Goal: Task Accomplishment & Management: Use online tool/utility

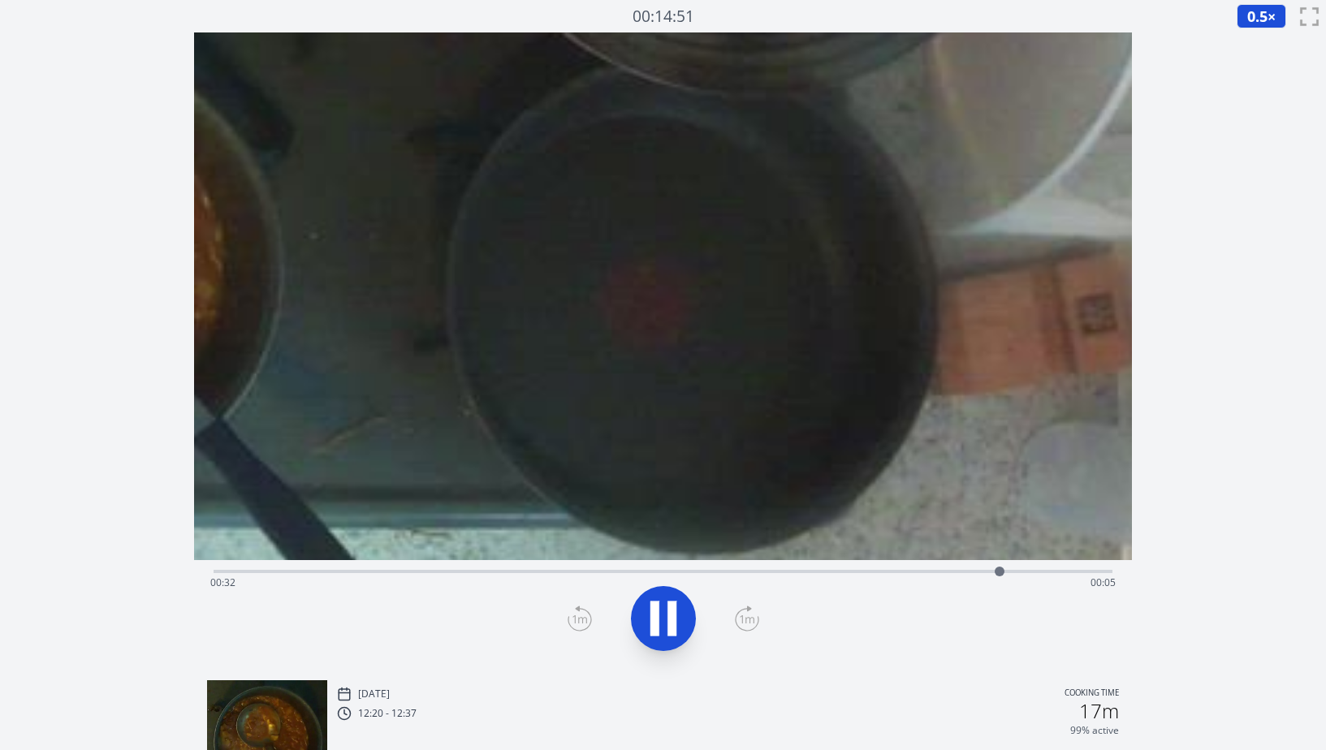
scroll to position [1, 0]
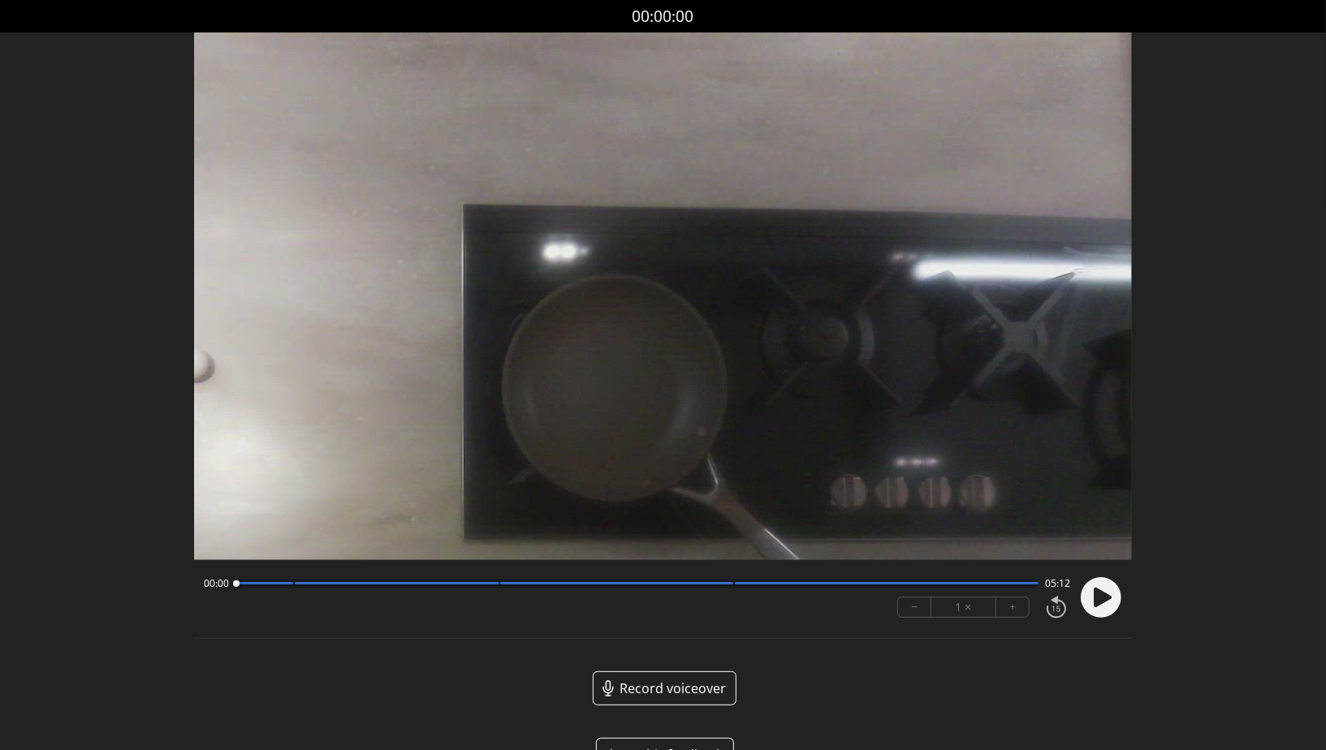
click at [594, 592] on circle at bounding box center [1101, 597] width 41 height 41
click at [594, 594] on circle at bounding box center [1101, 597] width 41 height 41
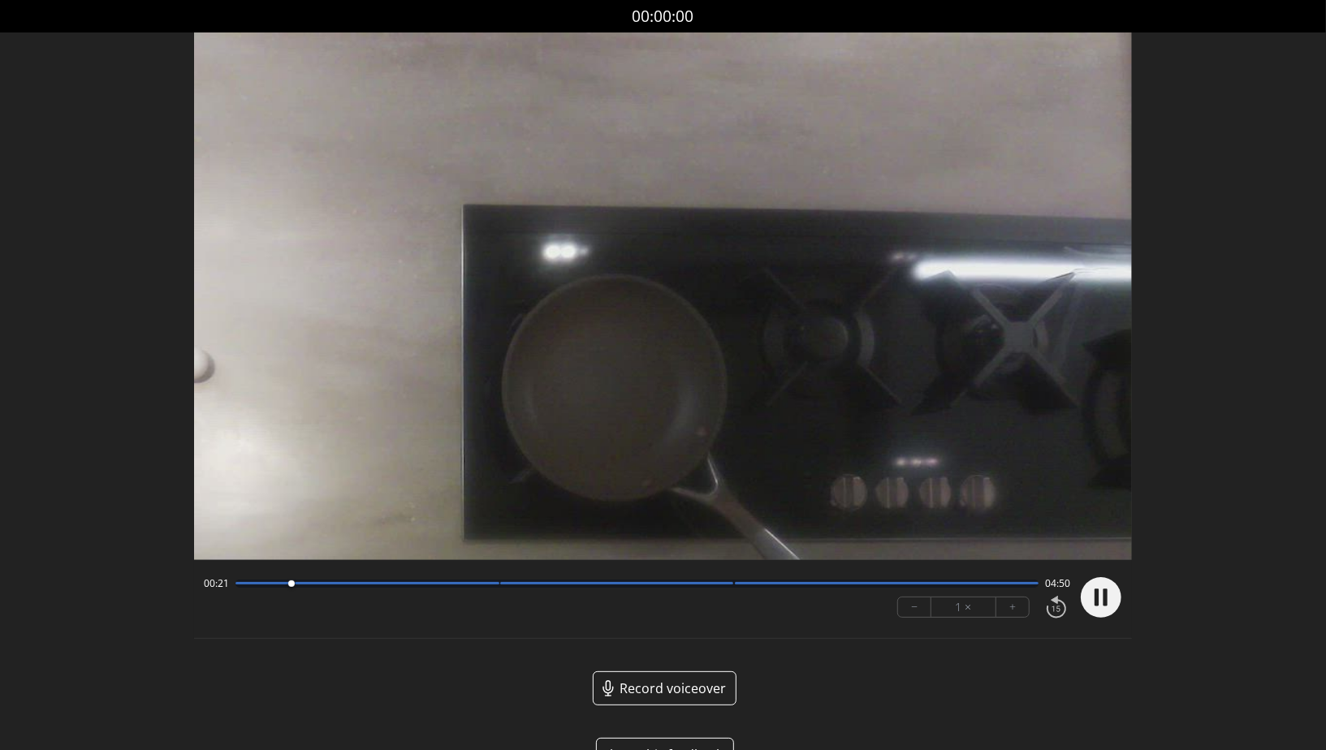
click at [594, 593] on icon at bounding box center [1097, 597] width 4 height 17
click at [594, 599] on circle at bounding box center [1101, 597] width 41 height 41
click at [594, 617] on div "− 1 × +" at bounding box center [980, 607] width 179 height 34
click at [594, 607] on button "+" at bounding box center [1012, 607] width 32 height 19
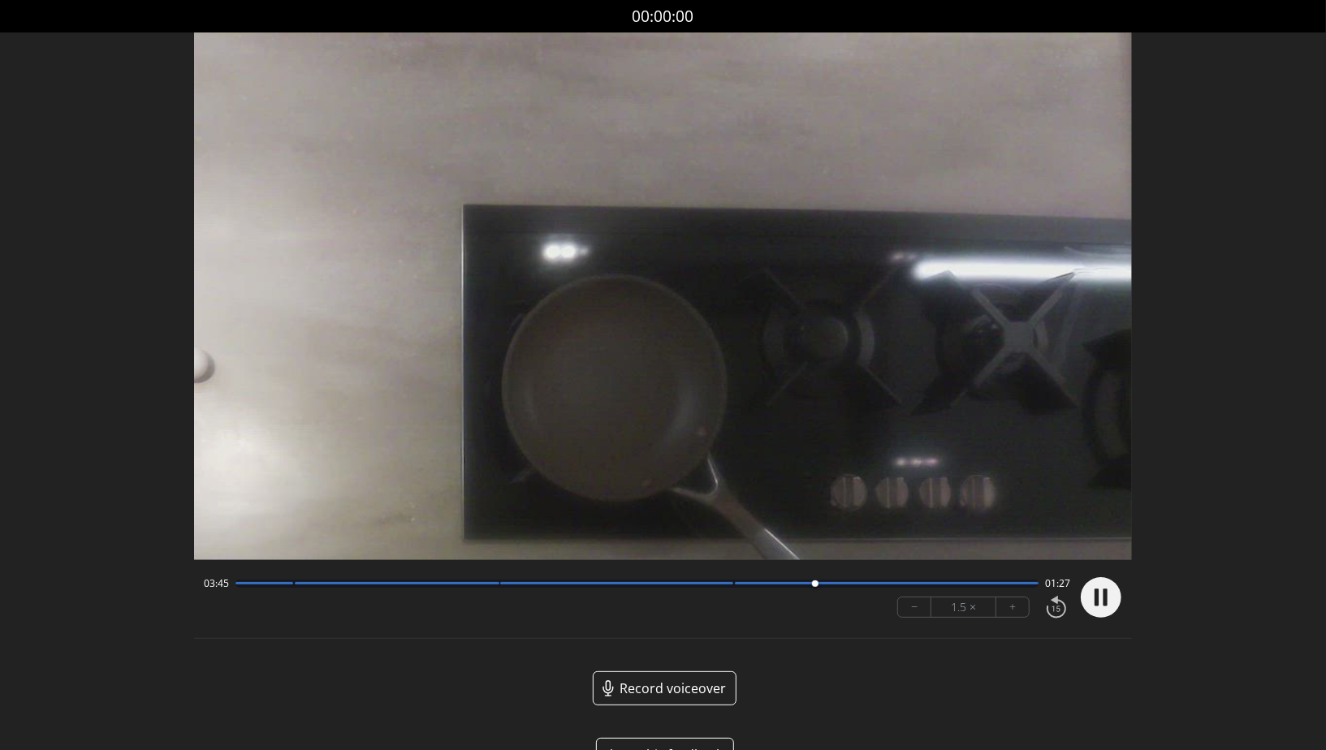
click at [594, 584] on div at bounding box center [887, 583] width 304 height 2
click at [594, 588] on div at bounding box center [637, 584] width 803 height 8
click at [594, 608] on circle at bounding box center [1101, 597] width 41 height 41
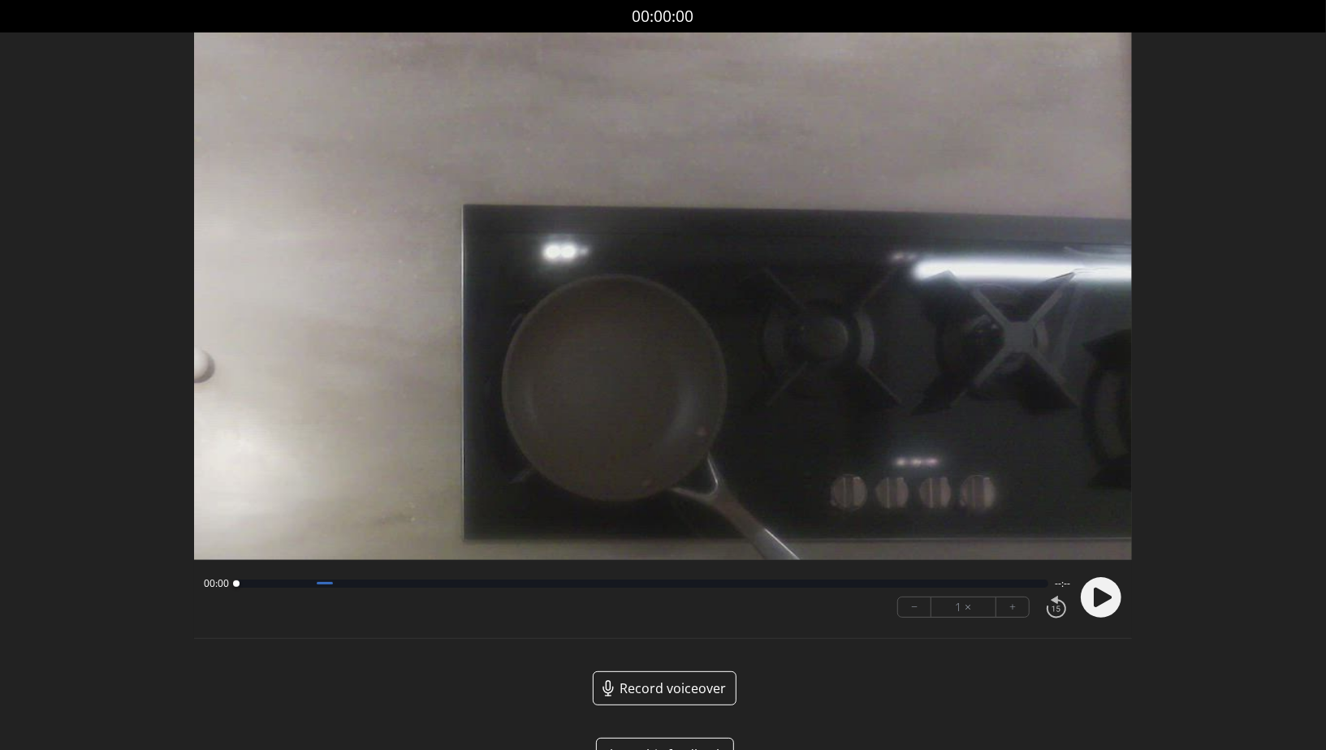
click at [1110, 599] on circle at bounding box center [1101, 597] width 41 height 41
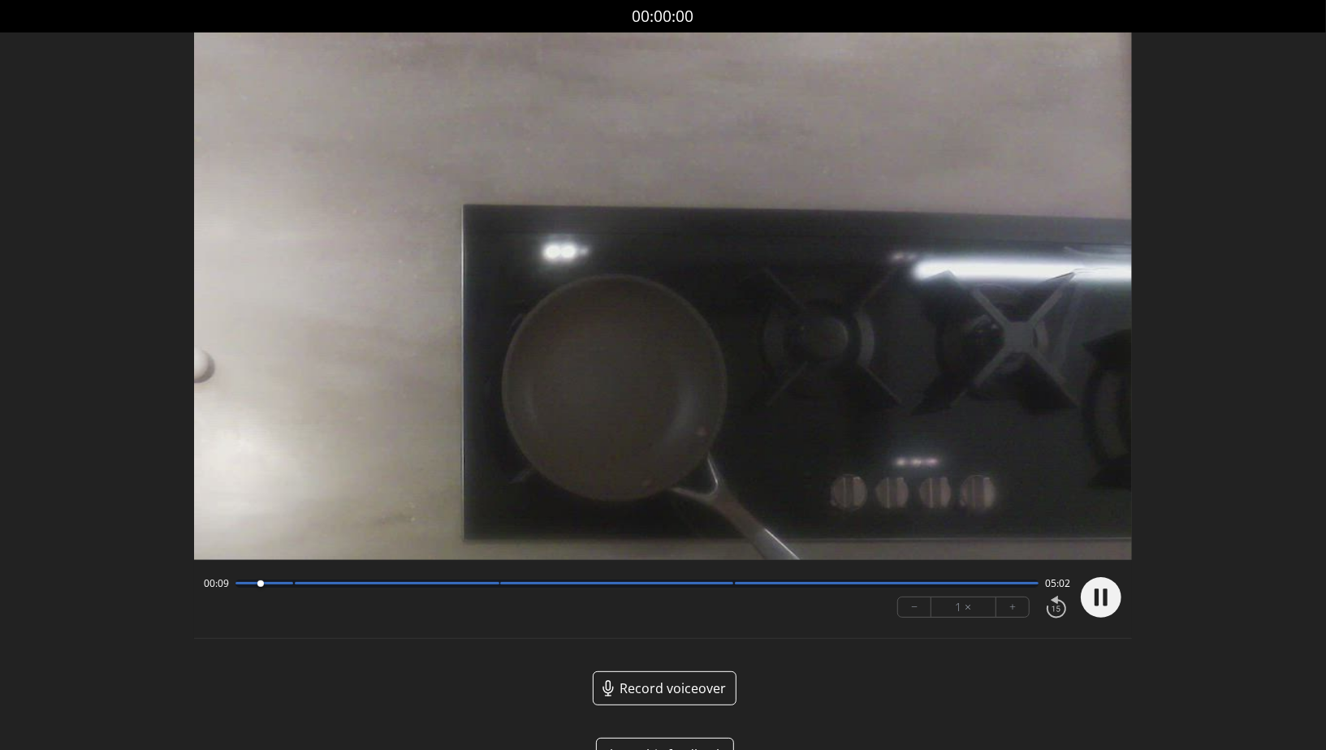
click at [1099, 599] on circle at bounding box center [1101, 597] width 41 height 41
click at [1108, 601] on circle at bounding box center [1101, 597] width 41 height 41
click at [1117, 606] on circle at bounding box center [1101, 597] width 41 height 41
click at [1258, 372] on div "Discard Recording? You will not be able to recover this once discarded. Cancel …" at bounding box center [663, 399] width 1326 height 798
click at [1088, 599] on circle at bounding box center [1101, 597] width 41 height 41
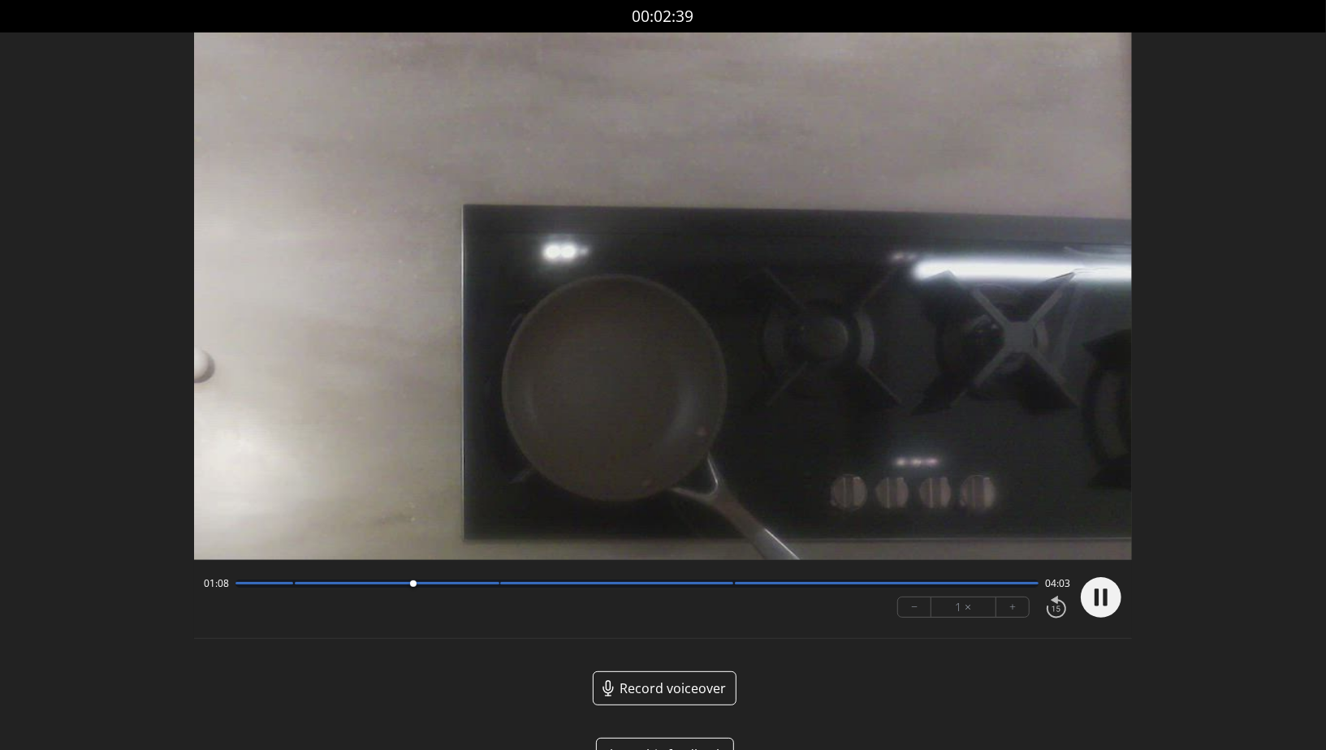
click at [1106, 601] on icon at bounding box center [1106, 597] width 4 height 17
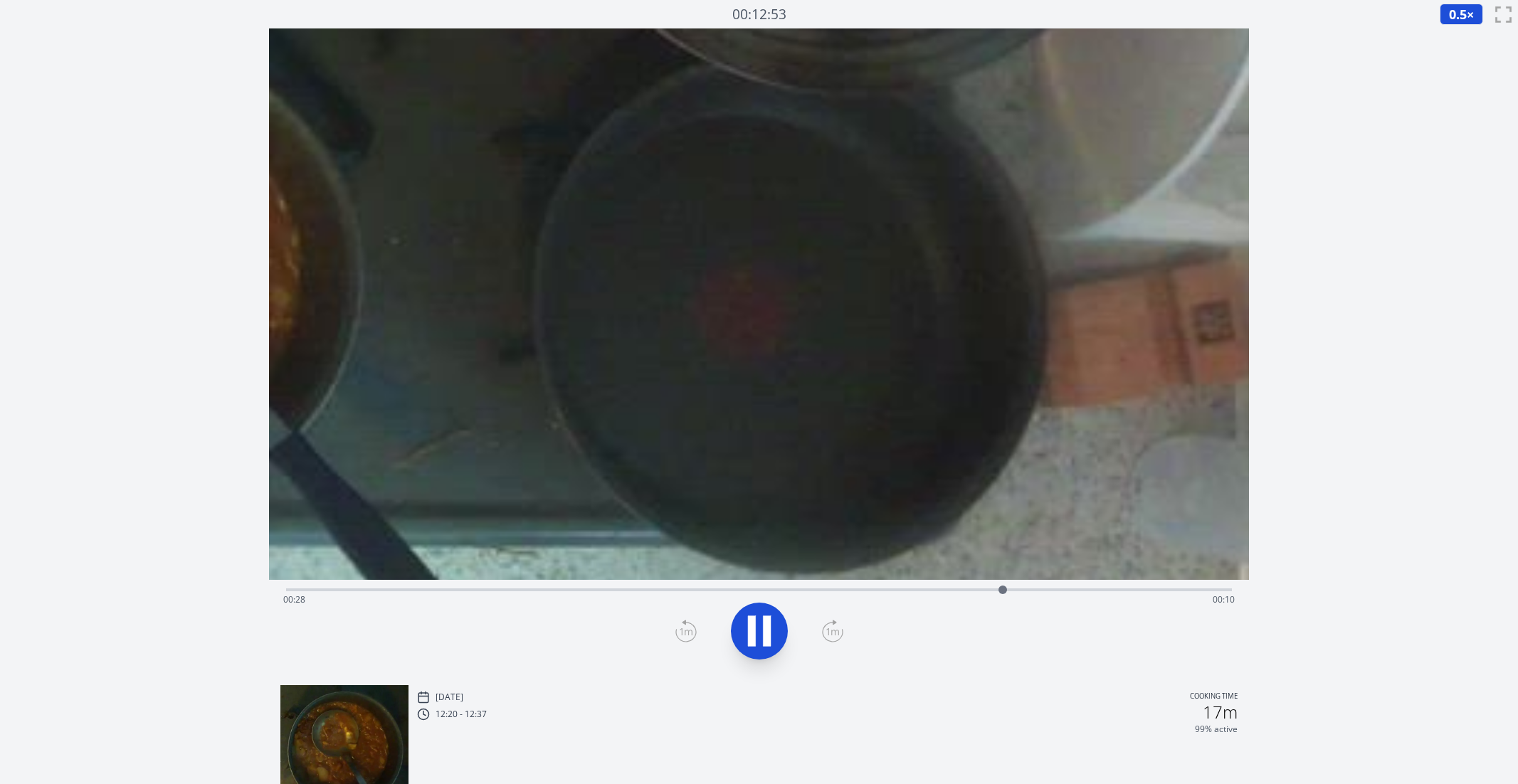
scroll to position [1, 0]
click at [748, 625] on icon at bounding box center [759, 630] width 39 height 39
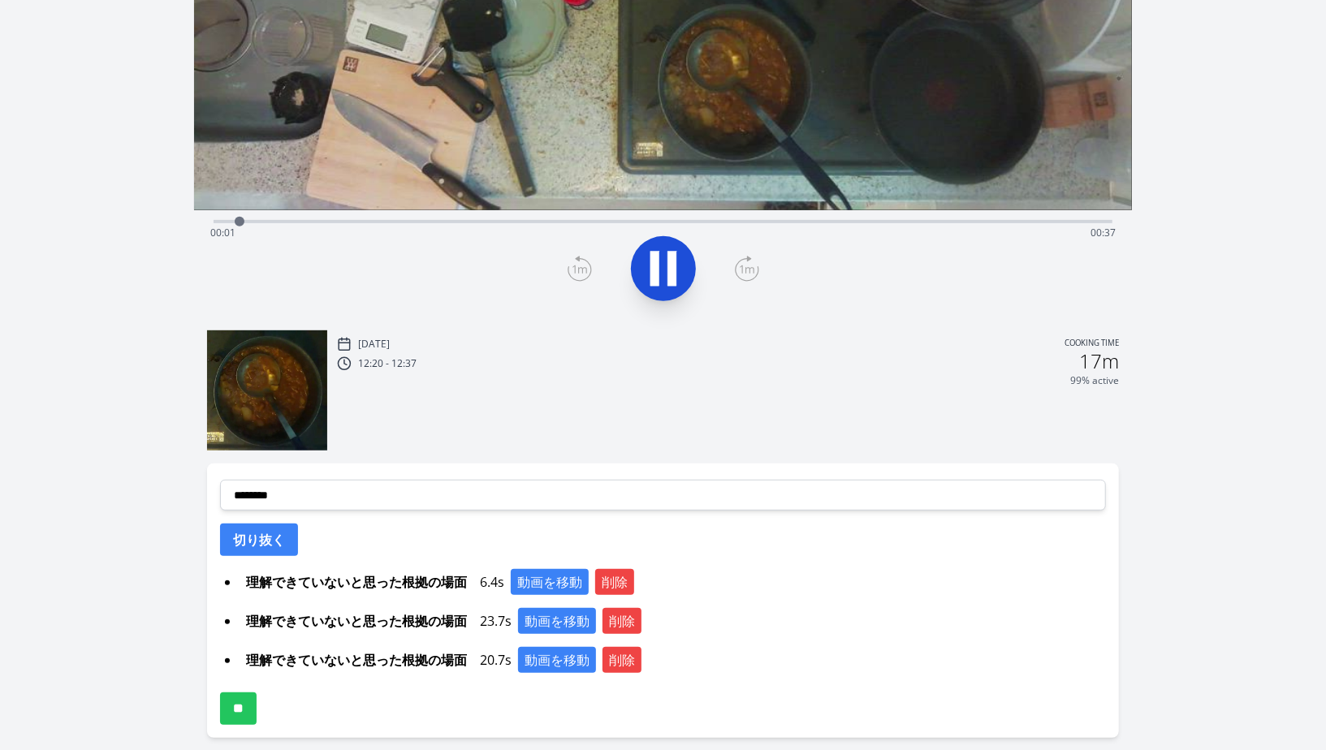
scroll to position [351, 0]
click at [612, 616] on button "削除" at bounding box center [622, 620] width 39 height 26
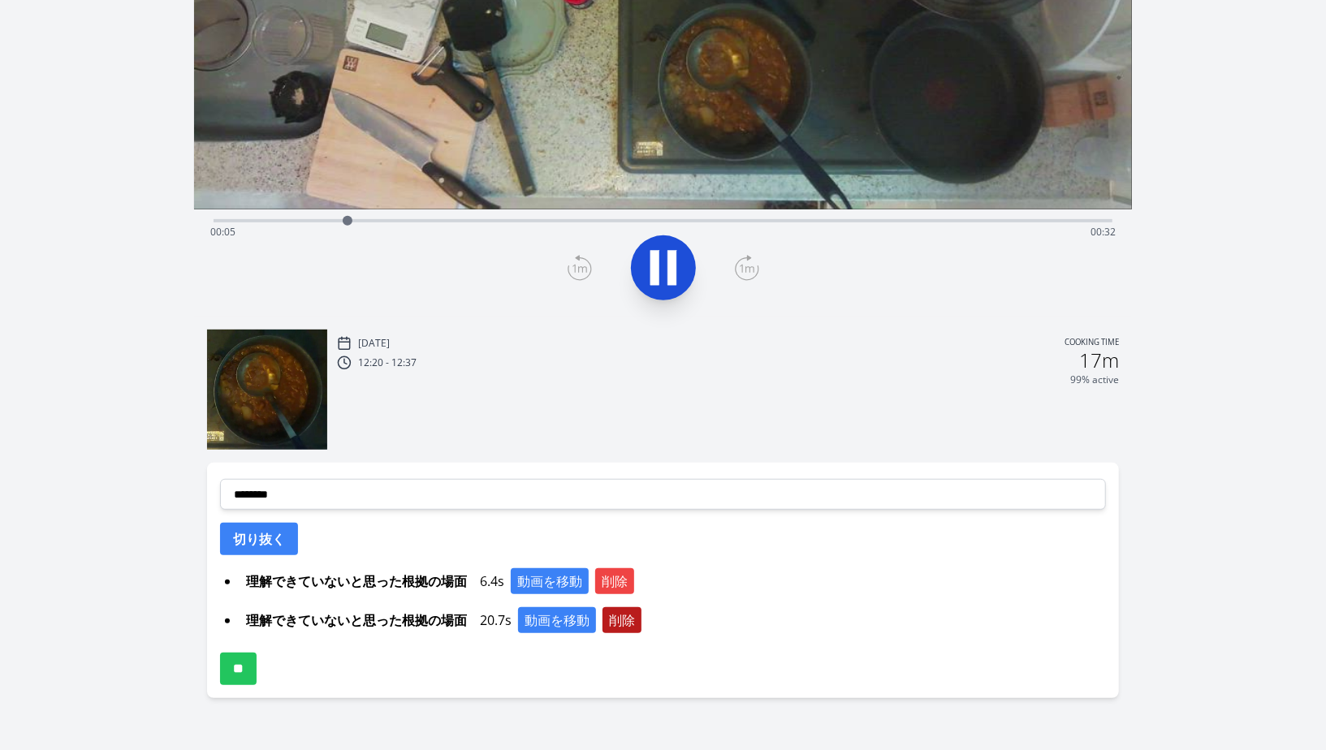
click at [615, 620] on button "削除" at bounding box center [622, 620] width 39 height 26
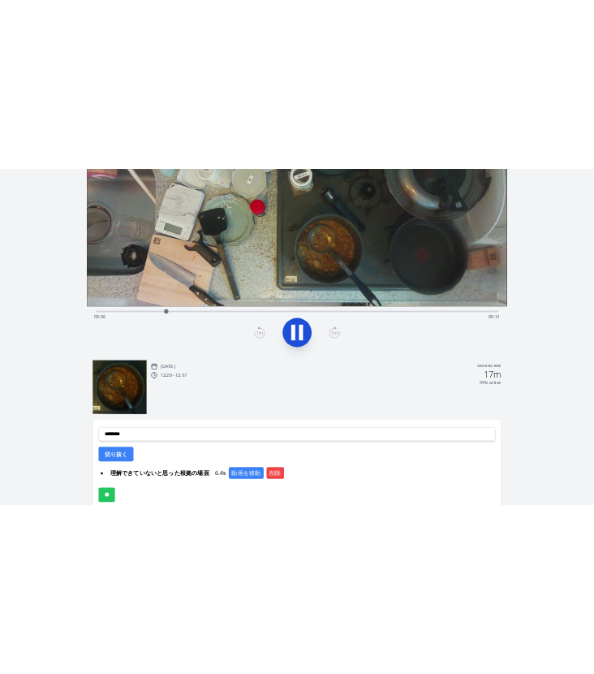
scroll to position [251, 0]
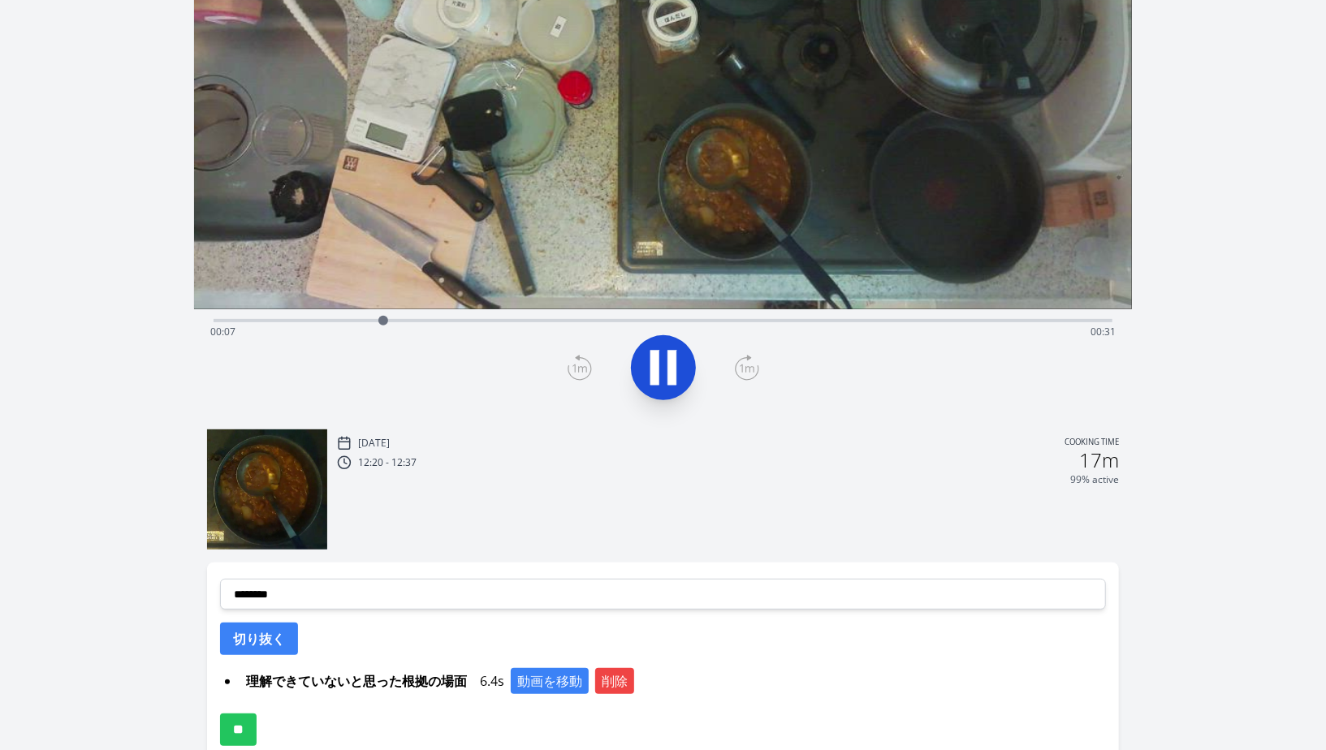
click at [601, 322] on div "Time elapsed: 00:07 Time remaining: 00:31" at bounding box center [662, 332] width 905 height 26
drag, startPoint x: 568, startPoint y: 322, endPoint x: 580, endPoint y: 329, distance: 13.5
click at [580, 329] on div "Time elapsed: 00:18 Time remaining: 00:20" at bounding box center [662, 332] width 905 height 26
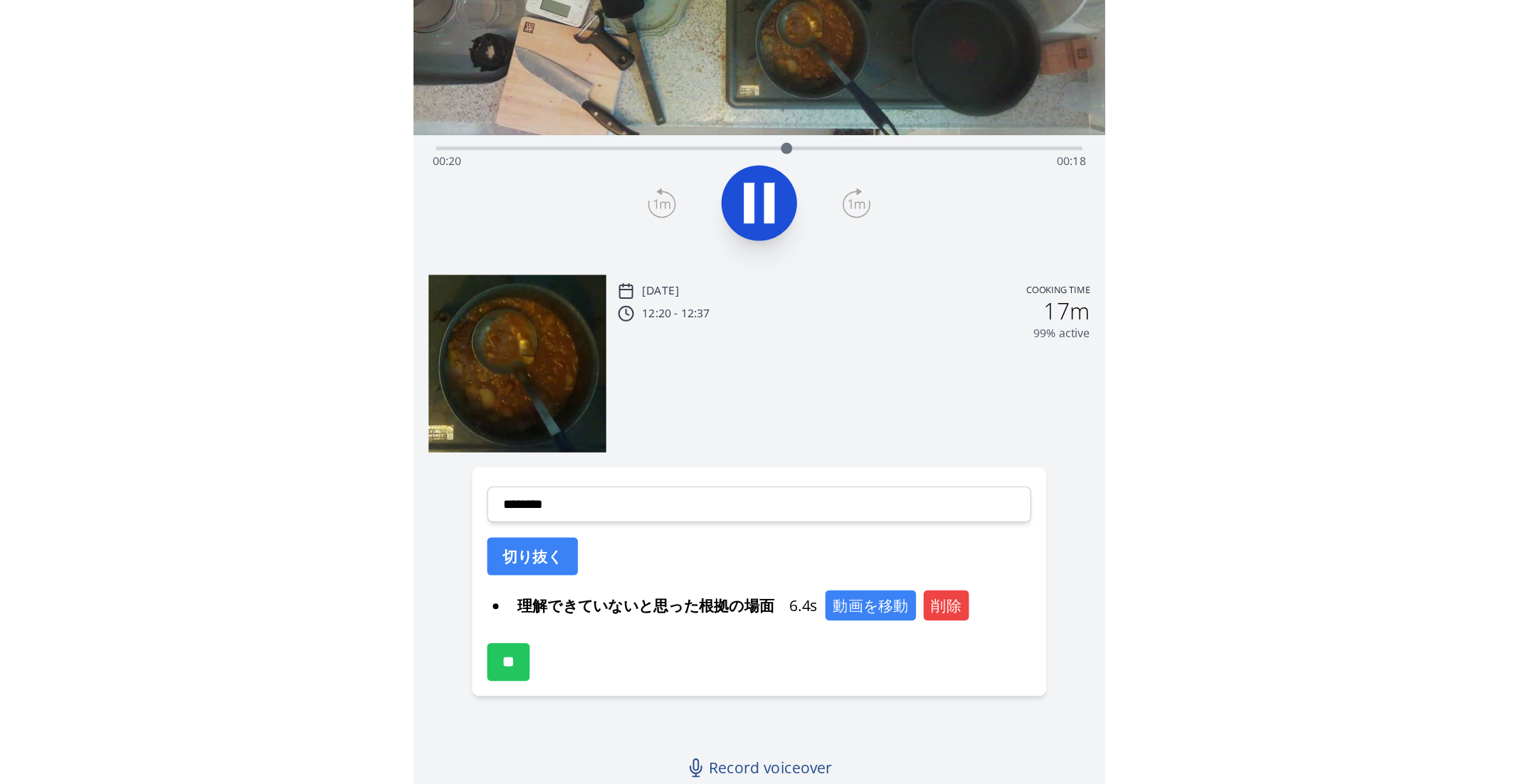
scroll to position [152, 0]
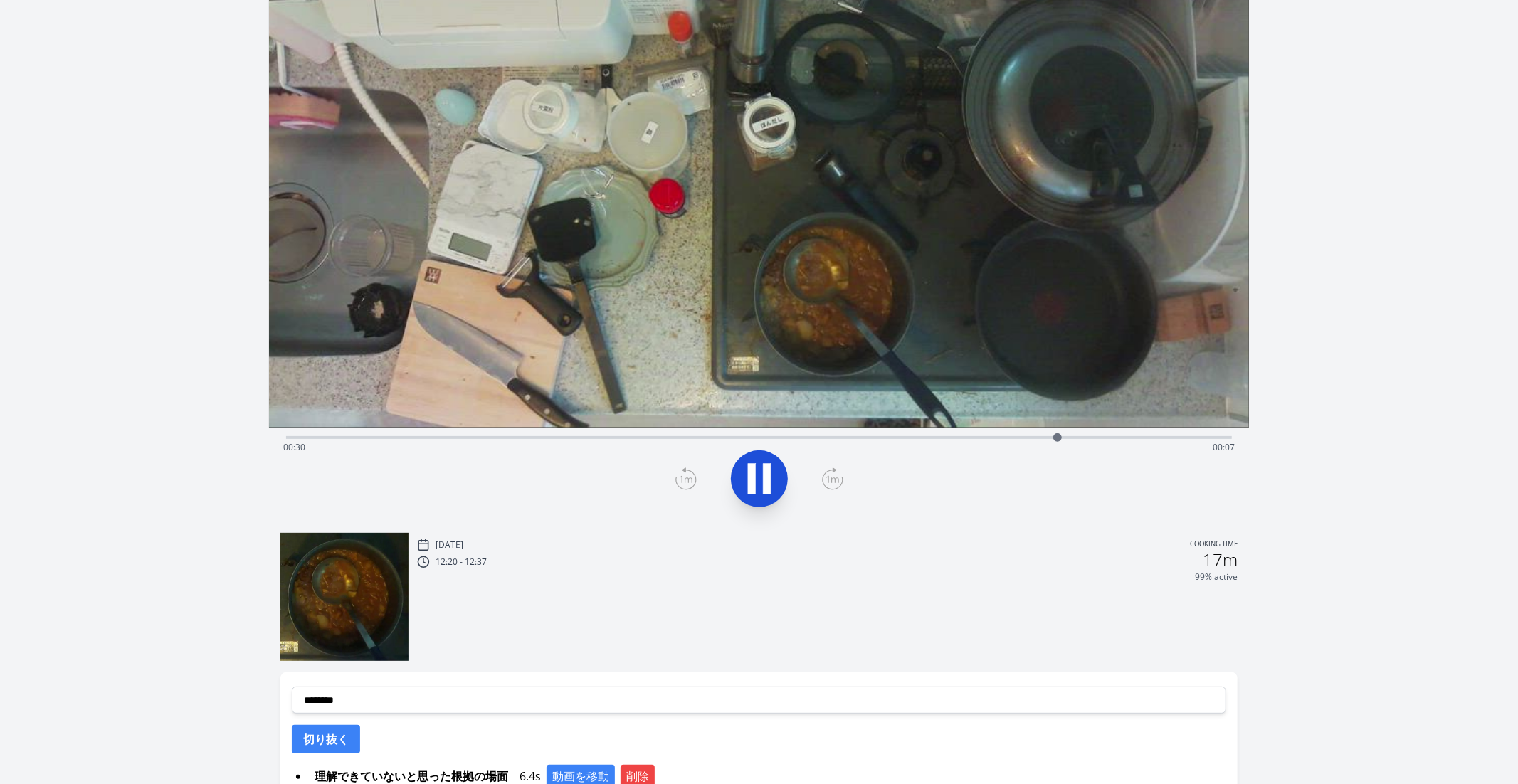
click at [479, 436] on div "Time elapsed: 00:30 Time remaining: 00:07" at bounding box center [759, 448] width 953 height 23
click at [631, 434] on div "Time elapsed: 00:08 Time remaining: 00:29" at bounding box center [759, 435] width 947 height 17
click at [621, 434] on div "Time elapsed: 00:14 Time remaining: 00:24" at bounding box center [759, 435] width 947 height 17
click at [620, 435] on div at bounding box center [620, 437] width 21 height 21
click at [738, 475] on button at bounding box center [759, 478] width 57 height 57
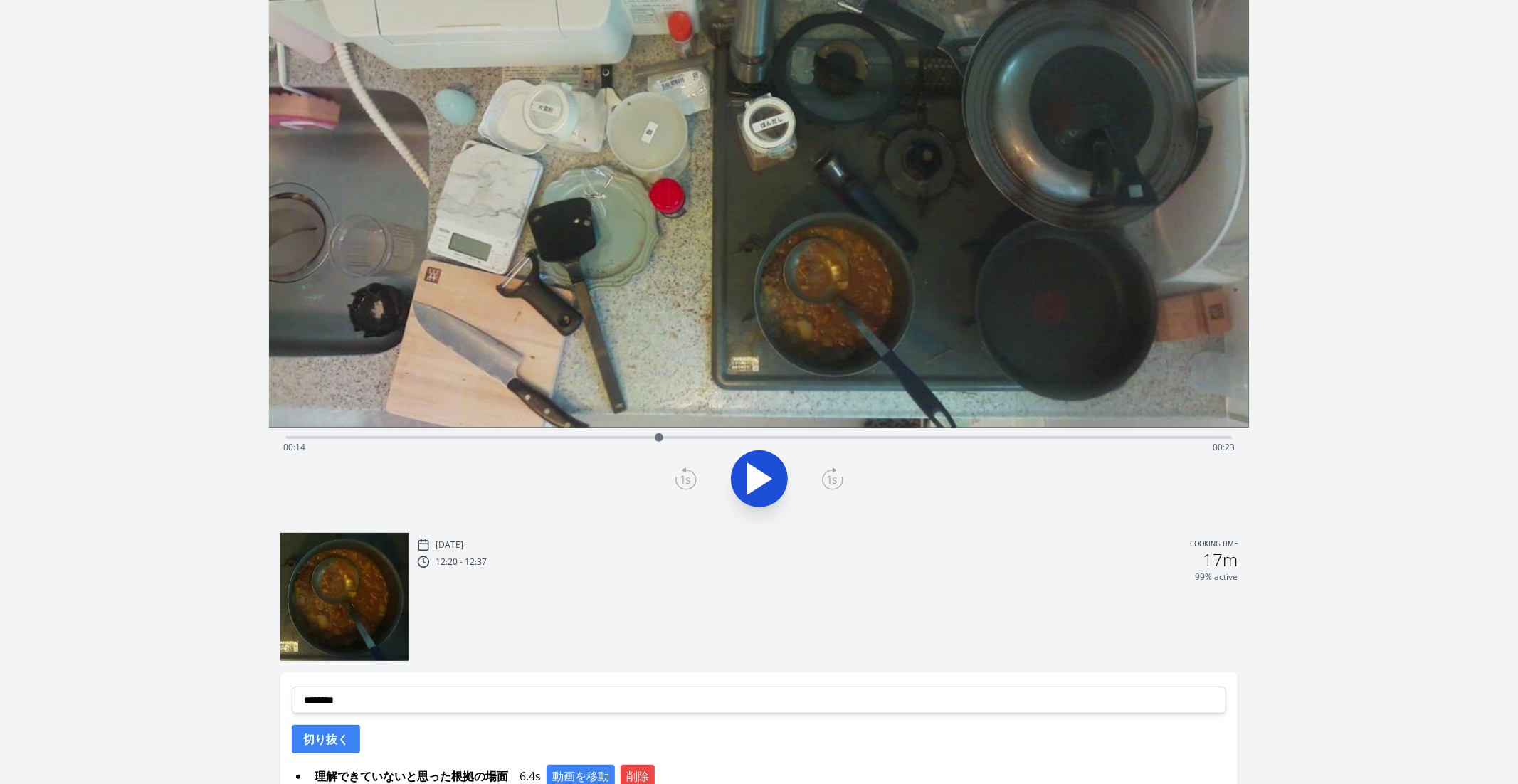
click at [655, 437] on div at bounding box center [659, 438] width 9 height 9
drag, startPoint x: 654, startPoint y: 437, endPoint x: 618, endPoint y: 449, distance: 37.9
click at [618, 439] on div "Time elapsed: 00:13 Time remaining: 00:25" at bounding box center [759, 437] width 947 height 3
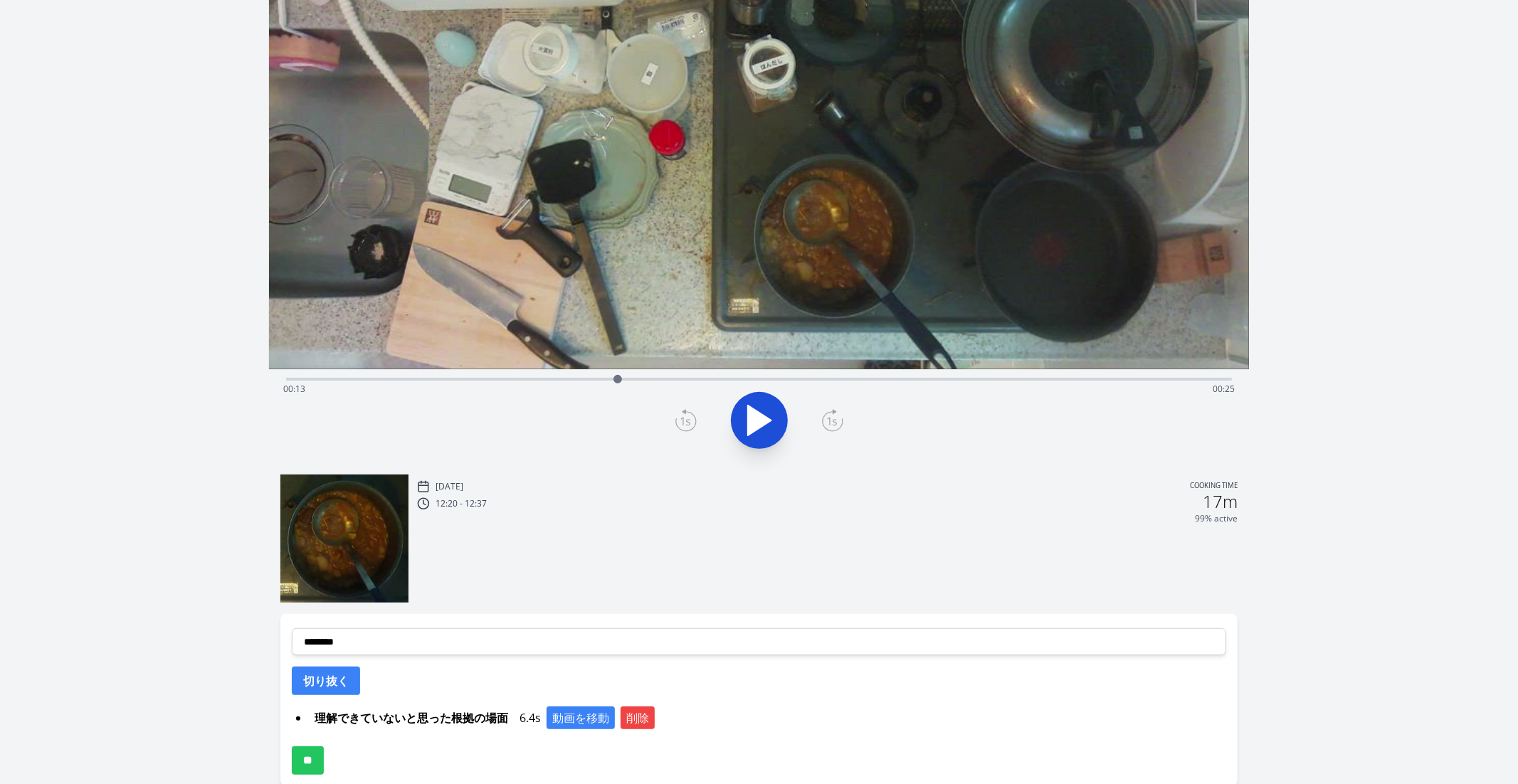
scroll to position [214, 0]
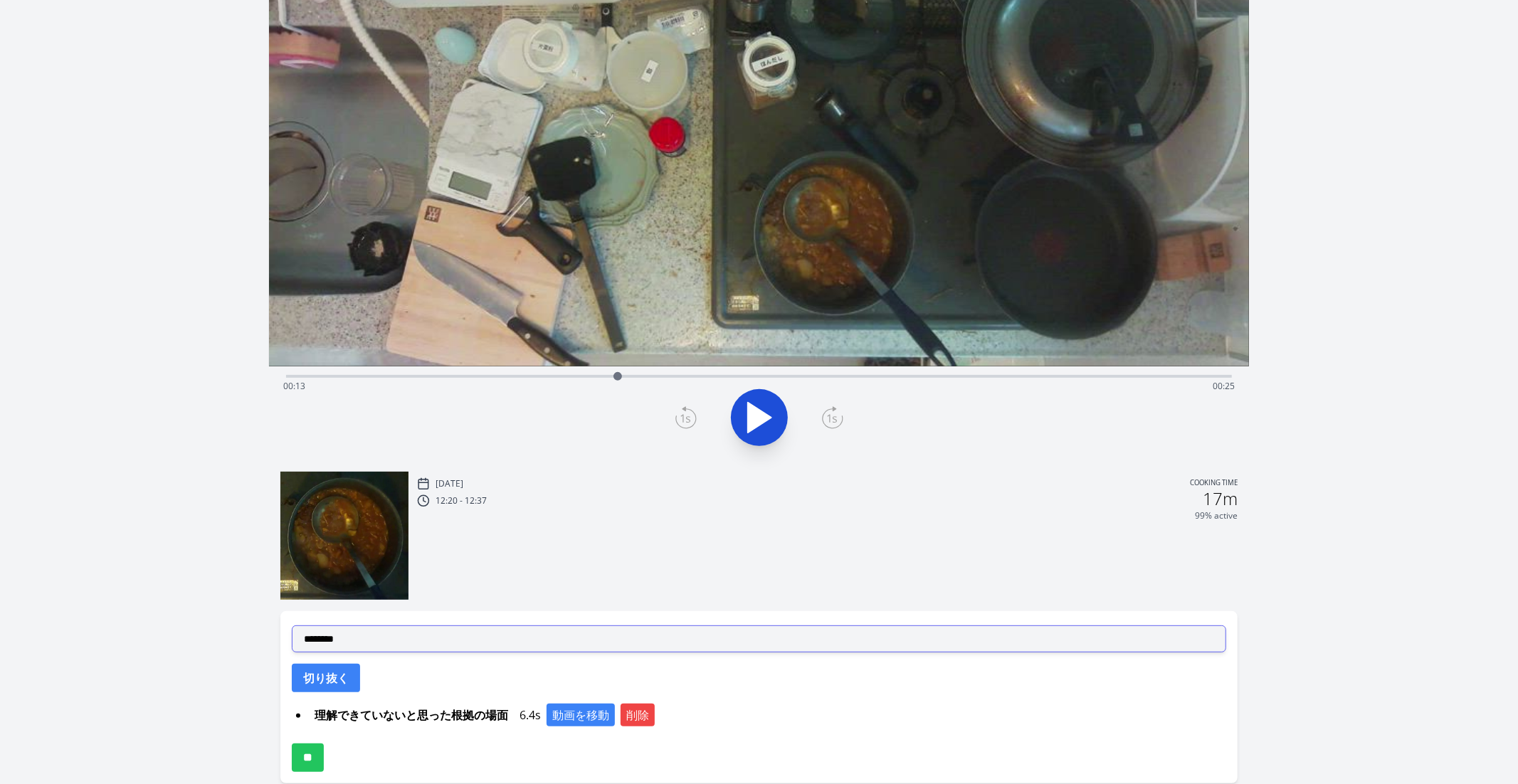
click at [389, 631] on select "**********" at bounding box center [759, 639] width 935 height 27
select select "**********"
click at [292, 625] on select "**********" at bounding box center [759, 639] width 935 height 27
click at [416, 634] on select "**********" at bounding box center [759, 639] width 935 height 27
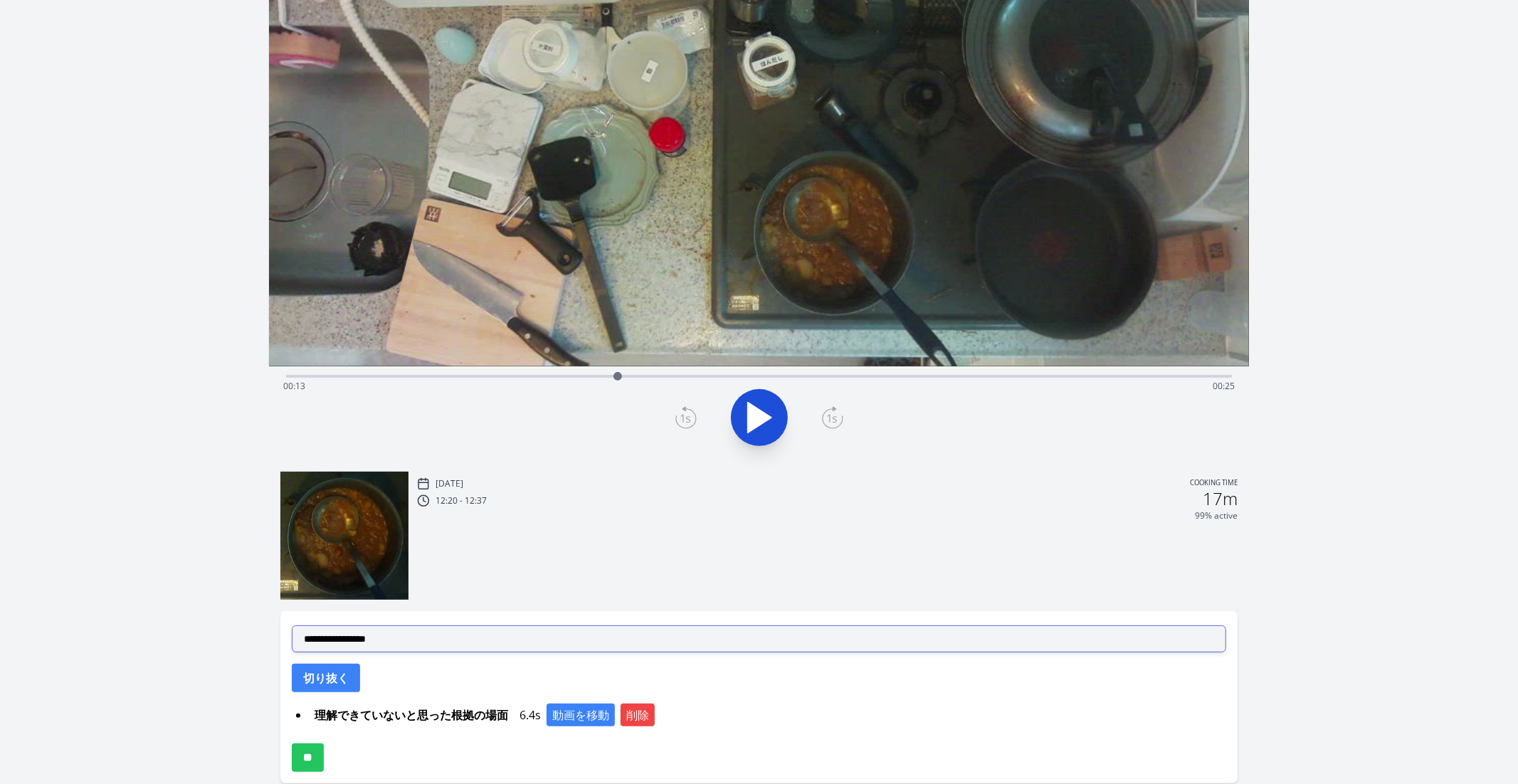
click at [416, 634] on select "**********" at bounding box center [759, 639] width 935 height 27
click at [292, 625] on select "**********" at bounding box center [759, 639] width 935 height 27
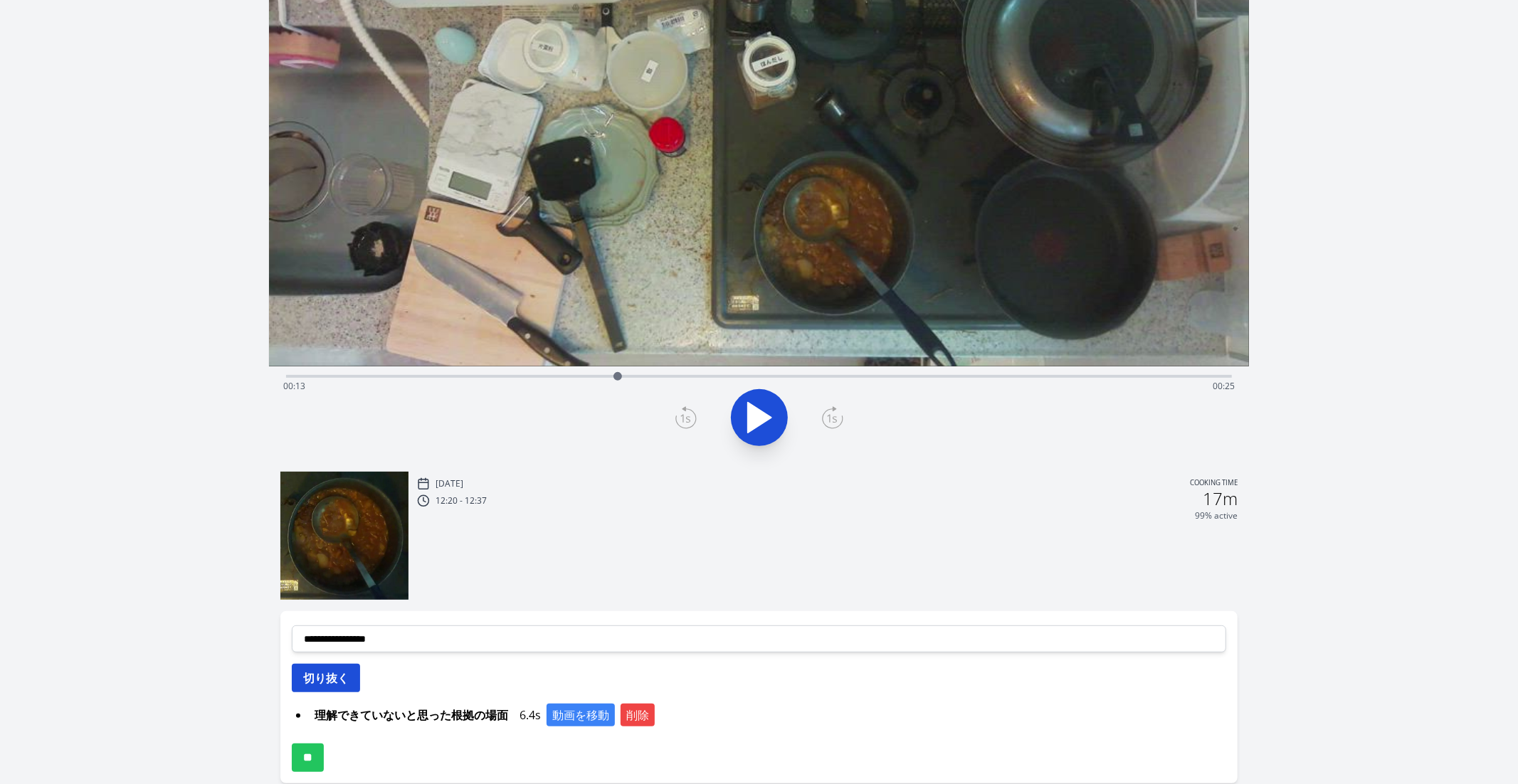
click at [308, 657] on button "切り抜く" at bounding box center [326, 678] width 68 height 28
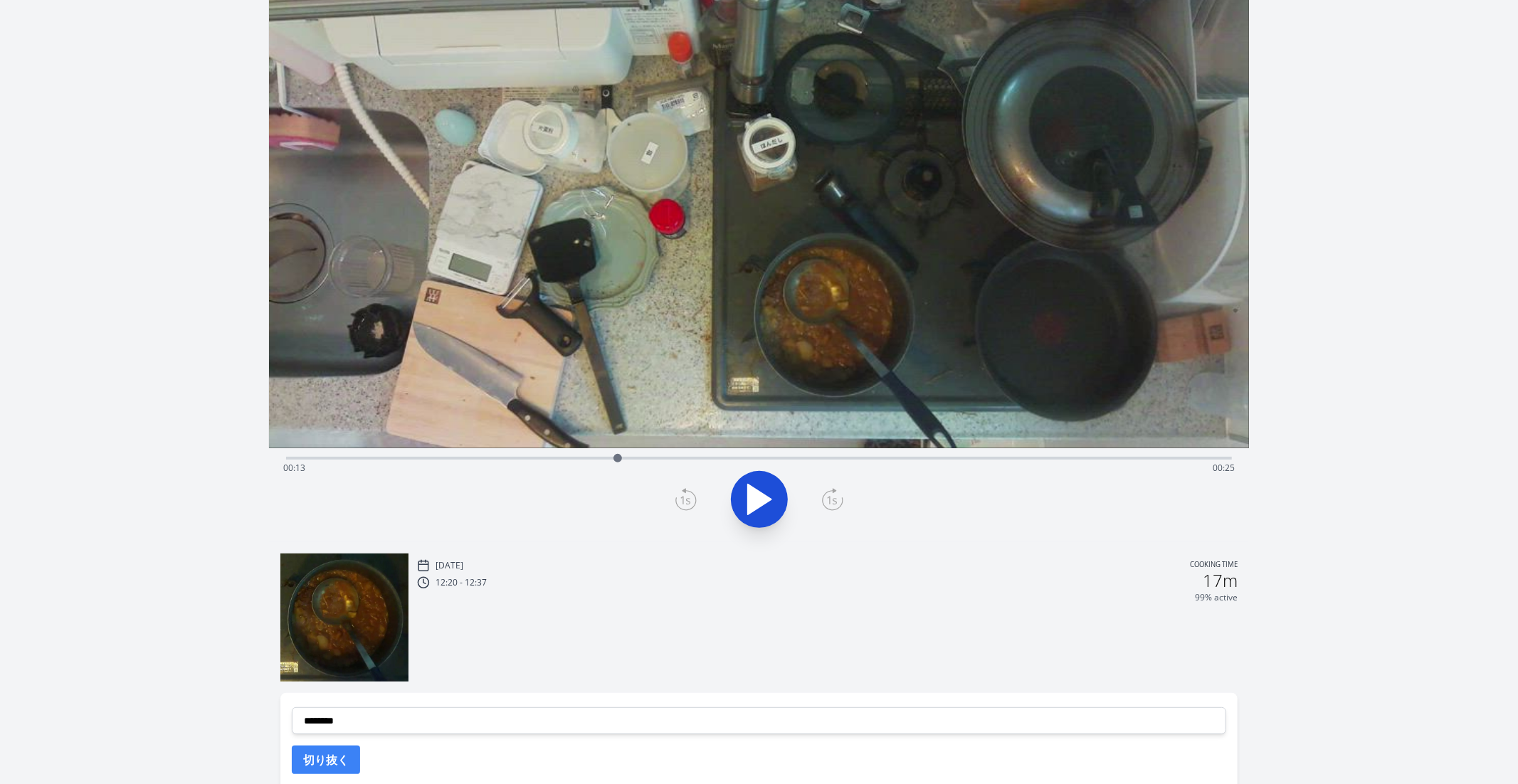
scroll to position [109, 0]
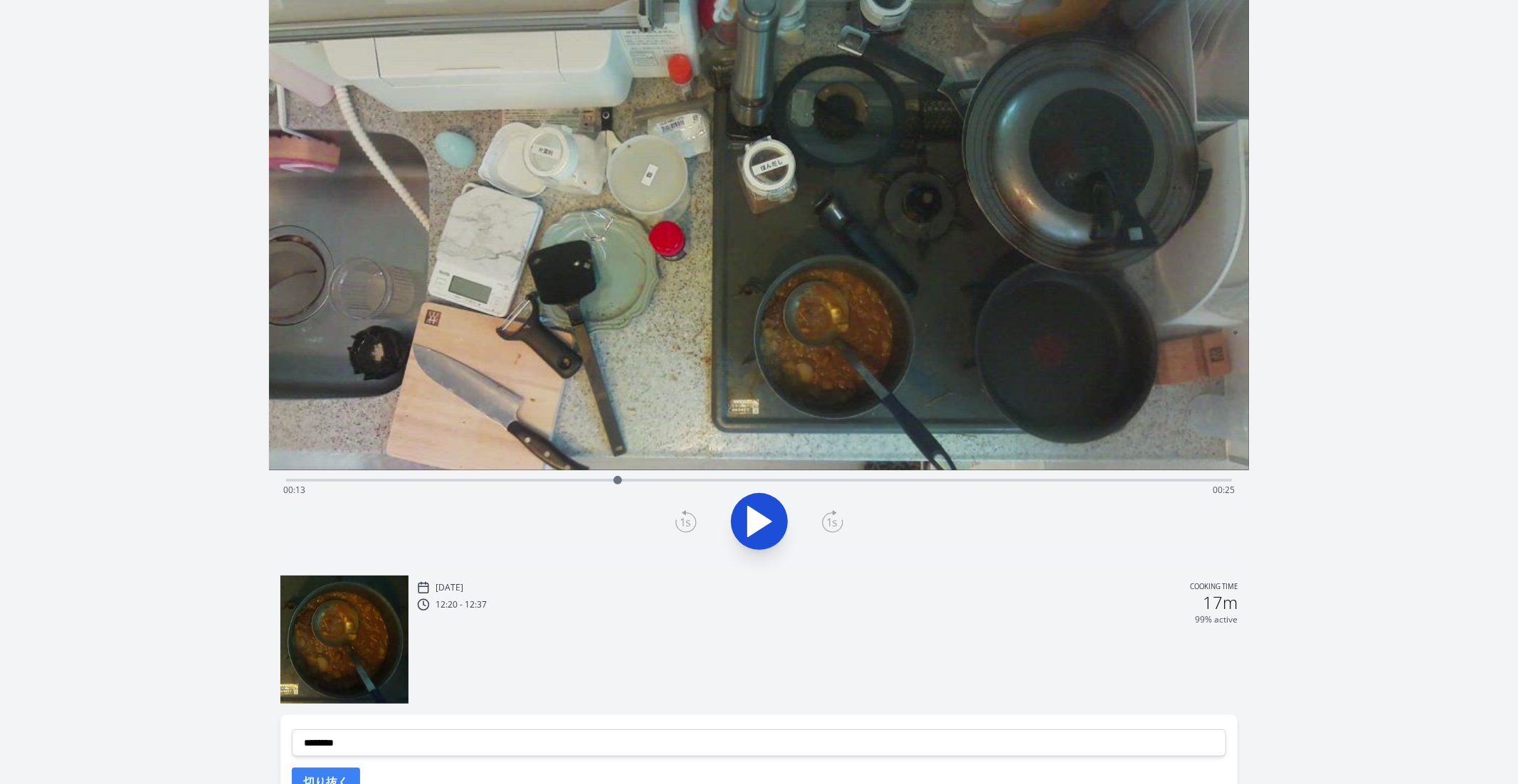
click at [665, 479] on div "Time elapsed: 00:13 Time remaining: 00:25" at bounding box center [759, 491] width 953 height 23
click at [665, 478] on div at bounding box center [665, 480] width 9 height 9
click at [701, 477] on div "Time elapsed: 00:15 Time remaining: 00:23" at bounding box center [759, 478] width 947 height 17
click at [748, 476] on div "Time elapsed: 00:16 Time remaining: 00:22" at bounding box center [759, 478] width 947 height 17
click at [772, 476] on div "Time elapsed: 00:18 Time remaining: 00:20" at bounding box center [759, 478] width 947 height 17
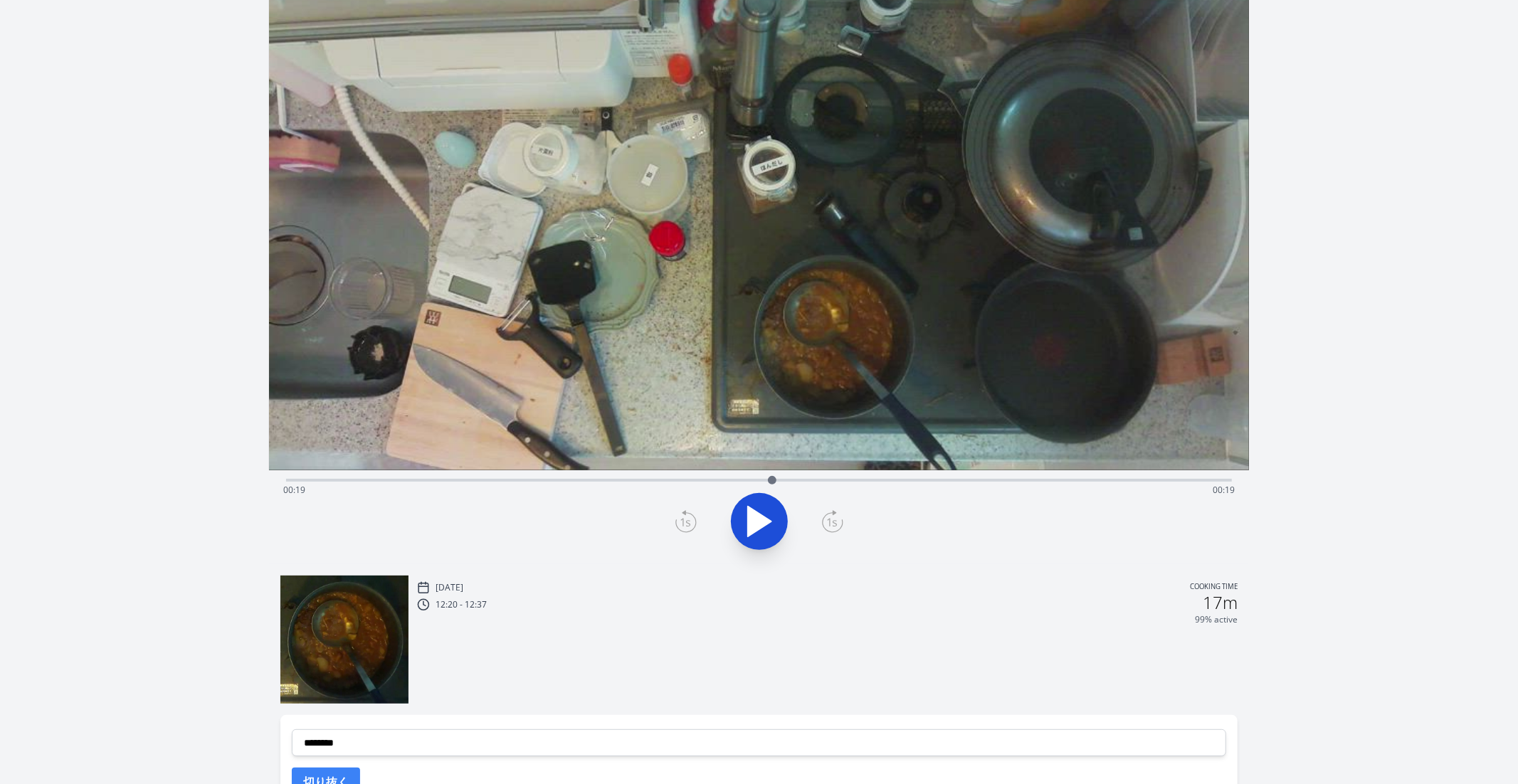
click at [806, 476] on div "Time elapsed: 00:19 Time remaining: 00:19" at bounding box center [759, 478] width 947 height 17
click at [840, 476] on div "Time elapsed: 00:20 Time remaining: 00:17" at bounding box center [759, 478] width 947 height 17
click at [860, 477] on div "Time elapsed: 00:21 Time remaining: 00:16" at bounding box center [759, 478] width 947 height 17
click at [886, 477] on div "Time elapsed: 00:22 Time remaining: 00:15" at bounding box center [759, 478] width 947 height 17
click at [877, 477] on div at bounding box center [886, 480] width 21 height 21
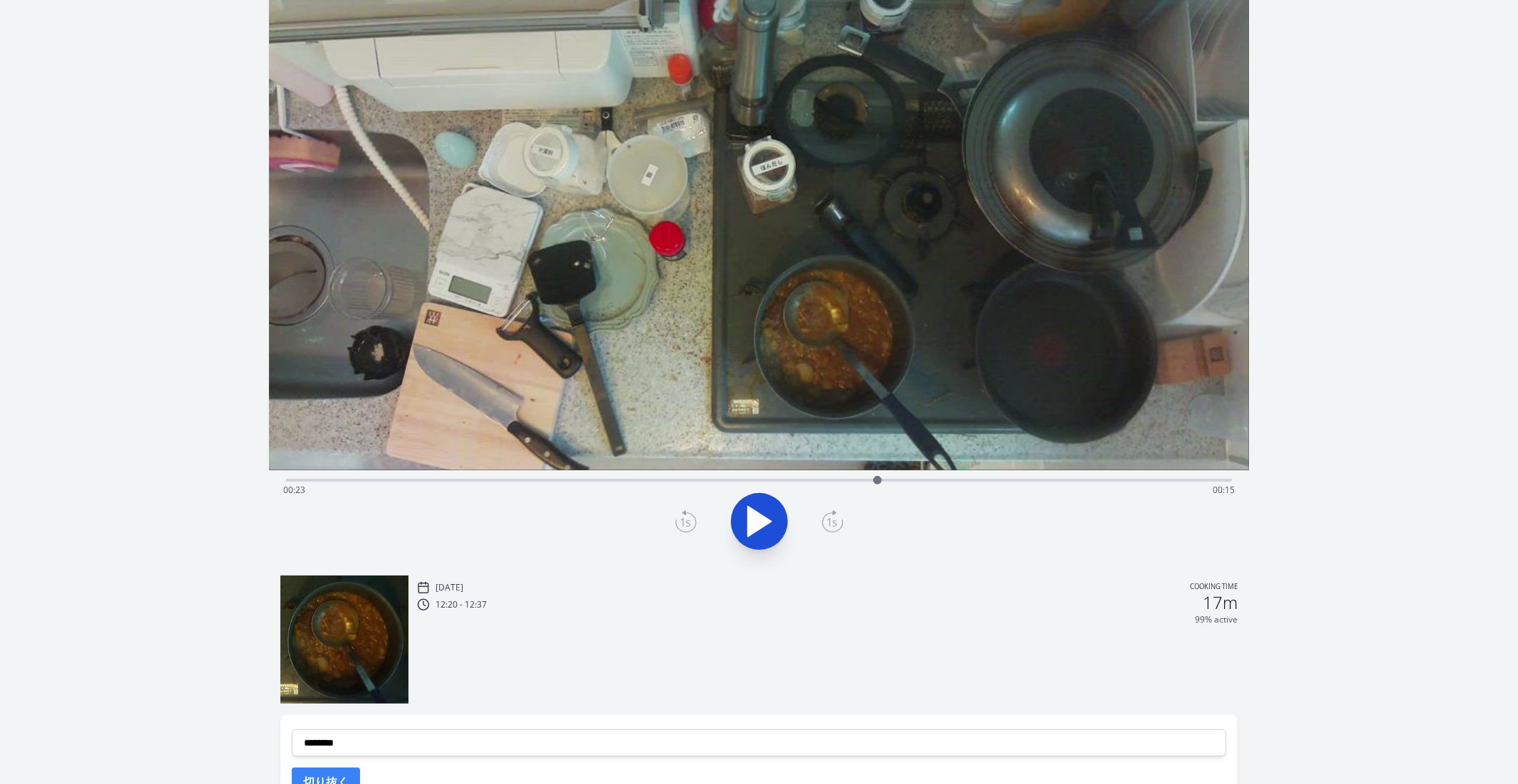
drag, startPoint x: 865, startPoint y: 479, endPoint x: 786, endPoint y: 481, distance: 79.0
click at [786, 481] on div "Time elapsed: 00:23 Time remaining: 00:15" at bounding box center [759, 491] width 953 height 23
click at [786, 481] on div at bounding box center [786, 480] width 9 height 9
drag, startPoint x: 786, startPoint y: 481, endPoint x: 646, endPoint y: 486, distance: 140.1
click at [646, 486] on div at bounding box center [645, 480] width 21 height 21
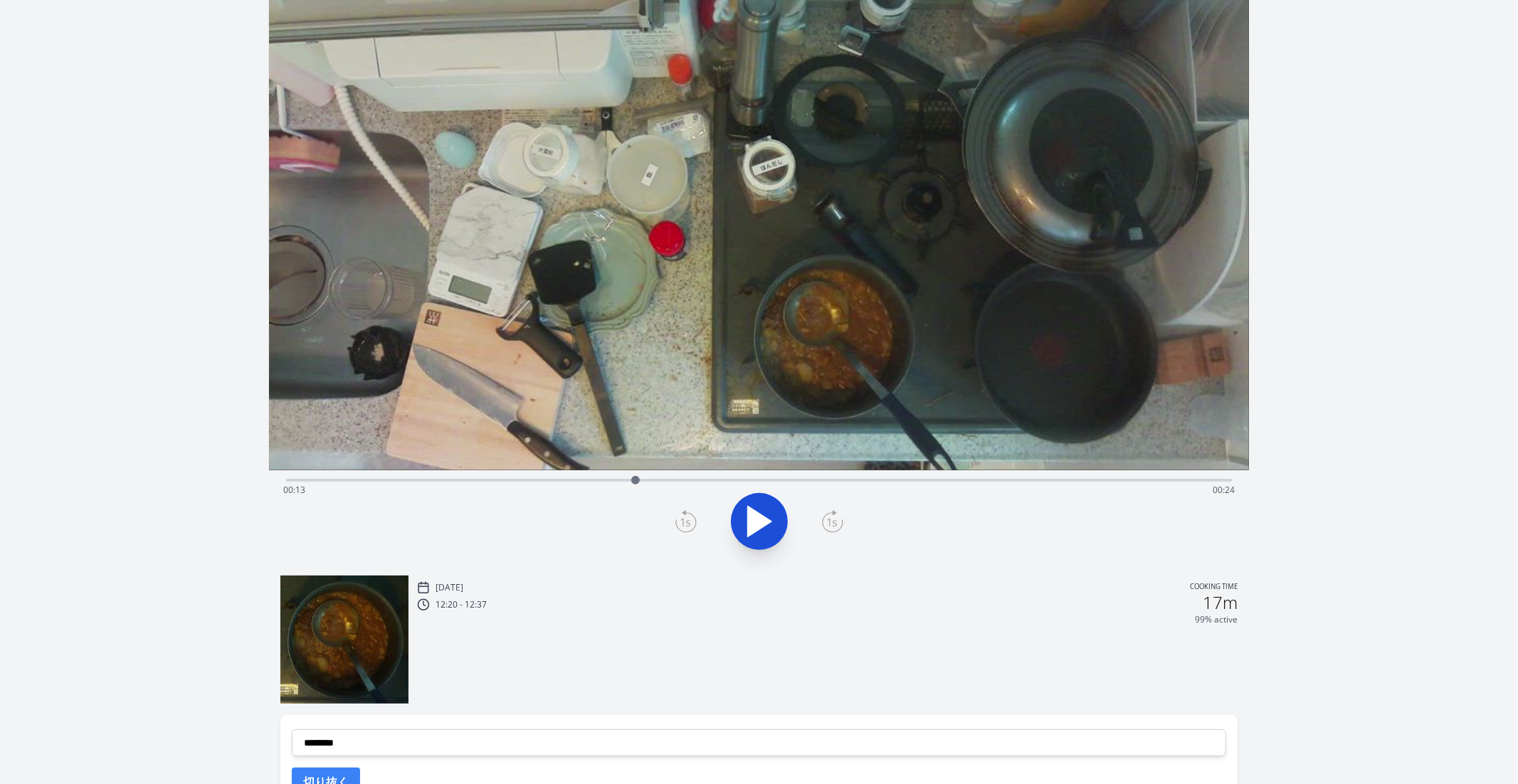
drag, startPoint x: 642, startPoint y: 479, endPoint x: 635, endPoint y: 509, distance: 30.8
click at [635, 509] on div "Time elapsed: 00:13 Time remaining: 00:24" at bounding box center [759, 517] width 981 height 94
drag, startPoint x: 635, startPoint y: 480, endPoint x: 637, endPoint y: 507, distance: 27.1
click at [637, 507] on div "Time elapsed: 00:13 Time remaining: 00:24" at bounding box center [759, 517] width 981 height 94
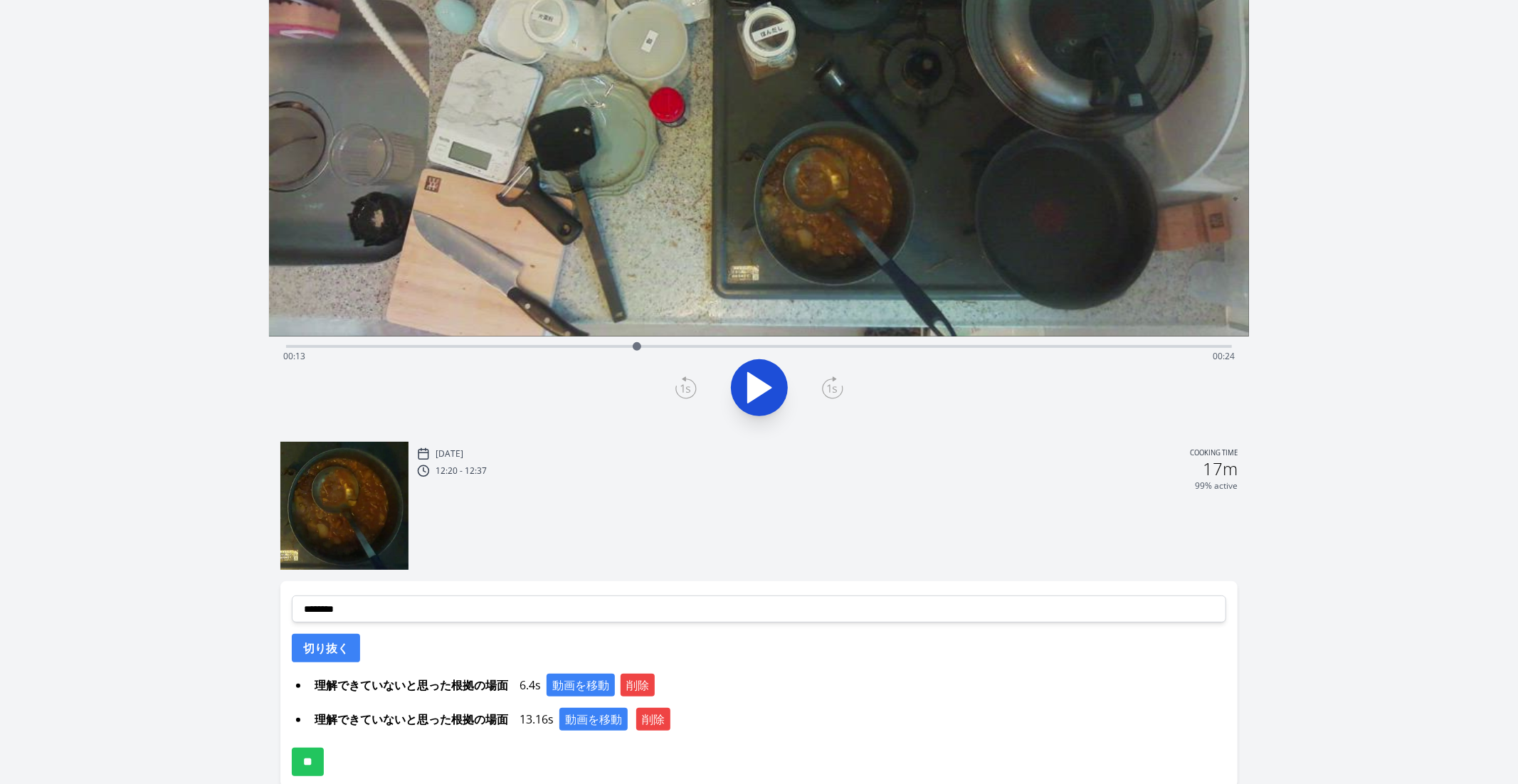
scroll to position [244, 0]
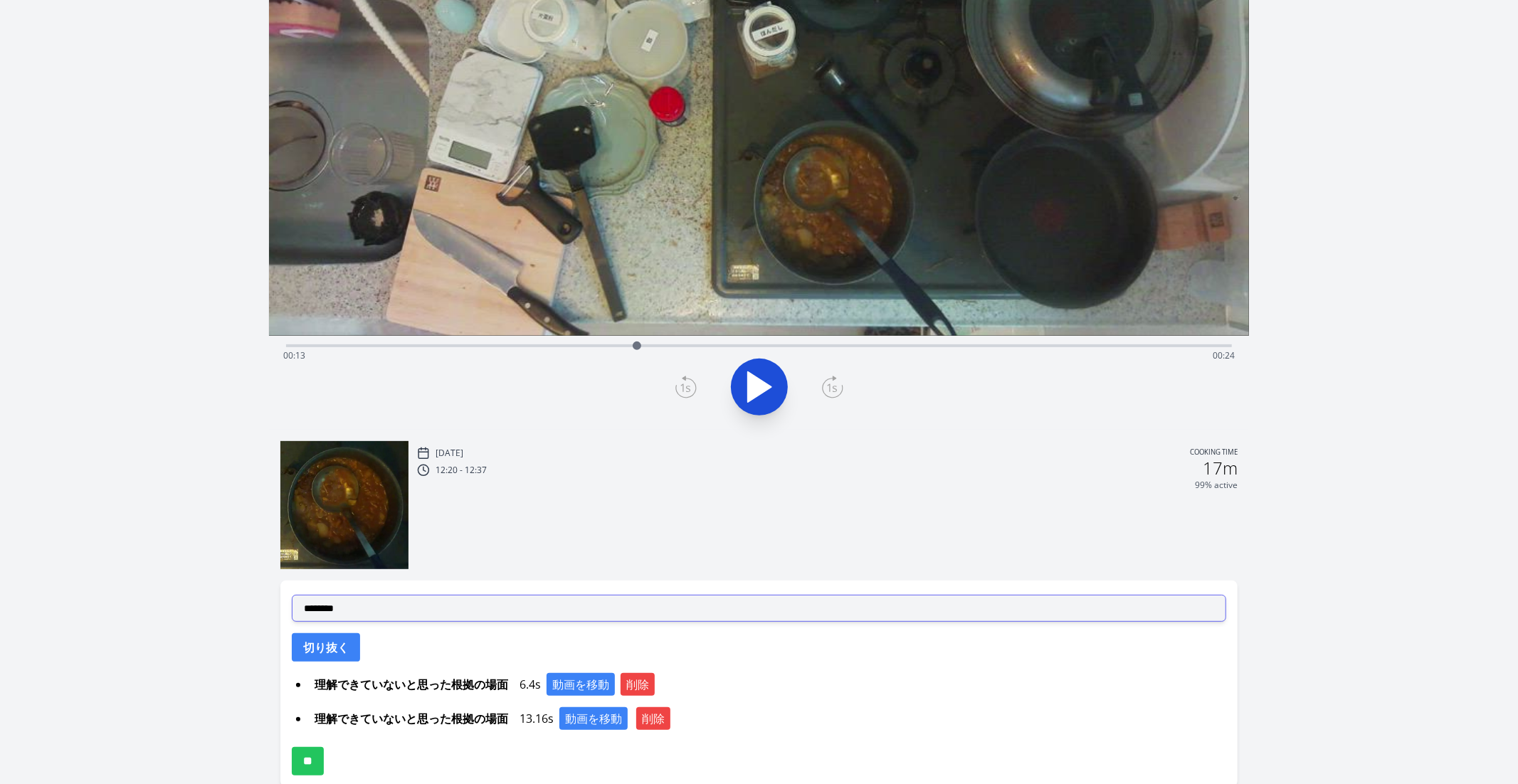
click at [386, 613] on select "**********" at bounding box center [759, 608] width 935 height 27
select select "**********"
click at [292, 595] on select "**********" at bounding box center [759, 608] width 935 height 27
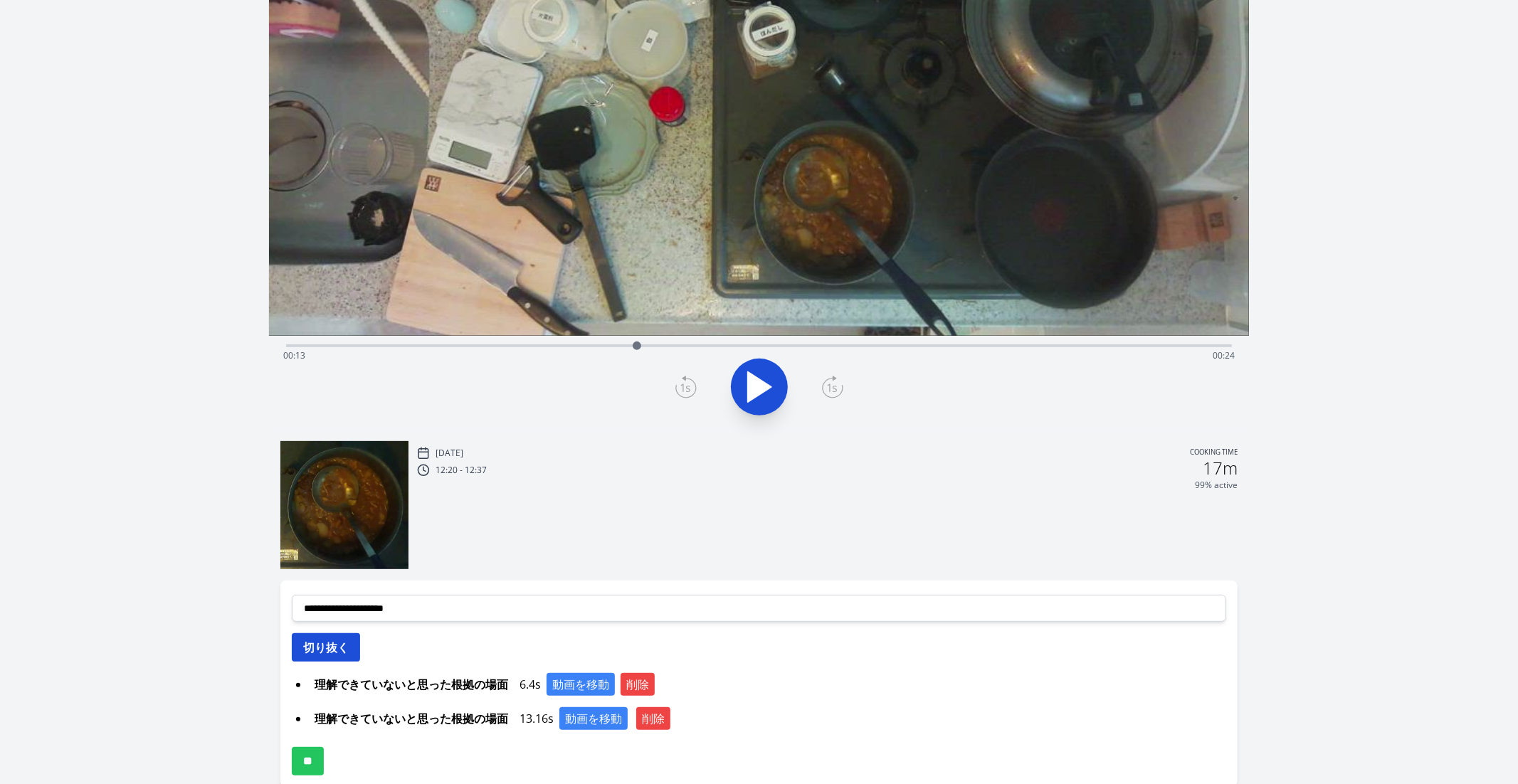
click at [315, 651] on button "切り抜く" at bounding box center [326, 647] width 68 height 28
select select
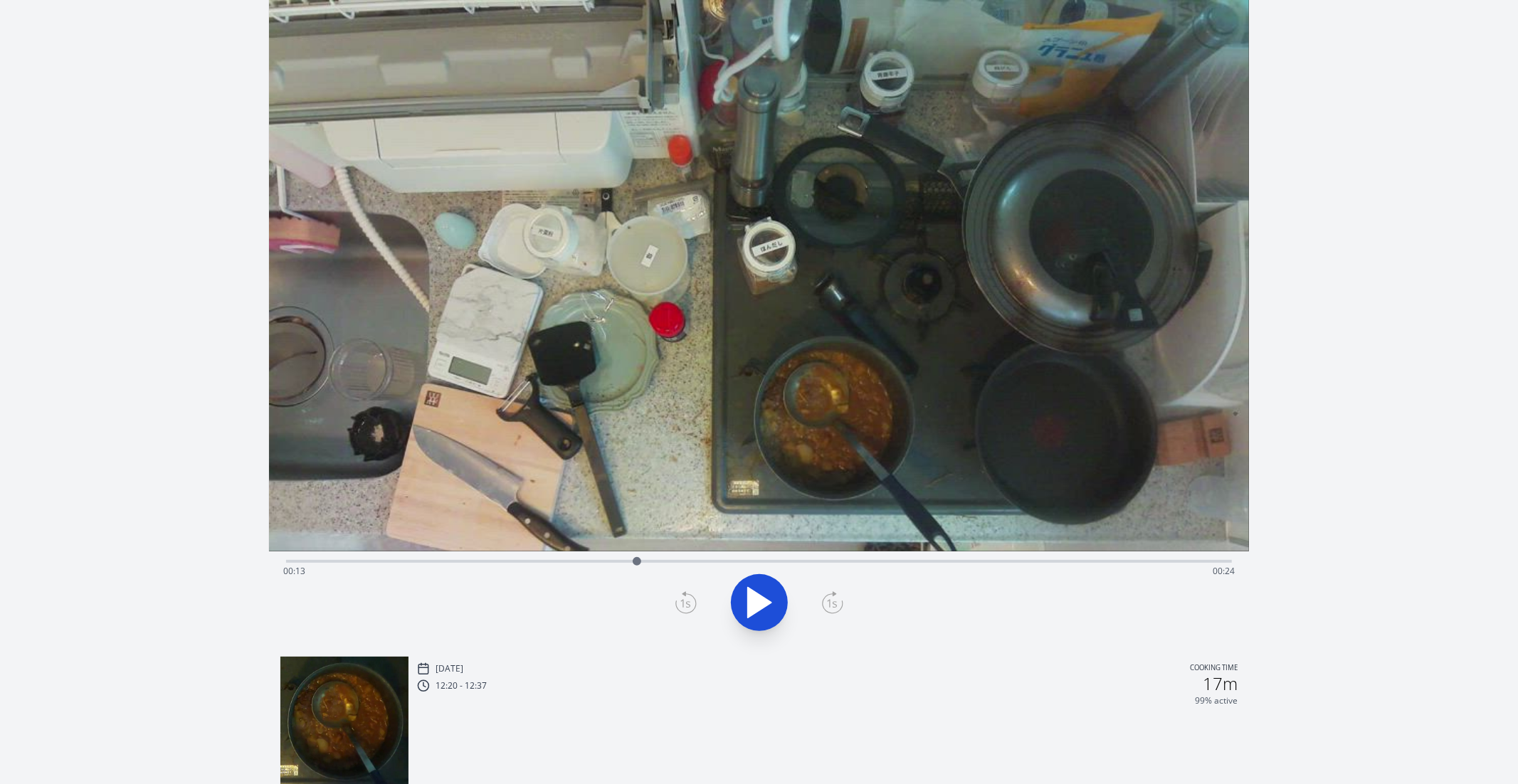
scroll to position [0, 0]
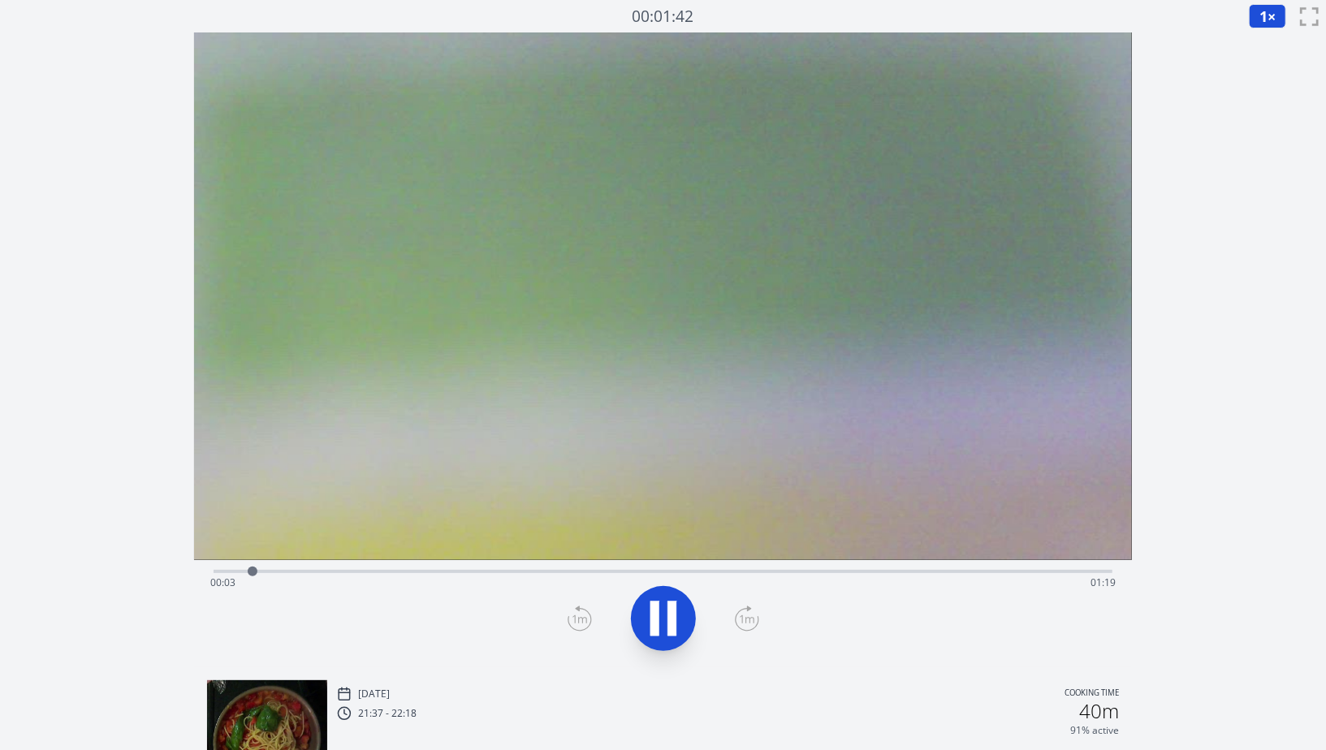
click at [774, 577] on div "Time elapsed: 00:03 Time remaining: 01:19" at bounding box center [662, 583] width 905 height 26
drag, startPoint x: 793, startPoint y: 577, endPoint x: 837, endPoint y: 577, distance: 43.9
click at [828, 577] on div "Time elapsed: 00:51 Time remaining: 00:31" at bounding box center [662, 583] width 905 height 26
click at [830, 570] on div "Time elapsed: 00:58 Time remaining: 00:24" at bounding box center [662, 583] width 905 height 26
click at [905, 572] on div "Time elapsed: 00:56 Time remaining: 00:26" at bounding box center [662, 583] width 905 height 26
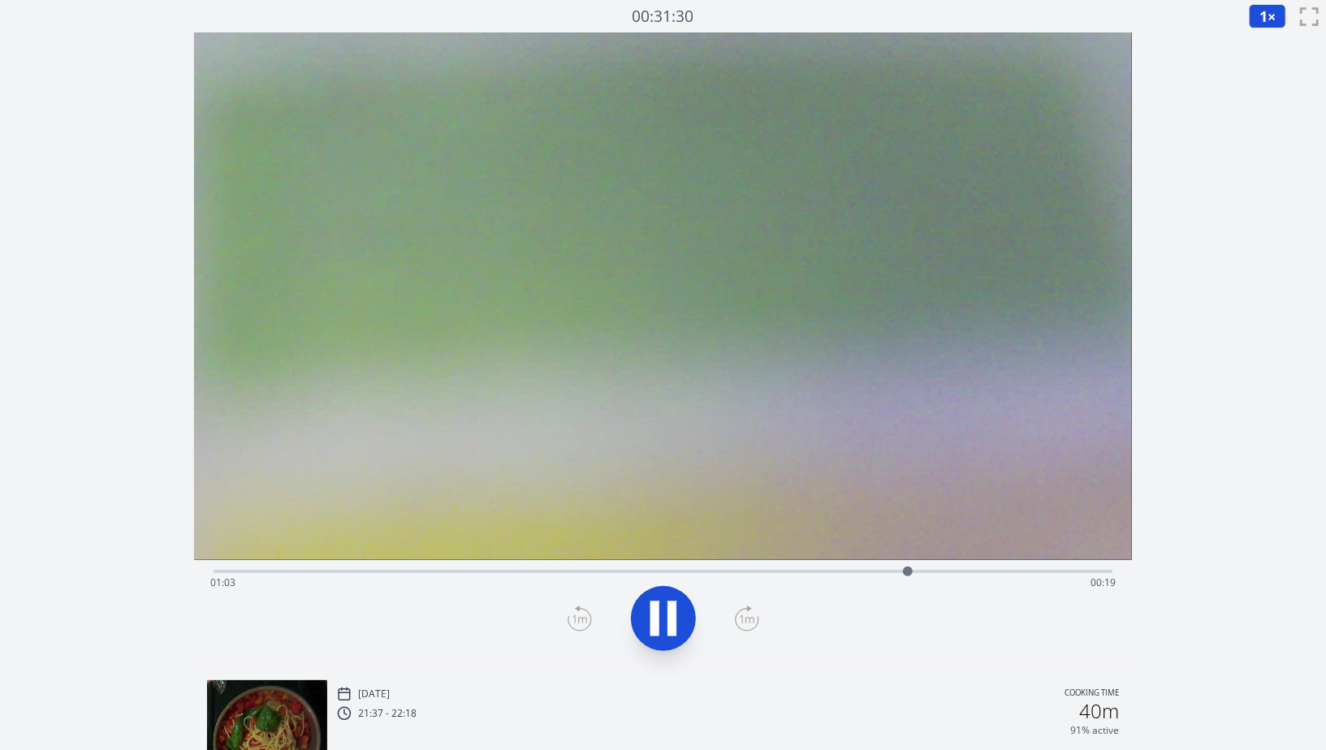
click at [961, 573] on div "Time elapsed: 01:03 Time remaining: 00:19" at bounding box center [662, 583] width 905 height 26
click at [878, 574] on div "Time elapsed: 01:12 Time remaining: 00:10" at bounding box center [662, 583] width 905 height 26
click at [858, 566] on div "Time elapsed: 01:03 Time remaining: 00:19" at bounding box center [663, 569] width 899 height 19
click at [828, 576] on div "Time elapsed: 00:59 Time remaining: 00:23" at bounding box center [662, 583] width 905 height 26
click at [780, 571] on div "Time elapsed: 00:56 Time remaining: 00:26" at bounding box center [662, 583] width 905 height 26
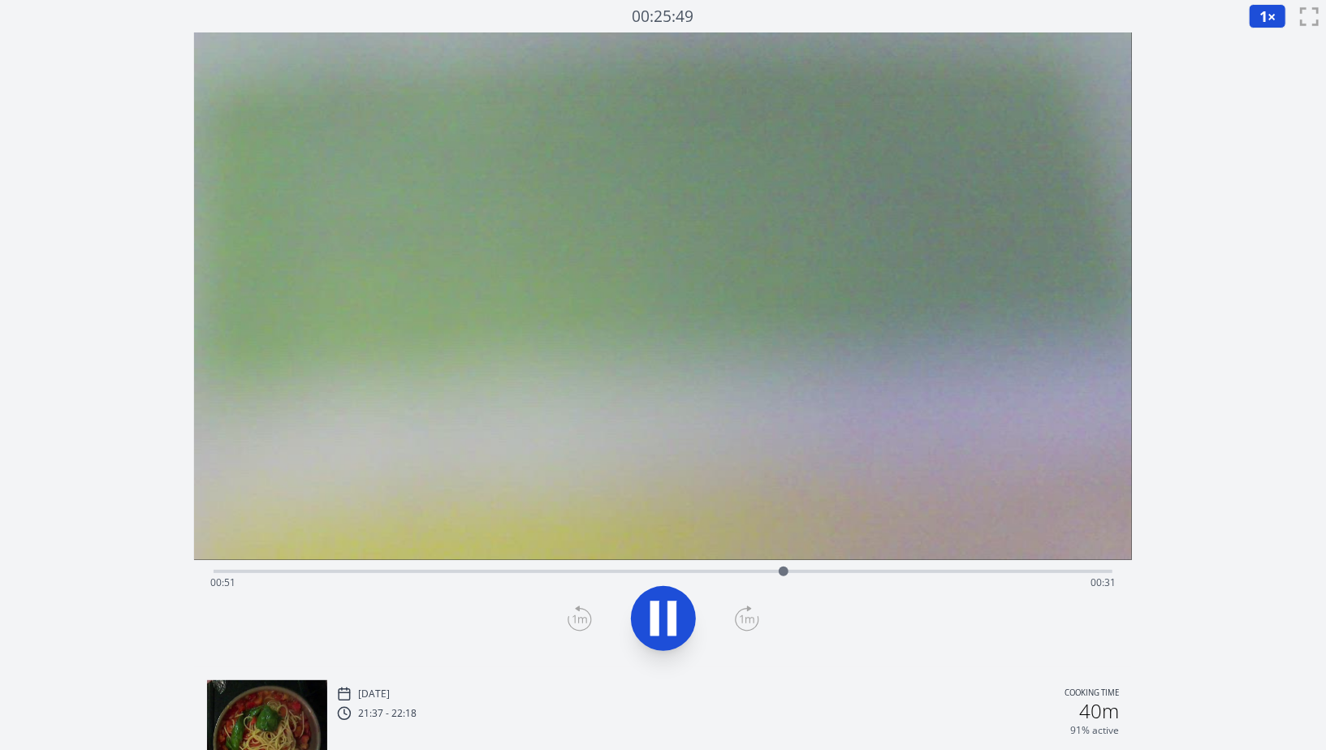
click at [741, 573] on div "Time elapsed: 00:51 Time remaining: 00:31" at bounding box center [662, 583] width 905 height 26
click at [512, 577] on div "Time elapsed: 00:56 Time remaining: 00:26" at bounding box center [662, 583] width 905 height 26
click at [340, 574] on div "Time elapsed: 00:27 Time remaining: 00:55" at bounding box center [662, 583] width 905 height 26
click at [210, 568] on div "Time elapsed: 00:11 Time remaining: 01:11" at bounding box center [663, 613] width 938 height 107
click at [666, 619] on icon at bounding box center [663, 618] width 45 height 45
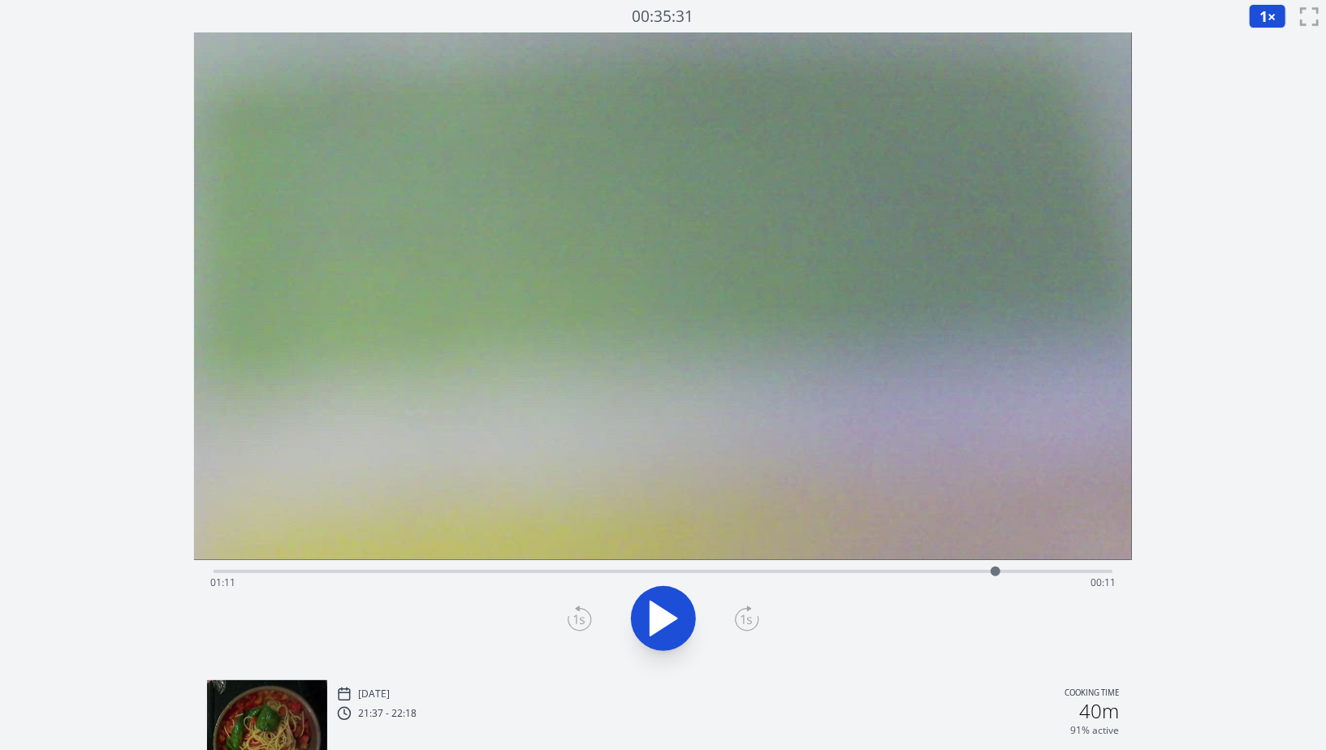
click at [584, 625] on icon at bounding box center [580, 619] width 24 height 26
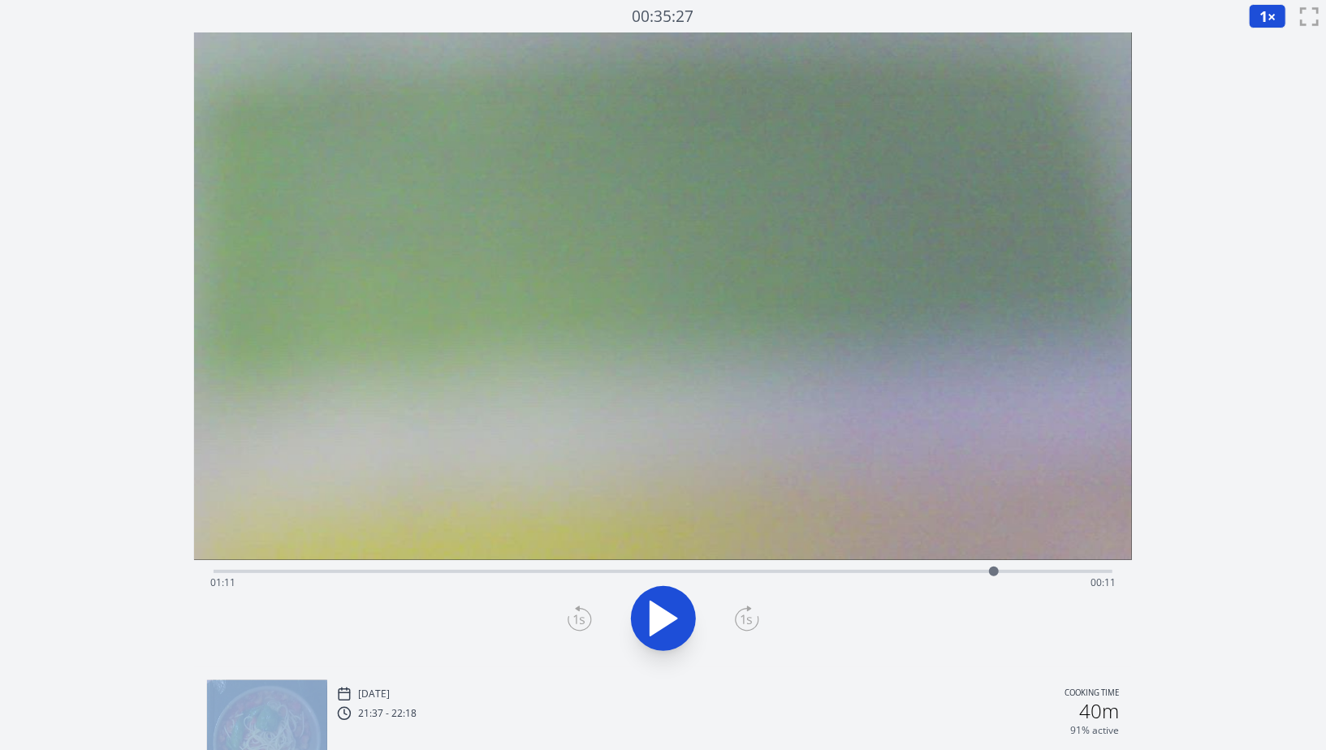
click at [584, 625] on icon at bounding box center [580, 619] width 24 height 26
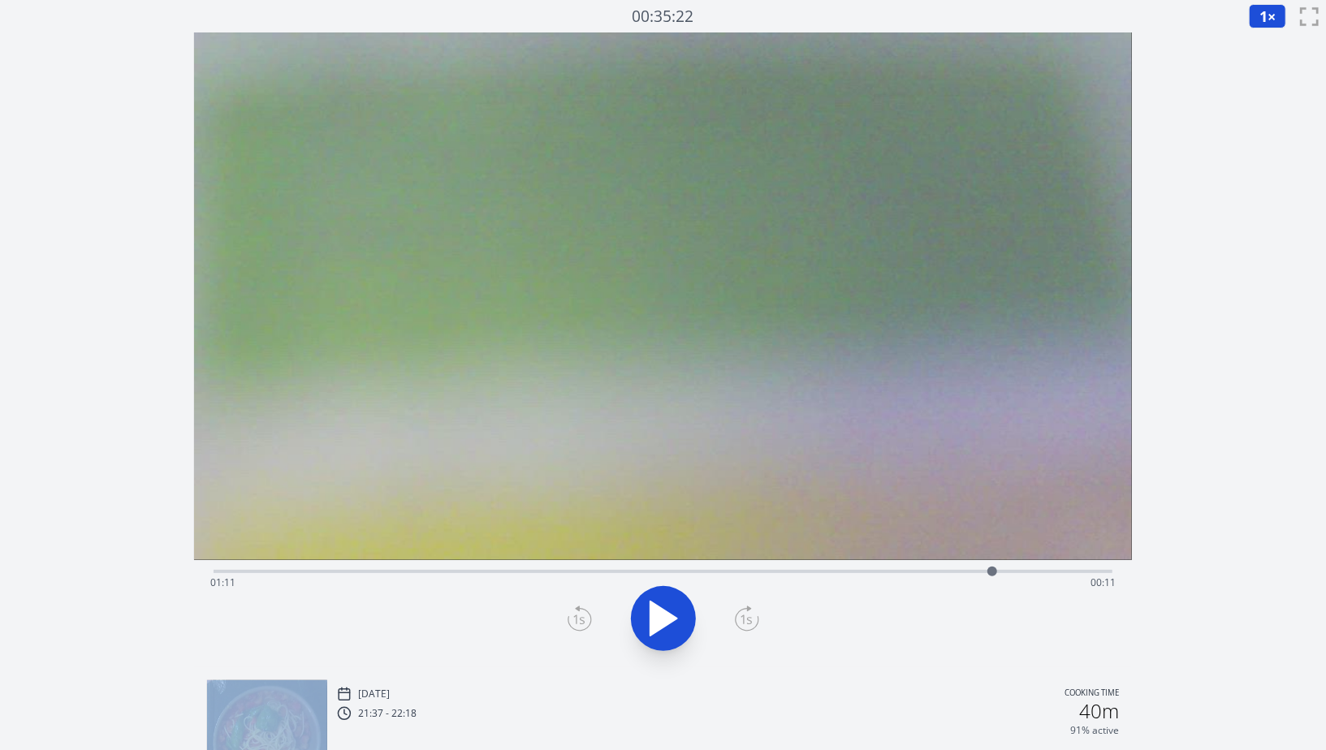
click at [584, 625] on icon at bounding box center [580, 619] width 24 height 26
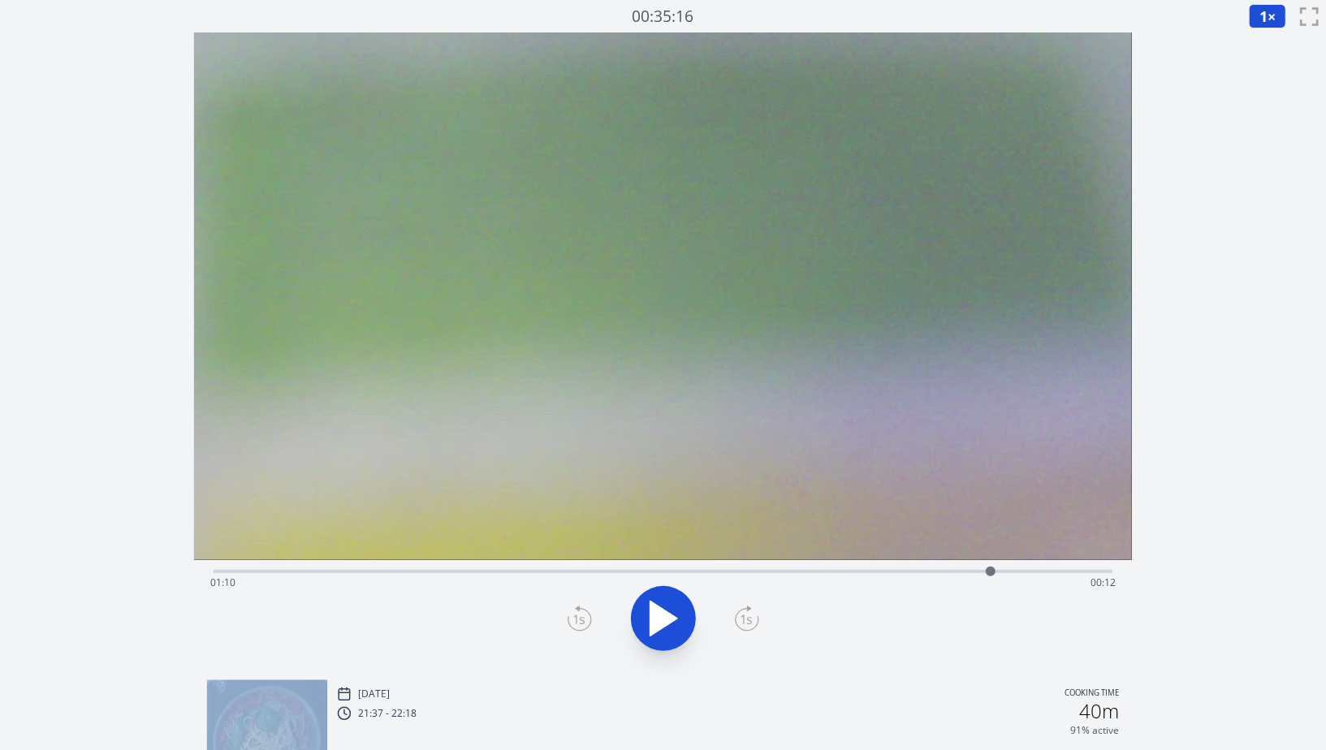
click at [584, 625] on icon at bounding box center [580, 619] width 24 height 26
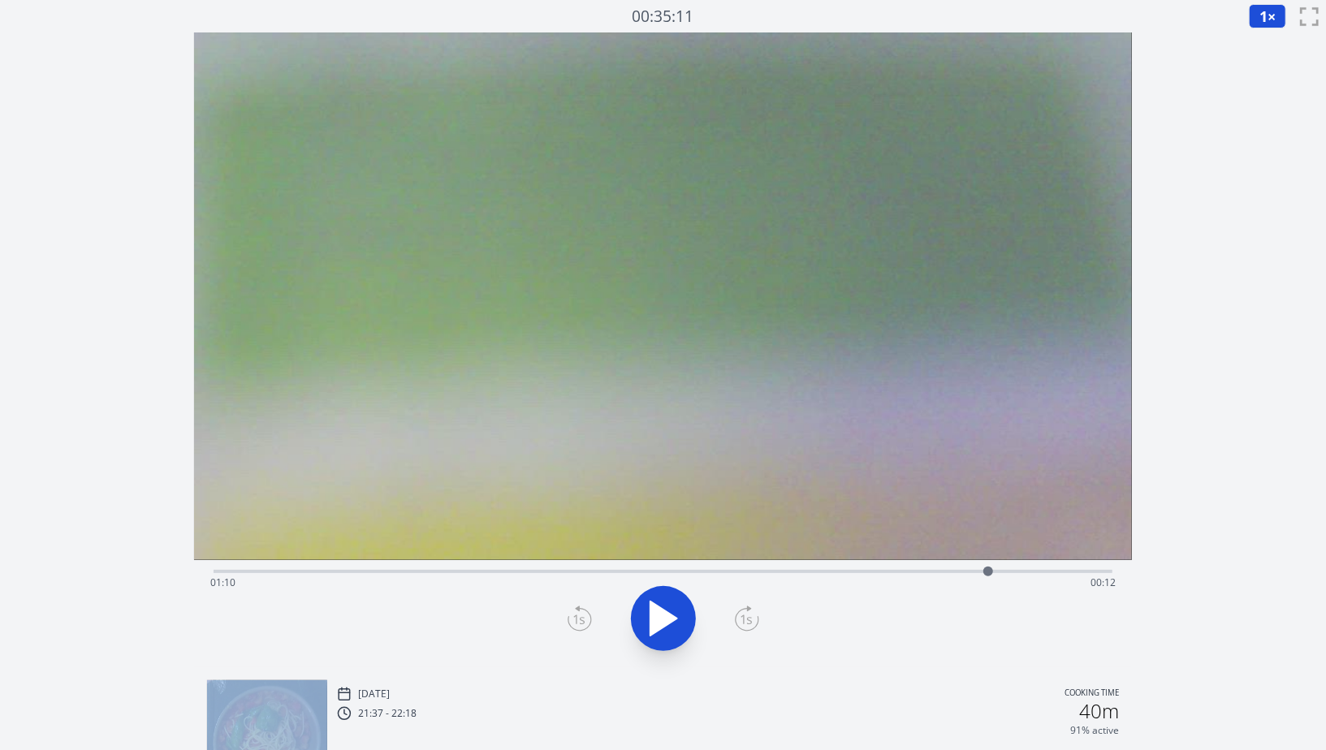
click at [584, 625] on icon at bounding box center [580, 619] width 24 height 26
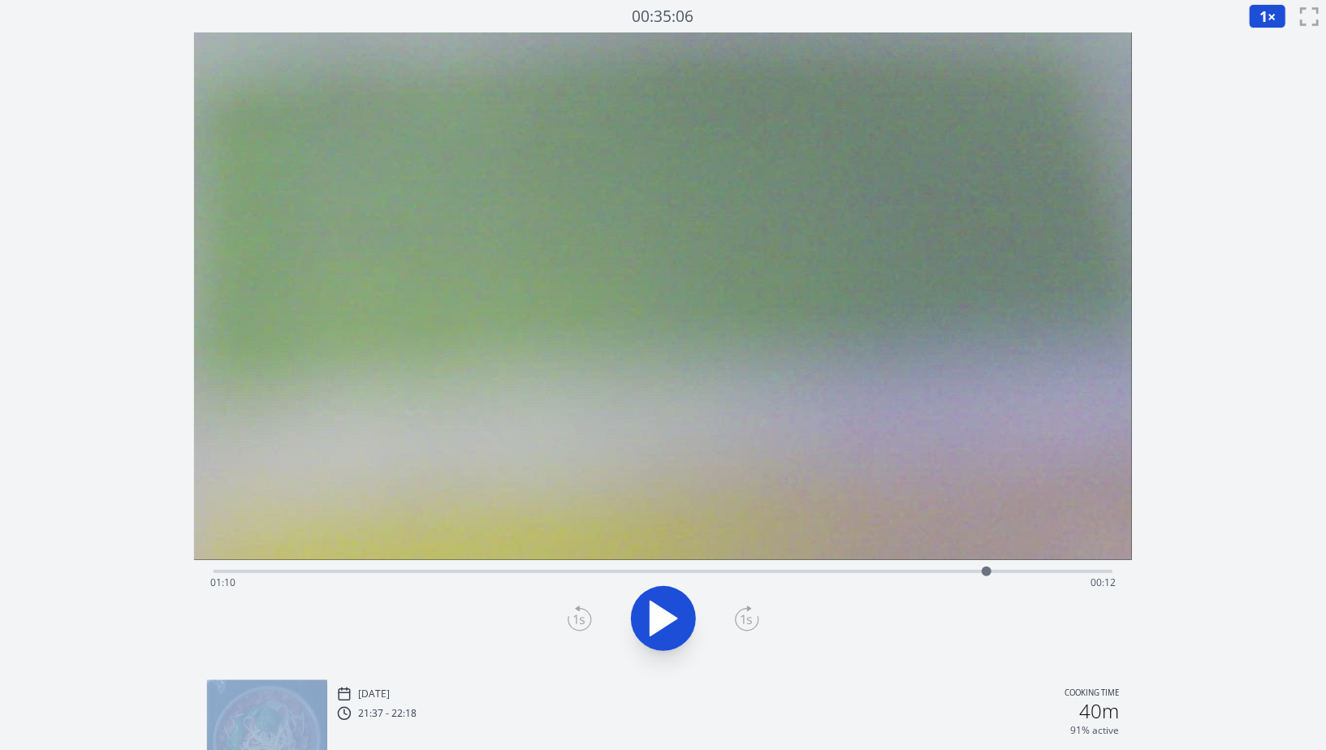
click at [584, 625] on icon at bounding box center [580, 619] width 24 height 26
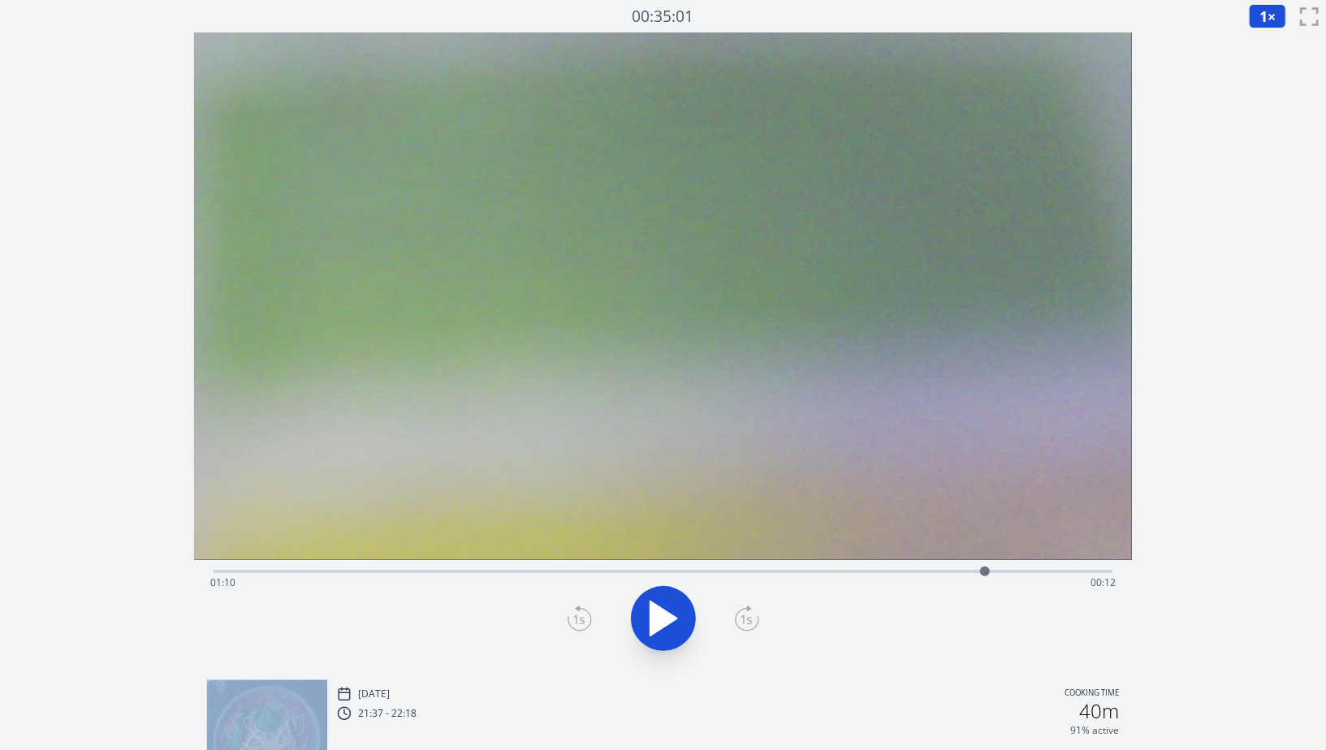
click at [584, 625] on icon at bounding box center [580, 619] width 24 height 26
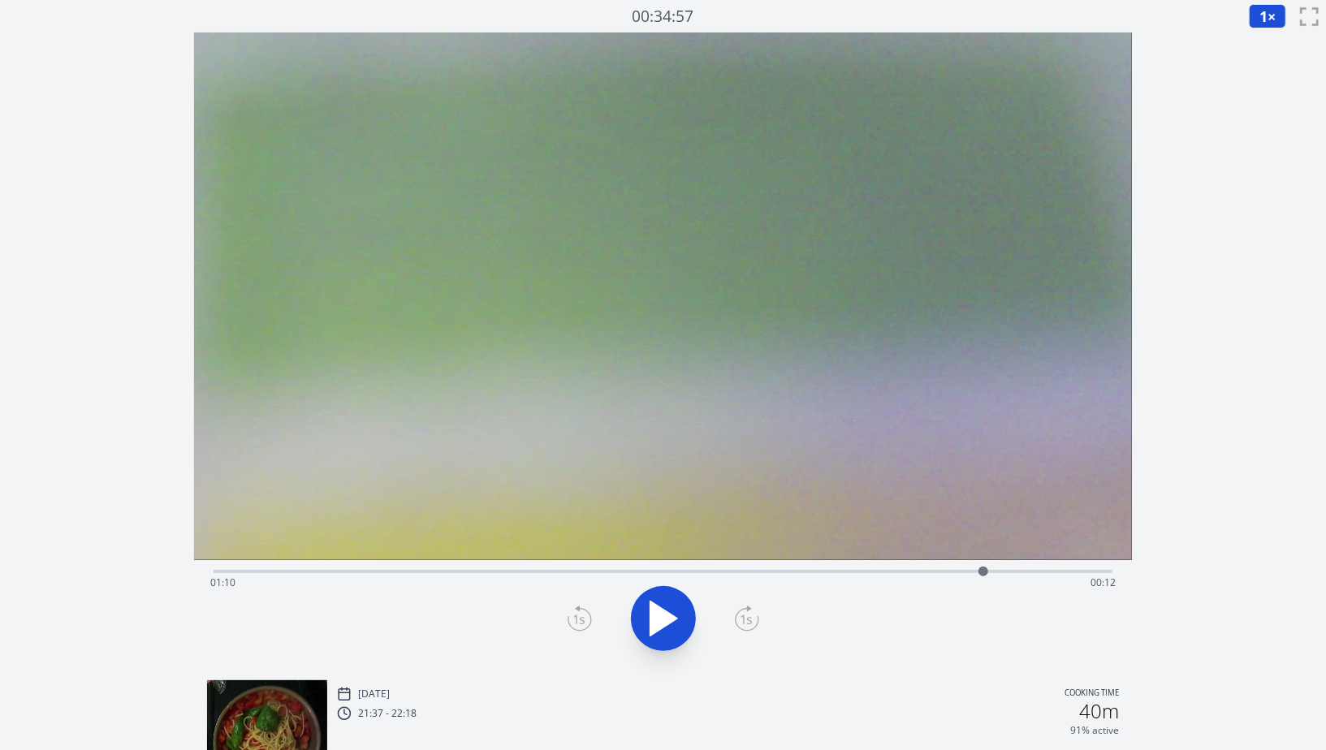
click at [584, 625] on icon at bounding box center [580, 619] width 24 height 26
click at [747, 614] on icon at bounding box center [747, 619] width 24 height 26
click at [503, 569] on div "Time elapsed: 01:13 Time remaining: 00:09" at bounding box center [663, 569] width 899 height 19
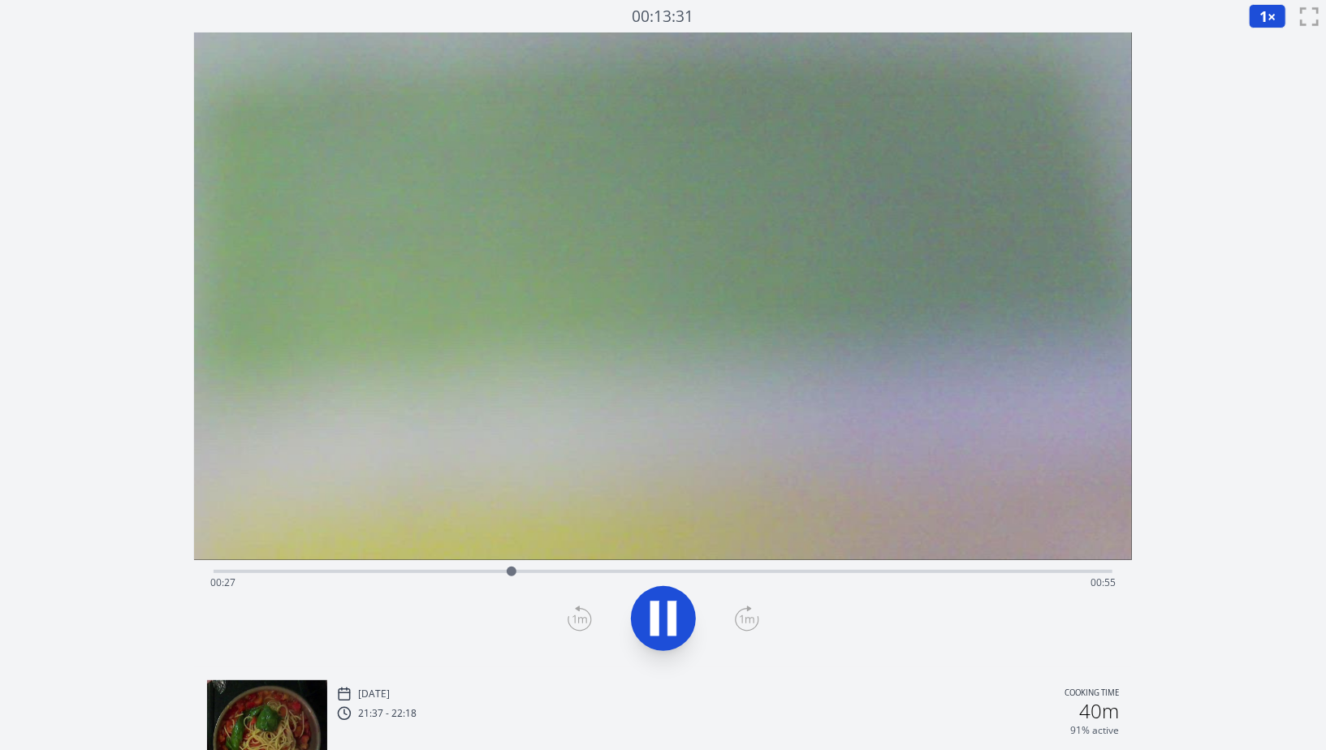
click at [538, 564] on div "Time elapsed: 00:27 Time remaining: 00:55" at bounding box center [663, 569] width 899 height 19
click at [601, 570] on div "Time elapsed: 00:29 Time remaining: 00:53" at bounding box center [662, 583] width 905 height 26
click at [689, 622] on button at bounding box center [663, 618] width 65 height 65
click at [718, 573] on div at bounding box center [726, 572] width 24 height 24
click at [727, 573] on div at bounding box center [718, 572] width 24 height 24
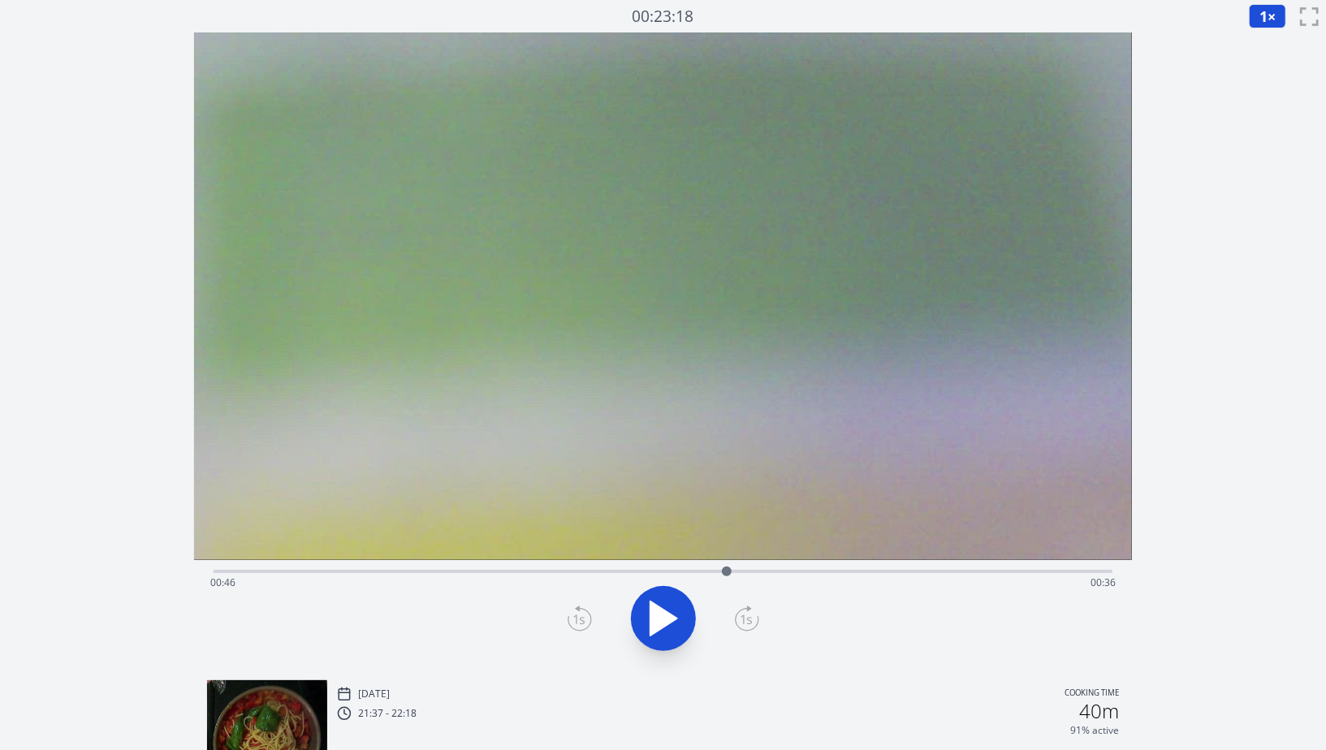
click at [678, 634] on icon at bounding box center [663, 618] width 45 height 45
click at [669, 569] on div "Time elapsed: 00:49 Time remaining: 00:33" at bounding box center [663, 569] width 899 height 19
click at [667, 615] on icon at bounding box center [663, 619] width 27 height 34
click at [668, 615] on icon at bounding box center [672, 618] width 9 height 35
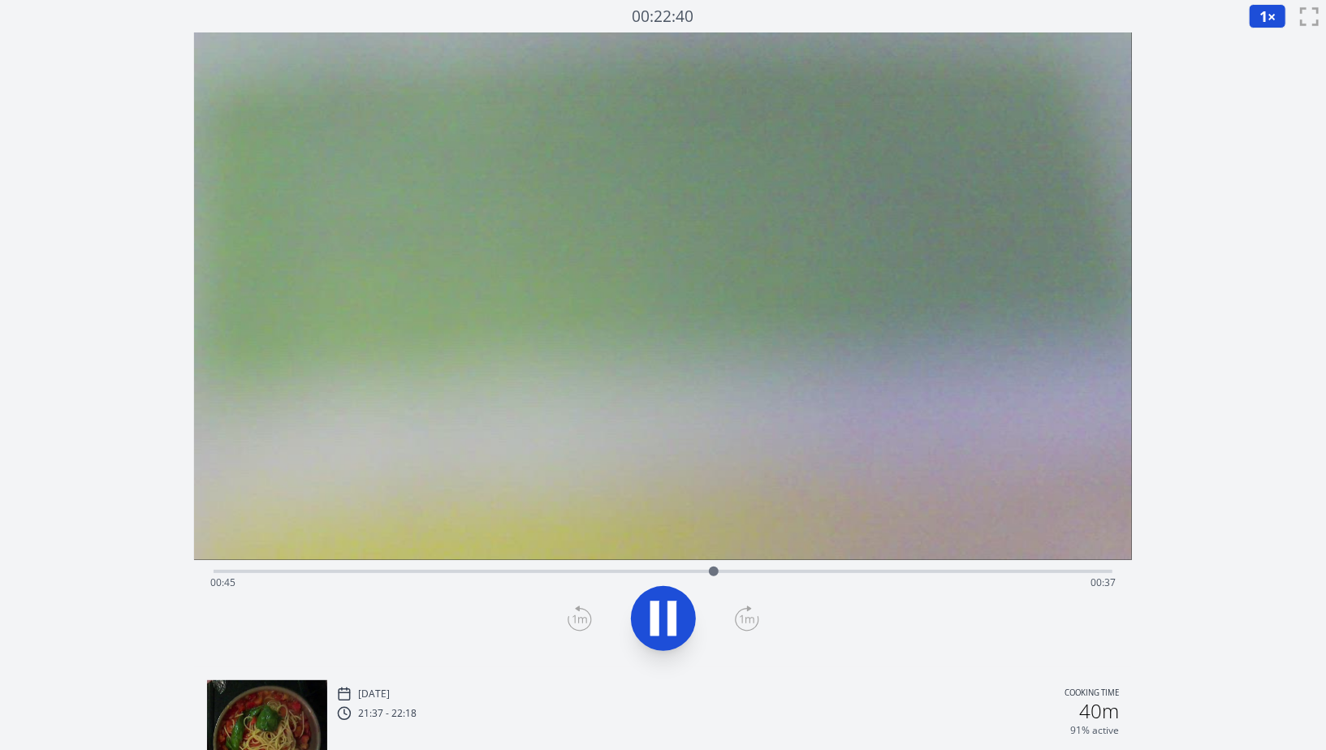
click at [613, 566] on div "Time elapsed: 00:45 Time remaining: 00:37" at bounding box center [663, 569] width 899 height 19
click at [657, 638] on icon at bounding box center [663, 618] width 45 height 45
click at [671, 607] on icon at bounding box center [663, 618] width 45 height 45
click at [671, 607] on icon at bounding box center [672, 618] width 9 height 35
click at [671, 607] on icon at bounding box center [663, 618] width 45 height 45
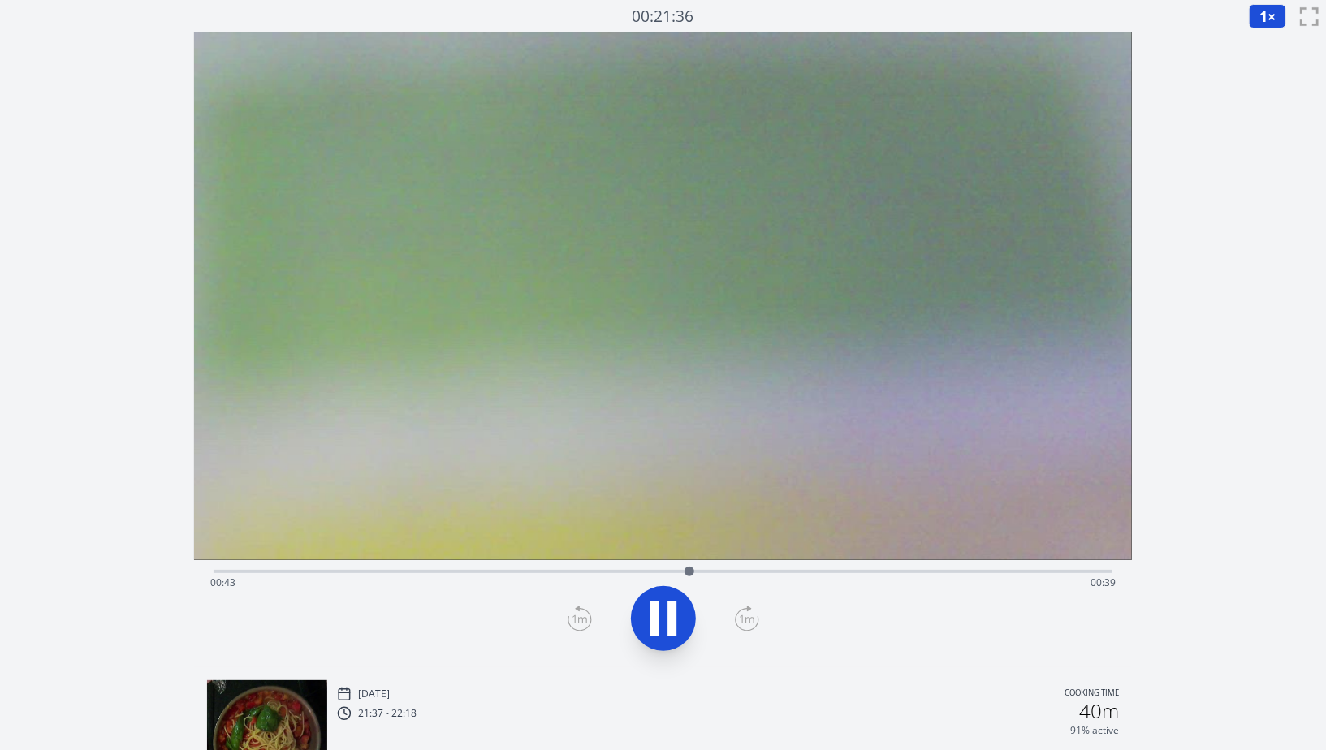
click at [671, 607] on icon at bounding box center [672, 618] width 9 height 35
click at [781, 564] on div "Time elapsed: 00:43 Time remaining: 00:39" at bounding box center [663, 569] width 899 height 19
click at [804, 578] on div "Time elapsed: 00:51 Time remaining: 00:31" at bounding box center [662, 583] width 905 height 26
click at [865, 578] on div "Time elapsed: 00:53 Time remaining: 00:29" at bounding box center [662, 583] width 905 height 26
click at [880, 577] on div "Time elapsed: 00:59 Time remaining: 00:23" at bounding box center [662, 583] width 905 height 26
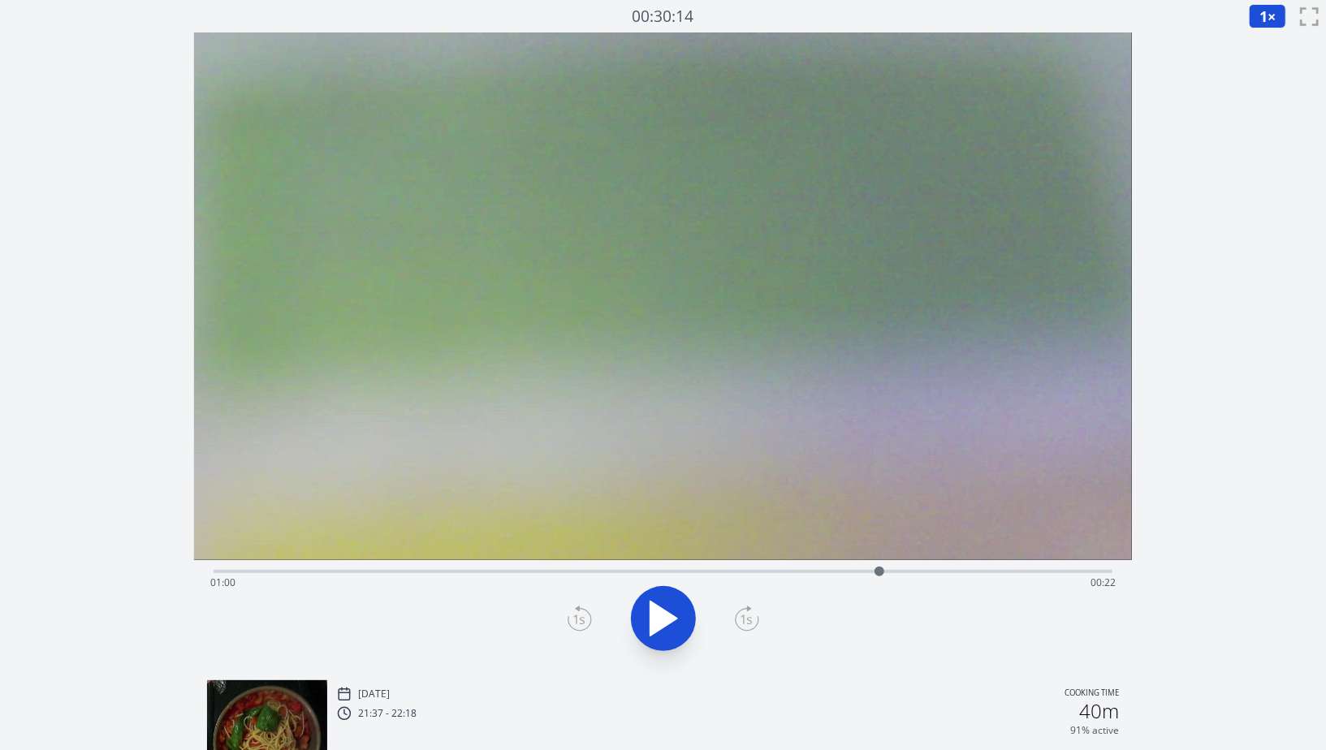
click at [936, 575] on div "Time elapsed: 01:00 Time remaining: 00:22" at bounding box center [662, 583] width 905 height 26
click at [968, 574] on div "Time elapsed: 01:05 Time remaining: 00:17" at bounding box center [662, 583] width 905 height 26
click at [997, 574] on div "Time elapsed: 01:08 Time remaining: 00:14" at bounding box center [662, 583] width 905 height 26
click at [892, 573] on div "Time elapsed: 01:11 Time remaining: 00:11" at bounding box center [662, 583] width 905 height 26
click at [744, 560] on div "Time elapsed: 01:01 Time remaining: 00:21" at bounding box center [663, 569] width 899 height 19
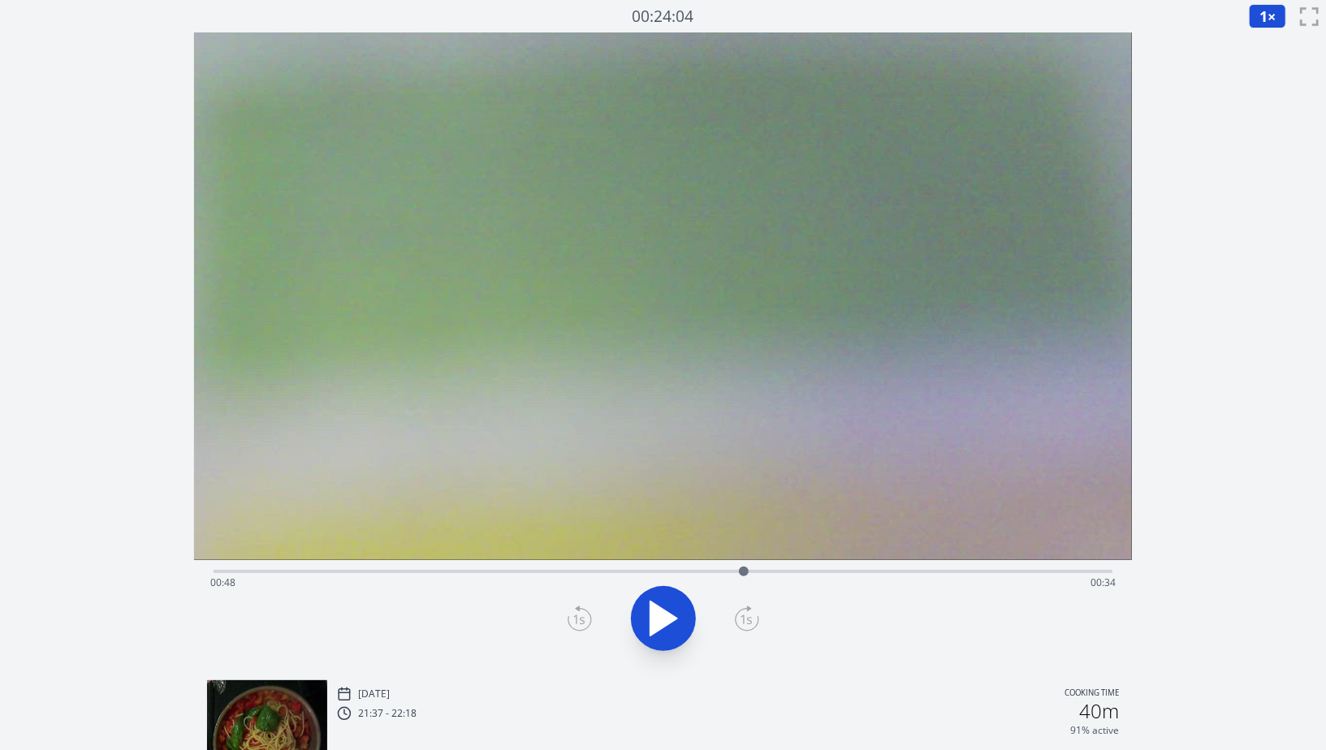
drag, startPoint x: 706, startPoint y: 571, endPoint x: 694, endPoint y: 574, distance: 12.6
click at [694, 574] on div "Time elapsed: 00:48 Time remaining: 00:34" at bounding box center [662, 583] width 905 height 26
click at [694, 574] on div at bounding box center [694, 572] width 10 height 10
click at [660, 624] on icon at bounding box center [663, 619] width 27 height 34
click at [638, 573] on div "Time elapsed: 00:51 Time remaining: 00:31" at bounding box center [662, 583] width 905 height 26
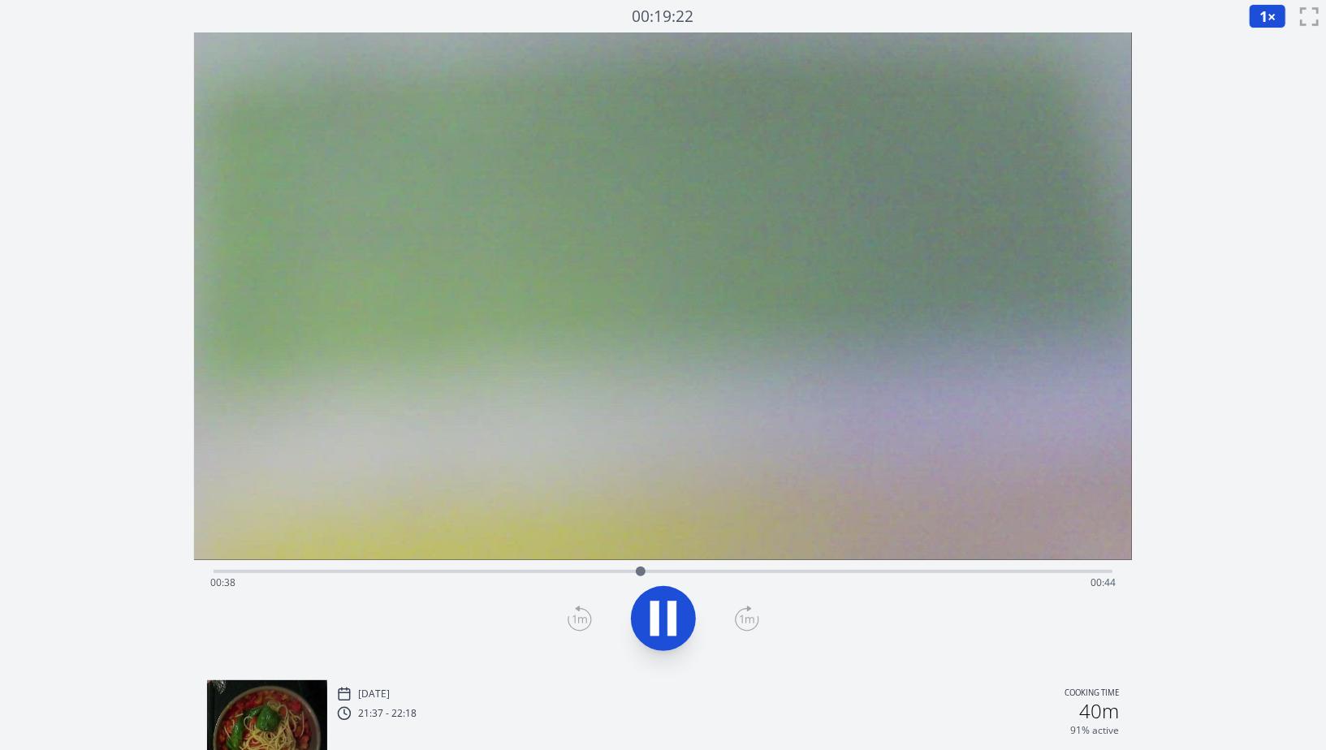
click at [568, 568] on div "Time elapsed: 00:38 Time remaining: 00:44" at bounding box center [663, 569] width 899 height 19
click at [592, 560] on video at bounding box center [663, 296] width 938 height 528
click at [621, 567] on div "Time elapsed: 00:33 Time remaining: 00:49" at bounding box center [663, 569] width 899 height 19
click at [661, 607] on icon at bounding box center [663, 618] width 45 height 45
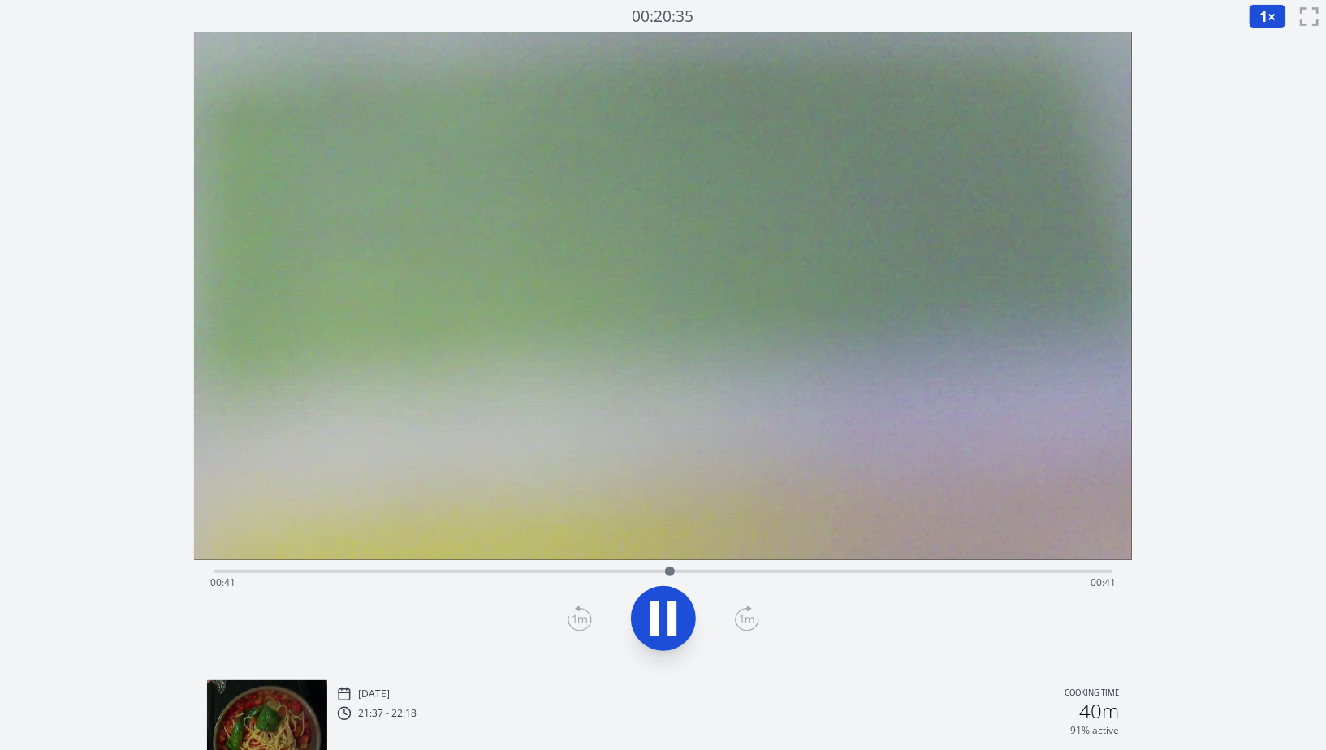
click at [661, 607] on icon at bounding box center [663, 618] width 45 height 45
click at [606, 564] on div "Time elapsed: 00:41 Time remaining: 00:41" at bounding box center [663, 569] width 899 height 19
click at [595, 565] on div at bounding box center [606, 572] width 24 height 24
click at [573, 565] on div "Time elapsed: 00:34 Time remaining: 00:48" at bounding box center [663, 569] width 899 height 19
click at [667, 621] on icon at bounding box center [663, 619] width 27 height 34
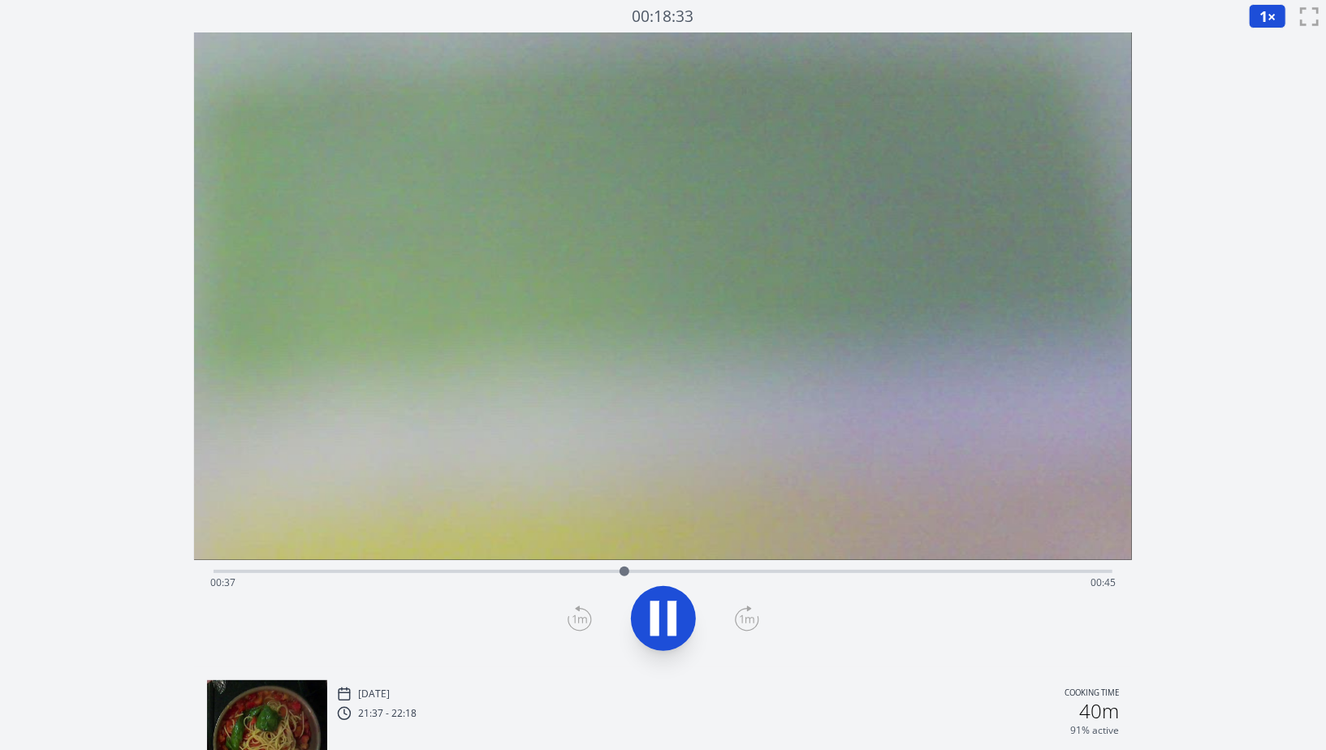
click at [667, 621] on icon at bounding box center [663, 618] width 45 height 45
click at [667, 621] on icon at bounding box center [663, 619] width 27 height 34
click at [667, 621] on icon at bounding box center [663, 618] width 45 height 45
click at [631, 575] on div at bounding box center [634, 572] width 10 height 10
click at [590, 611] on icon at bounding box center [580, 619] width 24 height 26
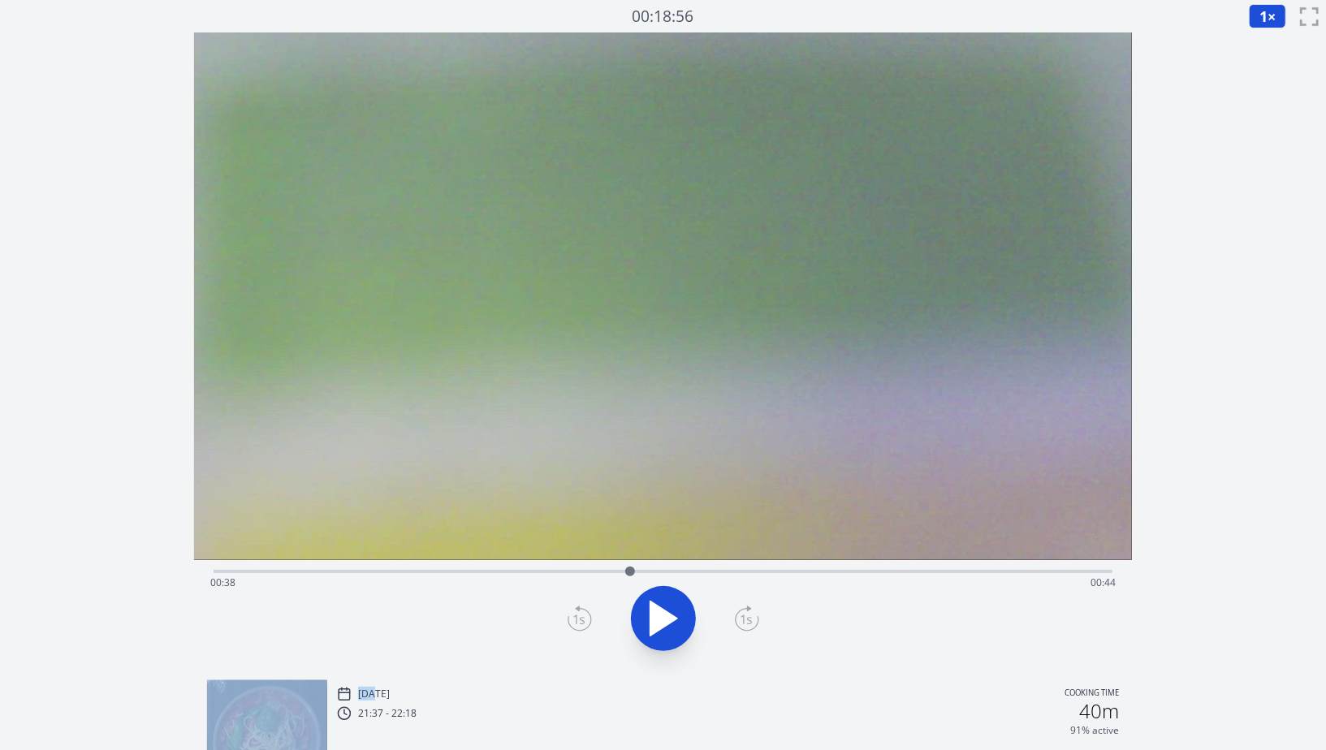
click at [590, 611] on icon at bounding box center [580, 619] width 24 height 26
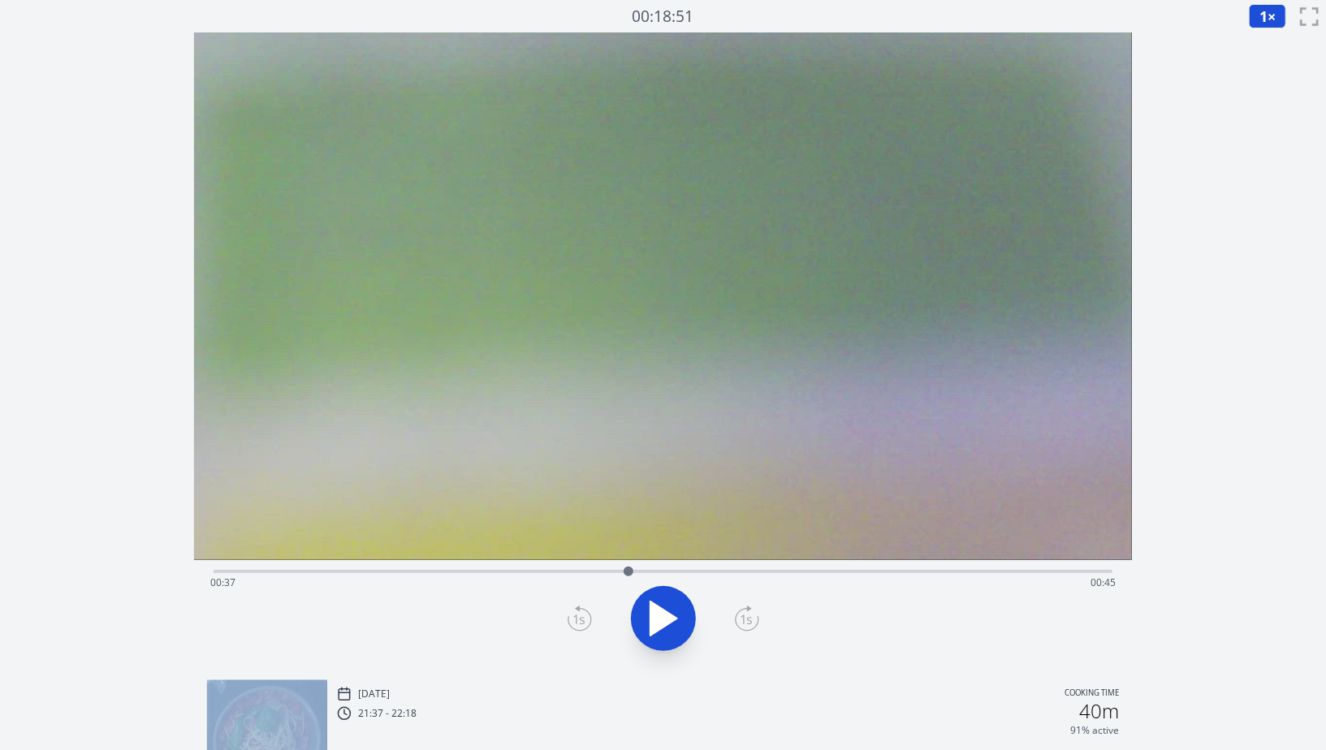
click at [754, 620] on icon at bounding box center [747, 619] width 24 height 26
click at [741, 609] on icon at bounding box center [747, 619] width 24 height 26
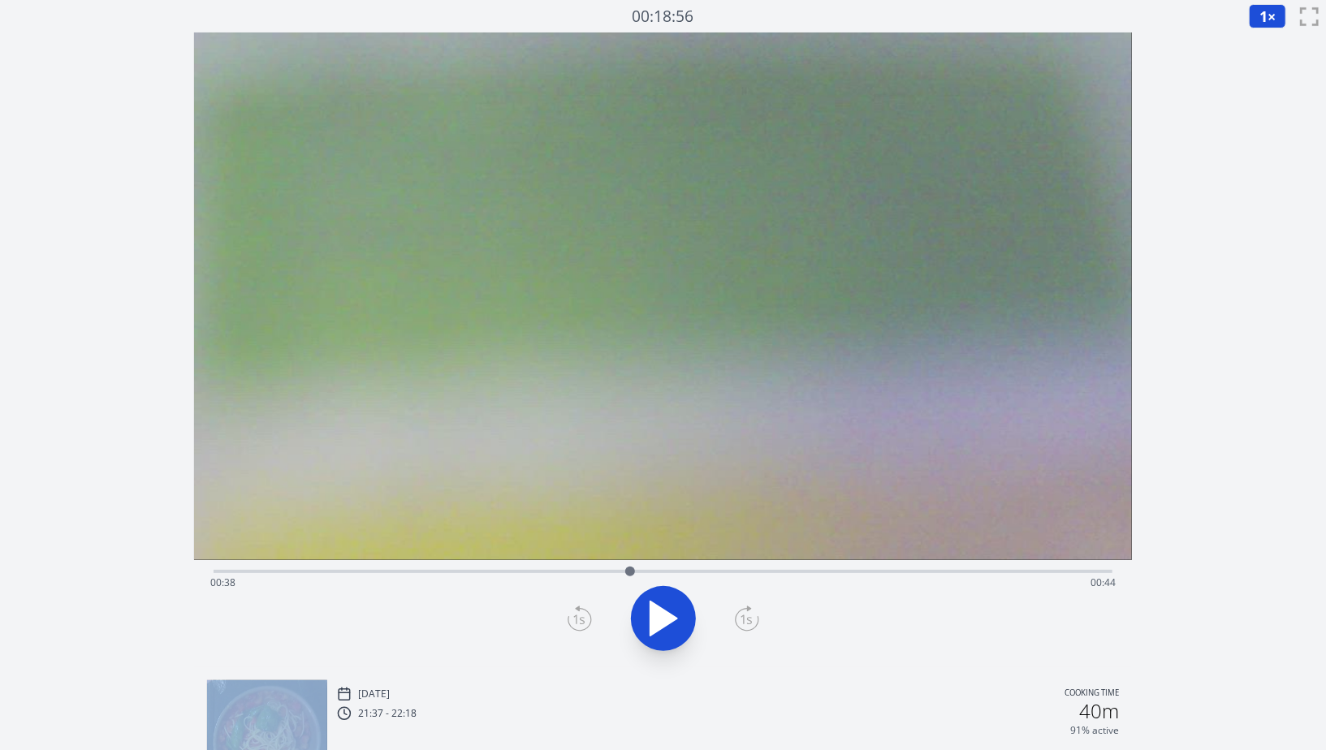
click at [741, 609] on icon at bounding box center [747, 619] width 24 height 26
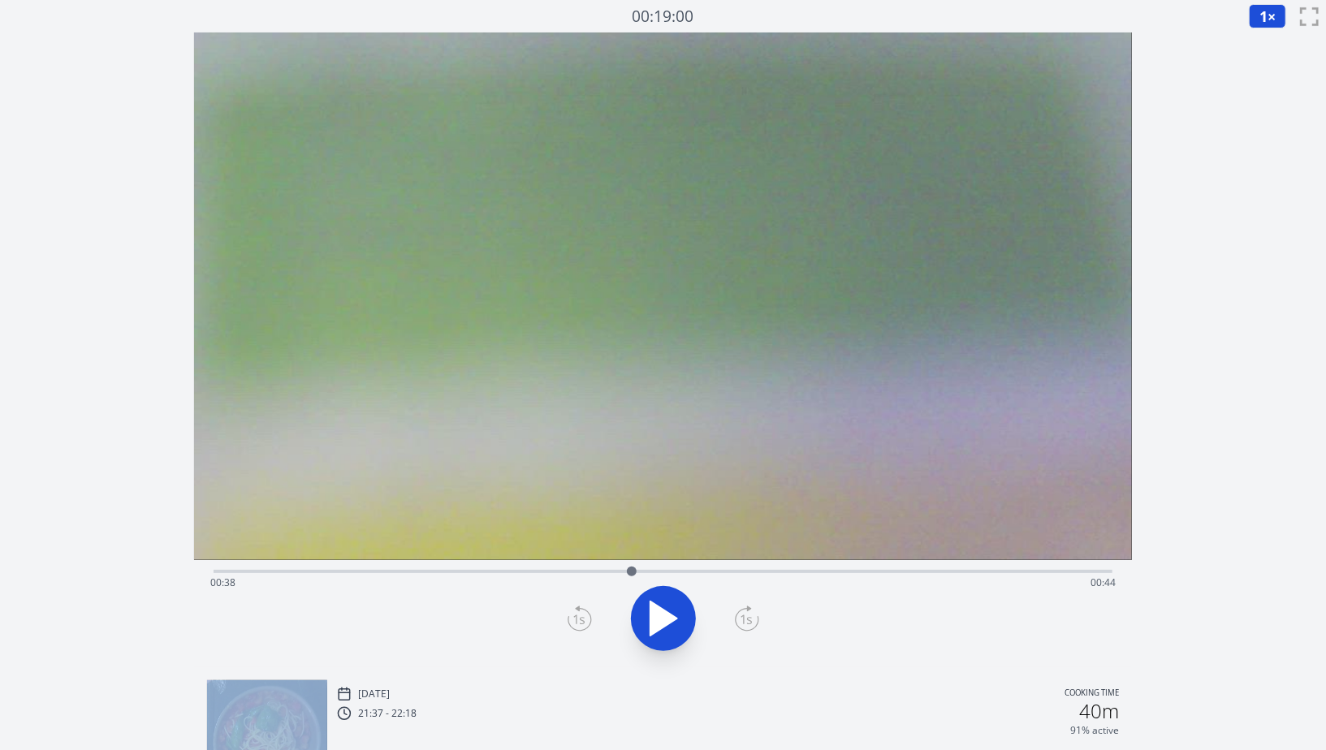
click at [741, 609] on icon at bounding box center [747, 619] width 24 height 26
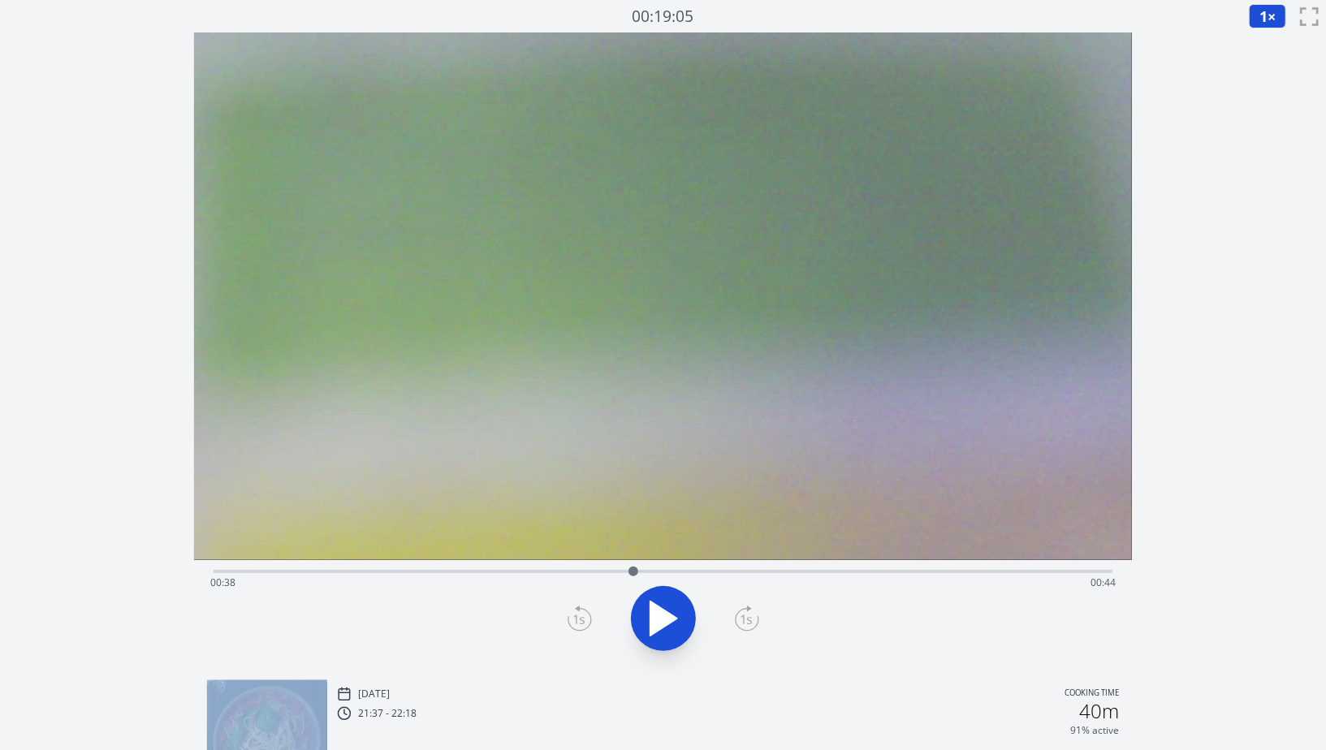
click at [741, 609] on icon at bounding box center [747, 619] width 24 height 26
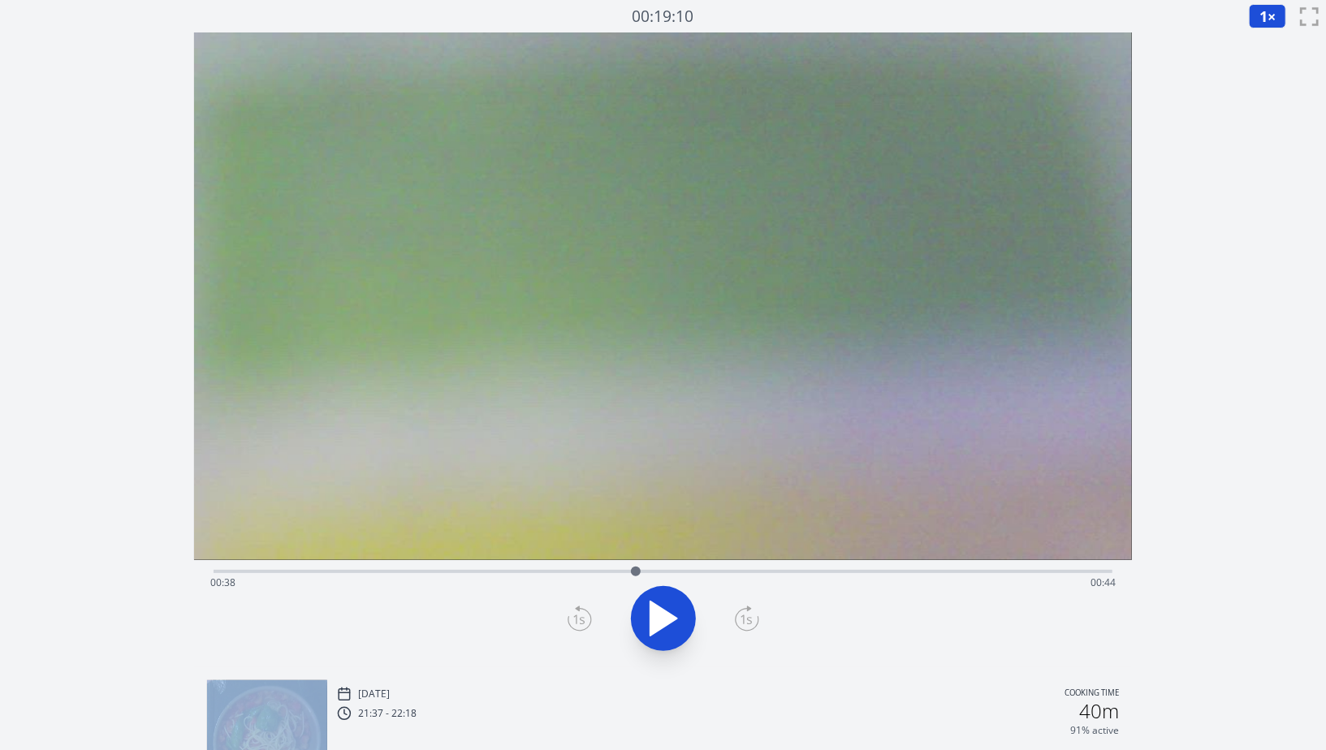
click at [741, 609] on icon at bounding box center [747, 619] width 24 height 26
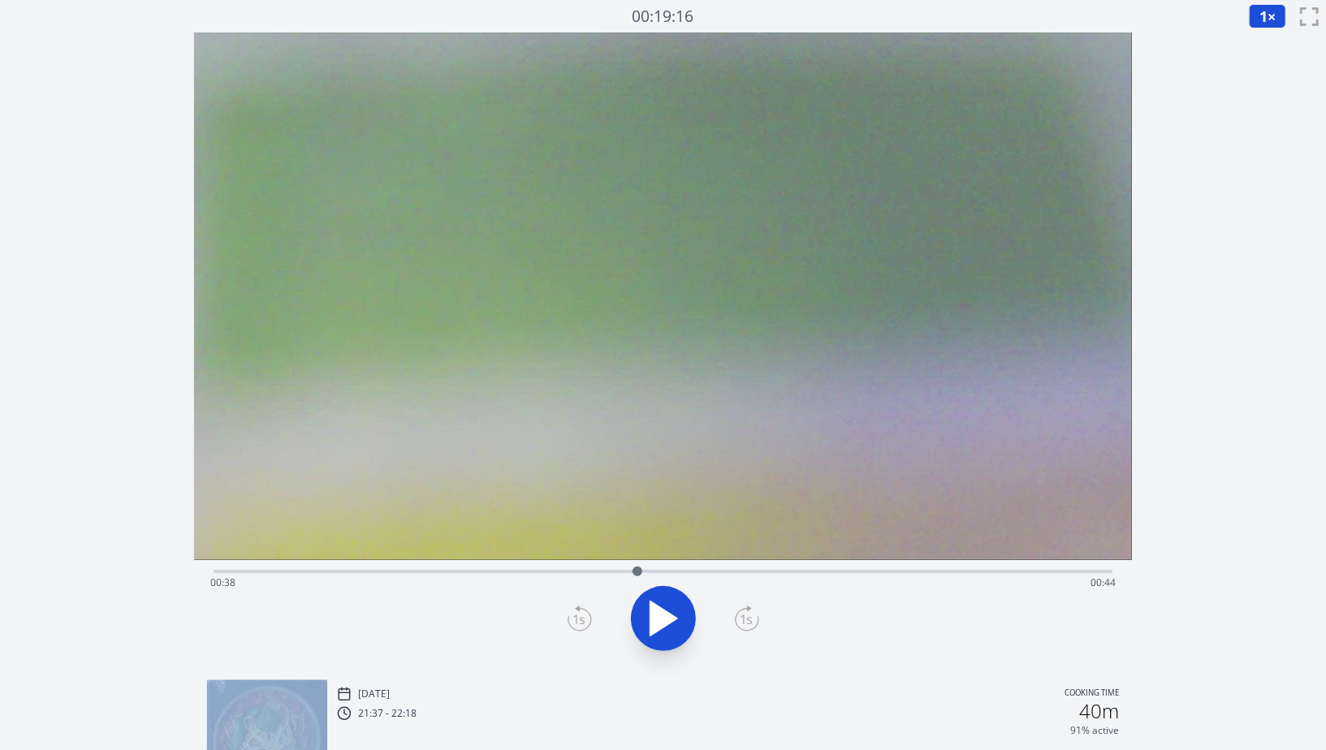
click at [741, 609] on icon at bounding box center [747, 619] width 24 height 26
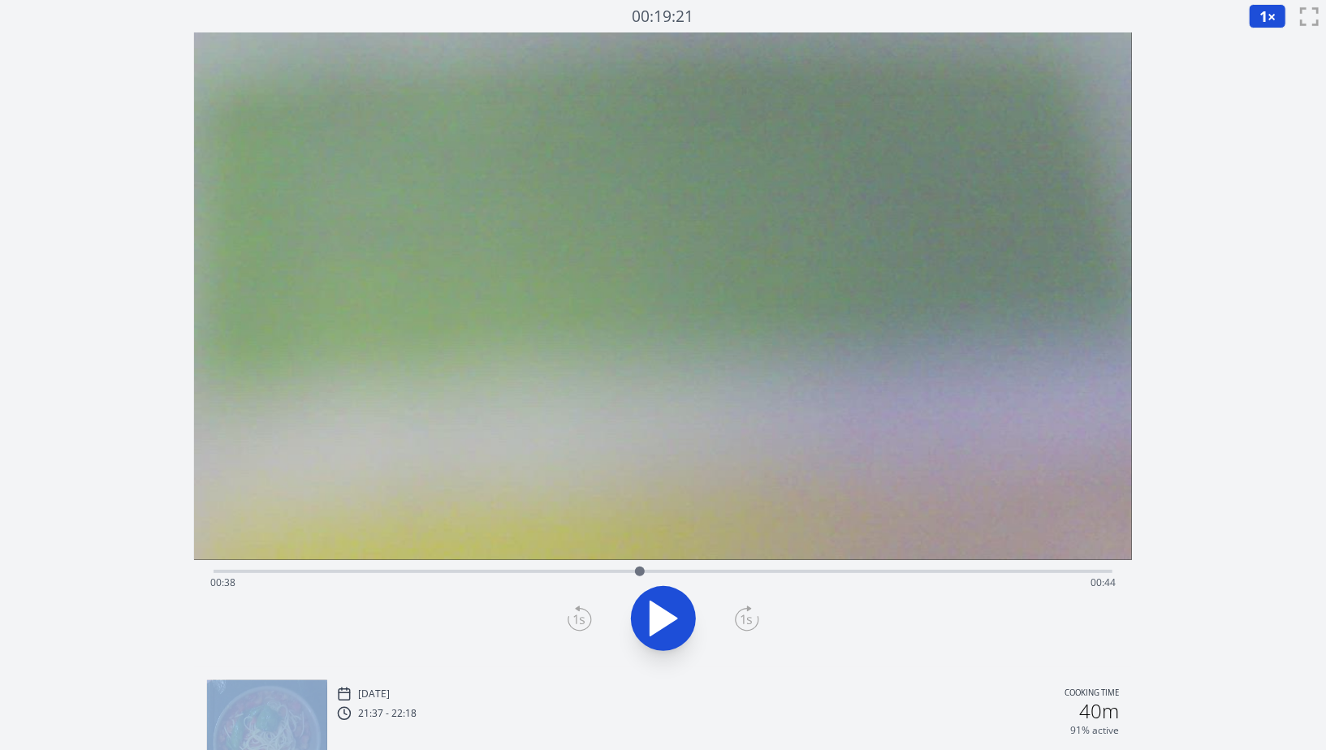
click at [741, 609] on icon at bounding box center [747, 619] width 24 height 26
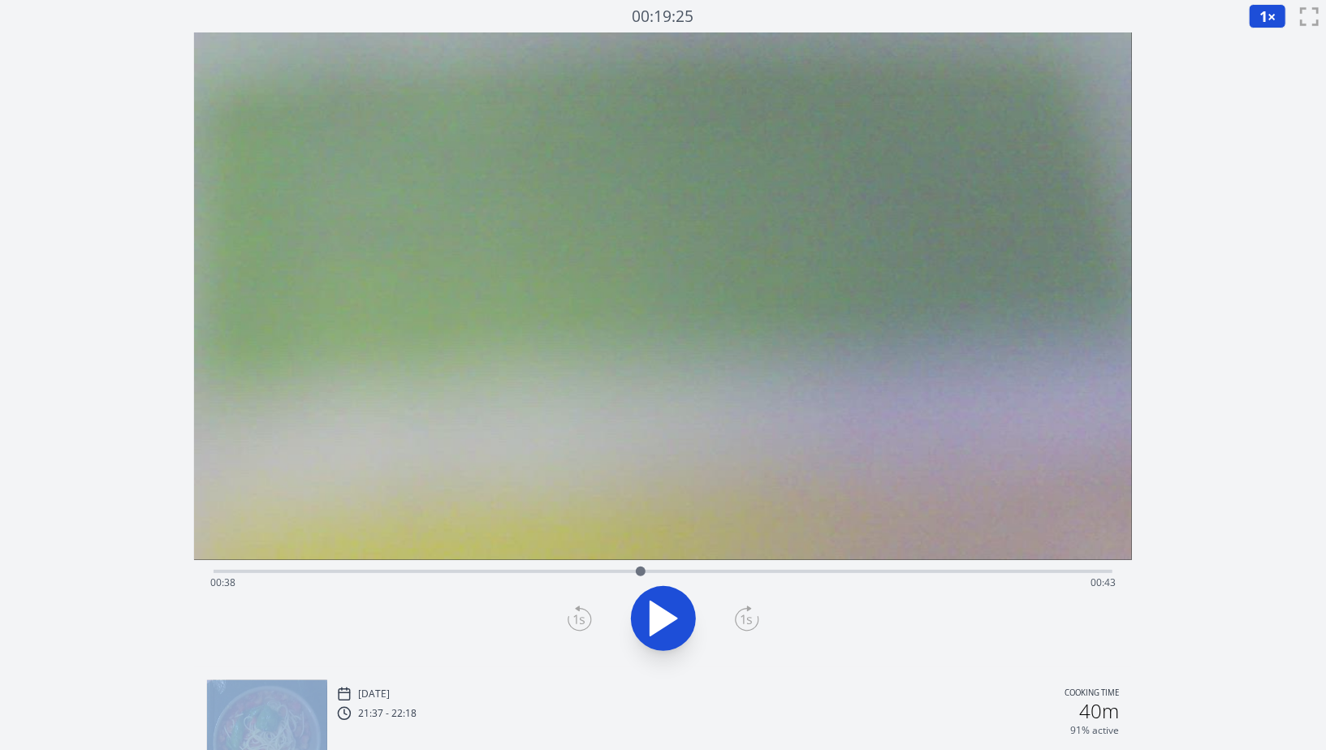
click at [741, 609] on icon at bounding box center [747, 619] width 24 height 26
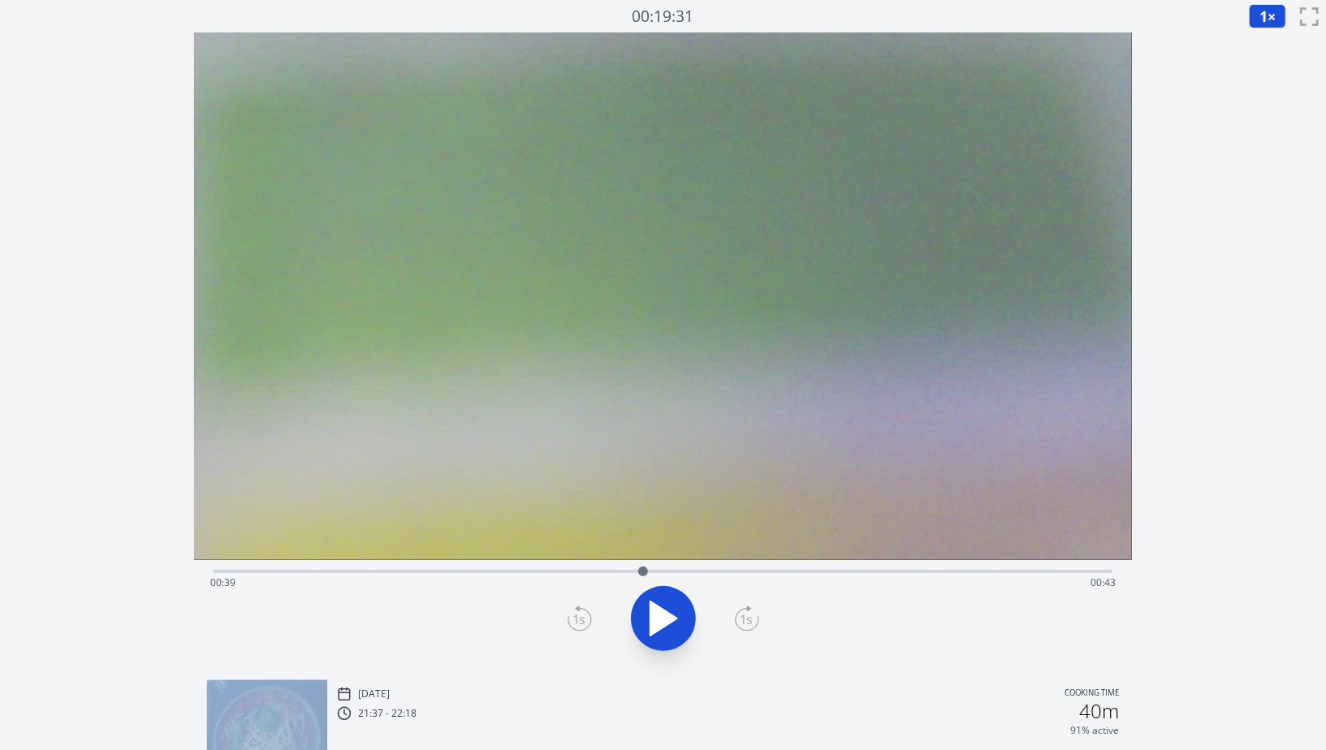
click at [741, 609] on icon at bounding box center [747, 619] width 24 height 26
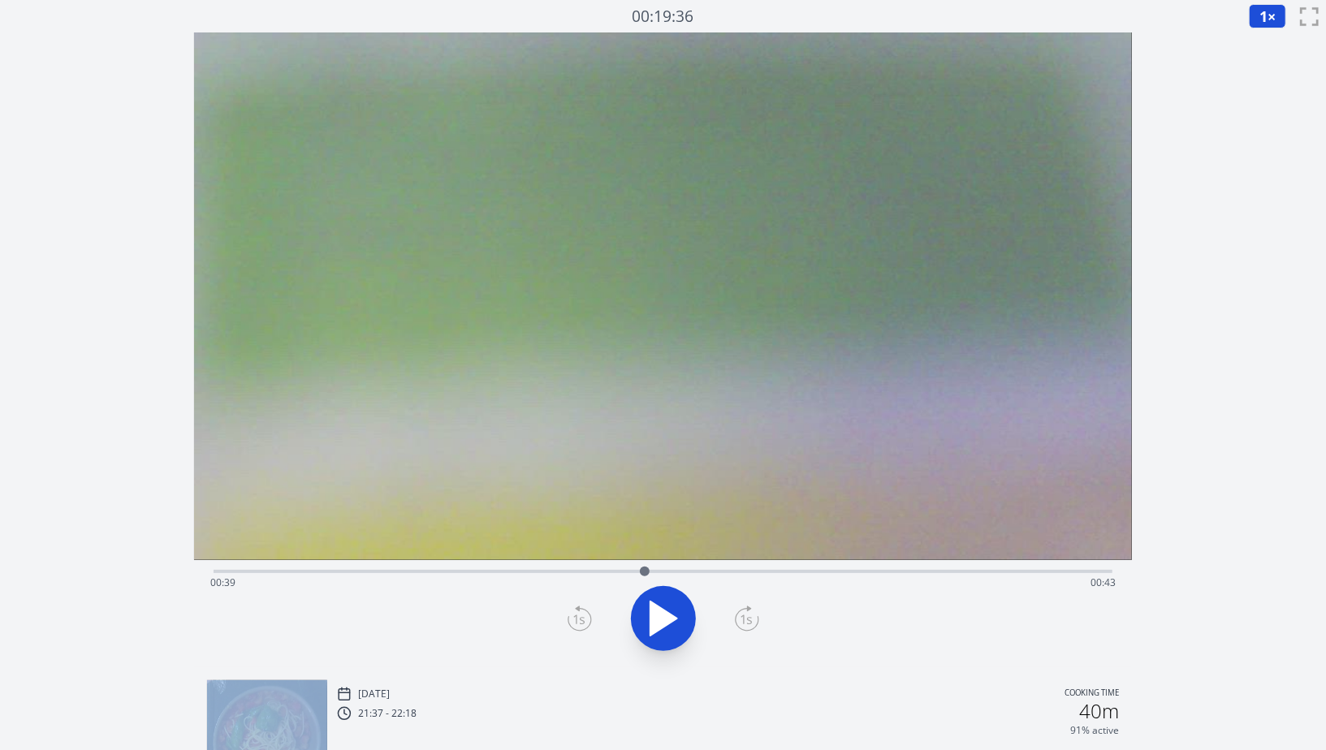
click at [741, 609] on icon at bounding box center [747, 619] width 24 height 26
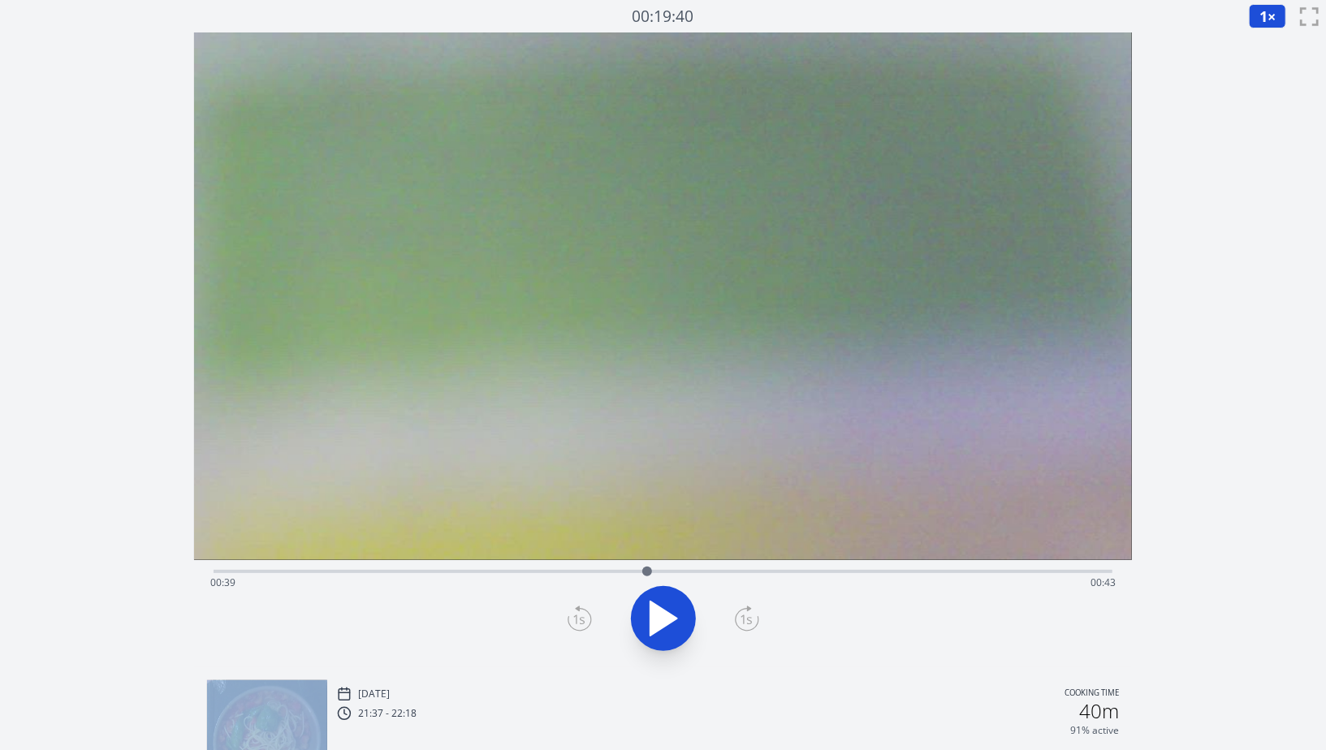
click at [741, 609] on icon at bounding box center [747, 619] width 24 height 26
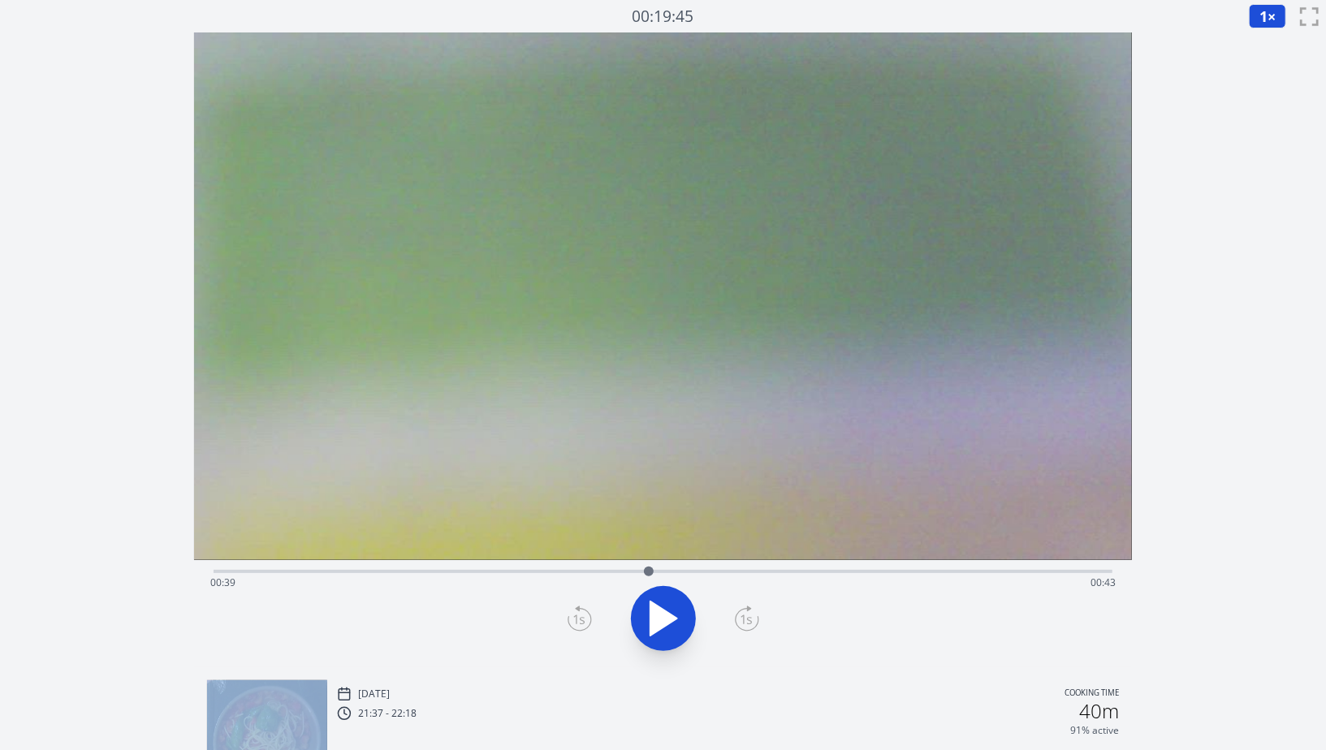
click at [741, 609] on icon at bounding box center [747, 619] width 24 height 26
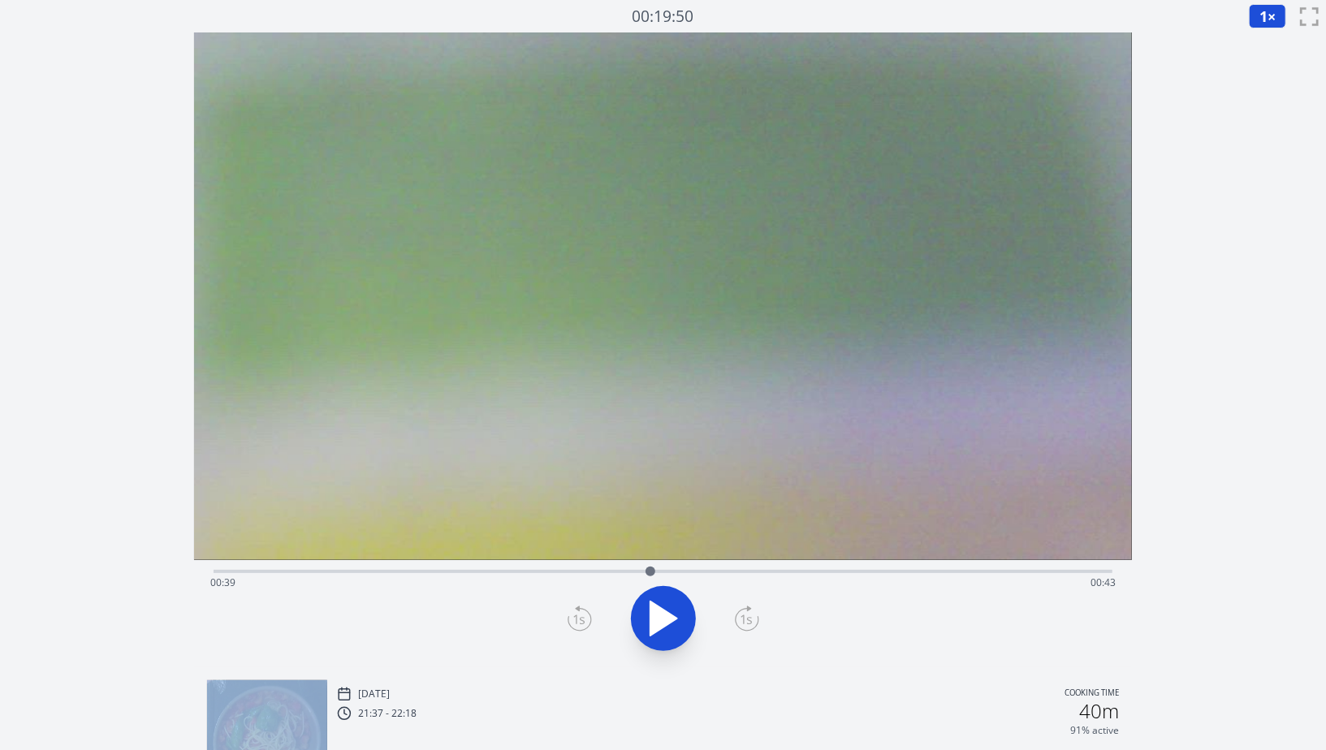
click at [741, 609] on icon at bounding box center [747, 619] width 24 height 26
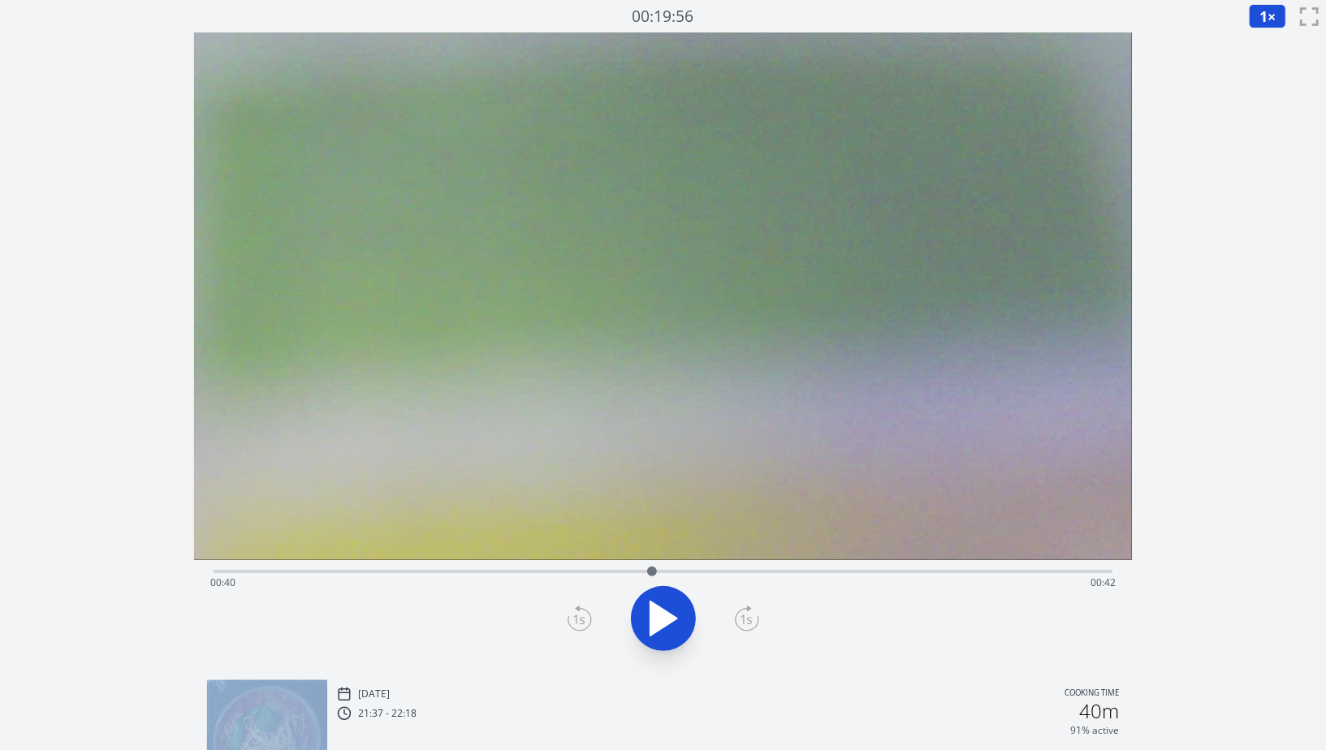
click at [741, 609] on icon at bounding box center [747, 619] width 24 height 26
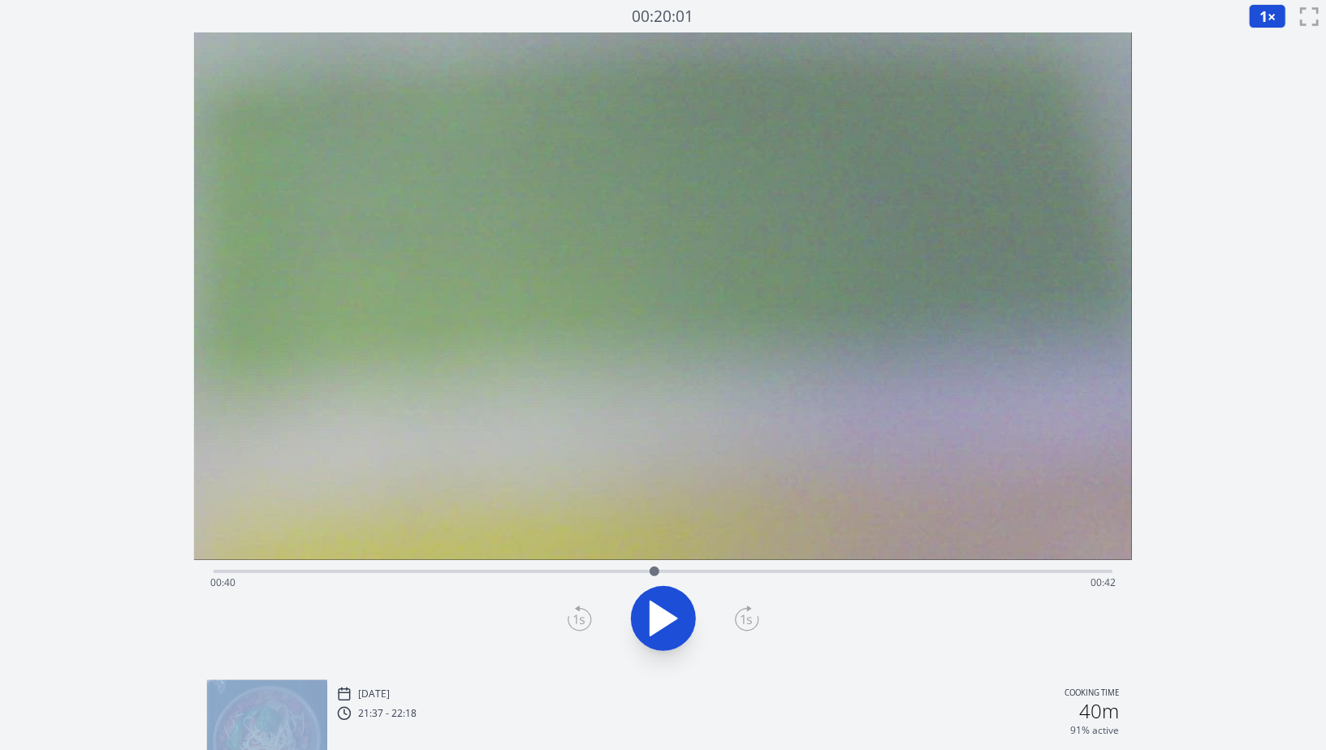
click at [741, 609] on icon at bounding box center [747, 619] width 24 height 26
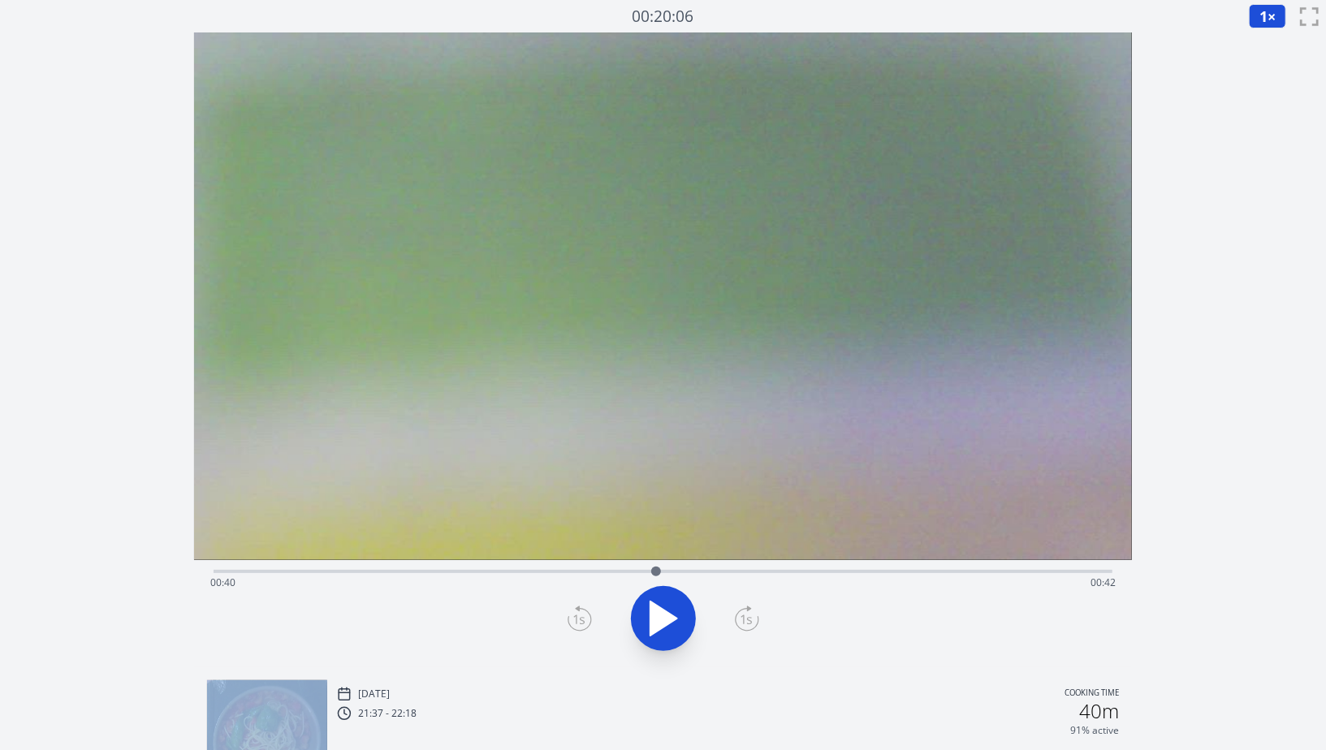
click at [741, 609] on icon at bounding box center [747, 619] width 24 height 26
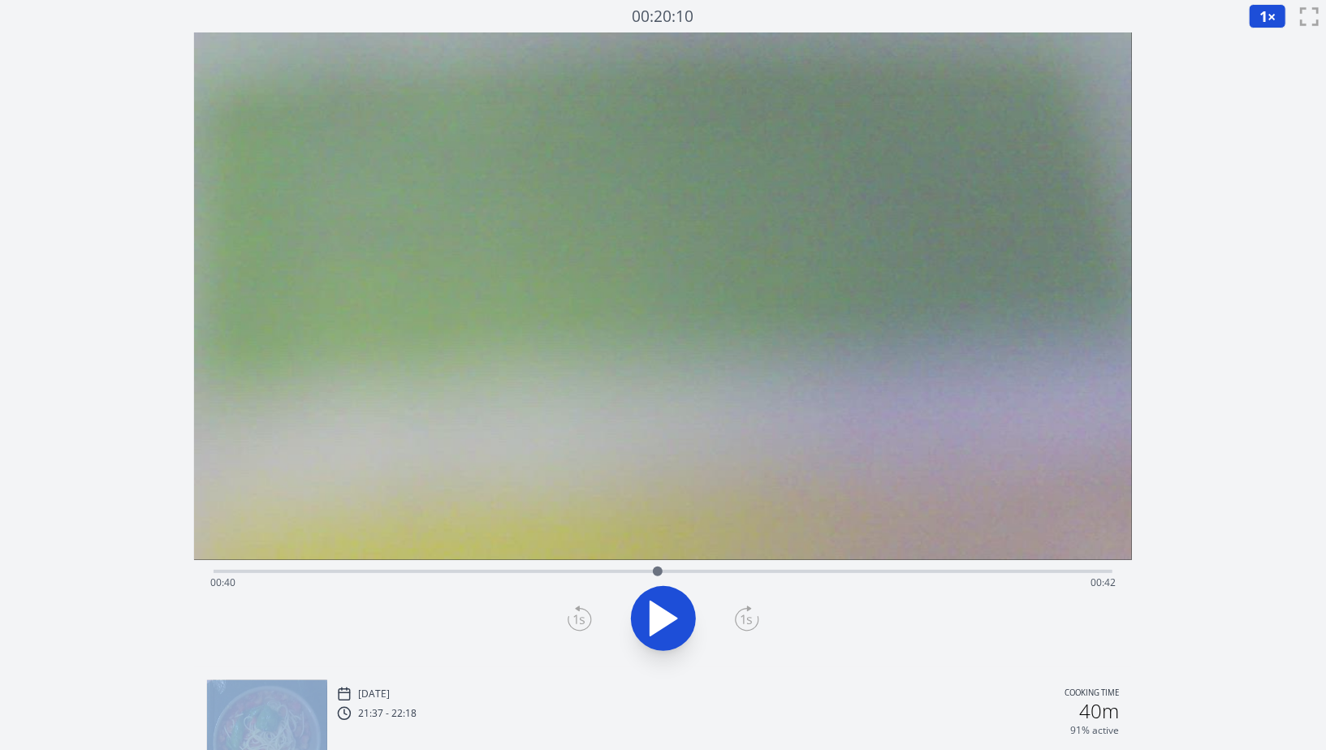
click at [741, 609] on icon at bounding box center [747, 619] width 24 height 26
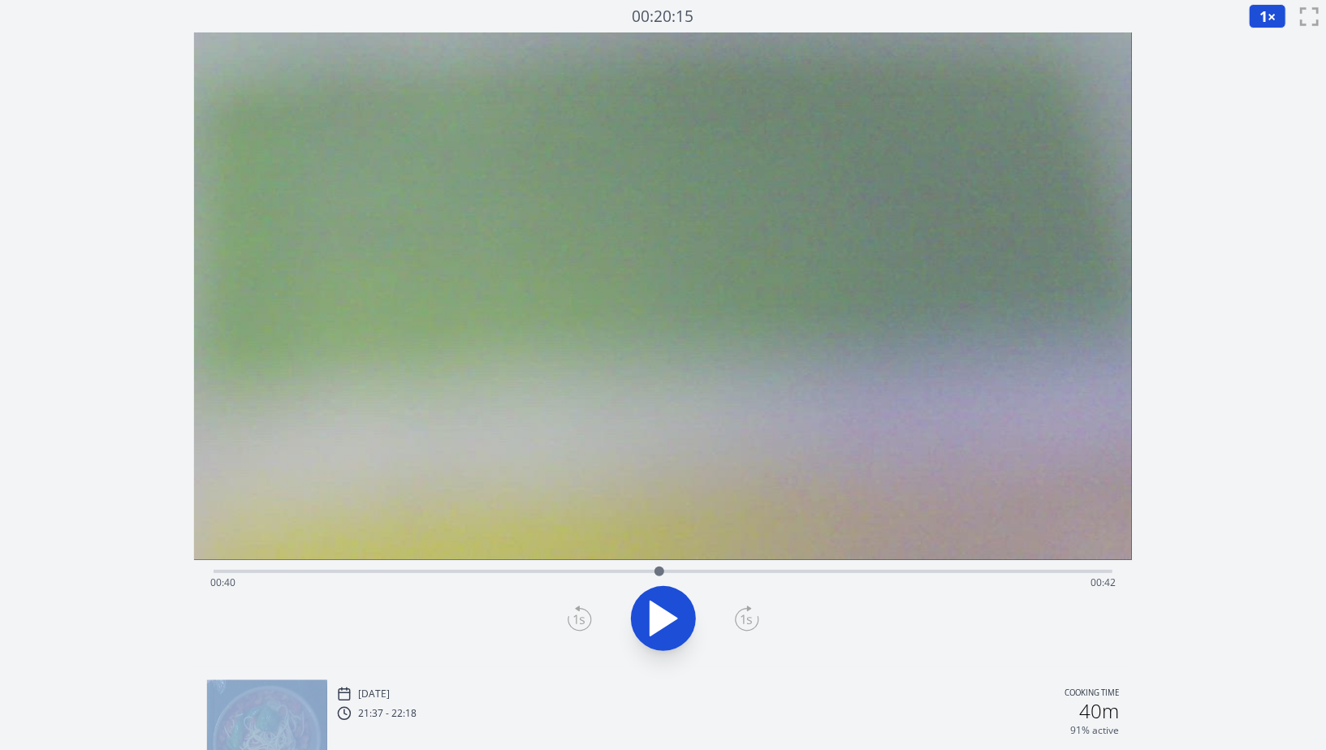
click at [741, 609] on icon at bounding box center [747, 619] width 24 height 26
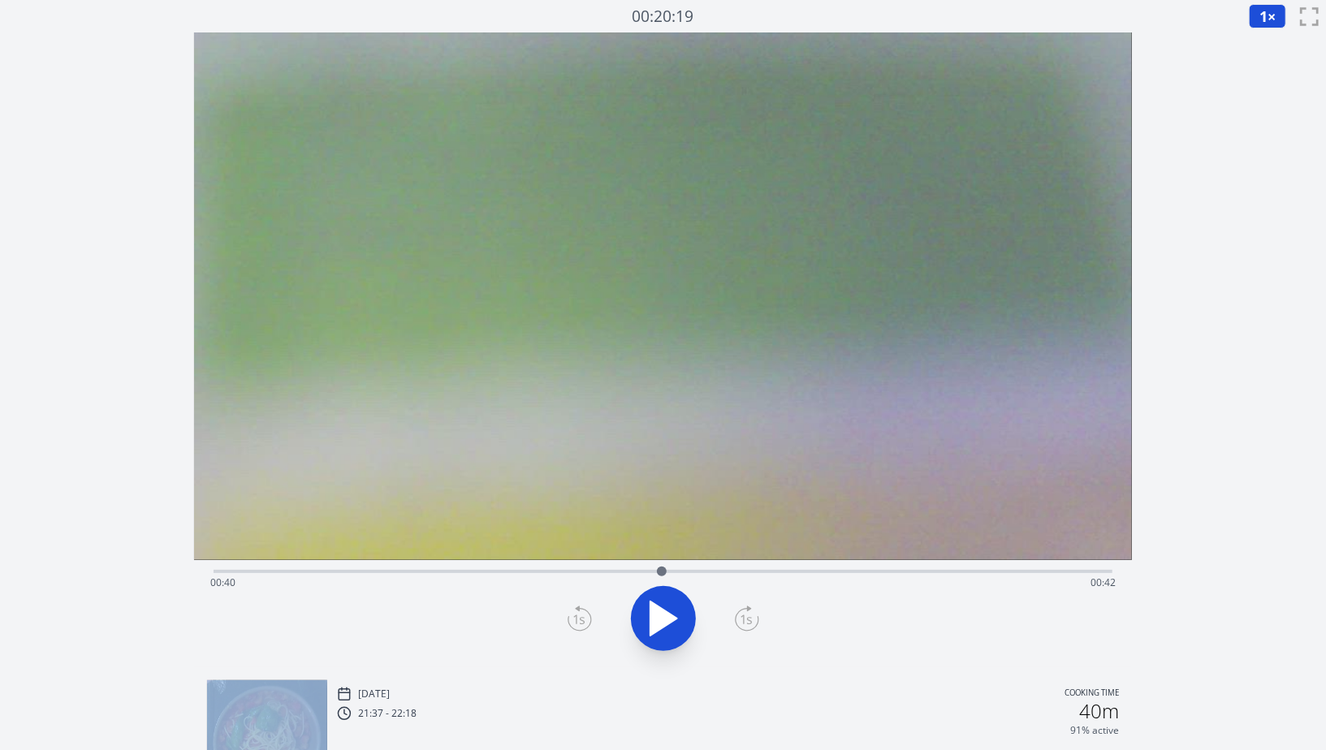
click at [741, 609] on icon at bounding box center [747, 619] width 24 height 26
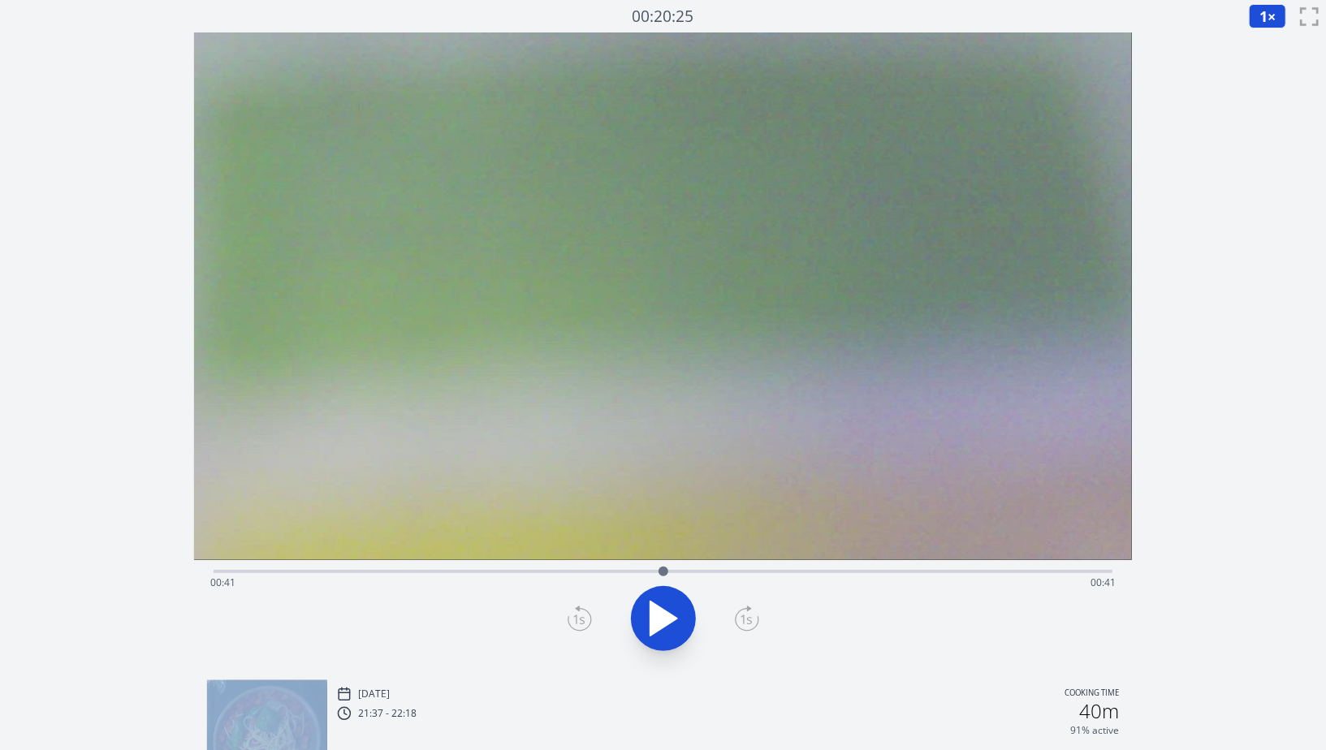
click at [741, 609] on icon at bounding box center [747, 619] width 24 height 26
click at [581, 621] on icon at bounding box center [580, 619] width 24 height 26
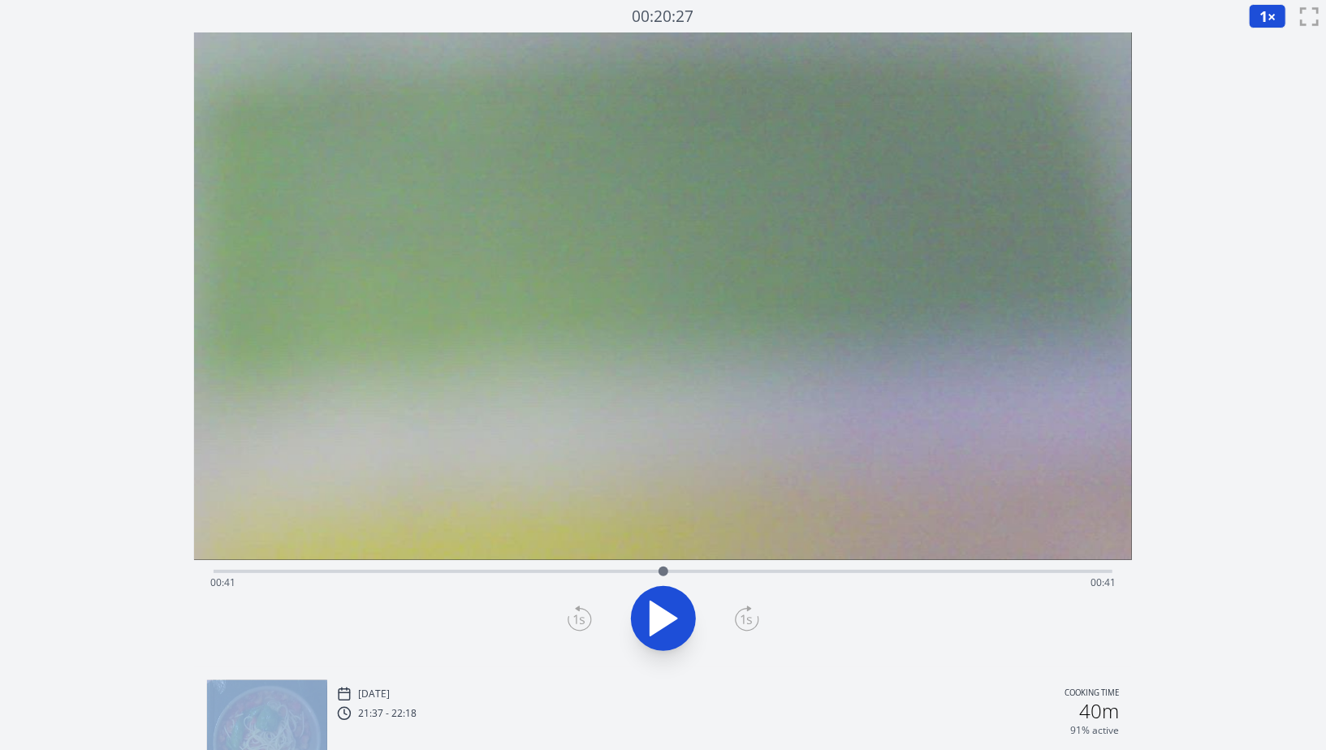
click at [581, 621] on icon at bounding box center [580, 619] width 24 height 26
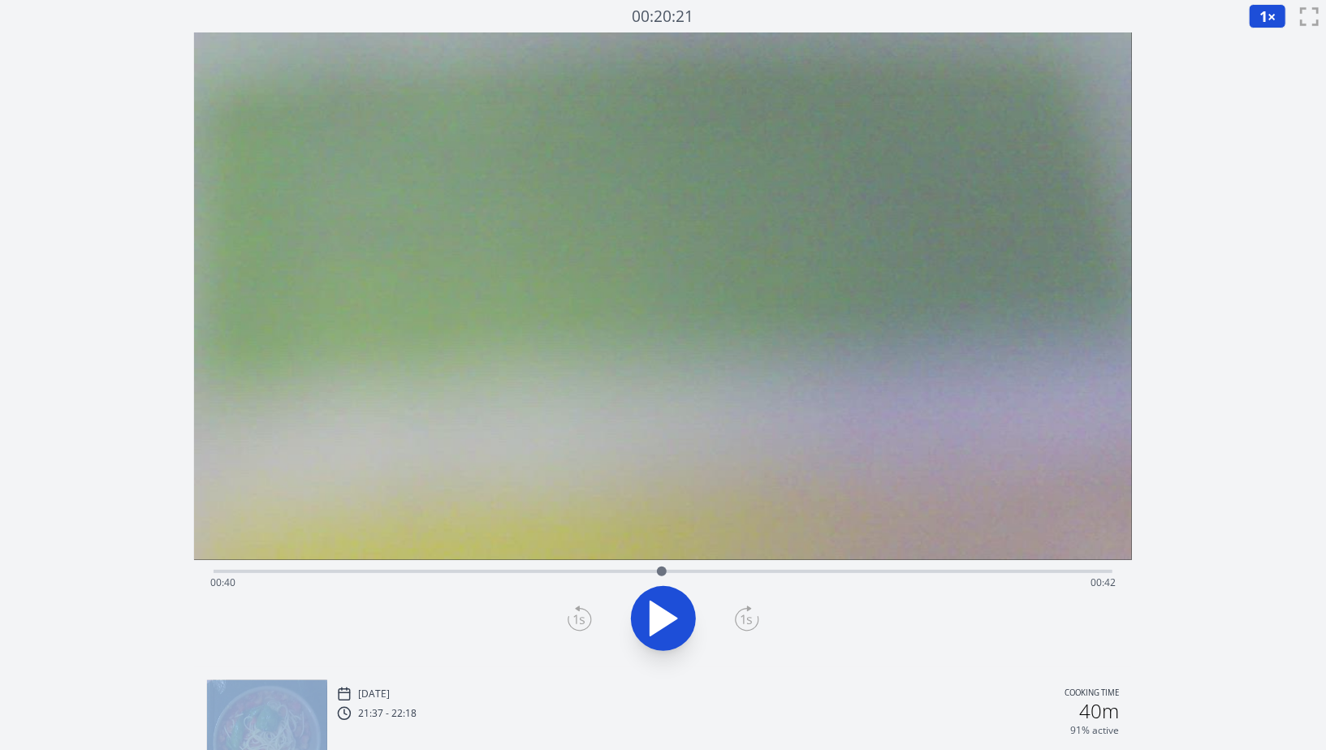
click at [581, 621] on icon at bounding box center [580, 619] width 24 height 26
click at [737, 622] on icon at bounding box center [747, 619] width 24 height 26
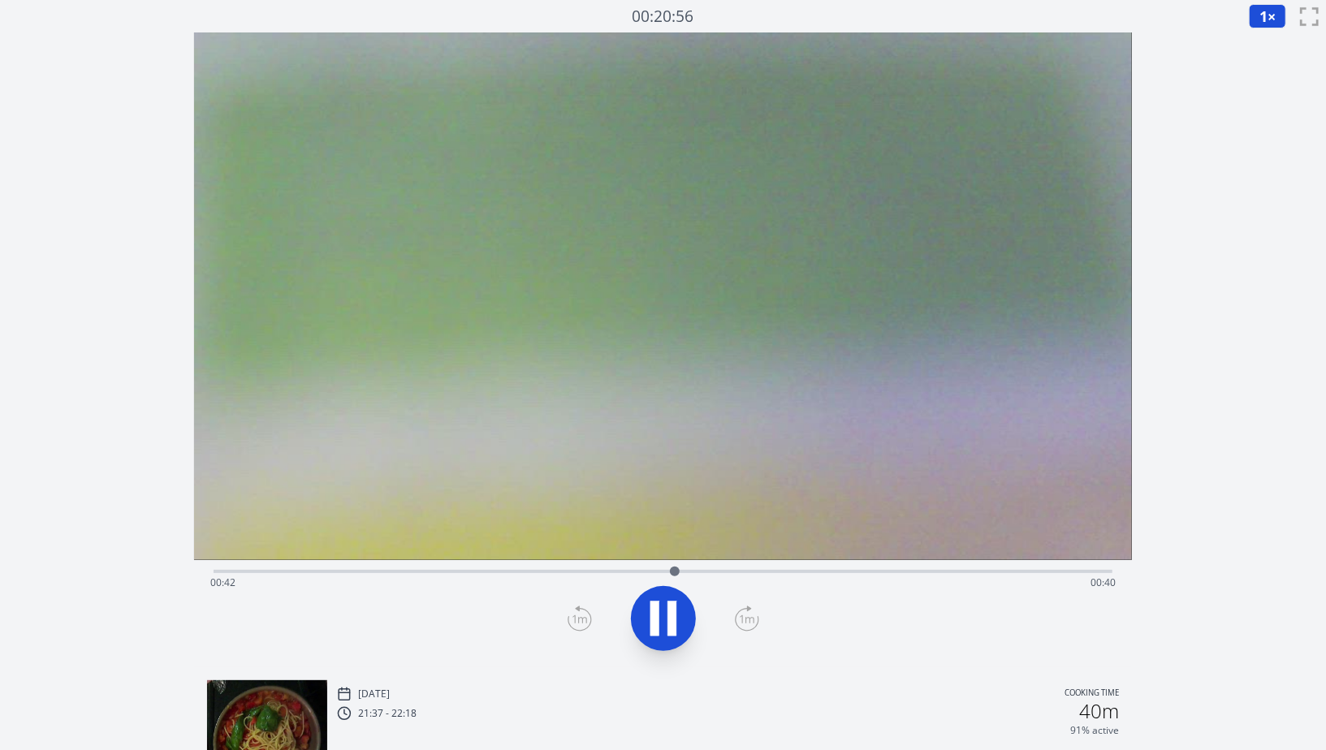
click at [578, 575] on div "Time elapsed: 00:42 Time remaining: 00:40" at bounding box center [662, 583] width 905 height 26
click at [642, 568] on div "Time elapsed: 00:34 Time remaining: 00:48" at bounding box center [663, 569] width 899 height 19
click at [677, 572] on div "Time elapsed: 00:43 Time remaining: 00:39" at bounding box center [662, 583] width 905 height 26
click at [607, 633] on div at bounding box center [663, 619] width 918 height 78
click at [586, 629] on icon at bounding box center [579, 620] width 23 height 22
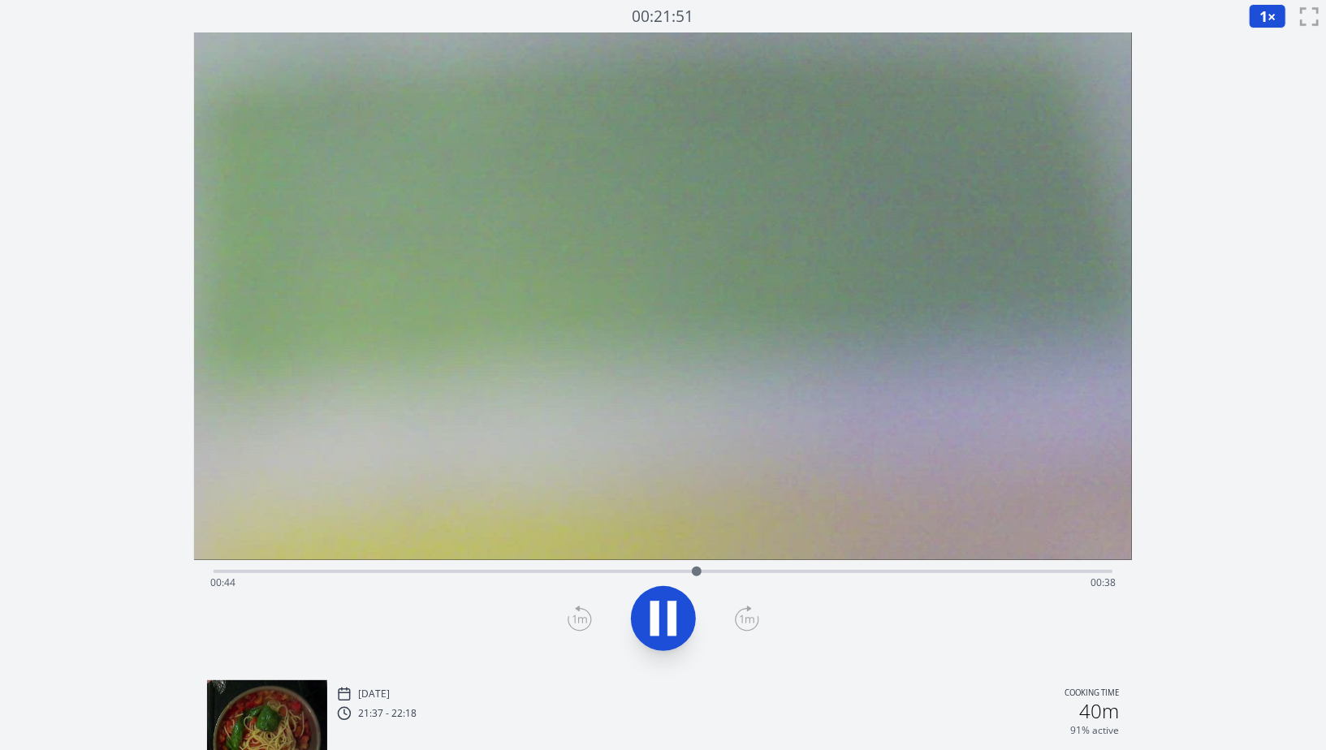
click at [560, 618] on div at bounding box center [663, 619] width 918 height 78
click at [576, 620] on icon at bounding box center [580, 619] width 24 height 26
click at [646, 616] on icon at bounding box center [663, 618] width 45 height 45
click at [572, 620] on icon at bounding box center [580, 619] width 24 height 26
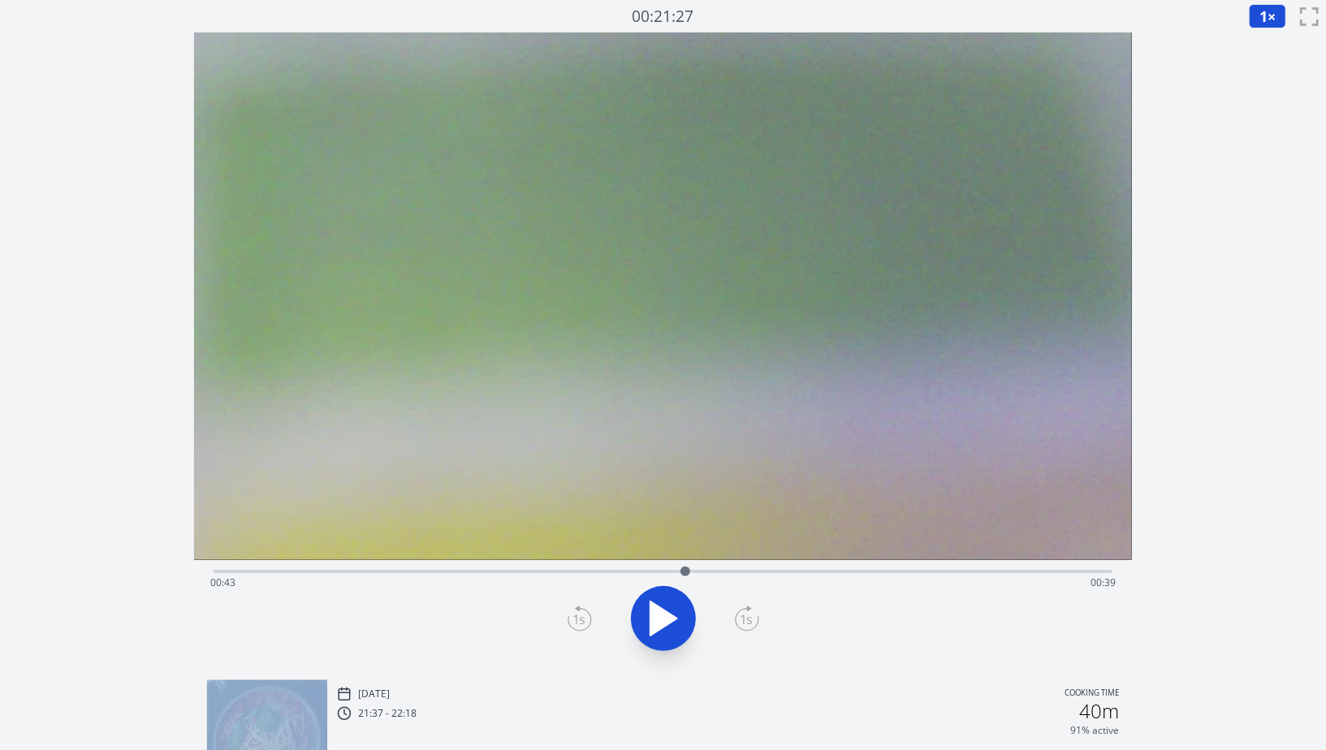
click at [572, 620] on icon at bounding box center [580, 619] width 24 height 26
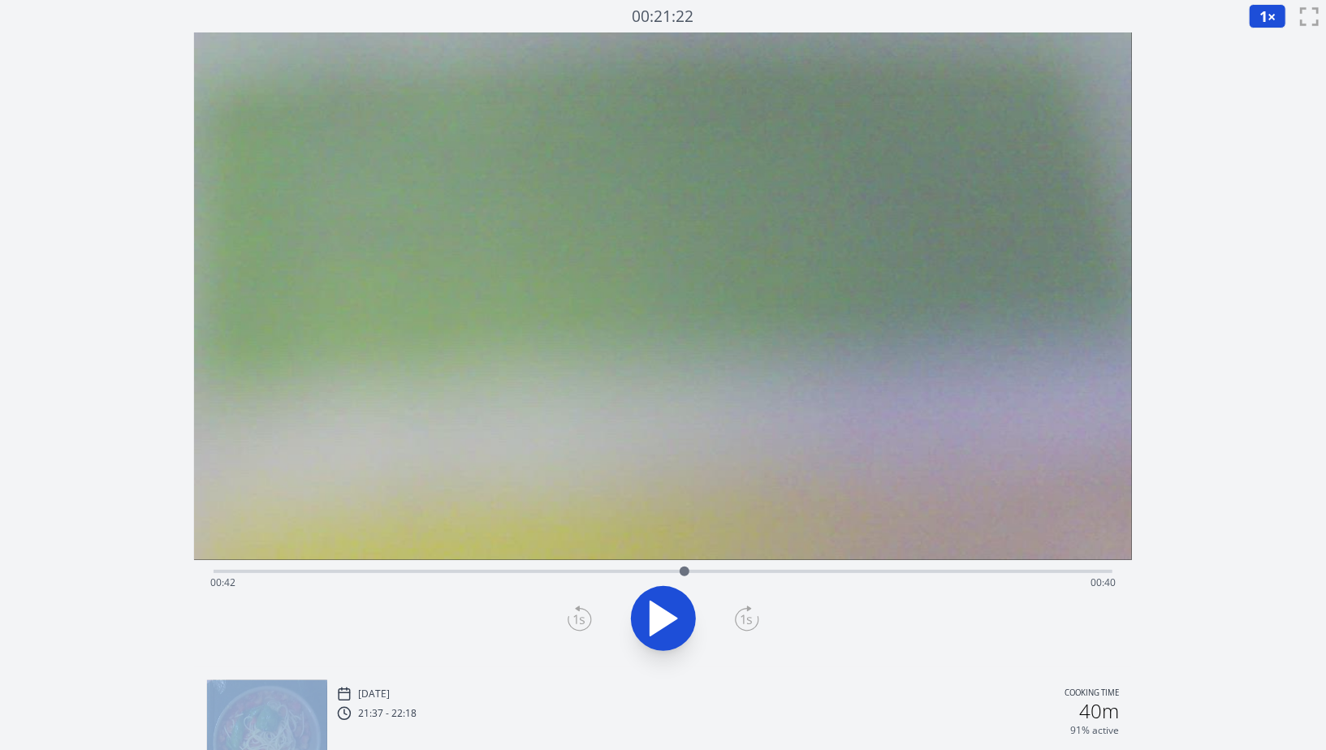
click at [572, 620] on icon at bounding box center [580, 619] width 24 height 26
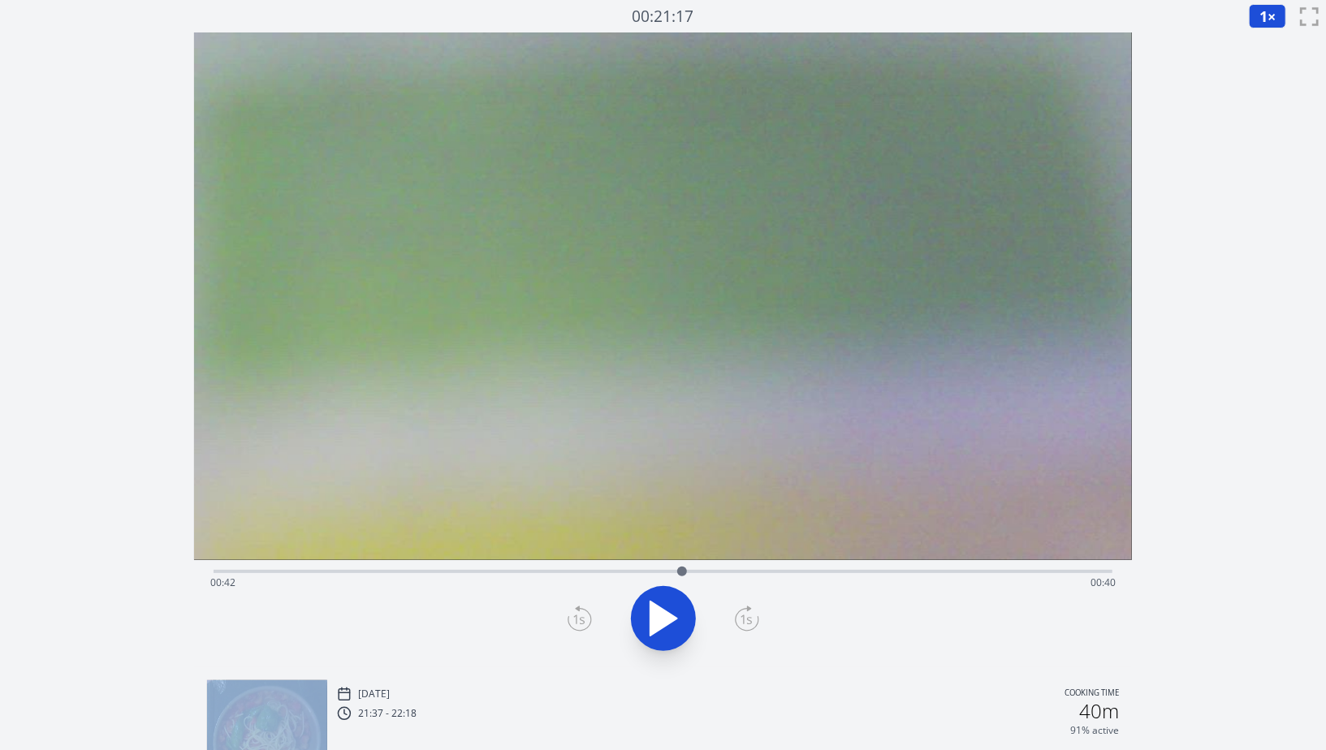
click at [572, 620] on icon at bounding box center [580, 619] width 24 height 26
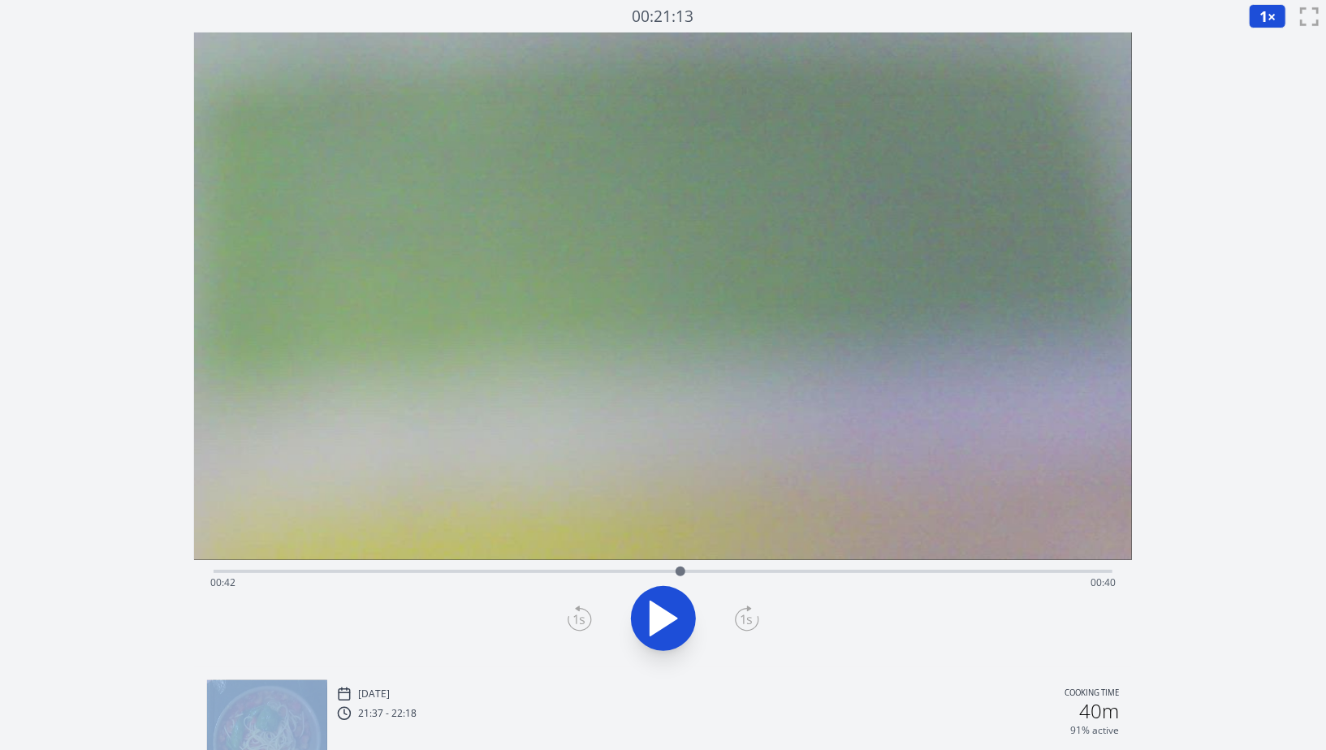
click at [572, 620] on icon at bounding box center [580, 619] width 24 height 26
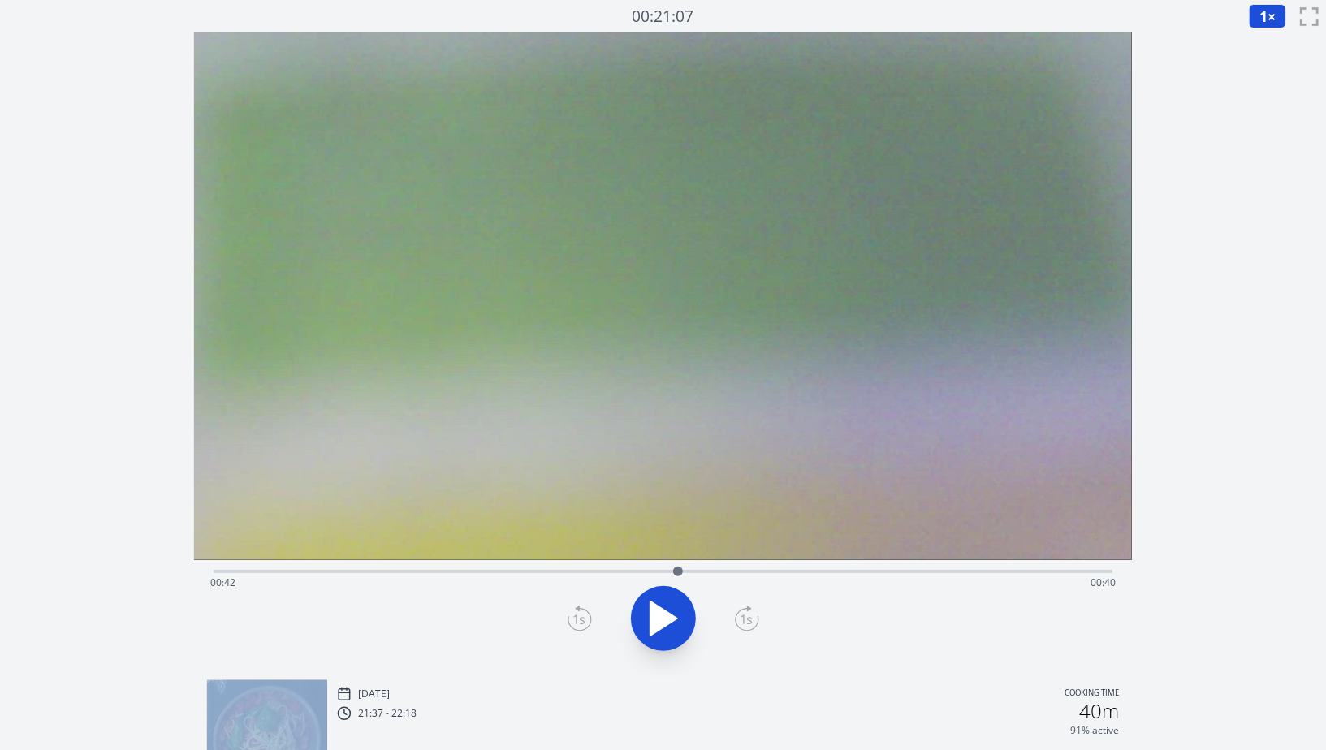
click at [755, 612] on icon at bounding box center [747, 619] width 24 height 26
click at [575, 625] on icon at bounding box center [580, 619] width 24 height 26
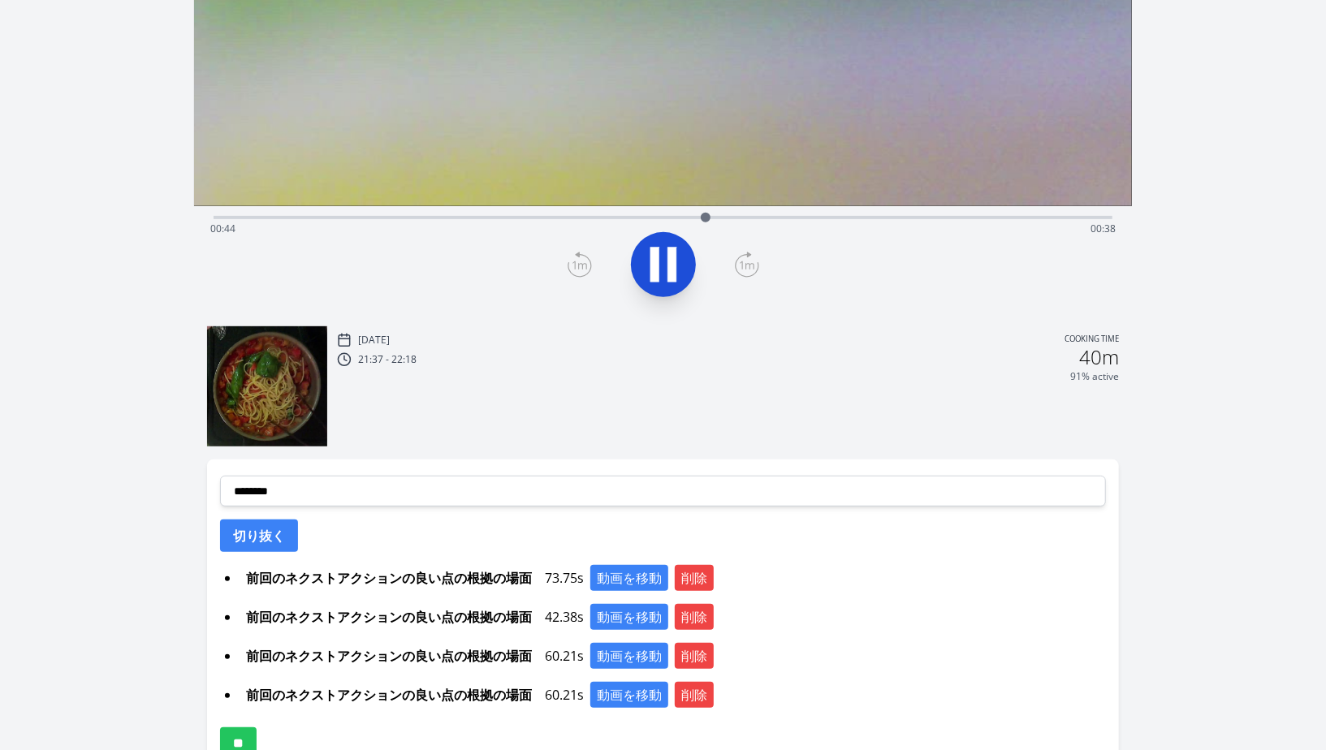
scroll to position [388, 0]
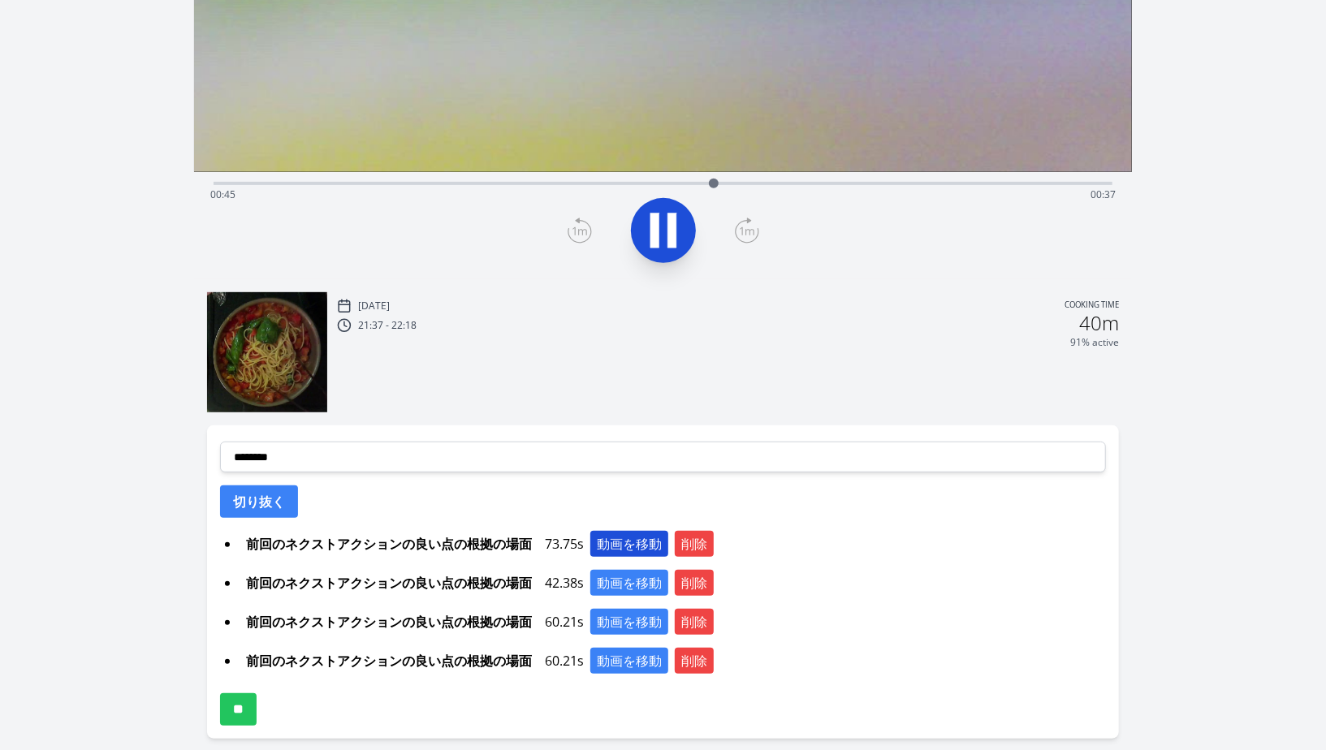
click at [613, 538] on button "動画を移動" at bounding box center [629, 544] width 78 height 26
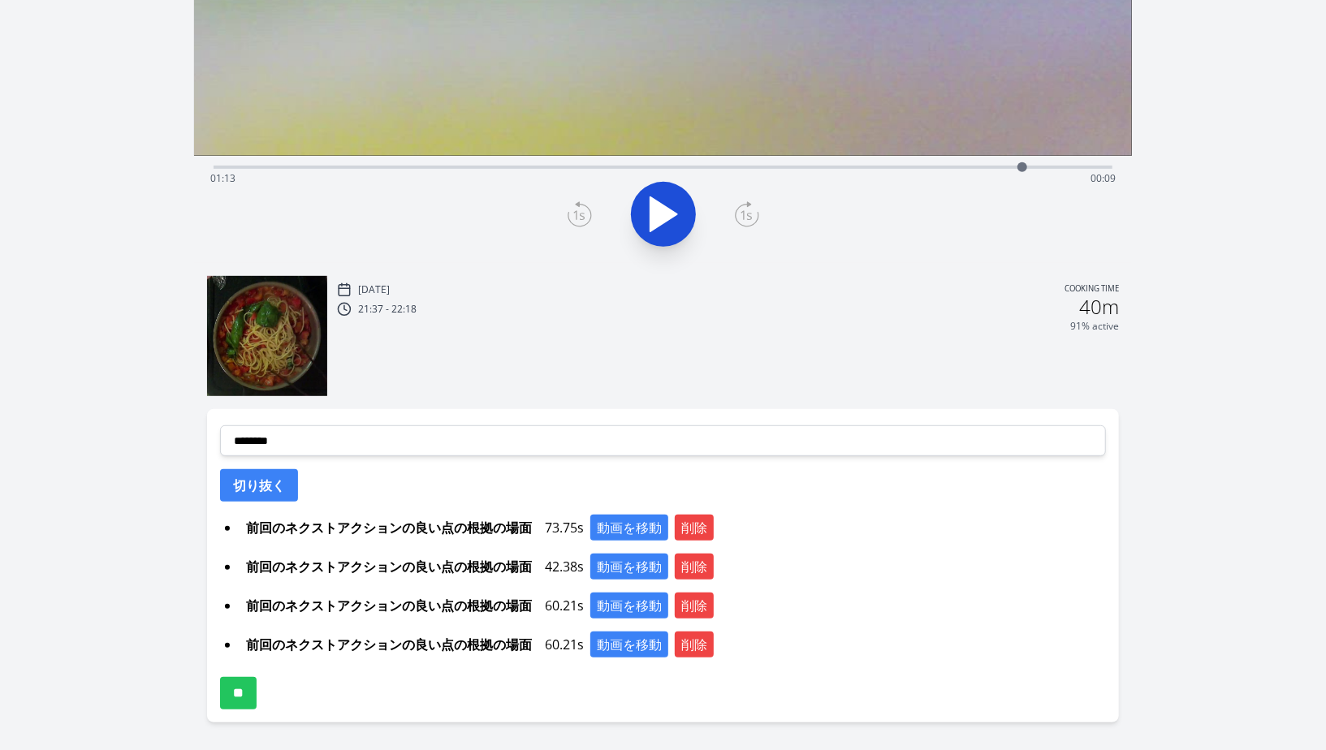
scroll to position [407, 0]
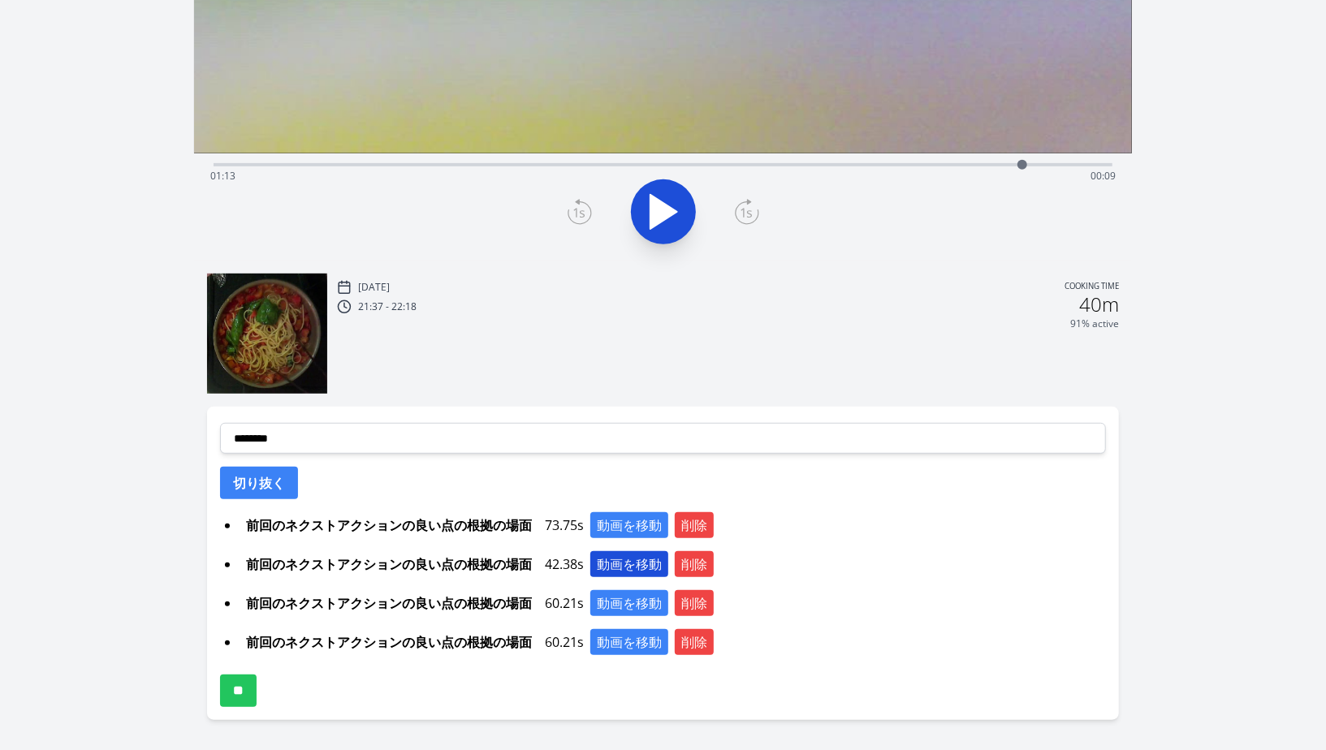
click at [618, 556] on button "動画を移動" at bounding box center [629, 564] width 78 height 26
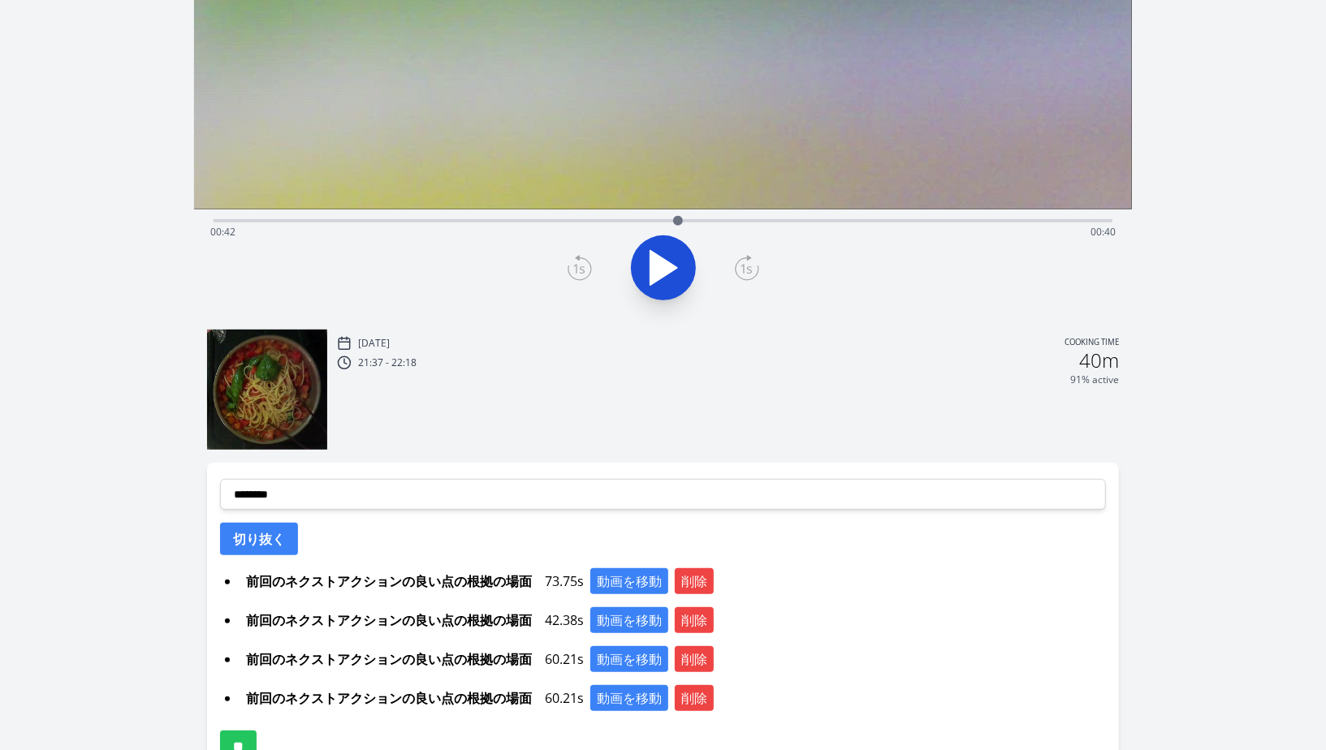
scroll to position [396, 0]
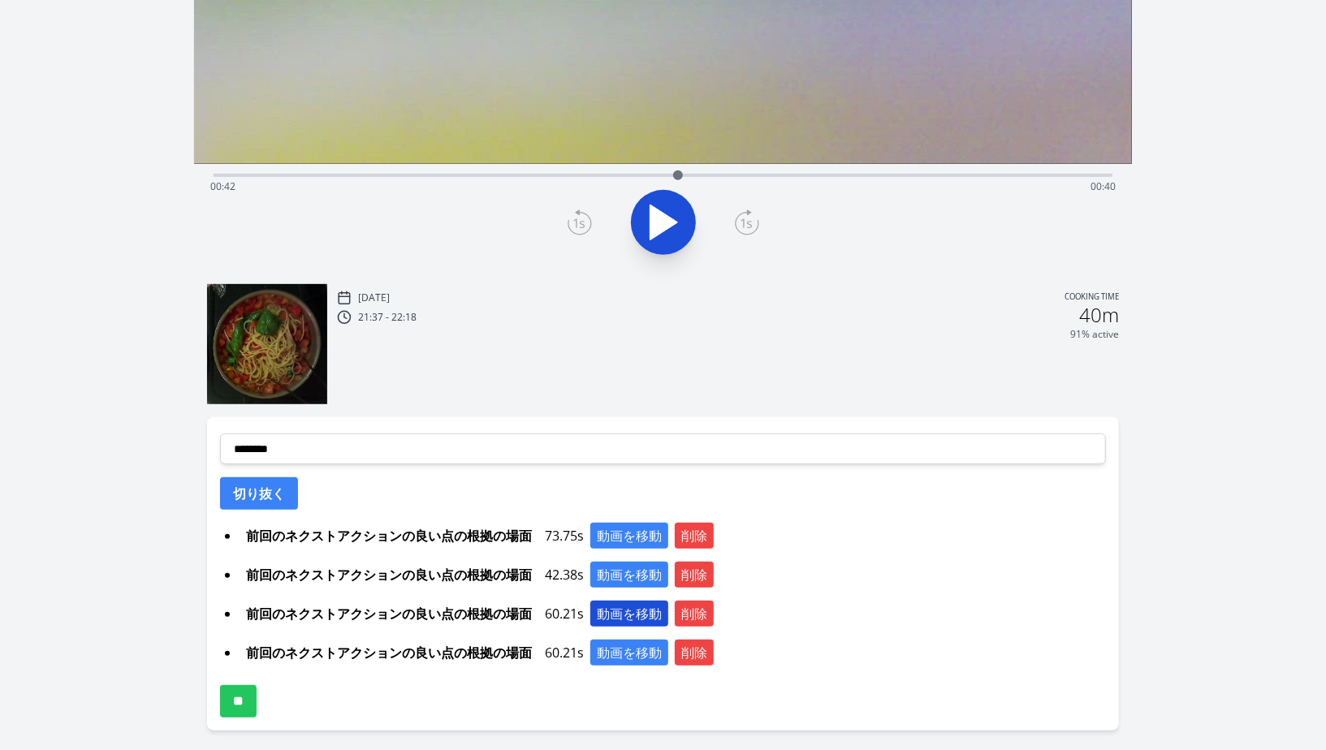
click at [633, 606] on button "動画を移動" at bounding box center [629, 614] width 78 height 26
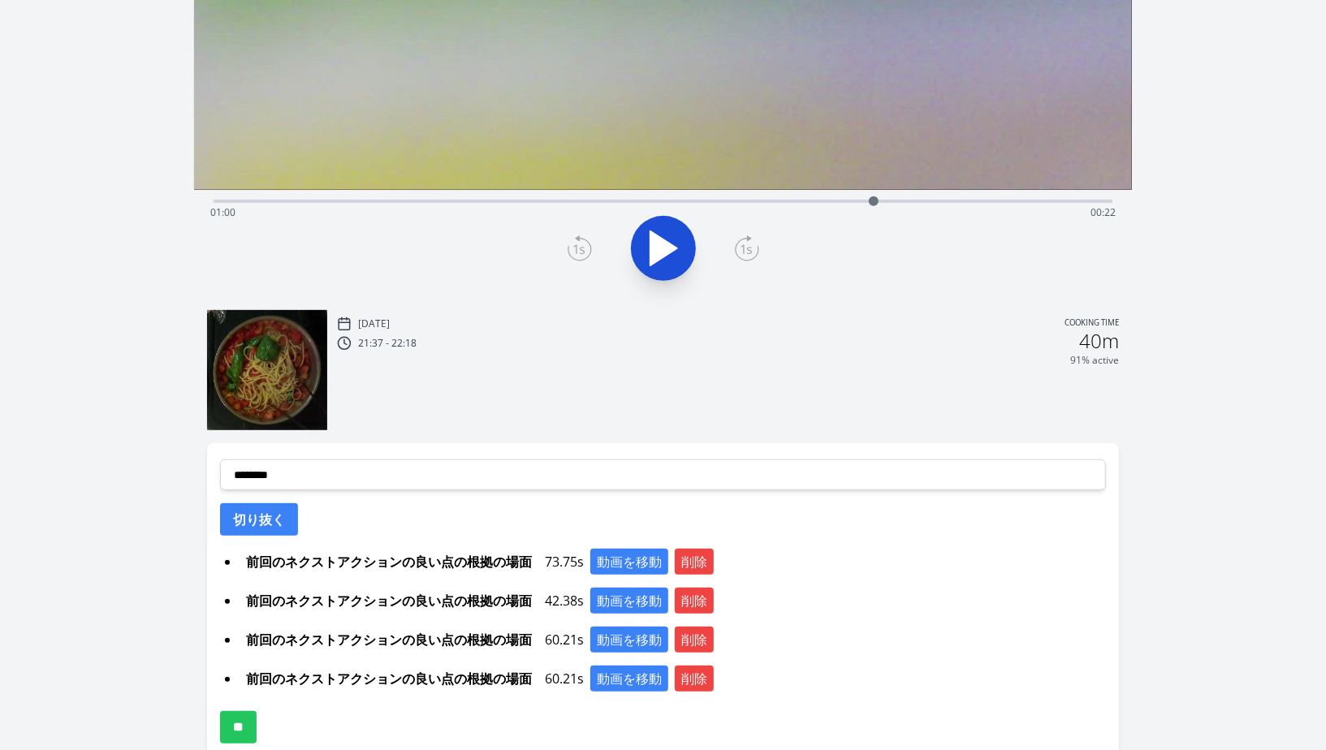
scroll to position [453, 0]
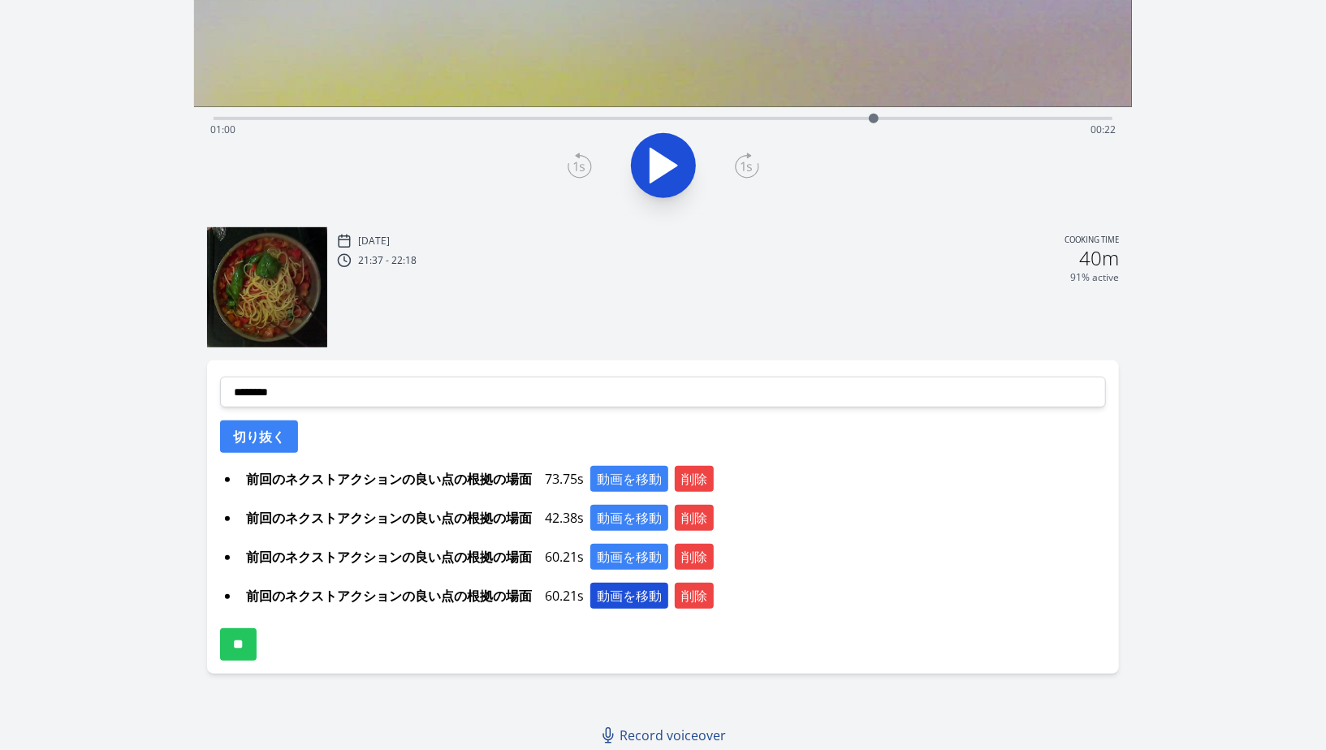
click at [618, 605] on button "動画を移動" at bounding box center [629, 596] width 78 height 26
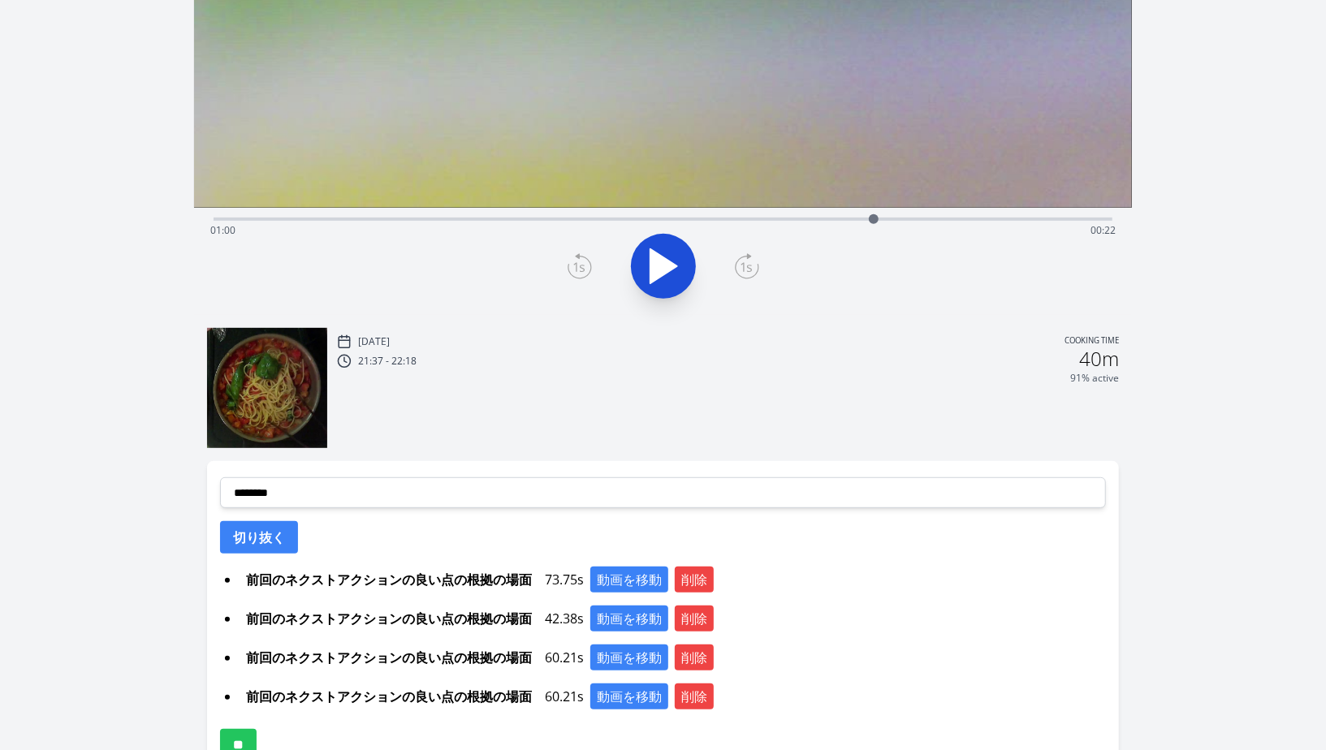
scroll to position [391, 0]
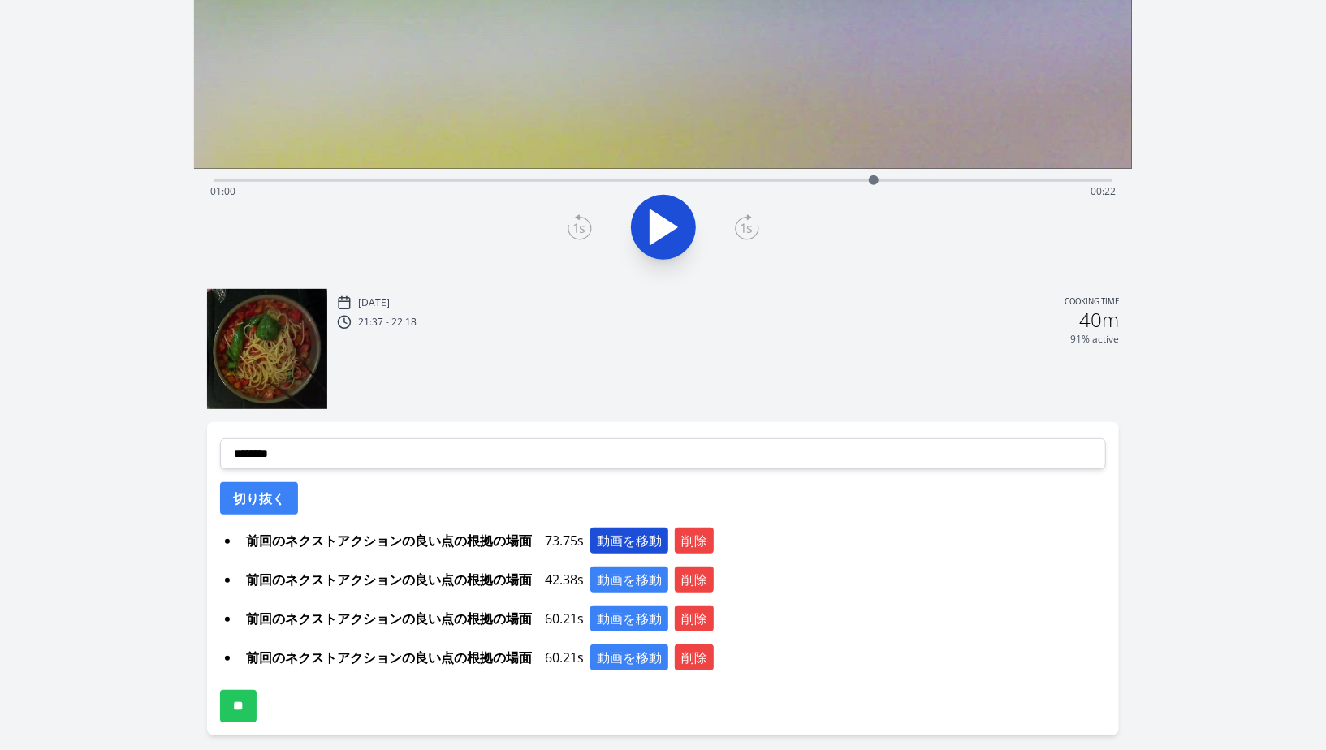
click at [611, 533] on button "動画を移動" at bounding box center [629, 541] width 78 height 26
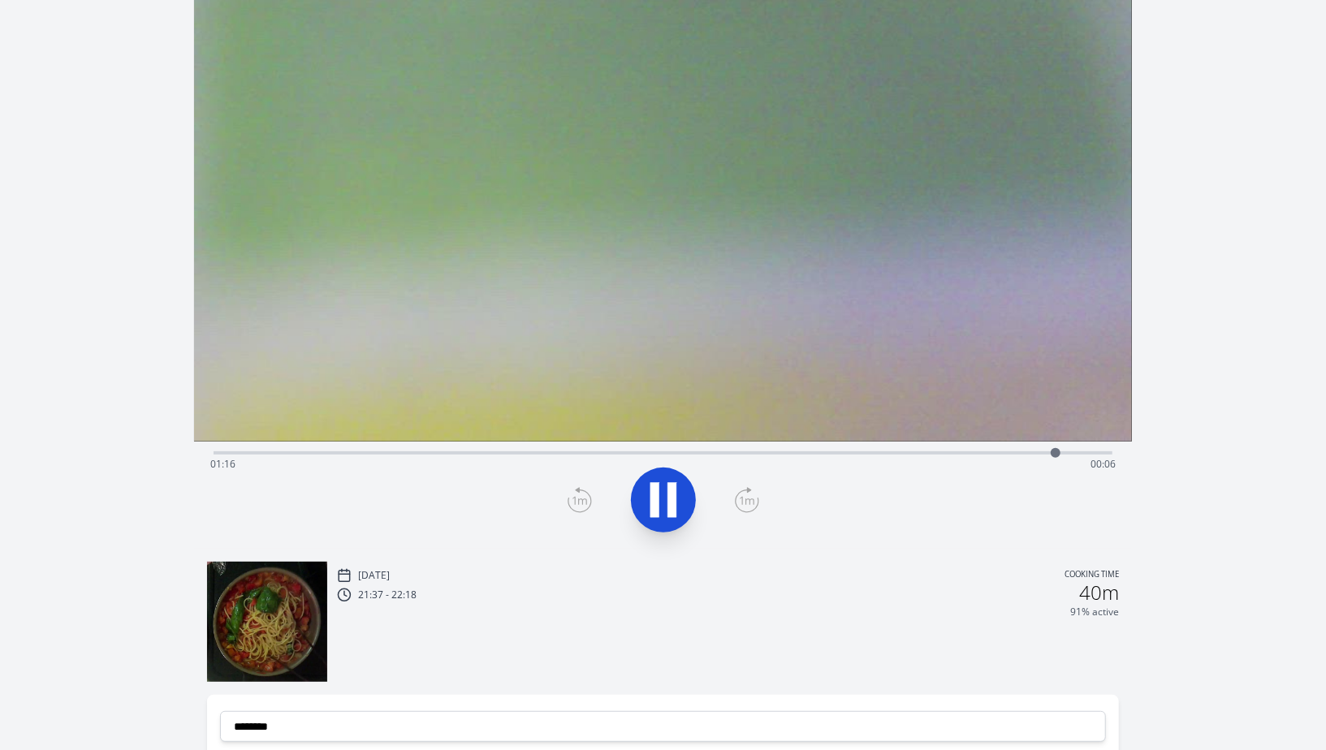
scroll to position [0, 0]
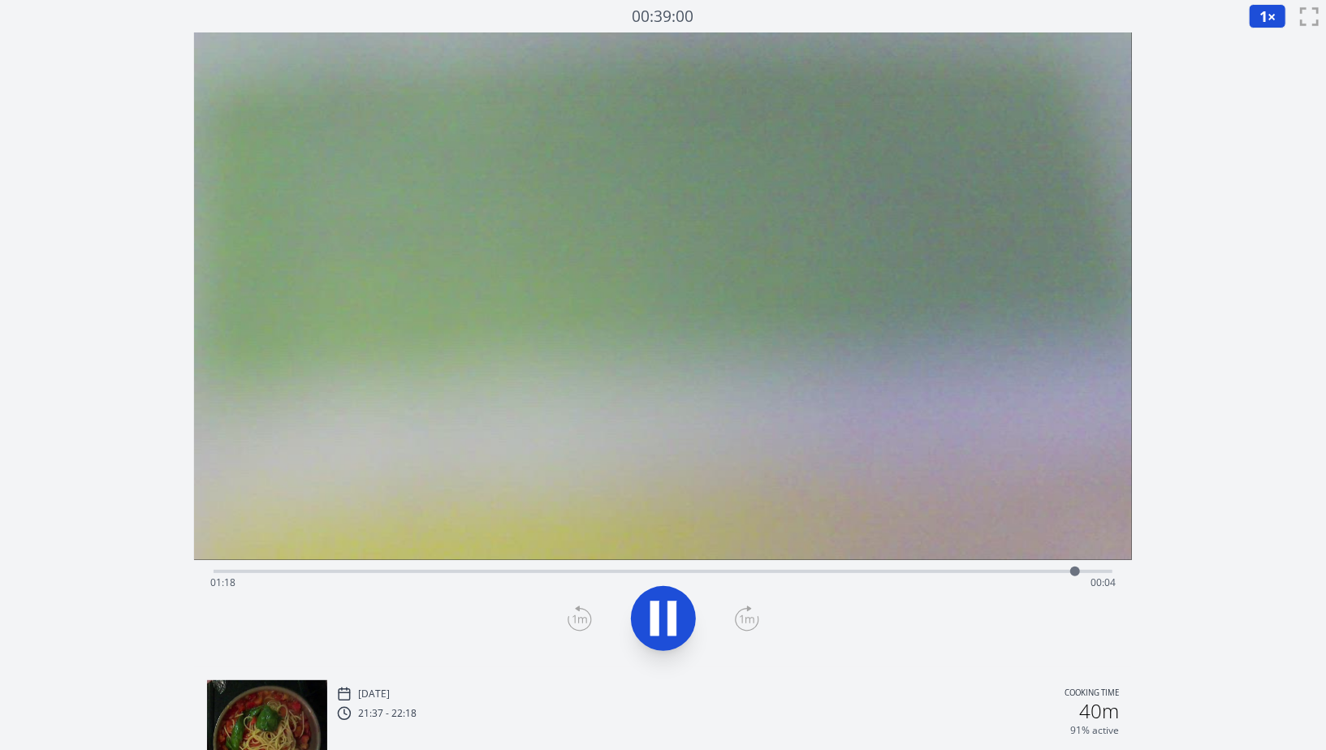
click at [889, 568] on div "Time elapsed: 01:18 Time remaining: 00:04" at bounding box center [663, 569] width 899 height 19
click at [950, 563] on div "Time elapsed: 01:01 Time remaining: 00:21" at bounding box center [663, 569] width 899 height 19
click at [1001, 572] on div "Time elapsed: 01:07 Time remaining: 00:15" at bounding box center [662, 583] width 905 height 26
click at [1041, 582] on div "Time elapsed: 01:12 Time remaining: 00:10" at bounding box center [662, 583] width 905 height 26
click at [689, 603] on button at bounding box center [663, 618] width 65 height 65
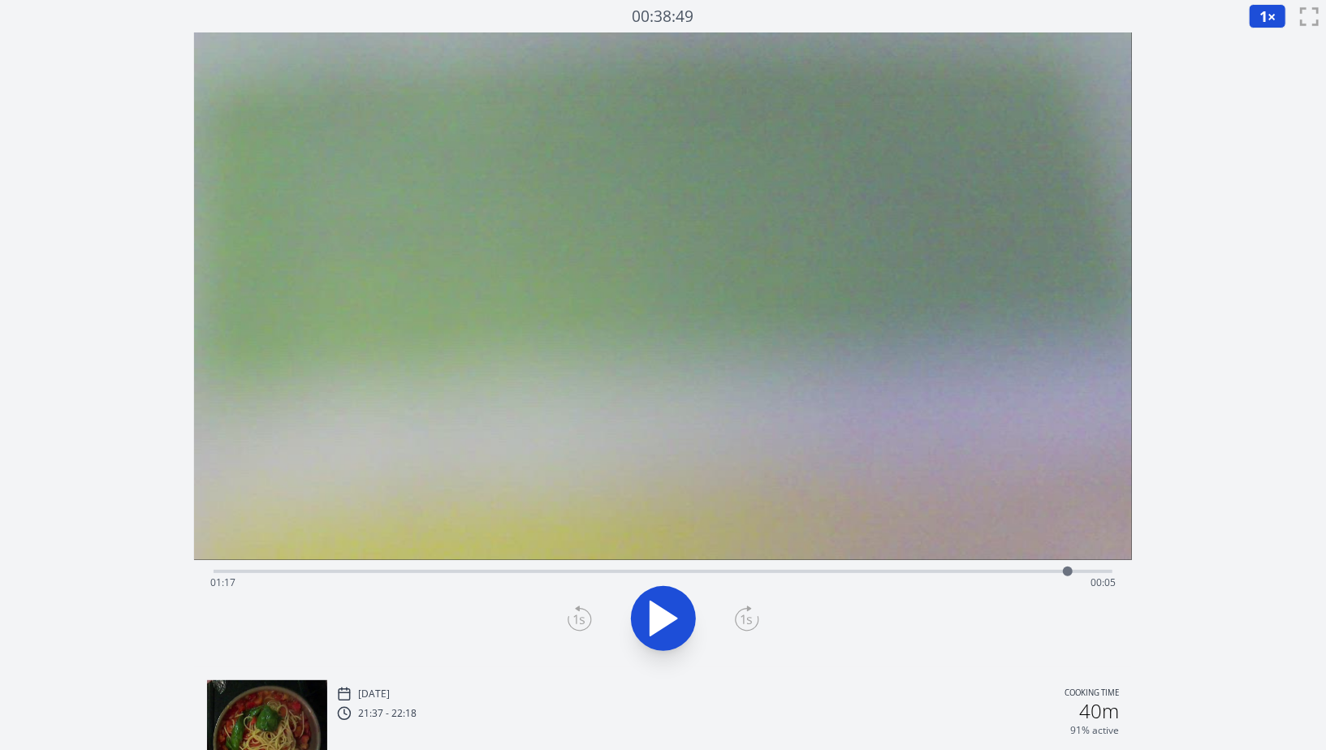
click at [1028, 574] on div "Time elapsed: 01:17 Time remaining: 00:05" at bounding box center [662, 583] width 905 height 26
click at [990, 572] on div "Time elapsed: 01:14 Time remaining: 00:08" at bounding box center [662, 583] width 905 height 26
click at [951, 564] on div "Time elapsed: 01:10 Time remaining: 00:12" at bounding box center [663, 569] width 899 height 19
click at [935, 565] on div "Time elapsed: 01:07 Time remaining: 00:15" at bounding box center [663, 569] width 899 height 19
click at [944, 565] on div at bounding box center [935, 572] width 24 height 24
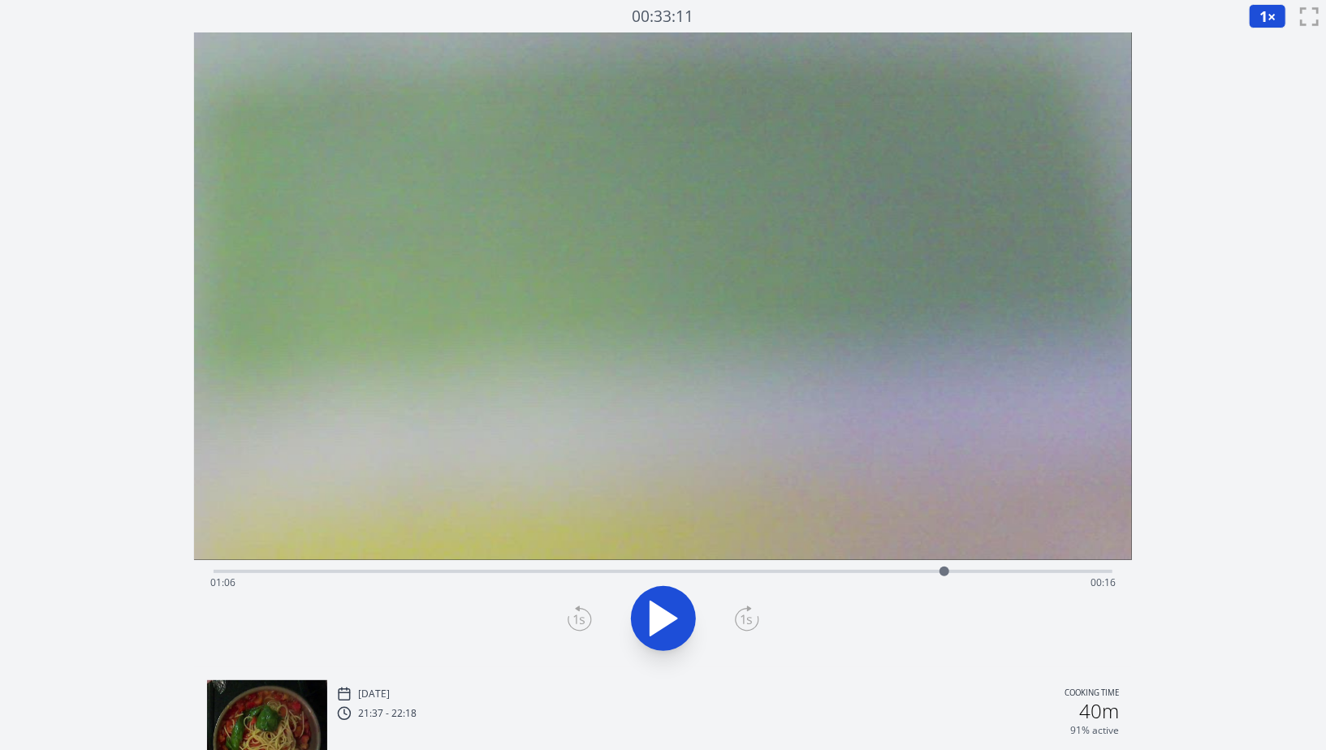
click at [979, 568] on div "Time elapsed: 01:06 Time remaining: 00:16" at bounding box center [663, 569] width 899 height 19
click at [979, 568] on div at bounding box center [980, 572] width 10 height 10
click at [1000, 570] on div "Time elapsed: 01:09 Time remaining: 00:13" at bounding box center [662, 583] width 905 height 26
click at [1014, 570] on div "Time elapsed: 01:11 Time remaining: 00:11" at bounding box center [662, 583] width 905 height 26
click at [1029, 572] on div "Time elapsed: 01:12 Time remaining: 00:10" at bounding box center [662, 583] width 905 height 26
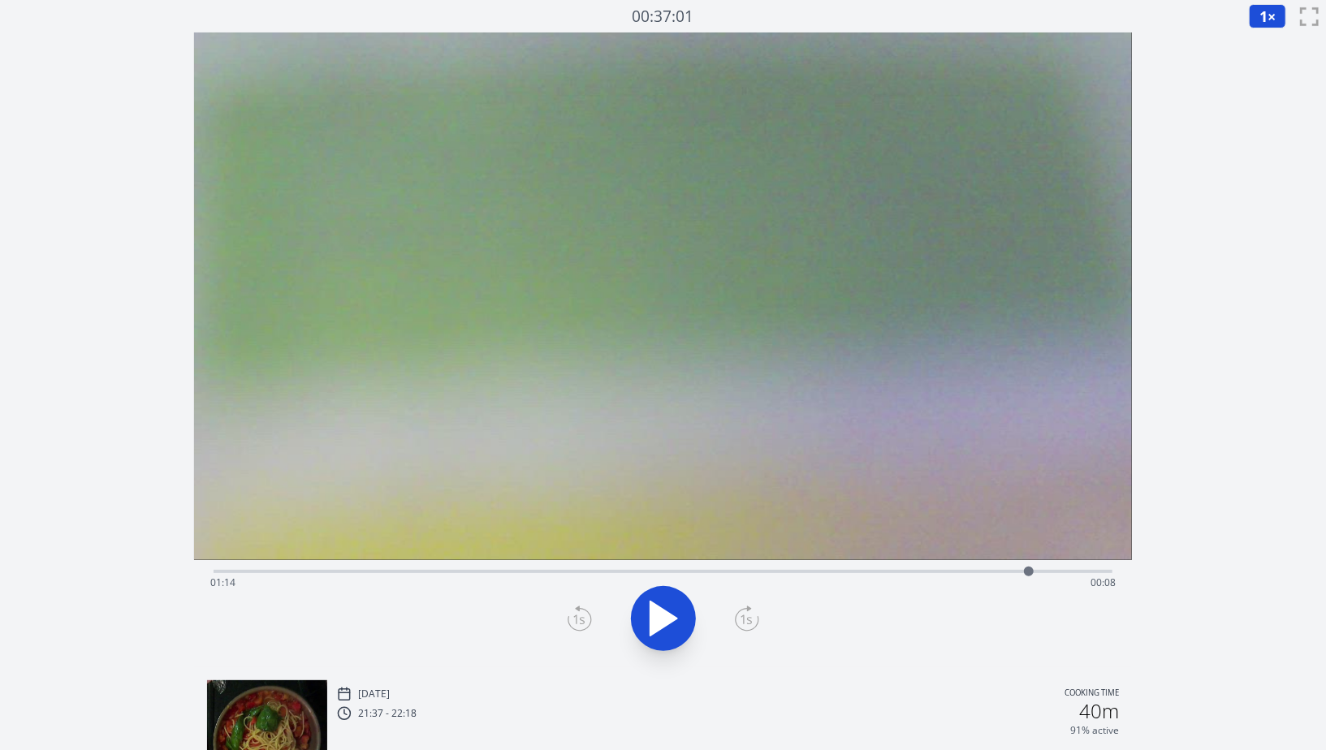
click at [1033, 572] on div at bounding box center [1029, 572] width 10 height 10
click at [1033, 572] on div at bounding box center [1033, 572] width 10 height 10
click at [1050, 573] on div "Time elapsed: 01:14 Time remaining: 00:08" at bounding box center [662, 583] width 905 height 26
click at [1061, 573] on div at bounding box center [1050, 572] width 24 height 24
click at [1073, 573] on div at bounding box center [1061, 572] width 24 height 24
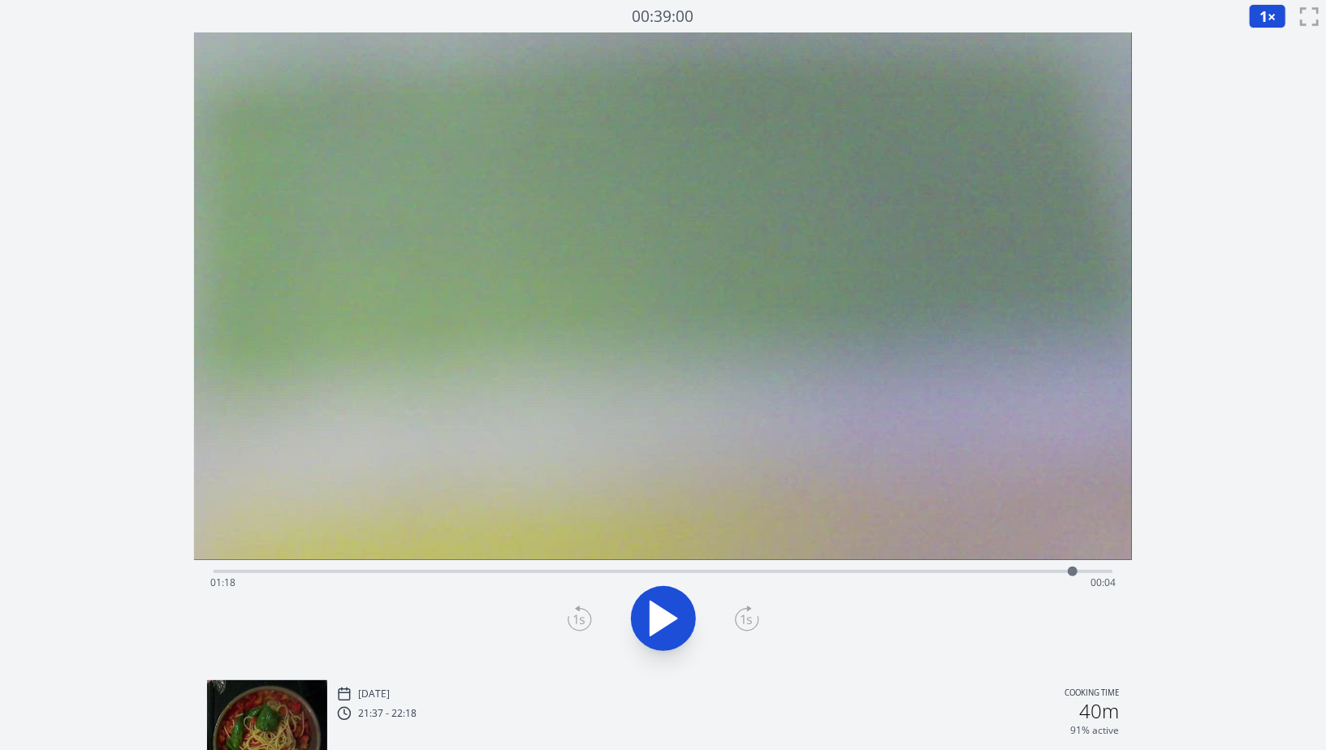
click at [1039, 574] on div "Time elapsed: 01:18 Time remaining: 00:04" at bounding box center [662, 583] width 905 height 26
click at [1009, 568] on div "Time elapsed: 01:15 Time remaining: 00:07" at bounding box center [663, 569] width 899 height 19
click at [970, 568] on div "Time elapsed: 01:12 Time remaining: 00:10" at bounding box center [663, 569] width 899 height 19
click at [988, 573] on div "Time elapsed: 01:08 Time remaining: 00:13" at bounding box center [662, 583] width 905 height 26
click at [965, 573] on div "Time elapsed: 01:10 Time remaining: 00:12" at bounding box center [662, 583] width 905 height 26
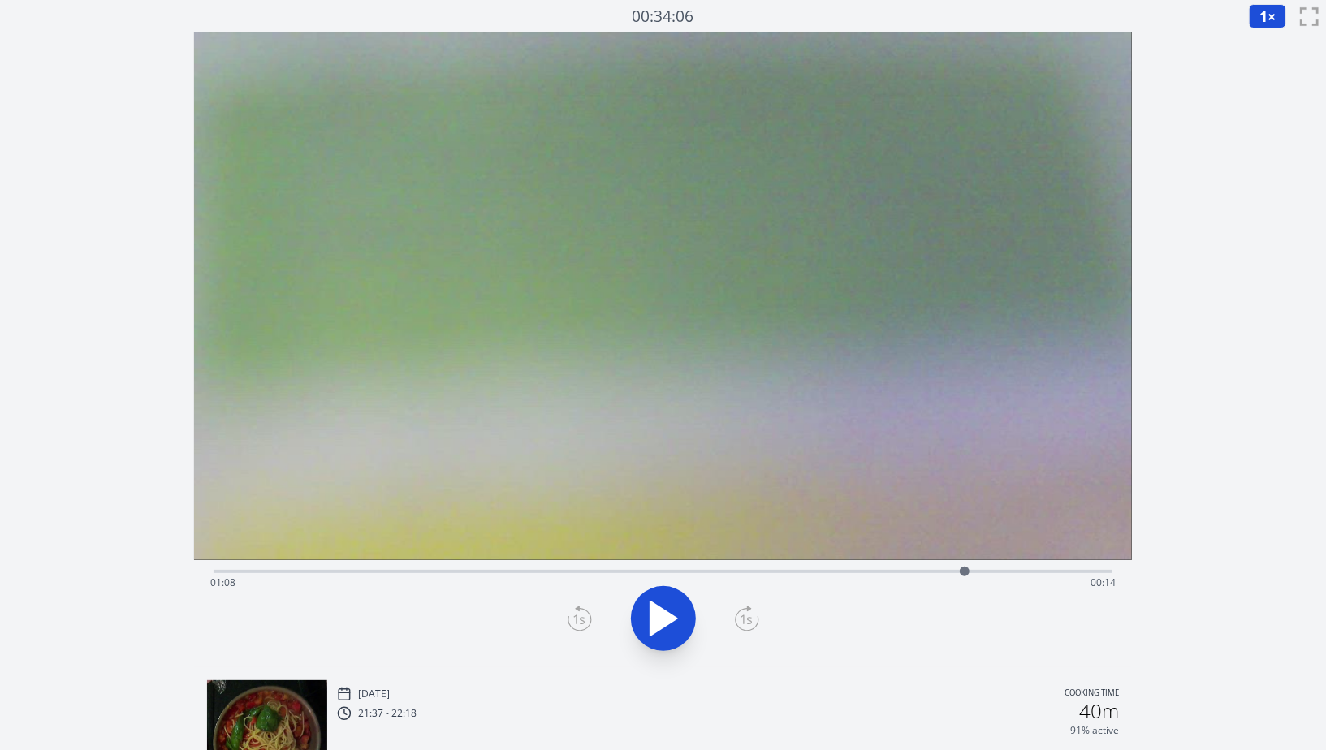
click at [979, 573] on div "Time elapsed: 01:08 Time remaining: 00:14" at bounding box center [662, 583] width 905 height 26
click at [987, 573] on div at bounding box center [979, 572] width 24 height 24
click at [989, 573] on div at bounding box center [987, 572] width 10 height 10
click at [993, 573] on div at bounding box center [989, 572] width 10 height 10
click at [996, 573] on div at bounding box center [993, 572] width 10 height 10
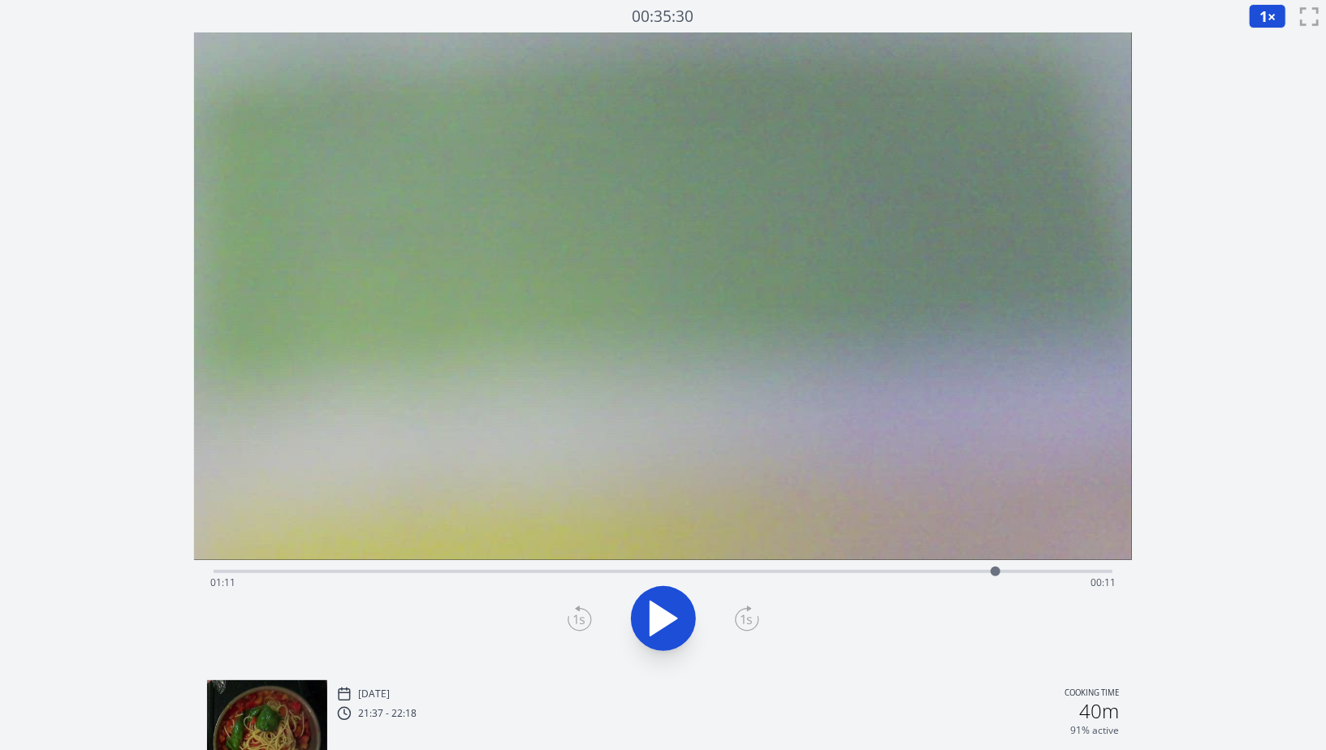
click at [997, 573] on div at bounding box center [996, 572] width 10 height 10
click at [1005, 573] on div at bounding box center [997, 572] width 24 height 24
click at [1005, 573] on div at bounding box center [1006, 572] width 10 height 10
click at [1017, 573] on div at bounding box center [1005, 572] width 24 height 24
click at [1017, 573] on div at bounding box center [1017, 572] width 10 height 10
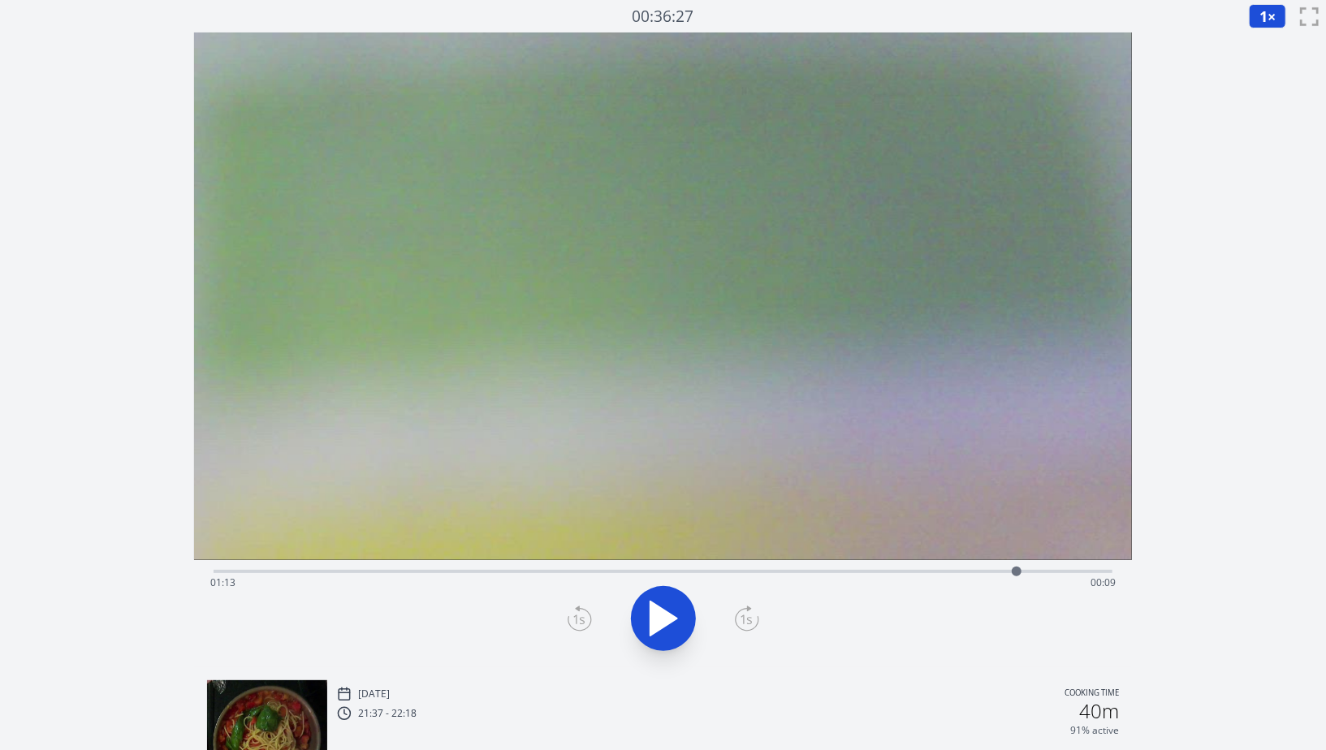
click at [1028, 576] on div at bounding box center [1017, 572] width 24 height 24
click at [1028, 576] on div at bounding box center [1028, 572] width 10 height 10
click at [1016, 579] on div at bounding box center [1028, 572] width 24 height 24
click at [1028, 577] on div "Time elapsed: 01:13 Time remaining: 00:09" at bounding box center [662, 583] width 905 height 26
click at [1048, 576] on div "Time elapsed: 01:14 Time remaining: 00:08" at bounding box center [662, 583] width 905 height 26
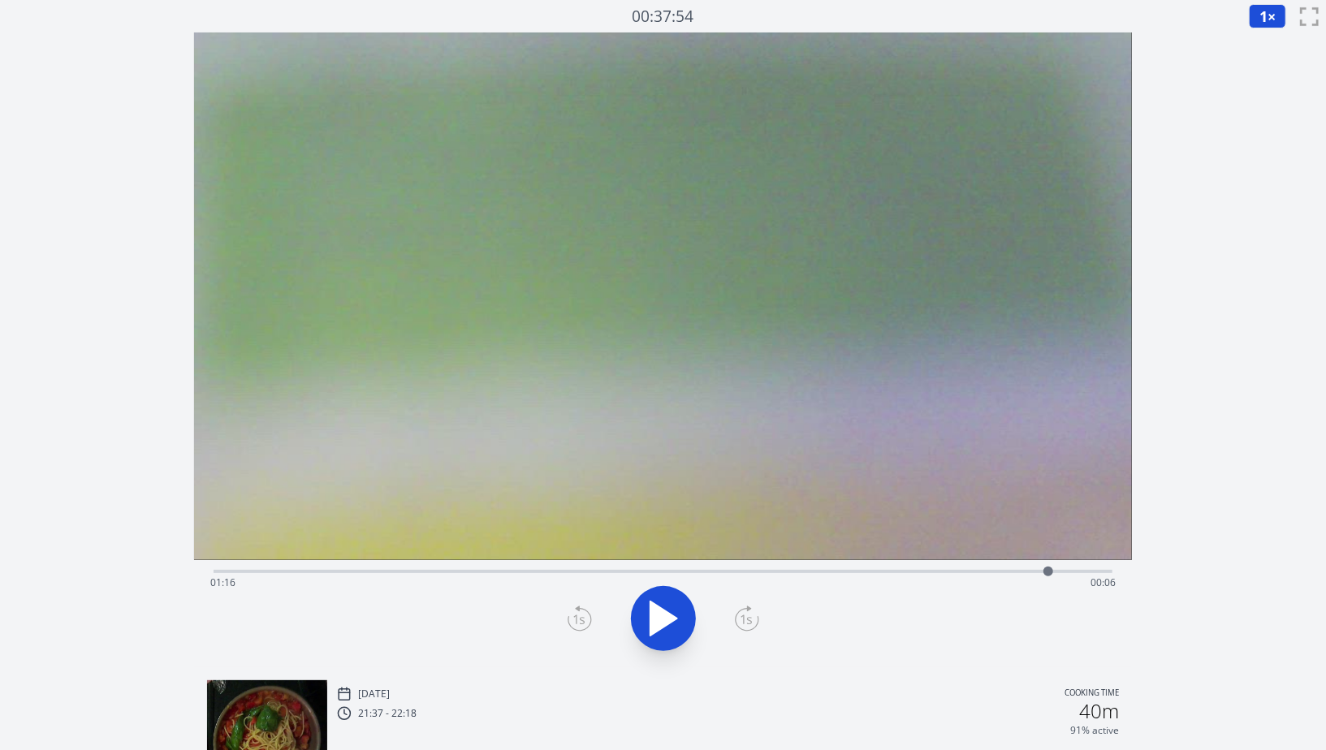
click at [1057, 575] on div at bounding box center [1048, 572] width 24 height 24
click at [1061, 575] on div at bounding box center [1057, 572] width 24 height 24
click at [1065, 575] on div at bounding box center [1061, 572] width 24 height 24
click at [1070, 575] on div at bounding box center [1064, 572] width 24 height 24
click at [1061, 573] on div at bounding box center [1069, 572] width 24 height 24
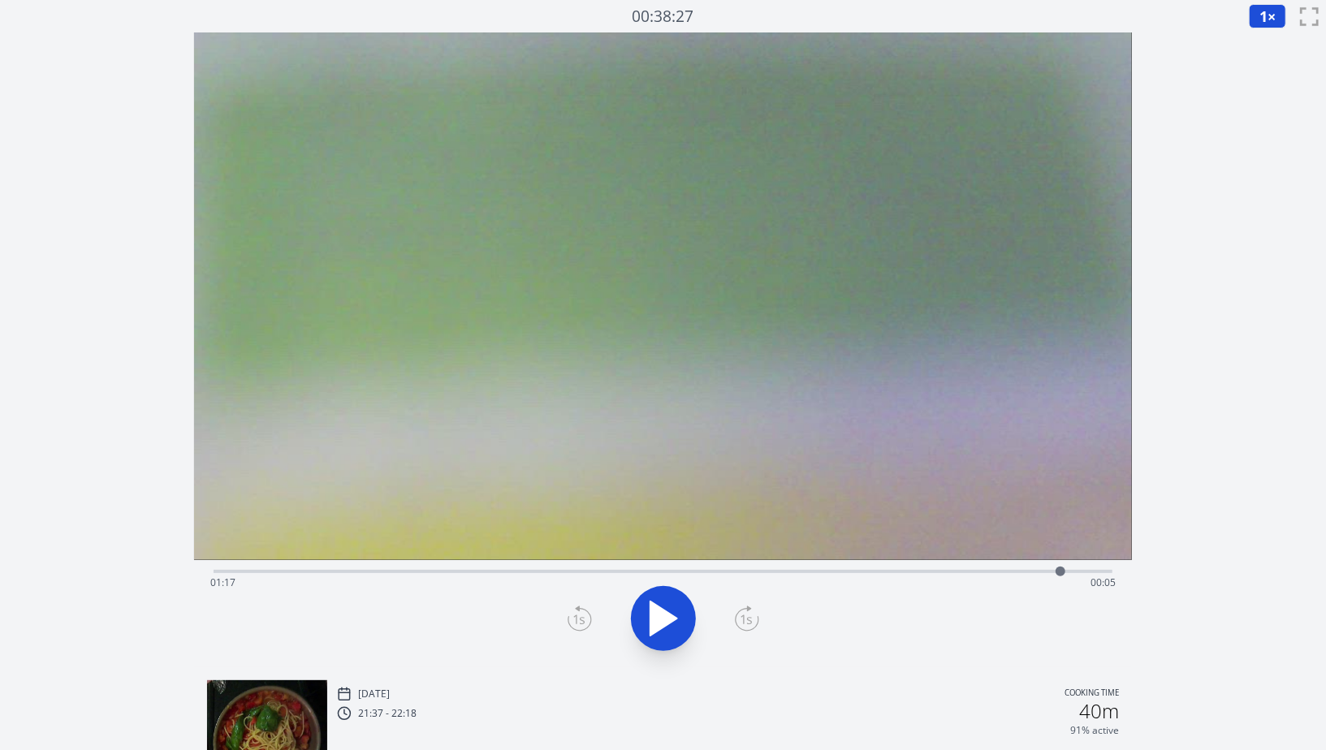
click at [732, 619] on div at bounding box center [663, 619] width 918 height 78
click at [751, 619] on icon at bounding box center [747, 619] width 24 height 26
click at [590, 610] on icon at bounding box center [580, 619] width 24 height 26
click at [579, 617] on icon at bounding box center [580, 619] width 24 height 26
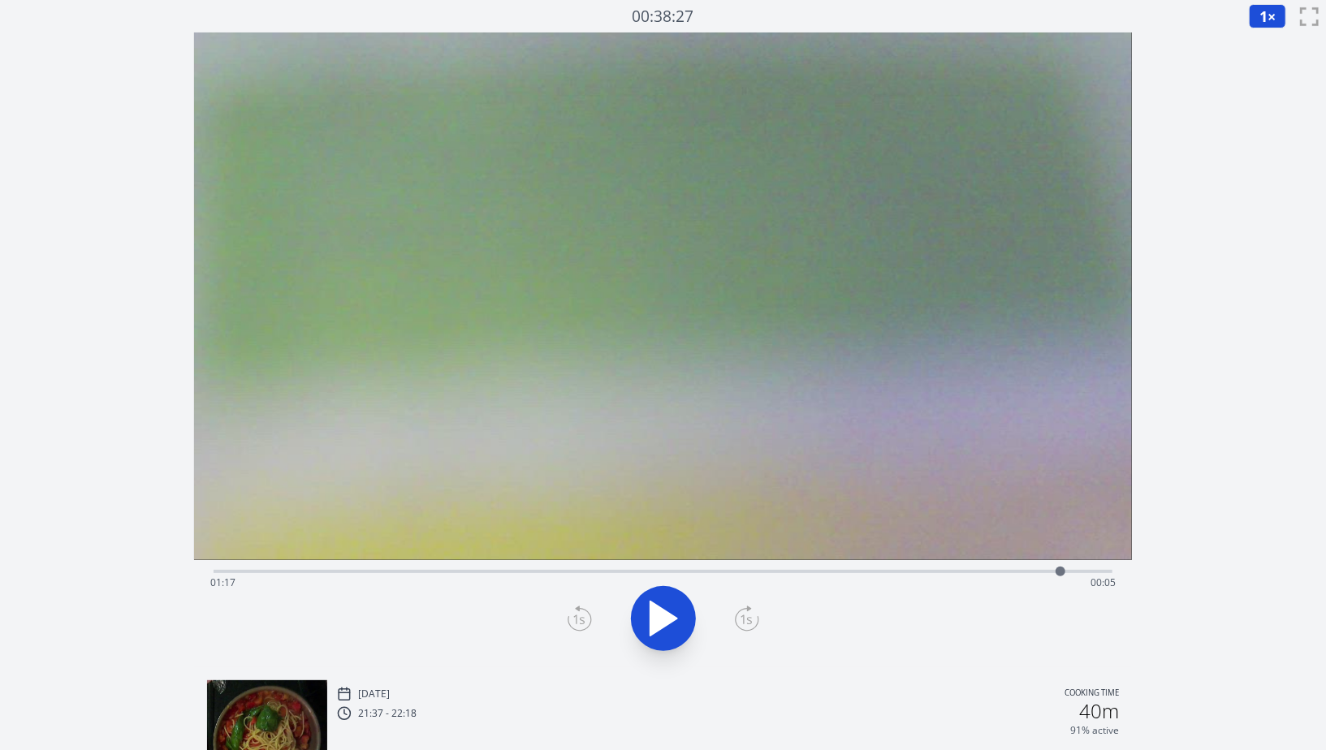
click at [741, 608] on icon at bounding box center [747, 619] width 24 height 26
click at [683, 620] on icon at bounding box center [663, 618] width 45 height 45
click at [581, 618] on icon at bounding box center [580, 619] width 24 height 26
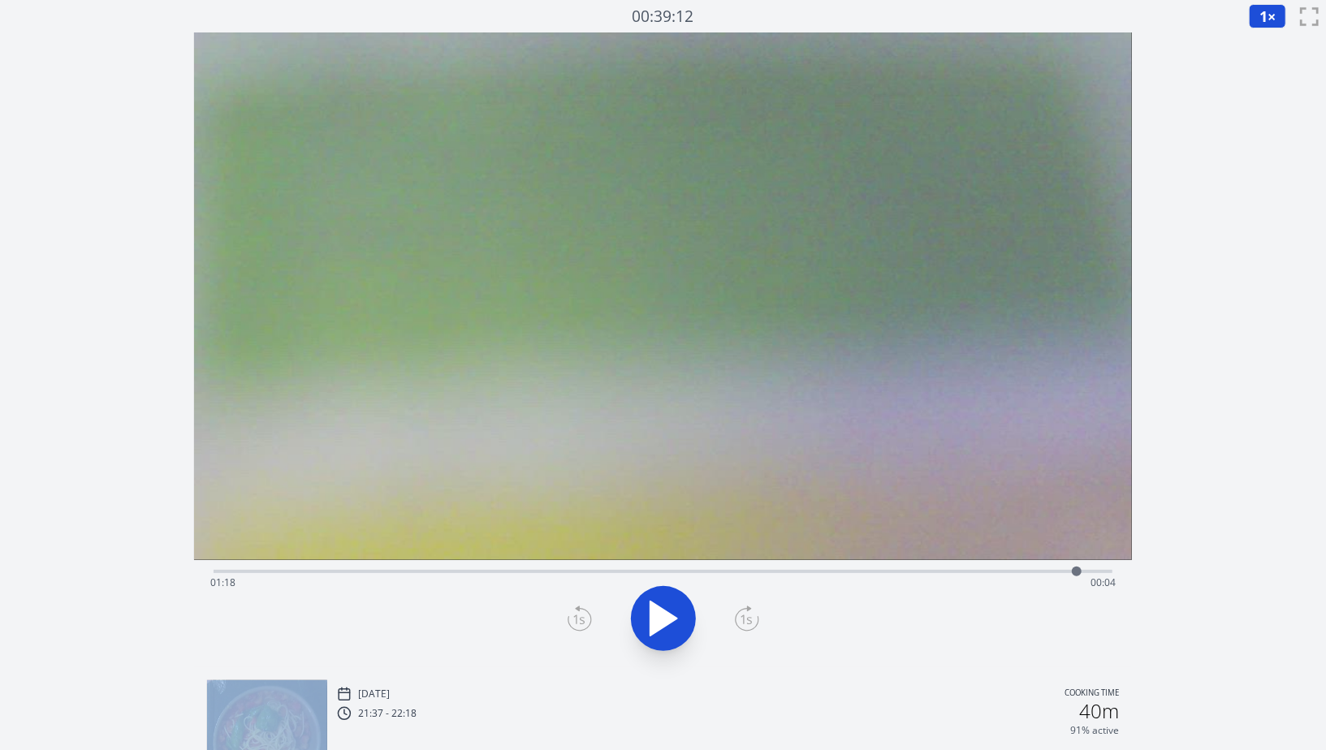
click at [581, 618] on icon at bounding box center [580, 619] width 24 height 26
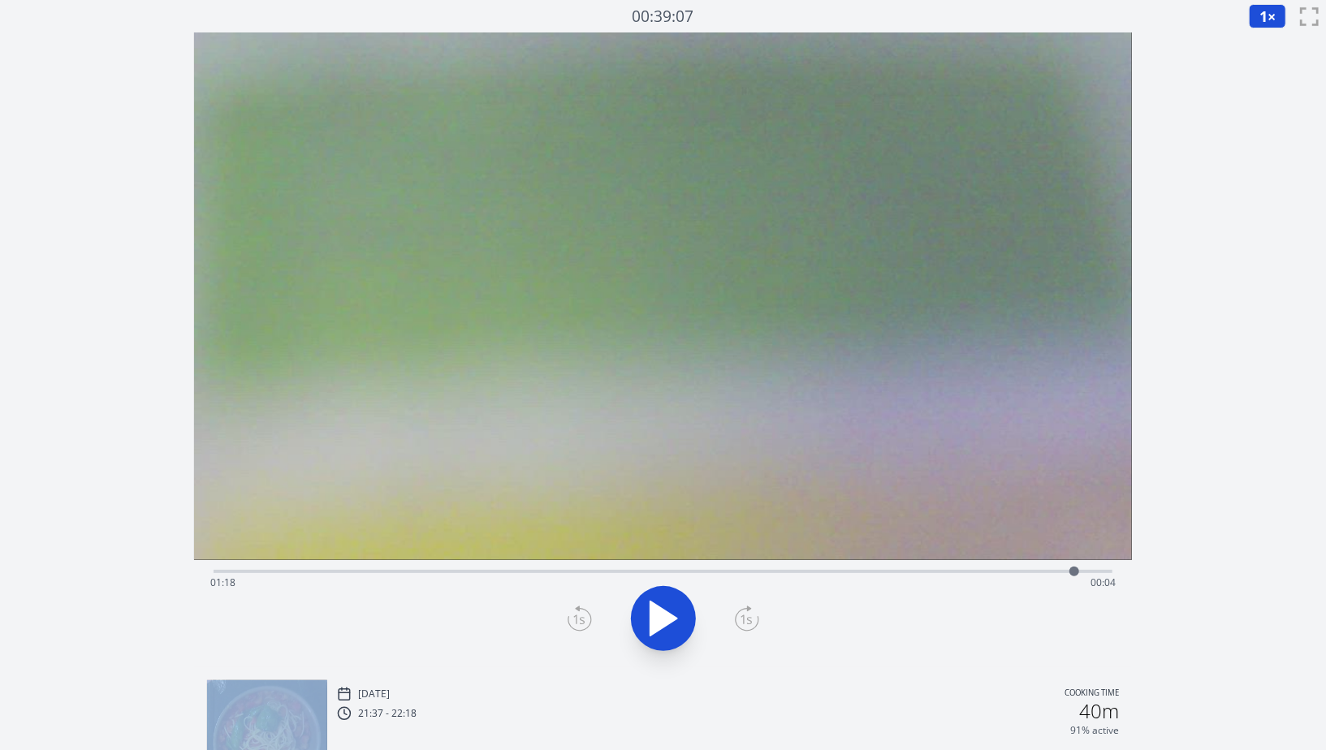
click at [581, 618] on icon at bounding box center [580, 619] width 24 height 26
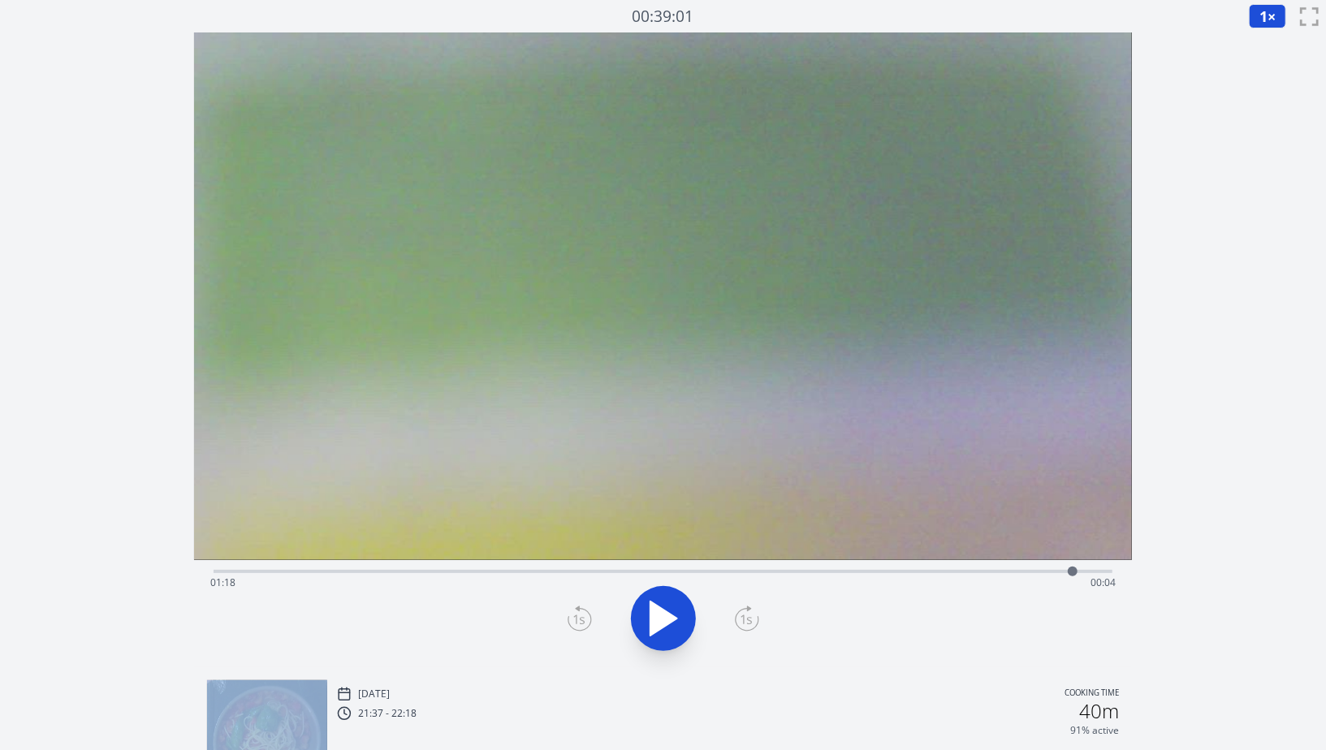
click at [581, 618] on icon at bounding box center [580, 619] width 24 height 26
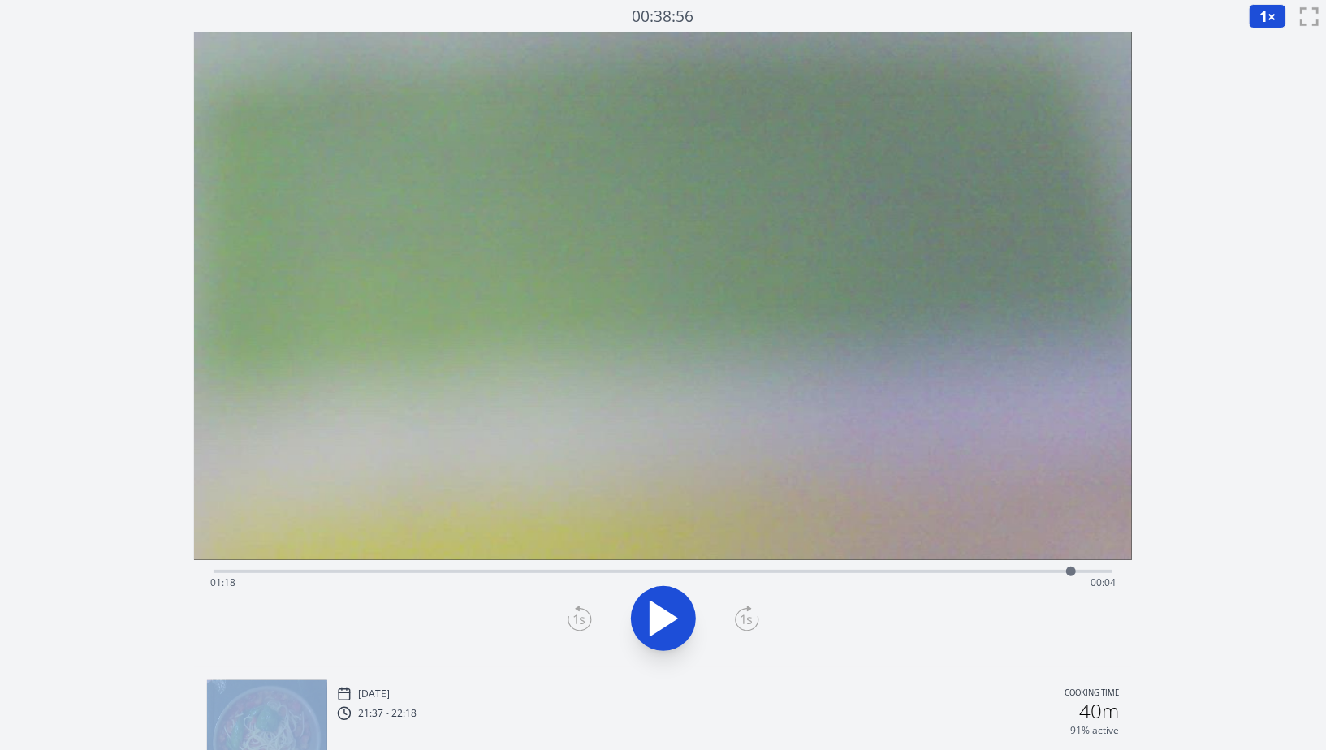
click at [581, 618] on icon at bounding box center [580, 619] width 24 height 26
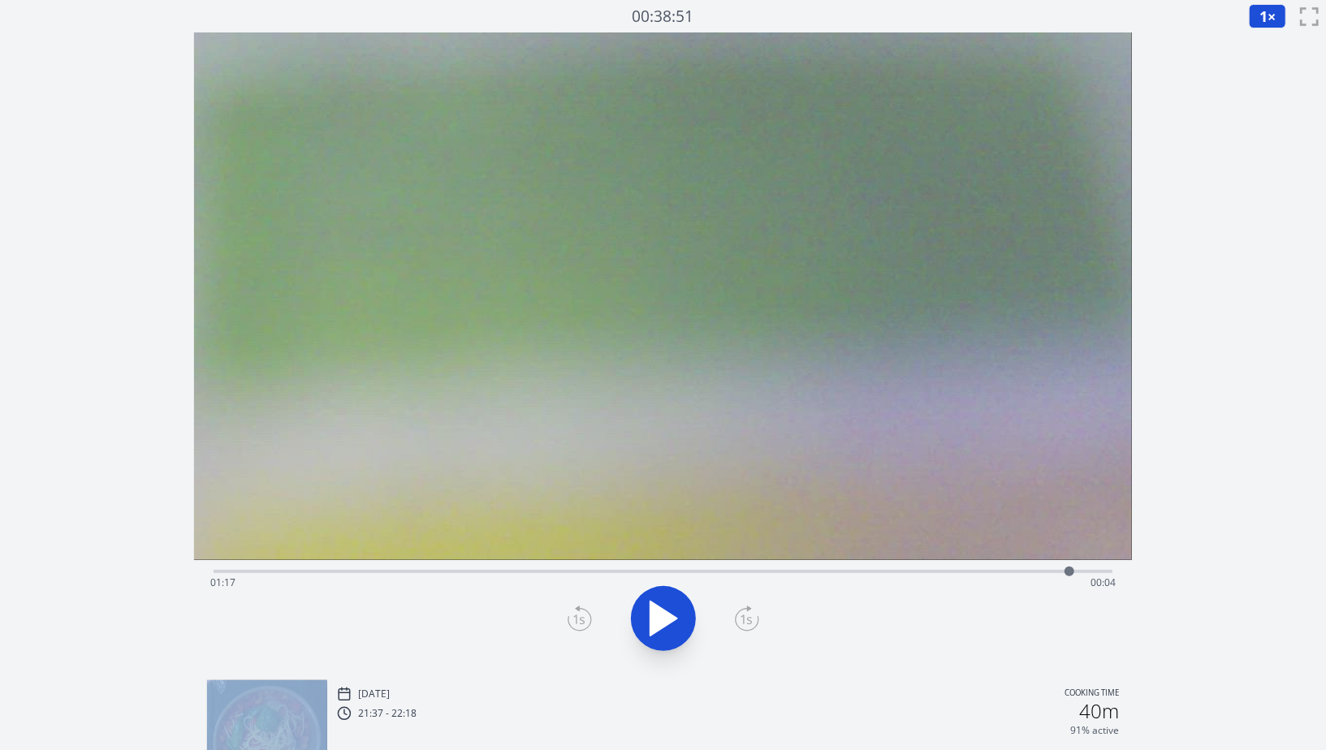
click at [581, 618] on icon at bounding box center [580, 619] width 24 height 26
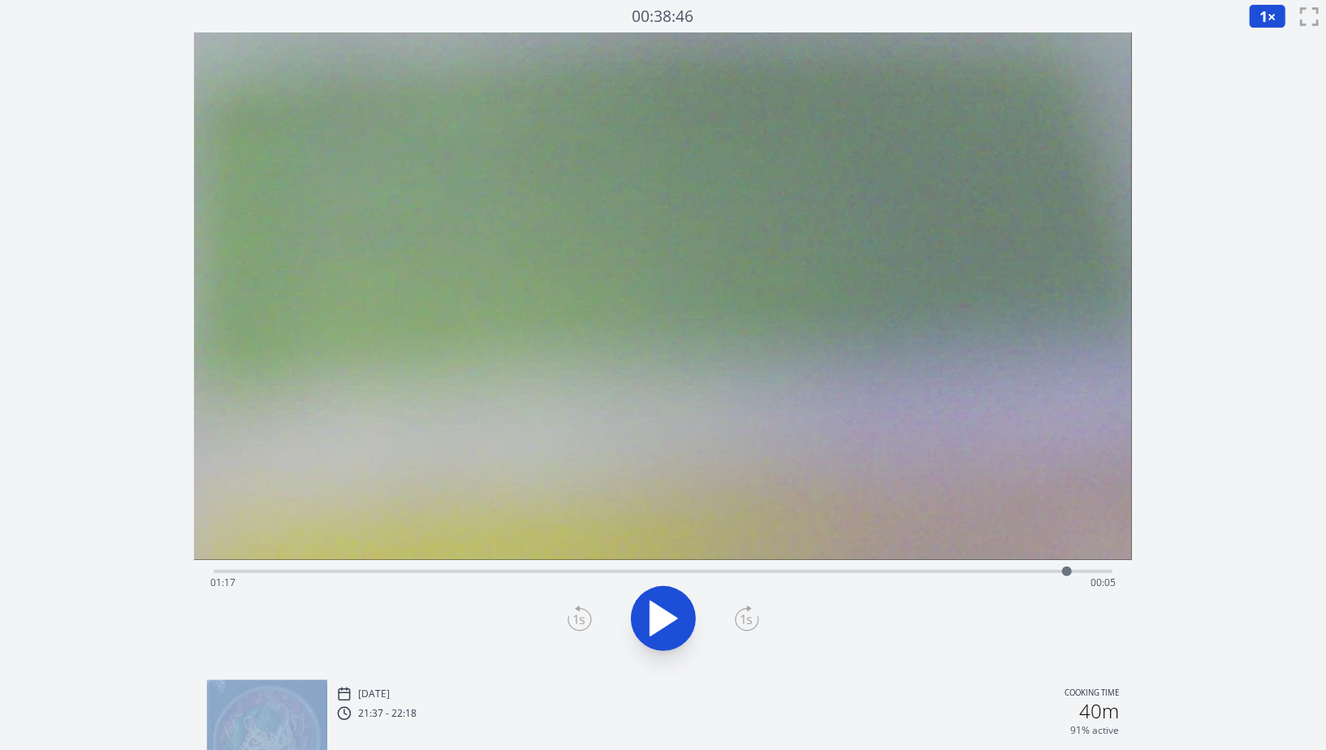
click at [581, 618] on icon at bounding box center [580, 619] width 24 height 26
click at [581, 613] on icon at bounding box center [580, 619] width 24 height 26
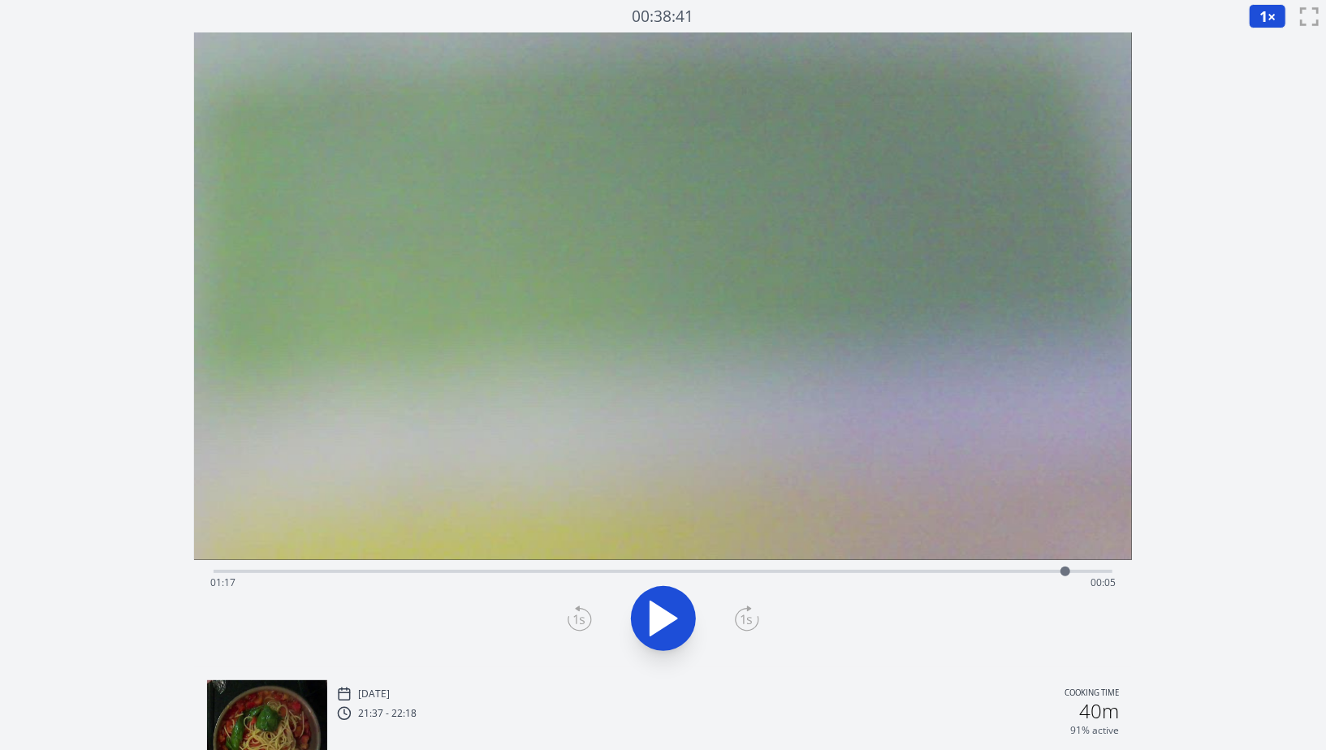
click at [581, 613] on icon at bounding box center [580, 619] width 24 height 26
click at [358, 566] on div "Time elapsed: 01:21 Time remaining: 00:00" at bounding box center [663, 569] width 899 height 19
click at [993, 570] on div "Time elapsed: 00:13 Time remaining: 01:09" at bounding box center [662, 583] width 905 height 26
click at [1048, 568] on div "Time elapsed: 01:11 Time remaining: 00:11" at bounding box center [663, 569] width 899 height 19
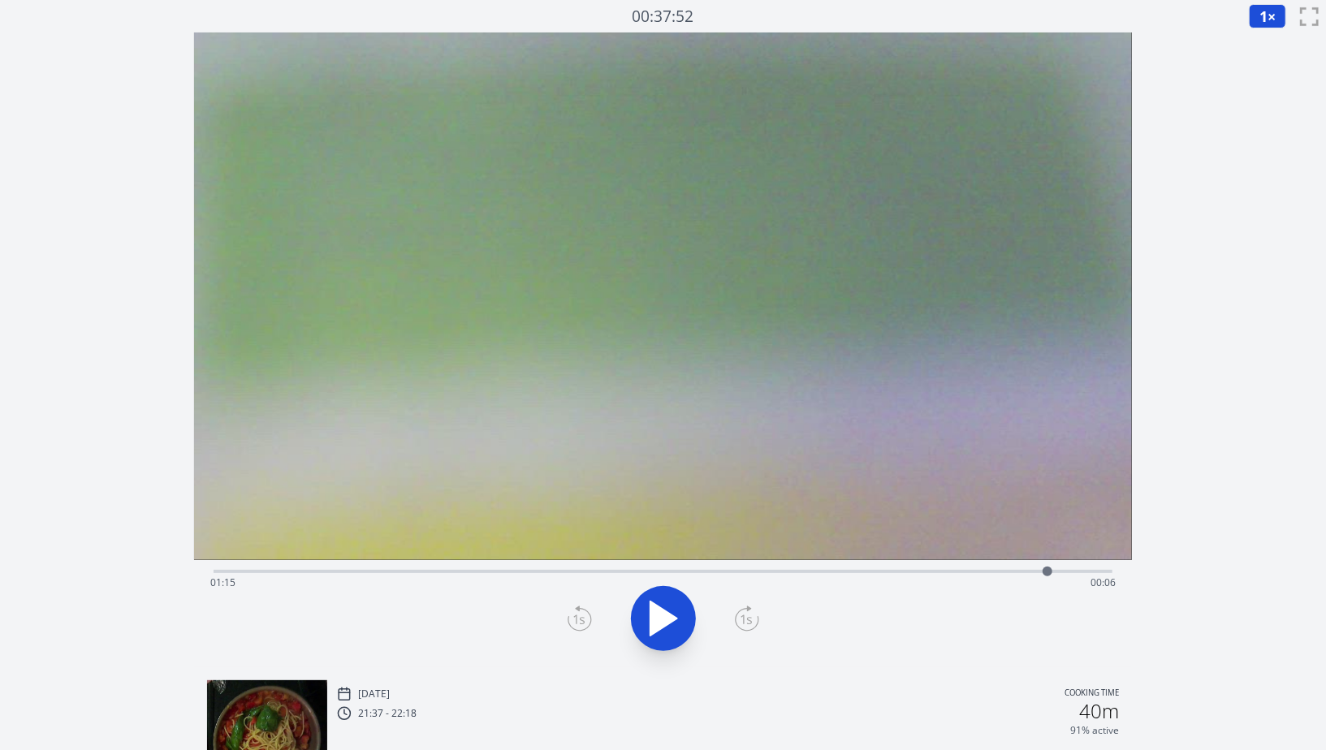
click at [1091, 572] on div "Time elapsed: 01:15 Time remaining: 00:06" at bounding box center [662, 583] width 905 height 26
click at [1100, 571] on div at bounding box center [1091, 572] width 24 height 24
click at [1101, 568] on div at bounding box center [1100, 572] width 10 height 10
click at [1109, 573] on div at bounding box center [1101, 572] width 24 height 24
click at [220, 575] on div "Time elapsed: 01:21 Time remaining: 00:01" at bounding box center [662, 583] width 905 height 26
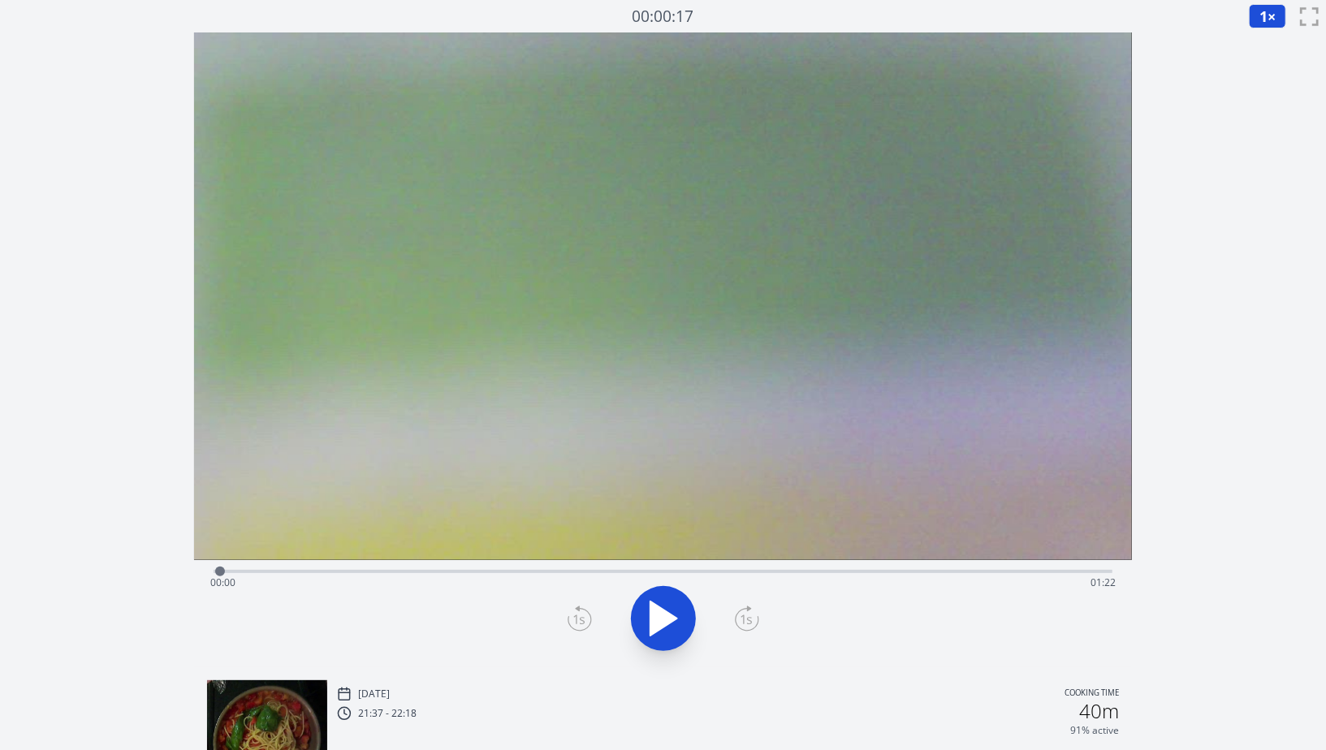
click at [225, 574] on div at bounding box center [220, 572] width 24 height 24
click at [244, 577] on div "Time elapsed: 00:01 Time remaining: 01:21" at bounding box center [662, 583] width 905 height 26
click at [220, 574] on div "Time elapsed: 00:02 Time remaining: 01:20" at bounding box center [662, 583] width 905 height 26
click at [215, 573] on div at bounding box center [220, 572] width 10 height 10
drag, startPoint x: 216, startPoint y: 573, endPoint x: 226, endPoint y: 573, distance: 9.8
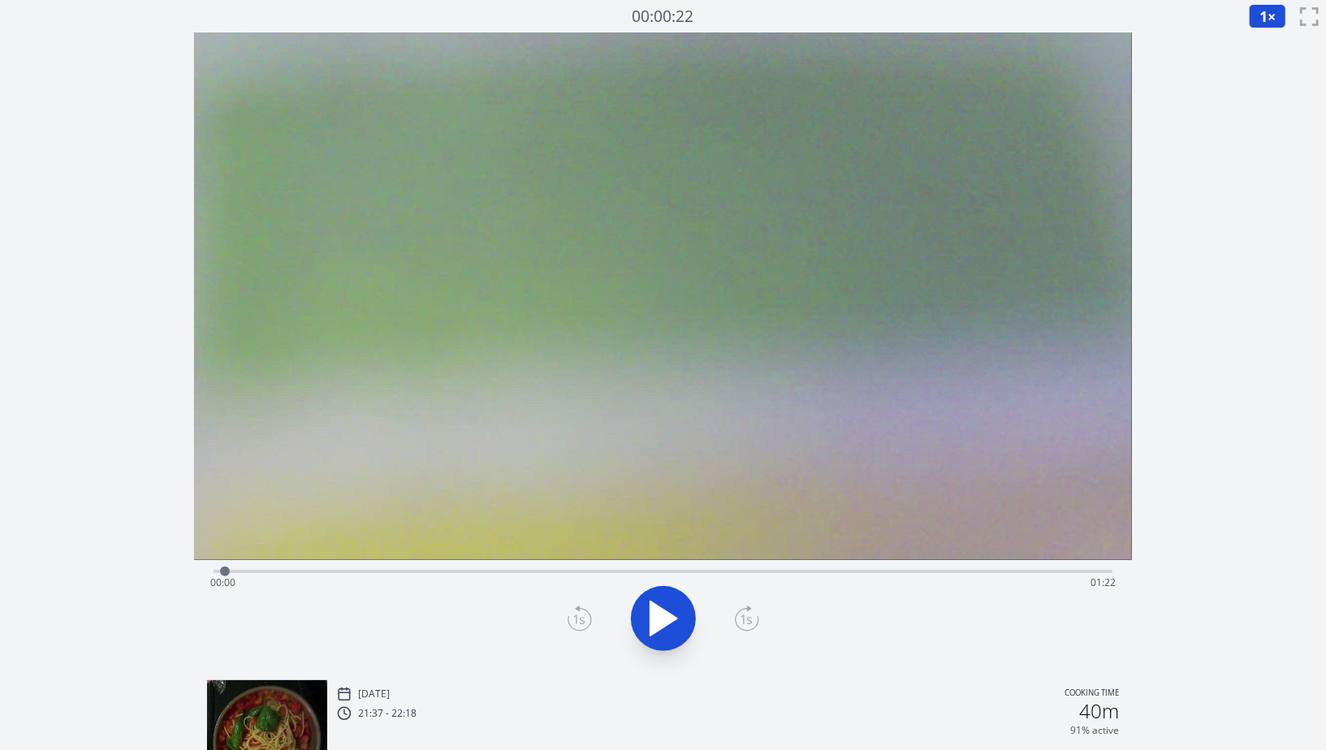
click at [226, 573] on div at bounding box center [225, 572] width 10 height 10
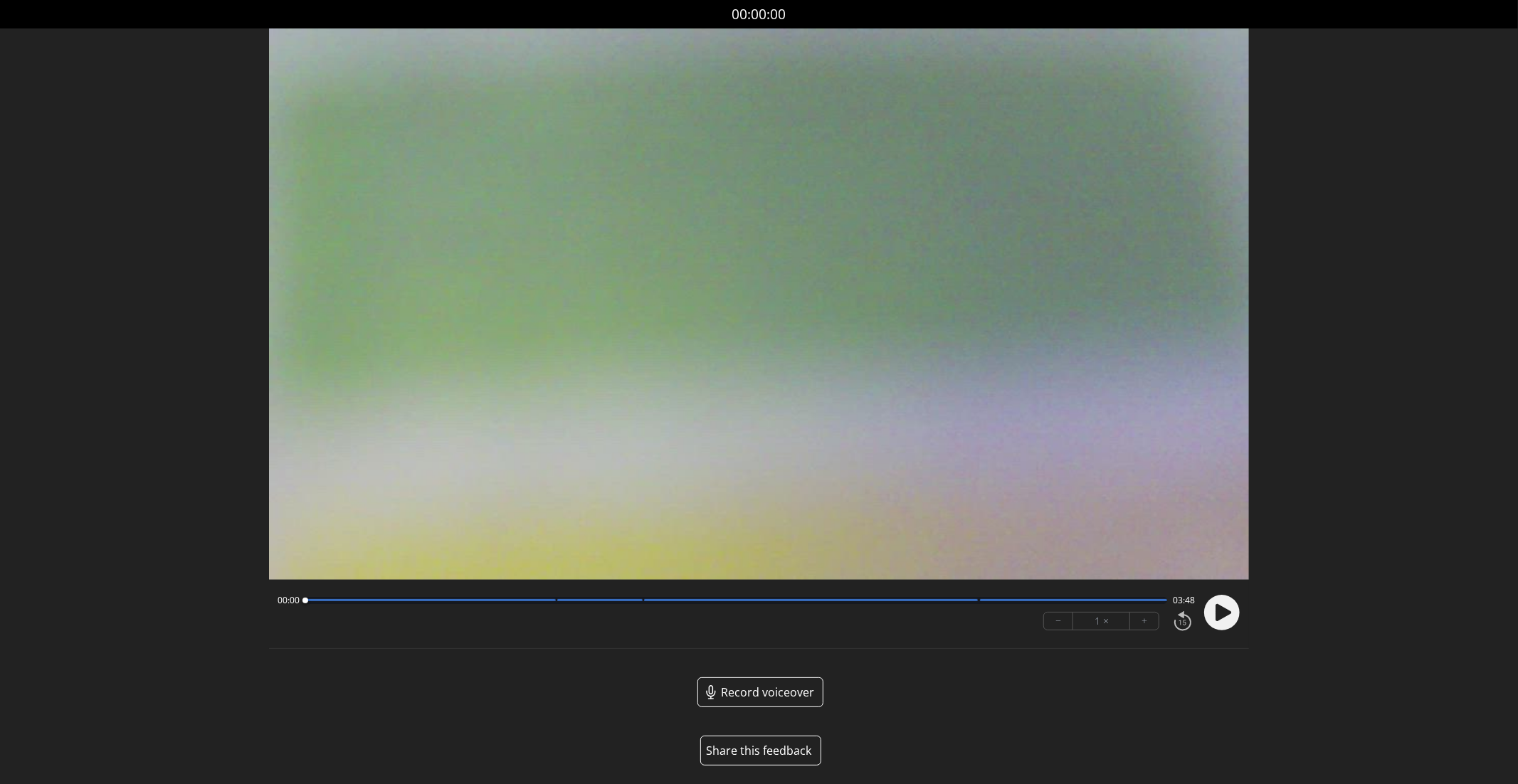
click at [1233, 619] on circle at bounding box center [1222, 612] width 36 height 36
click at [551, 604] on div at bounding box center [736, 600] width 862 height 7
click at [410, 602] on div at bounding box center [736, 600] width 862 height 7
click at [547, 600] on div at bounding box center [430, 600] width 251 height 2
click at [1231, 611] on circle at bounding box center [1222, 612] width 36 height 36
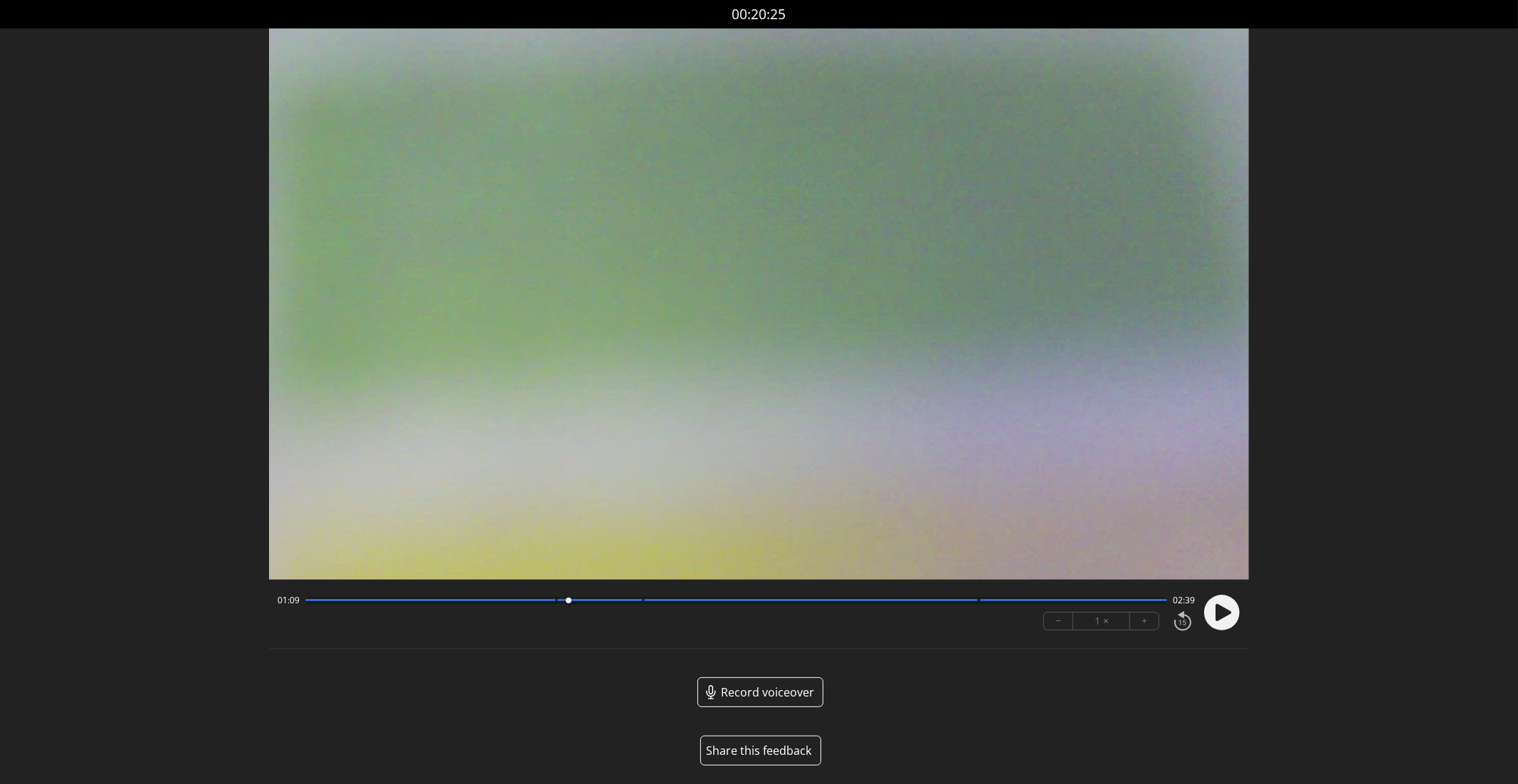
click at [1231, 611] on icon at bounding box center [1224, 611] width 16 height 17
click at [638, 603] on div at bounding box center [736, 600] width 862 height 7
click at [974, 600] on div at bounding box center [811, 600] width 334 height 2
click at [953, 600] on div at bounding box center [811, 600] width 334 height 2
click at [968, 602] on div at bounding box center [736, 600] width 862 height 7
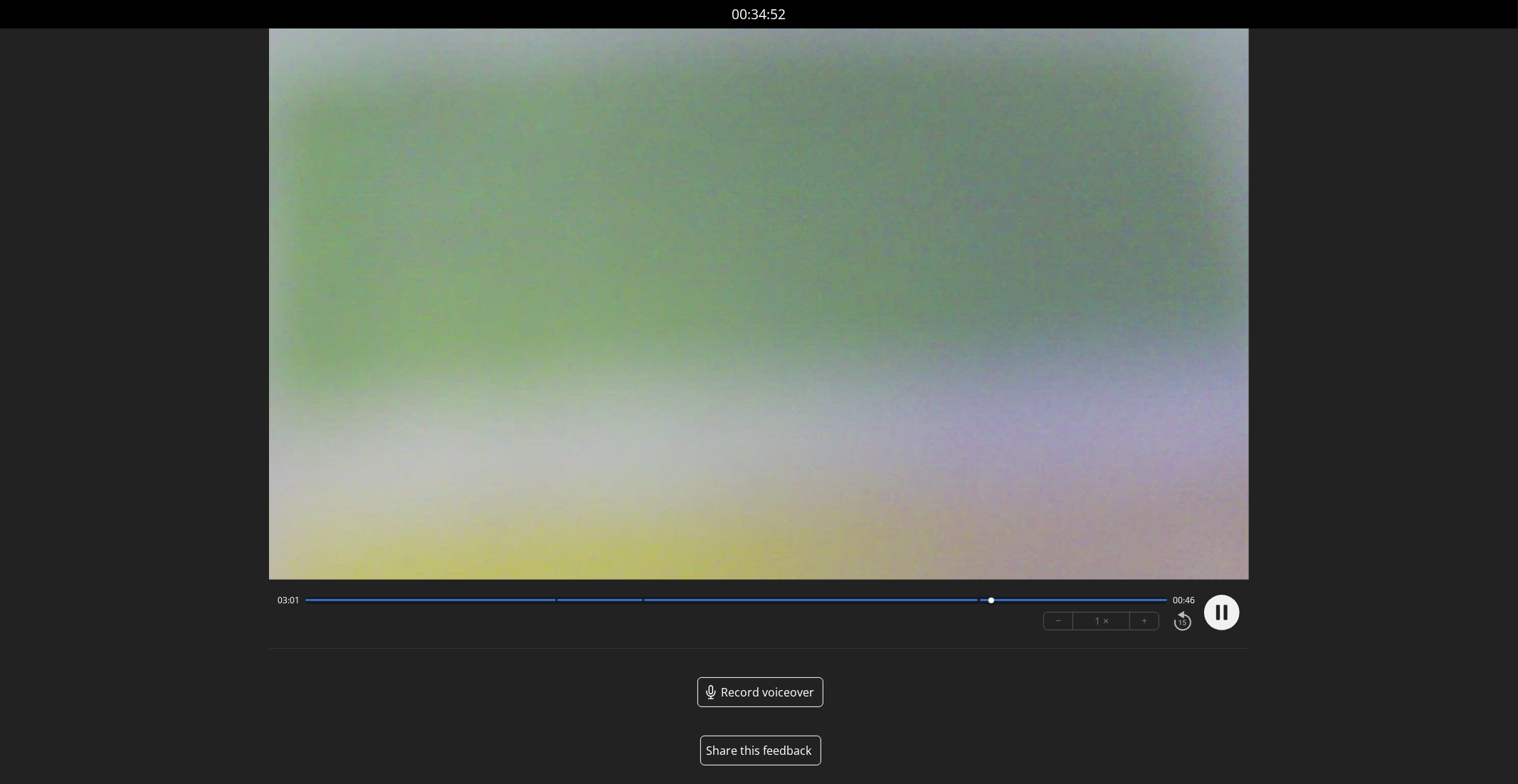
click at [1222, 611] on circle at bounding box center [1222, 612] width 36 height 36
click at [549, 603] on div at bounding box center [736, 600] width 862 height 7
click at [511, 593] on div "01:04 02:44 − 1 × +" at bounding box center [734, 612] width 924 height 48
click at [506, 603] on div at bounding box center [736, 600] width 862 height 7
click at [555, 600] on div at bounding box center [430, 600] width 251 height 2
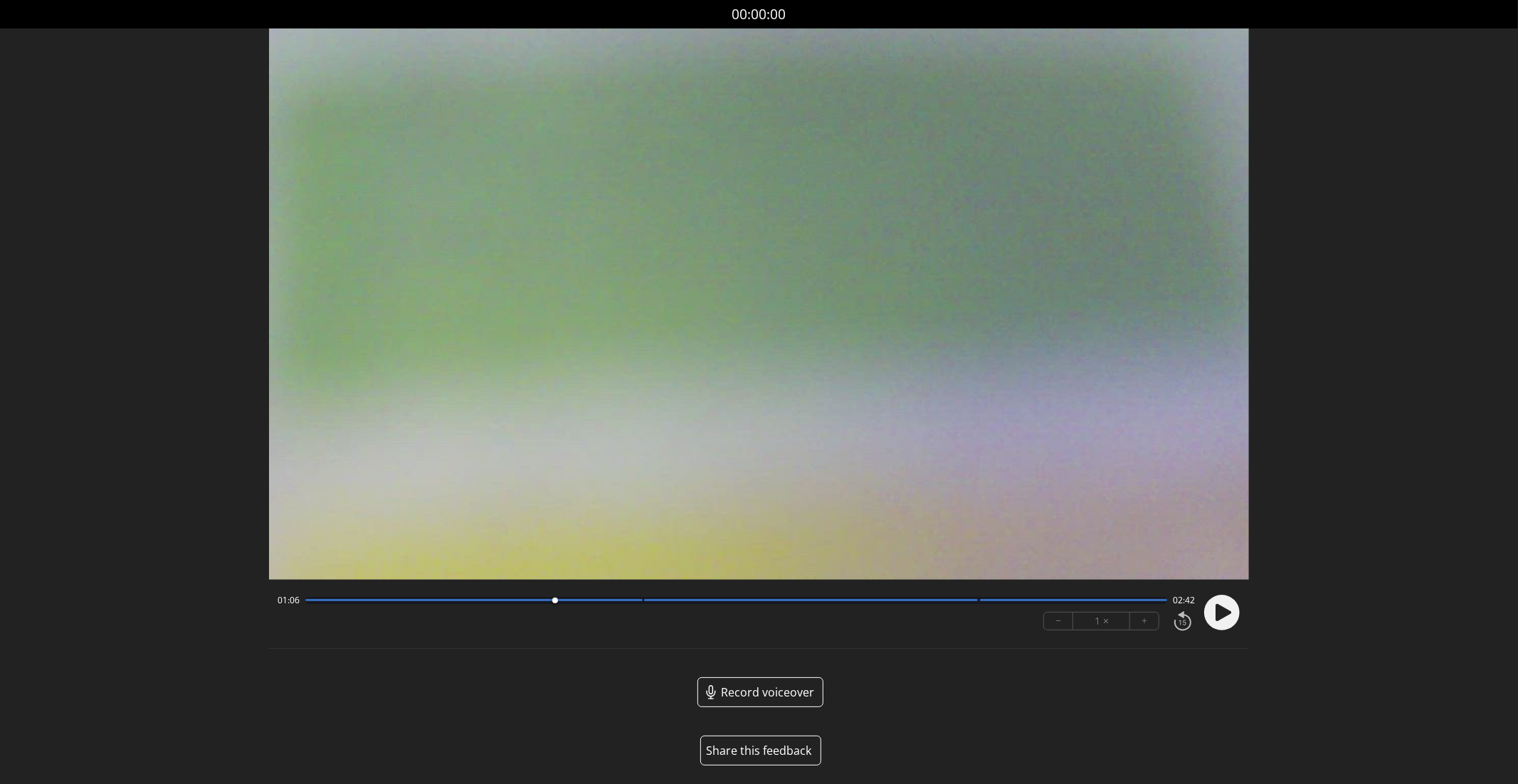
click at [544, 601] on div at bounding box center [736, 600] width 862 height 7
click at [1237, 611] on circle at bounding box center [1222, 612] width 36 height 36
click at [1233, 614] on circle at bounding box center [1222, 612] width 36 height 36
click at [635, 602] on div at bounding box center [736, 600] width 862 height 7
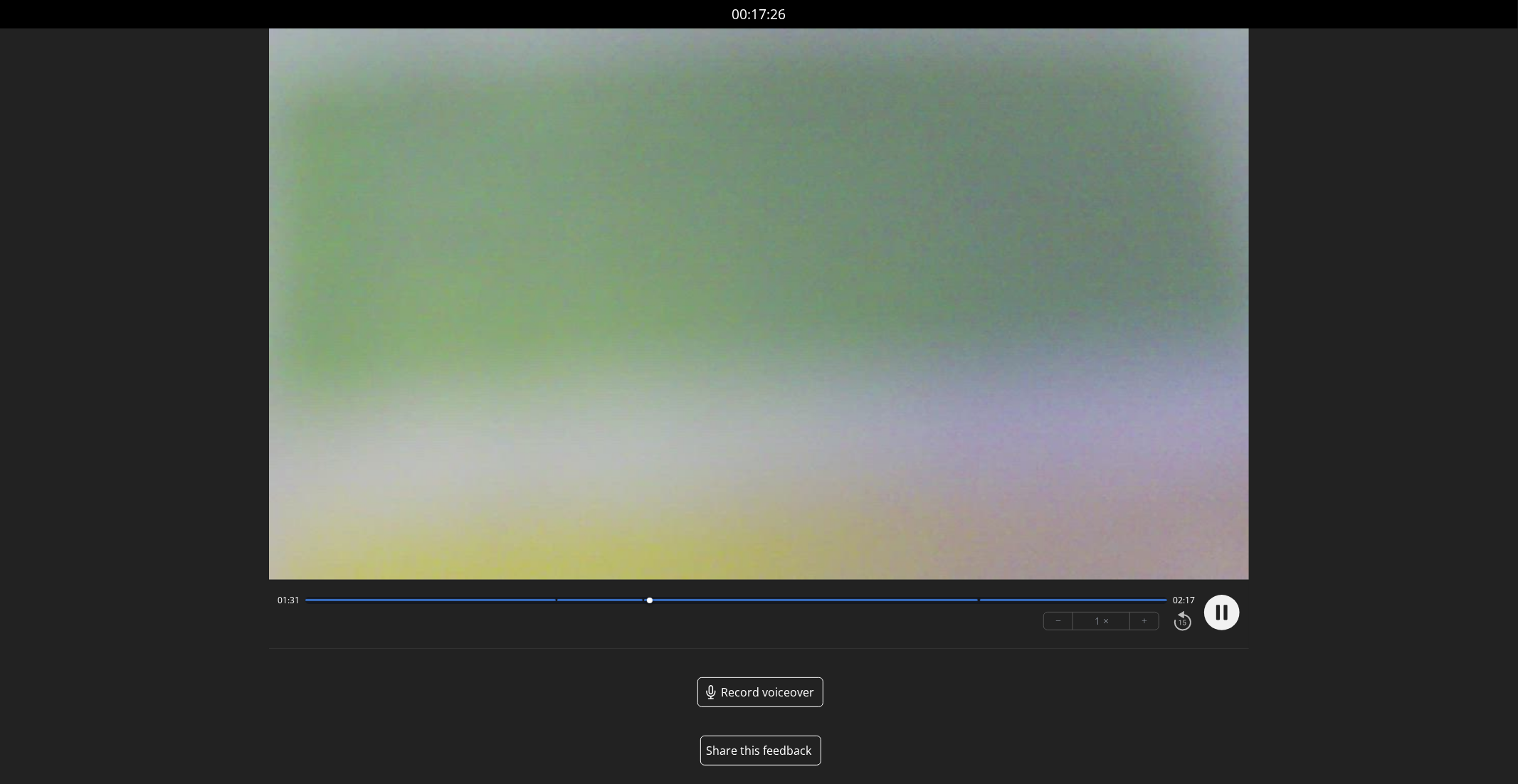
click at [1218, 620] on circle at bounding box center [1222, 612] width 36 height 36
click at [640, 602] on div at bounding box center [649, 601] width 19 height 19
click at [1247, 609] on div "01:28 02:20 − 1 × +" at bounding box center [759, 614] width 981 height 51
click at [1237, 609] on circle at bounding box center [1222, 612] width 36 height 36
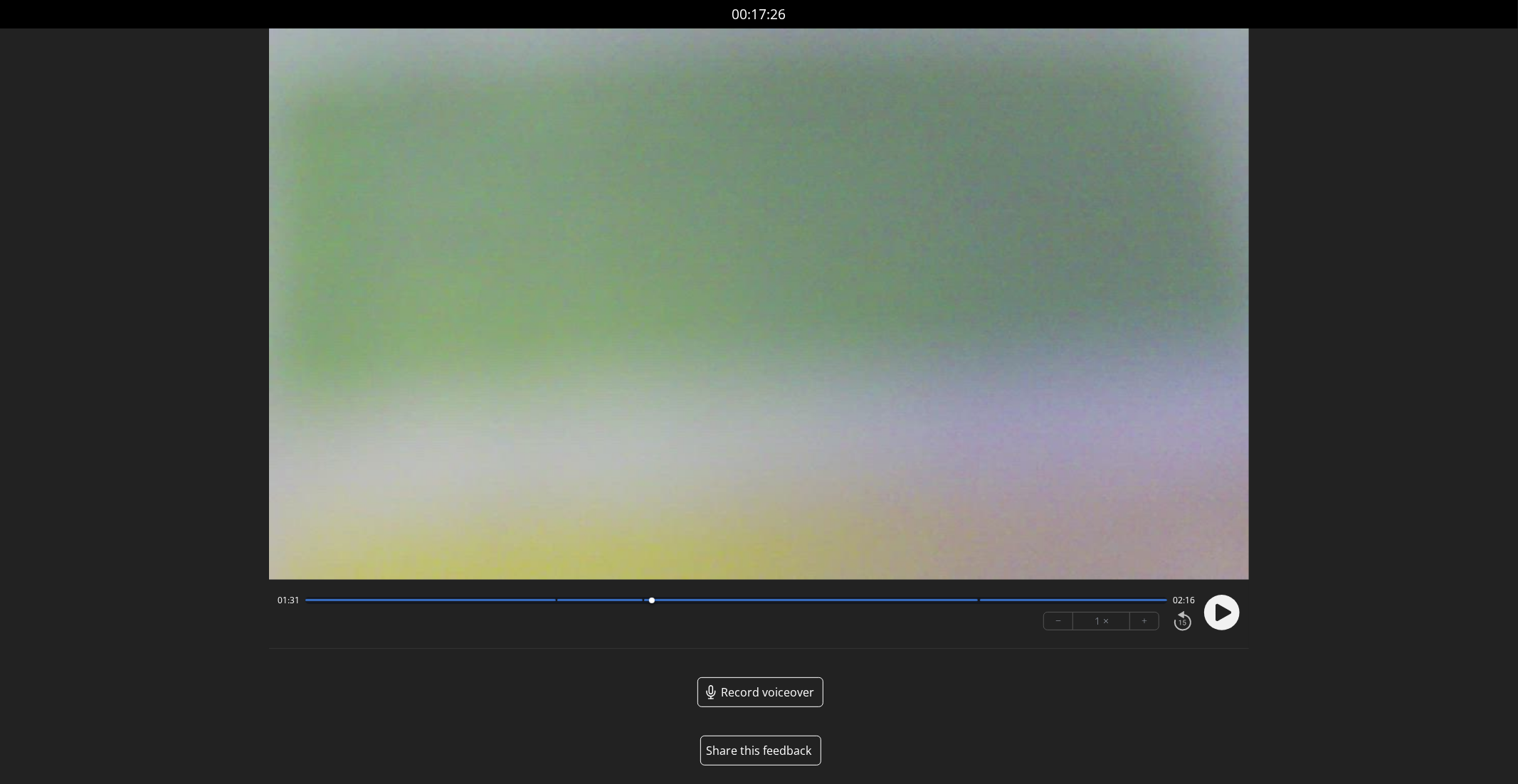
click at [974, 600] on div at bounding box center [811, 600] width 334 height 2
click at [964, 600] on div at bounding box center [974, 601] width 19 height 19
click at [1219, 609] on icon at bounding box center [1224, 611] width 16 height 17
click at [1230, 595] on icon at bounding box center [1222, 612] width 37 height 37
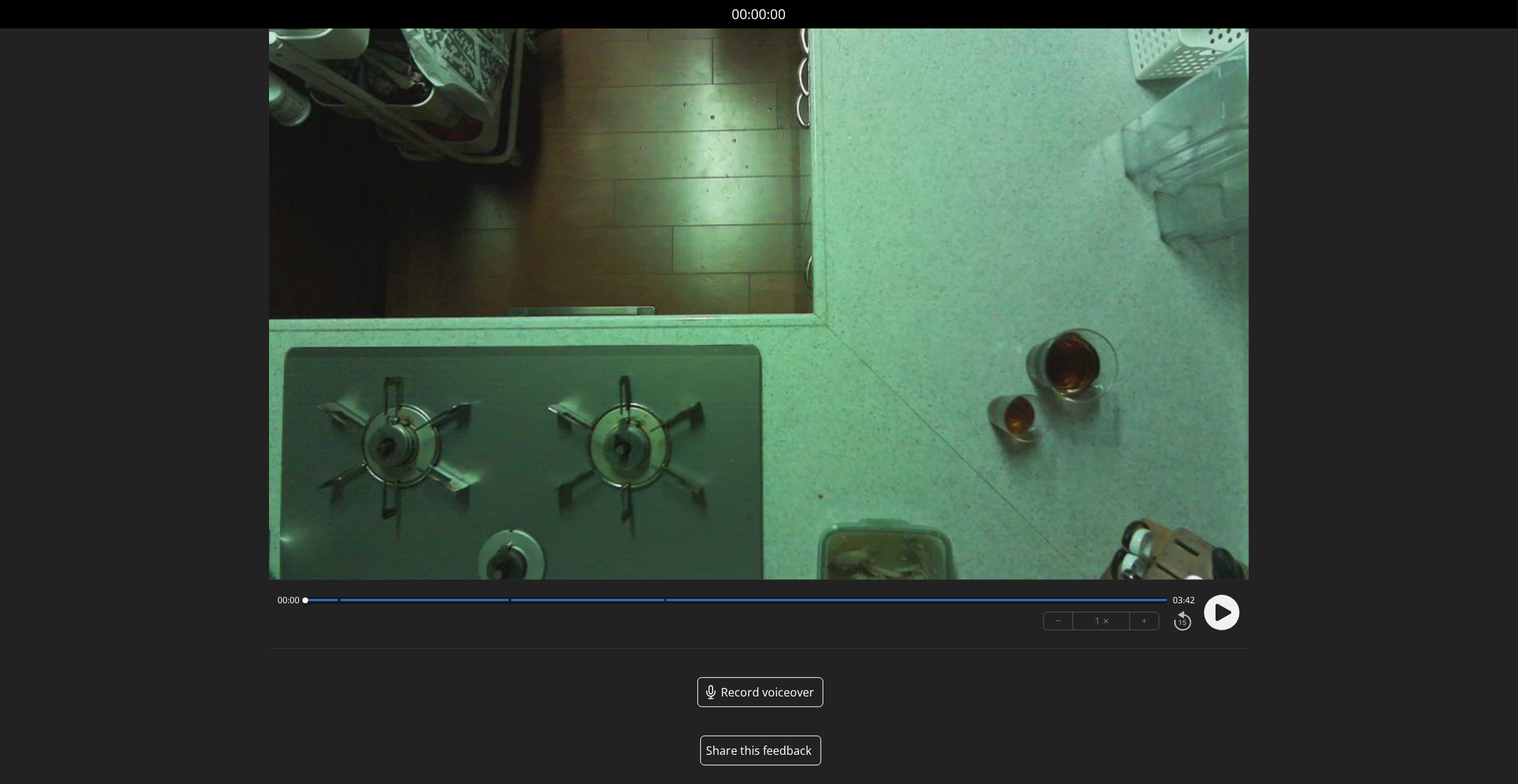
click at [330, 600] on div at bounding box center [321, 600] width 32 height 2
click at [1213, 612] on circle at bounding box center [1222, 612] width 36 height 36
click at [1230, 621] on circle at bounding box center [1222, 612] width 36 height 36
click at [330, 597] on div at bounding box center [736, 600] width 862 height 7
click at [1214, 610] on circle at bounding box center [1222, 612] width 36 height 36
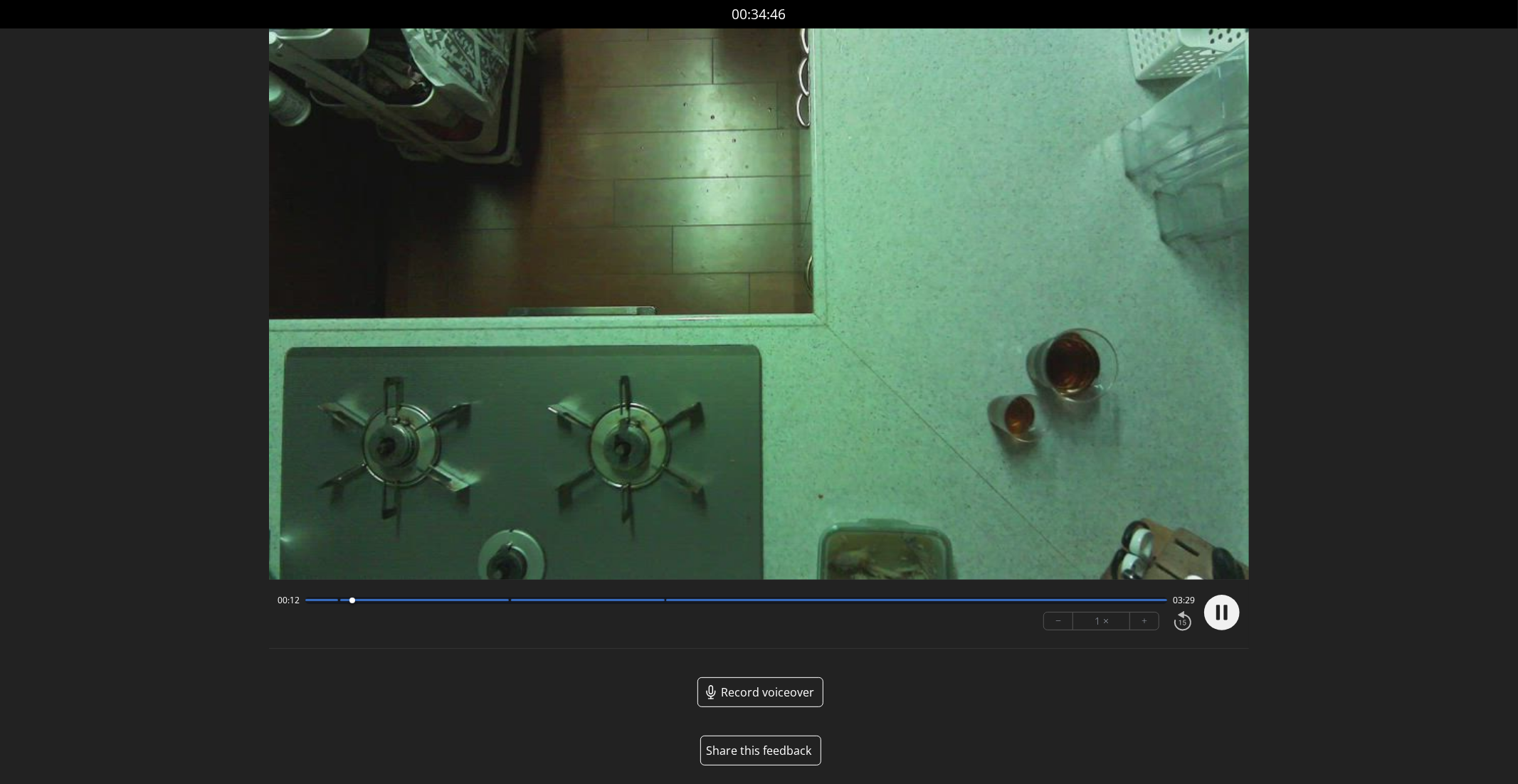
click at [504, 600] on div at bounding box center [424, 600] width 168 height 2
click at [658, 601] on div at bounding box center [587, 600] width 153 height 2
click at [652, 600] on div at bounding box center [587, 600] width 153 height 2
click at [1232, 607] on circle at bounding box center [1222, 612] width 36 height 36
click at [331, 601] on div at bounding box center [321, 600] width 32 height 2
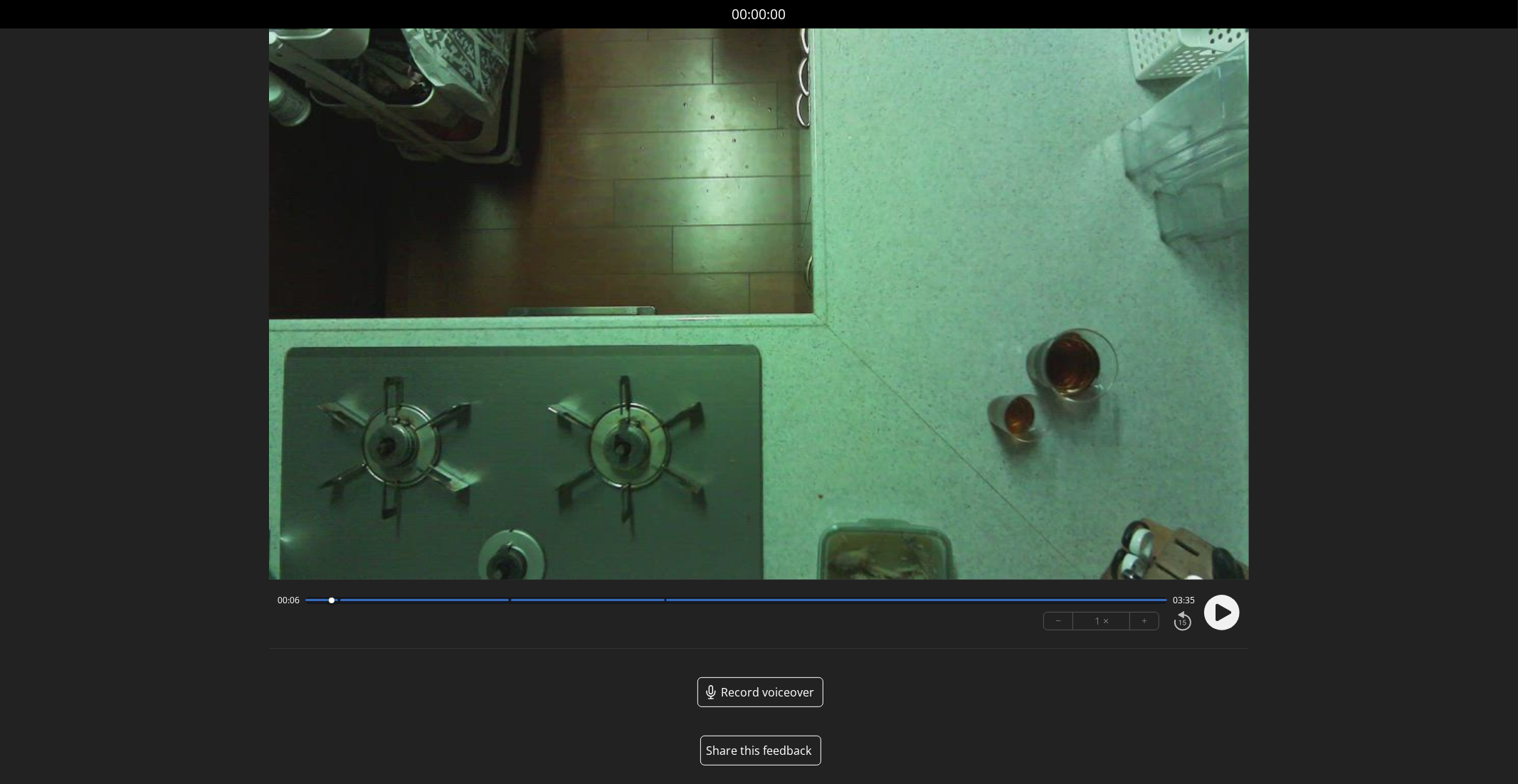
click at [1237, 615] on circle at bounding box center [1222, 612] width 36 height 36
click at [506, 598] on div at bounding box center [736, 600] width 862 height 7
click at [568, 671] on div "Permission to record audio We need to use the microphone to record your voiceov…" at bounding box center [759, 407] width 981 height 759
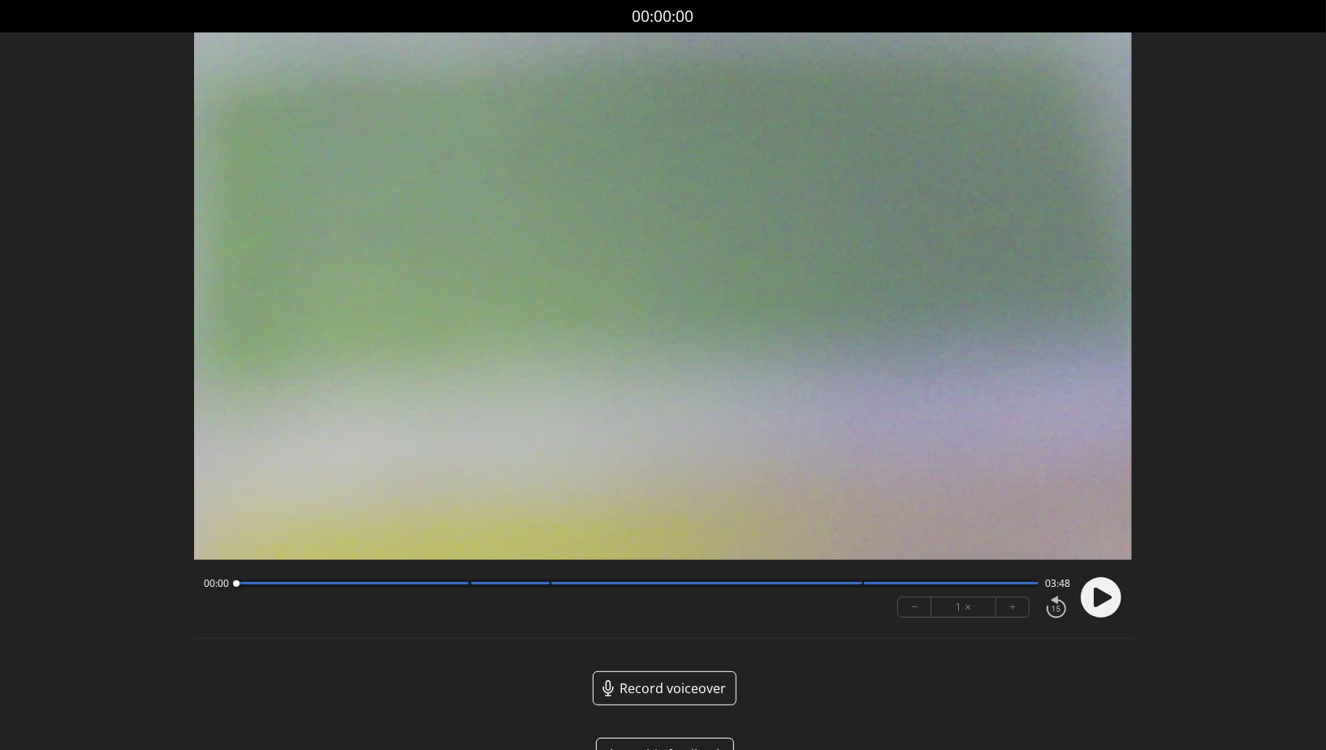
click at [844, 584] on div at bounding box center [706, 583] width 311 height 2
click at [1109, 606] on circle at bounding box center [1101, 597] width 41 height 41
click at [312, 583] on div at bounding box center [352, 583] width 233 height 2
click at [465, 581] on div at bounding box center [637, 584] width 803 height 8
click at [1101, 595] on icon at bounding box center [1103, 597] width 18 height 19
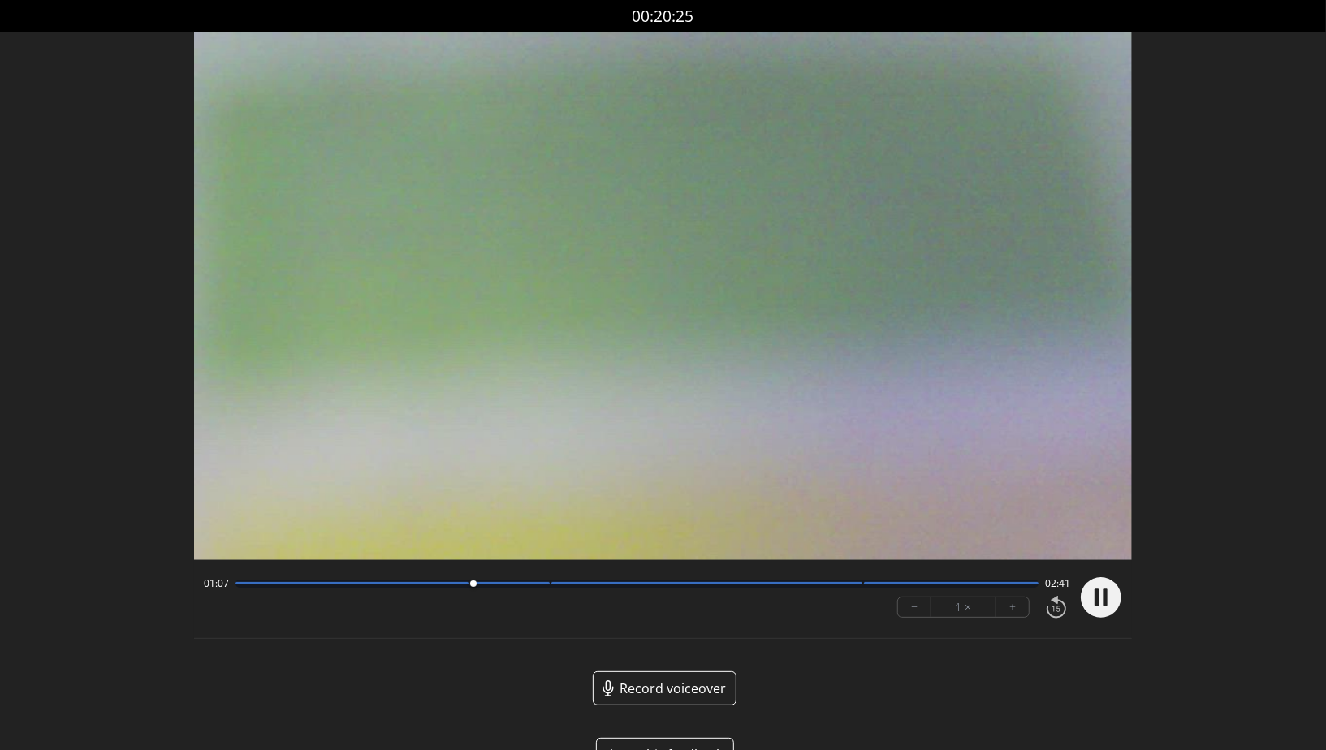
click at [1101, 595] on circle at bounding box center [1101, 597] width 41 height 41
click at [541, 583] on div at bounding box center [510, 583] width 79 height 2
click at [1103, 599] on icon at bounding box center [1103, 597] width 18 height 19
click at [1105, 603] on icon at bounding box center [1106, 597] width 4 height 17
click at [1105, 603] on circle at bounding box center [1101, 597] width 41 height 41
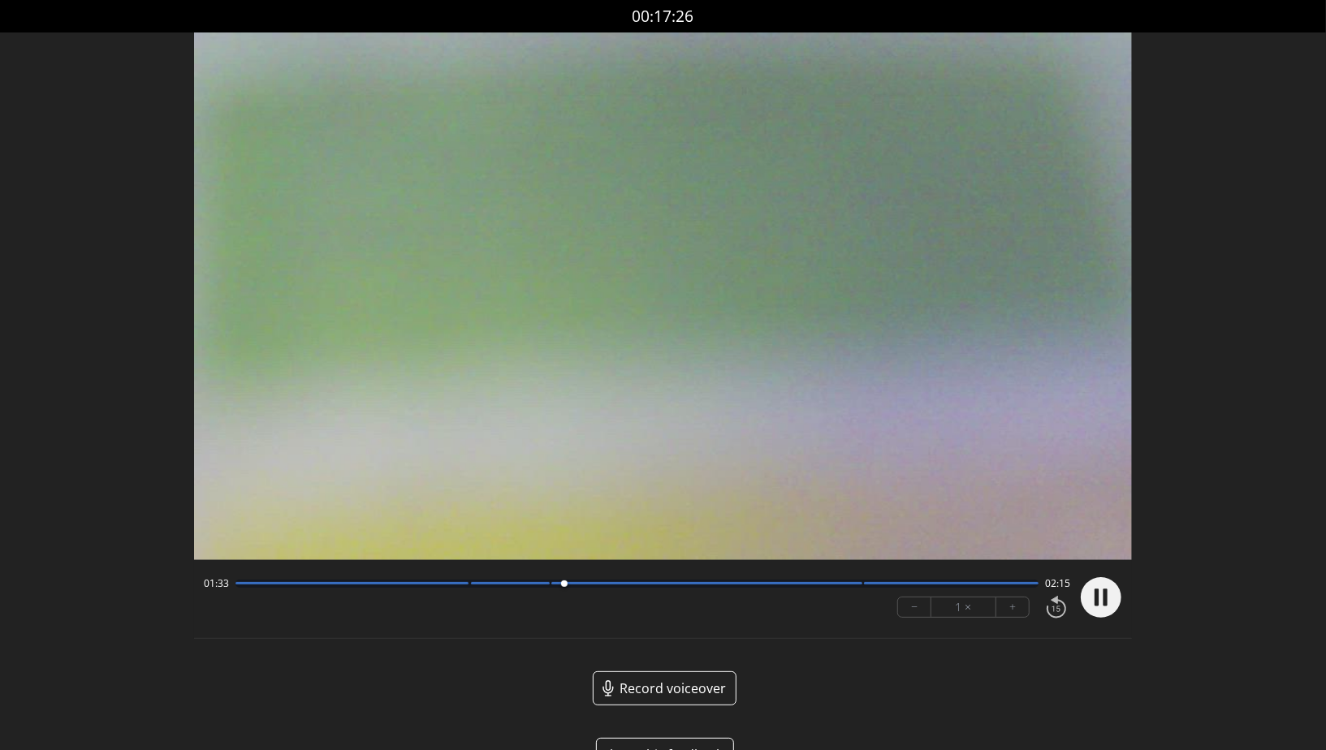
click at [1105, 603] on icon at bounding box center [1106, 597] width 4 height 17
click at [544, 581] on div at bounding box center [637, 584] width 803 height 8
click at [1106, 611] on circle at bounding box center [1101, 597] width 41 height 41
click at [851, 586] on div at bounding box center [637, 584] width 803 height 8
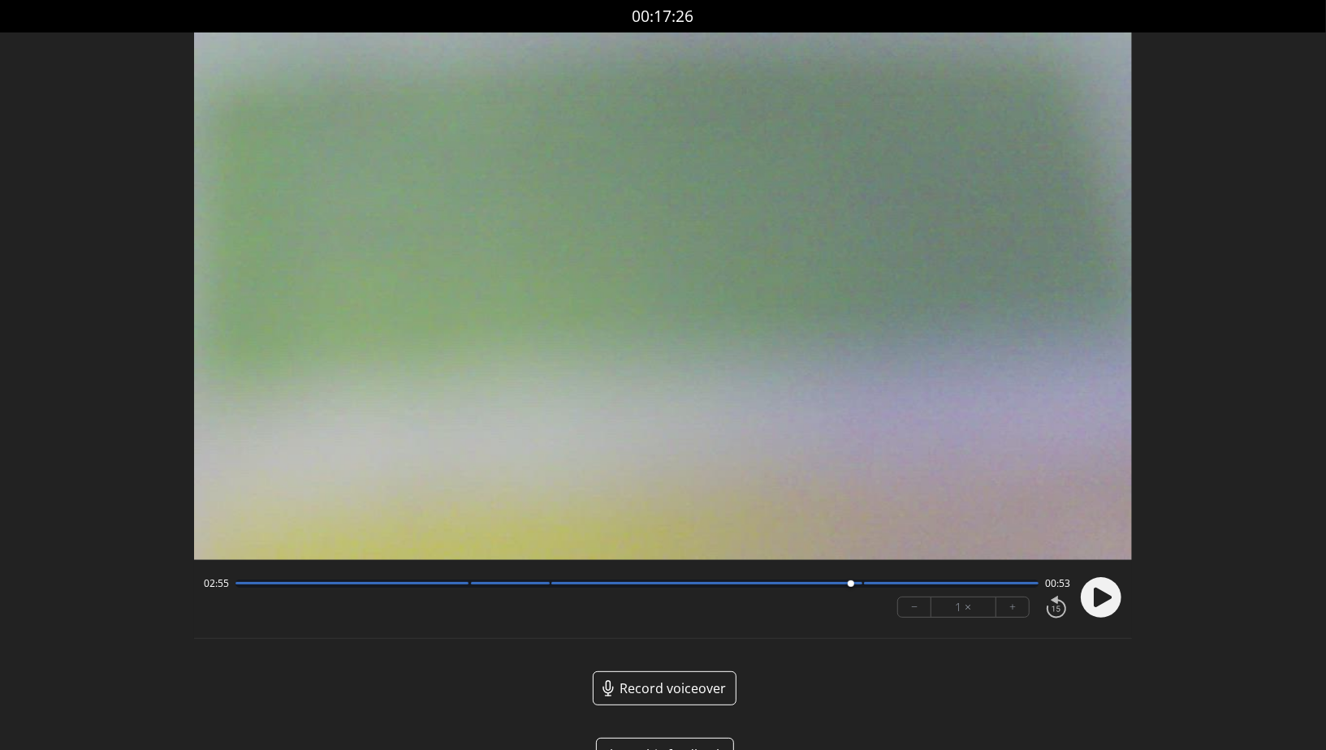
click at [1105, 606] on circle at bounding box center [1101, 597] width 41 height 41
click at [1111, 602] on circle at bounding box center [1101, 597] width 41 height 41
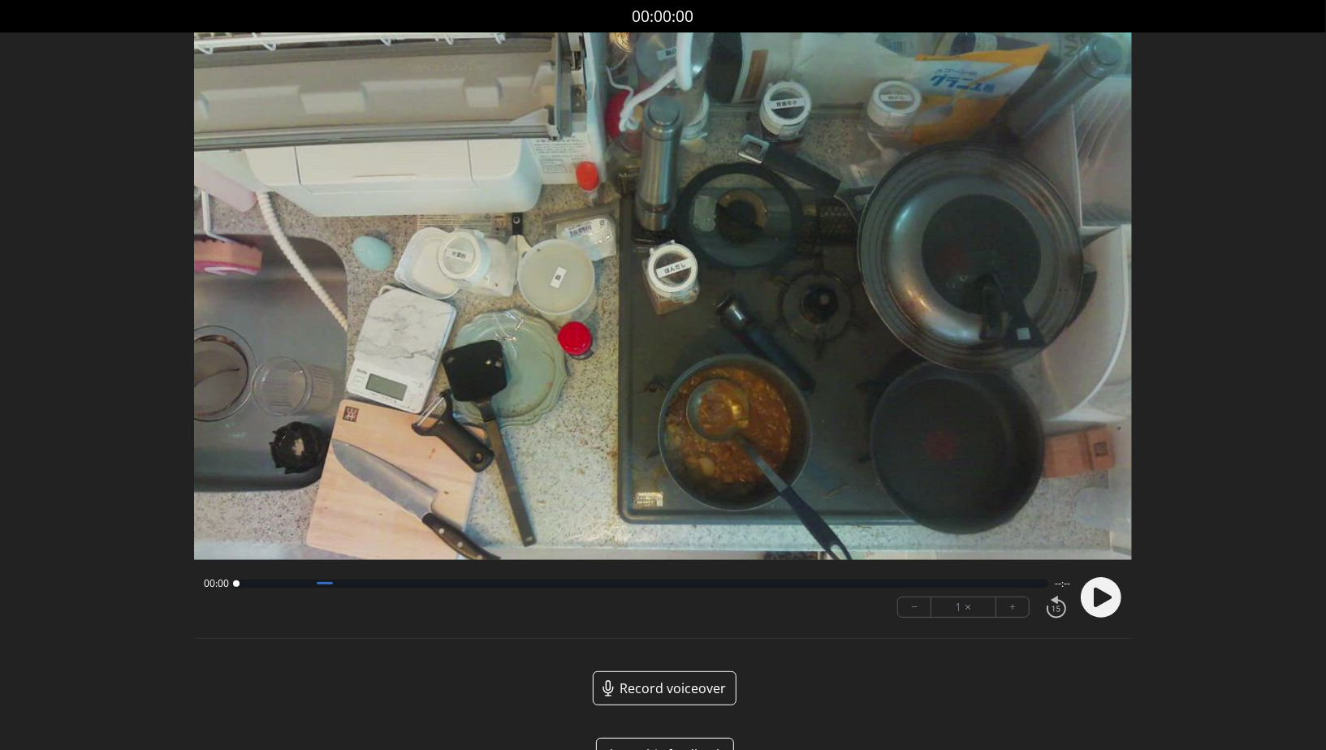
click at [1112, 603] on circle at bounding box center [1101, 597] width 41 height 41
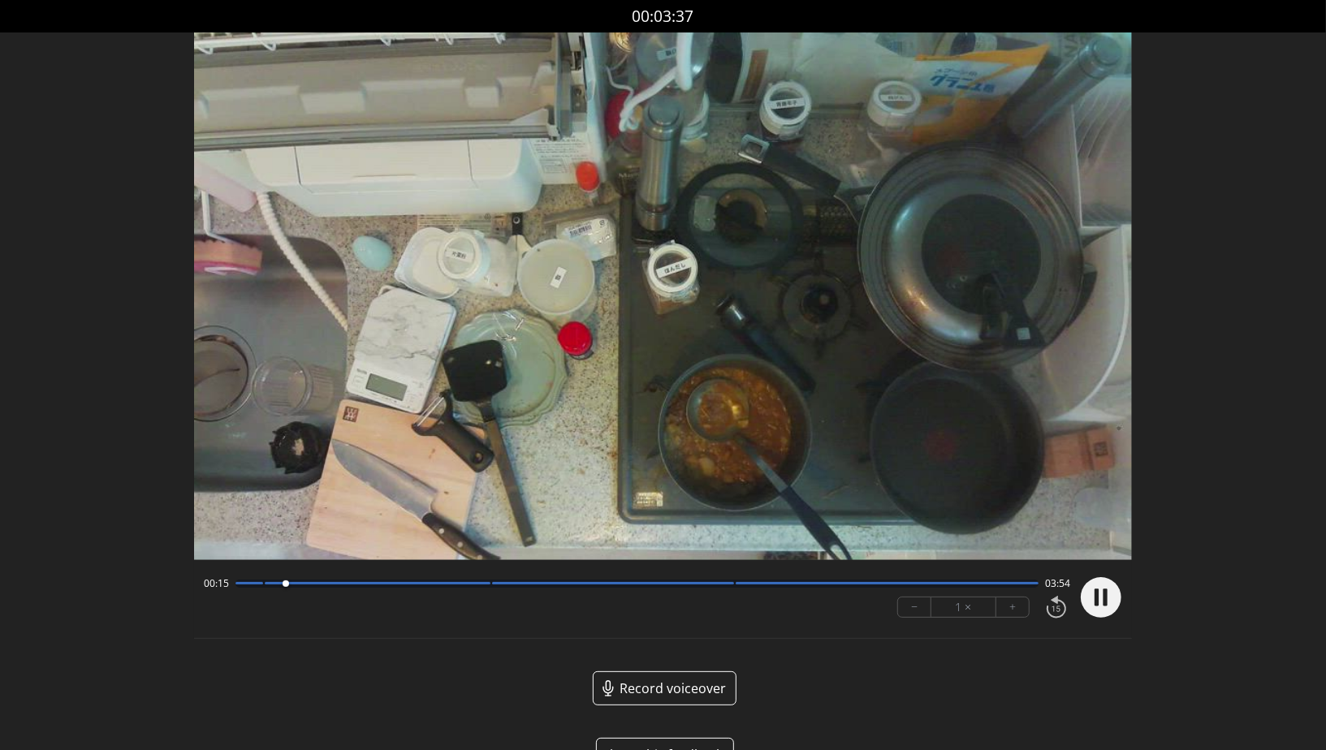
click at [1112, 600] on circle at bounding box center [1101, 597] width 41 height 41
drag, startPoint x: 475, startPoint y: 236, endPoint x: 378, endPoint y: 109, distance: 159.3
click at [381, 118] on video at bounding box center [663, 296] width 938 height 528
click at [478, 586] on div at bounding box center [637, 584] width 803 height 8
click at [1113, 592] on circle at bounding box center [1101, 597] width 41 height 41
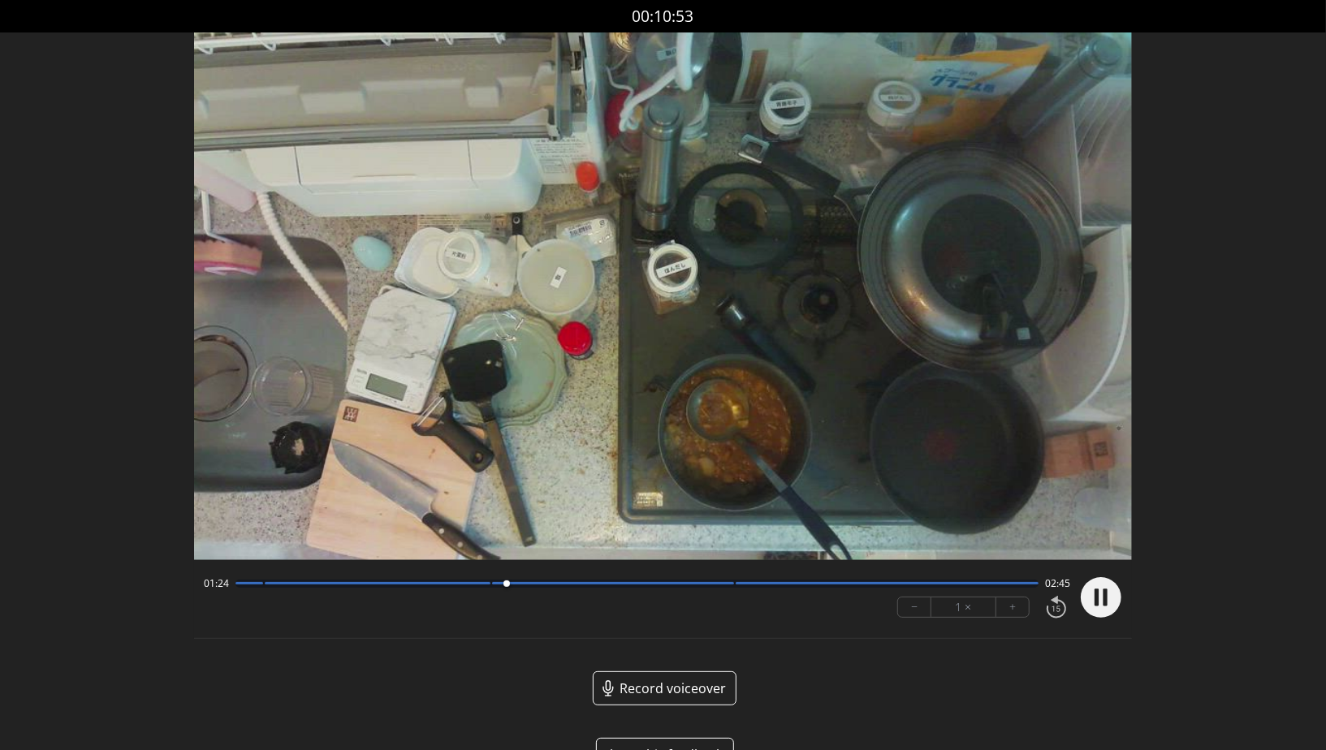
click at [1113, 601] on circle at bounding box center [1101, 597] width 41 height 41
click at [728, 583] on div at bounding box center [613, 583] width 242 height 2
click at [1101, 603] on icon at bounding box center [1103, 597] width 18 height 19
click at [1102, 603] on circle at bounding box center [1101, 597] width 41 height 41
click at [257, 586] on div at bounding box center [637, 584] width 803 height 8
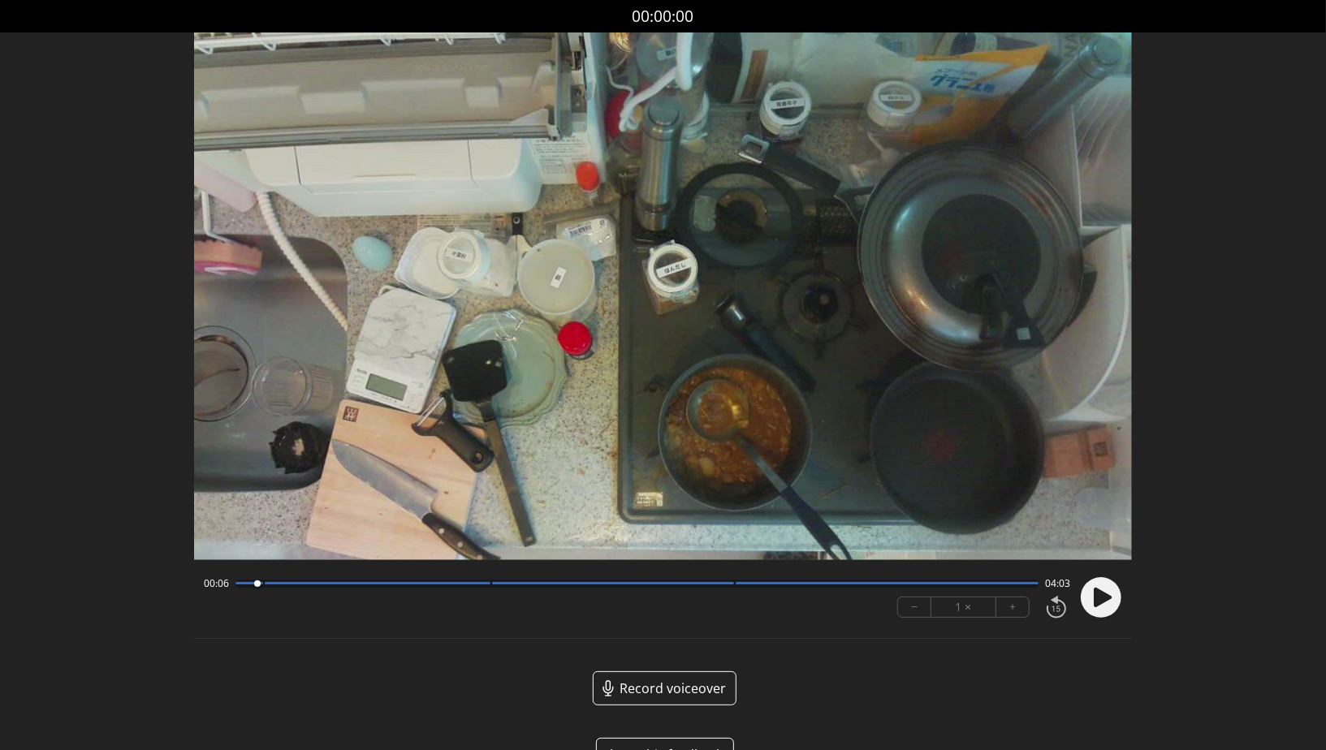
click at [1095, 602] on icon at bounding box center [1103, 597] width 18 height 19
click at [1095, 602] on icon at bounding box center [1097, 597] width 4 height 17
drag, startPoint x: 1326, startPoint y: 328, endPoint x: 1326, endPoint y: 253, distance: 75.5
click at [1325, 306] on div "Discard Recording? You will not be able to recover this once discarded. Cancel …" at bounding box center [663, 399] width 1326 height 798
drag, startPoint x: 1326, startPoint y: 69, endPoint x: 1290, endPoint y: 8, distance: 70.6
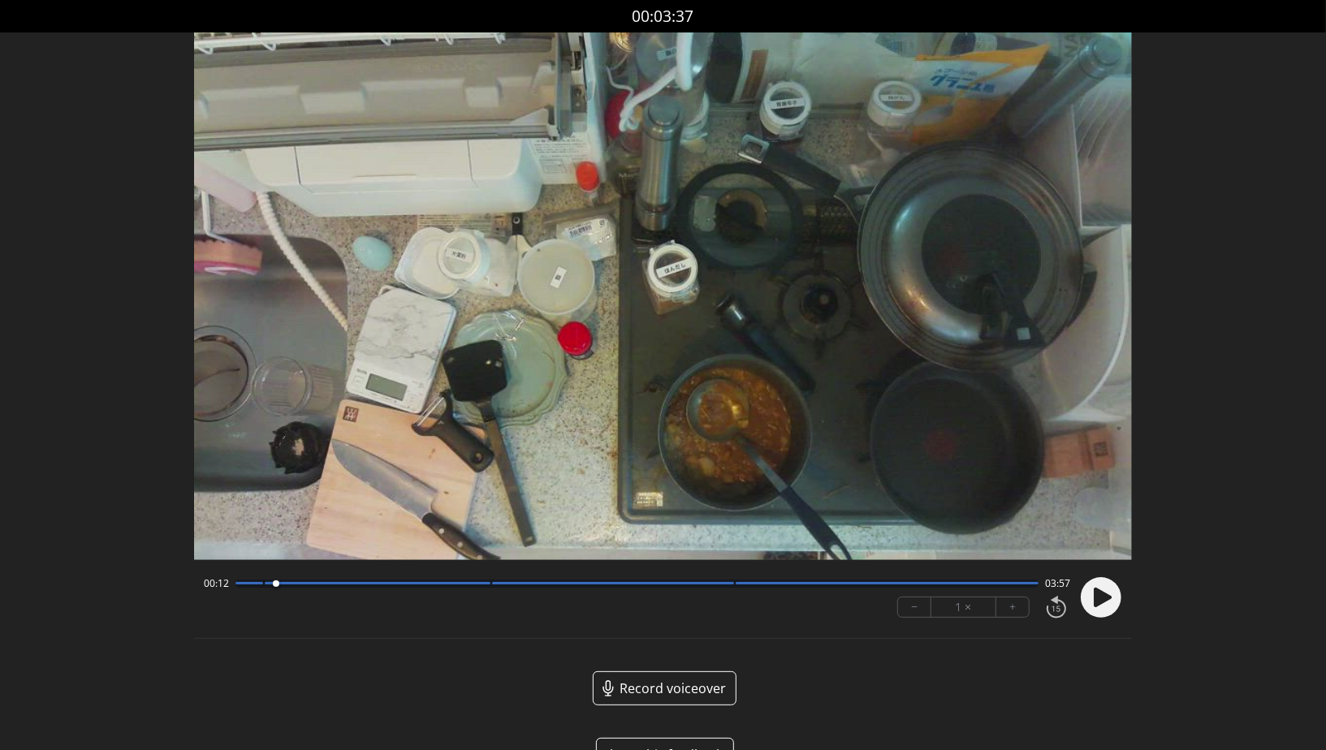
click at [1294, 13] on div "Discard Recording? You will not be able to recover this once discarded. Cancel …" at bounding box center [663, 399] width 1326 height 798
click at [482, 589] on div "00:12 03:57" at bounding box center [637, 583] width 867 height 13
click at [482, 583] on div at bounding box center [378, 583] width 227 height 2
click at [1099, 611] on circle at bounding box center [1101, 597] width 41 height 41
click at [729, 584] on div at bounding box center [613, 583] width 242 height 2
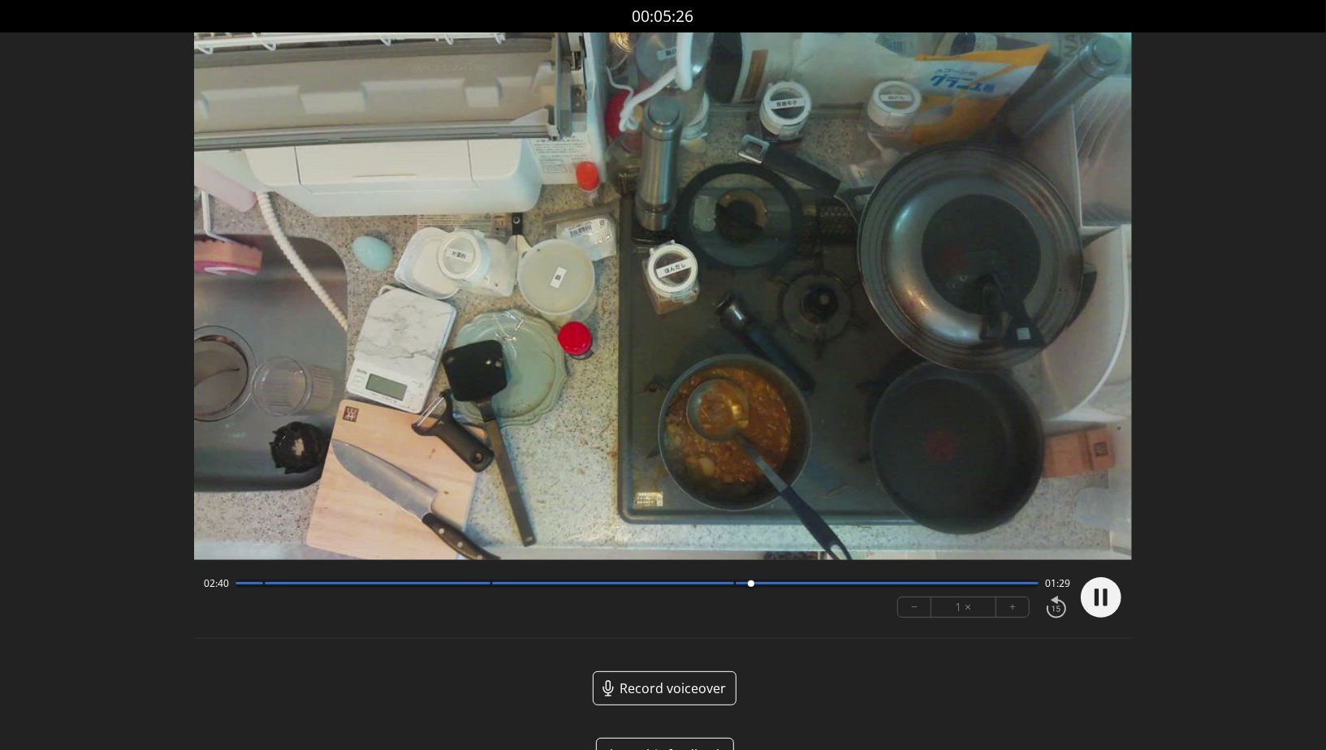
click at [490, 585] on div at bounding box center [378, 583] width 227 height 2
click at [1101, 612] on circle at bounding box center [1101, 597] width 41 height 41
